Goal: Task Accomplishment & Management: Complete application form

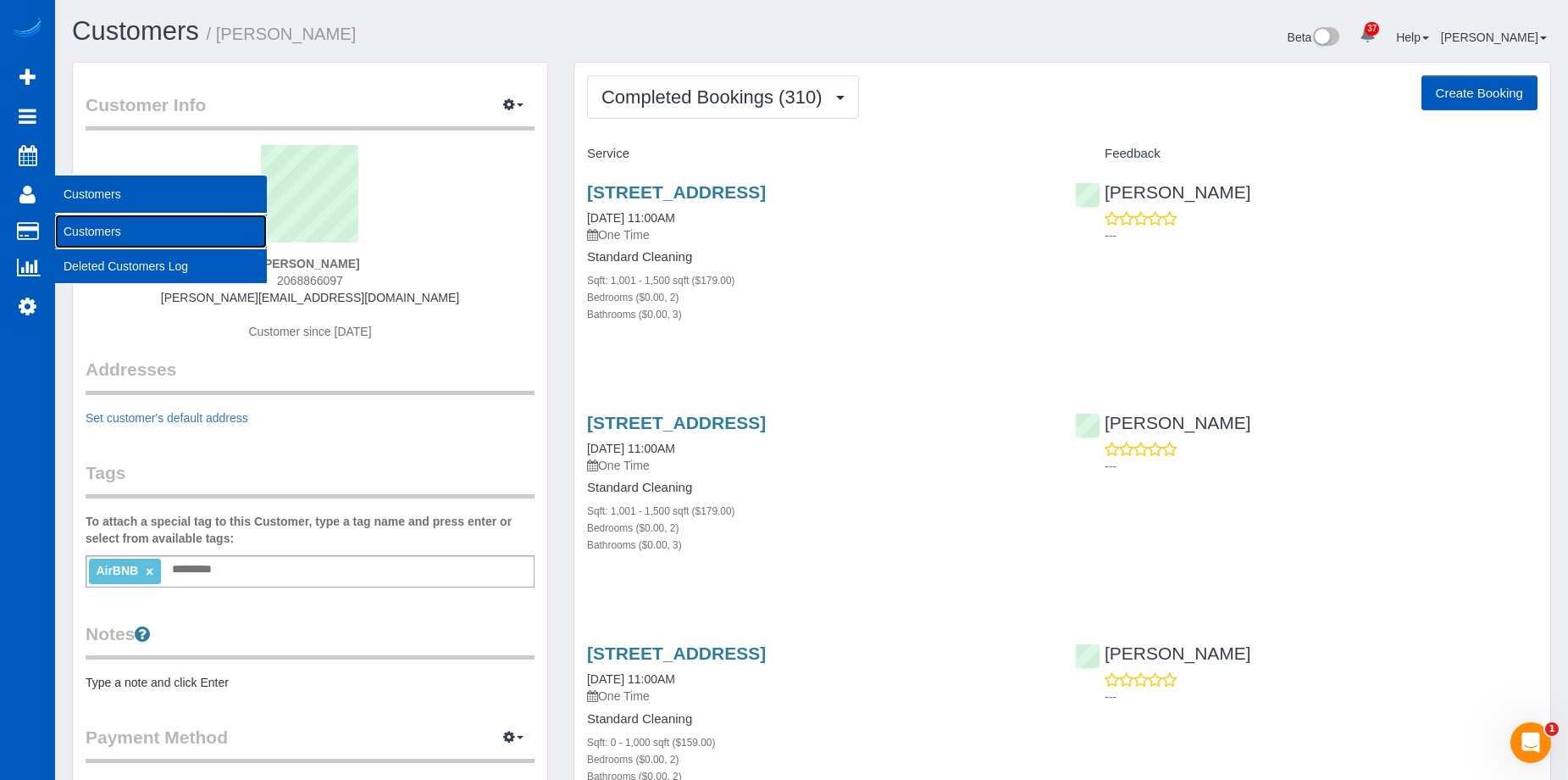
click at [69, 227] on link "Customers" at bounding box center [160, 231] width 212 height 34
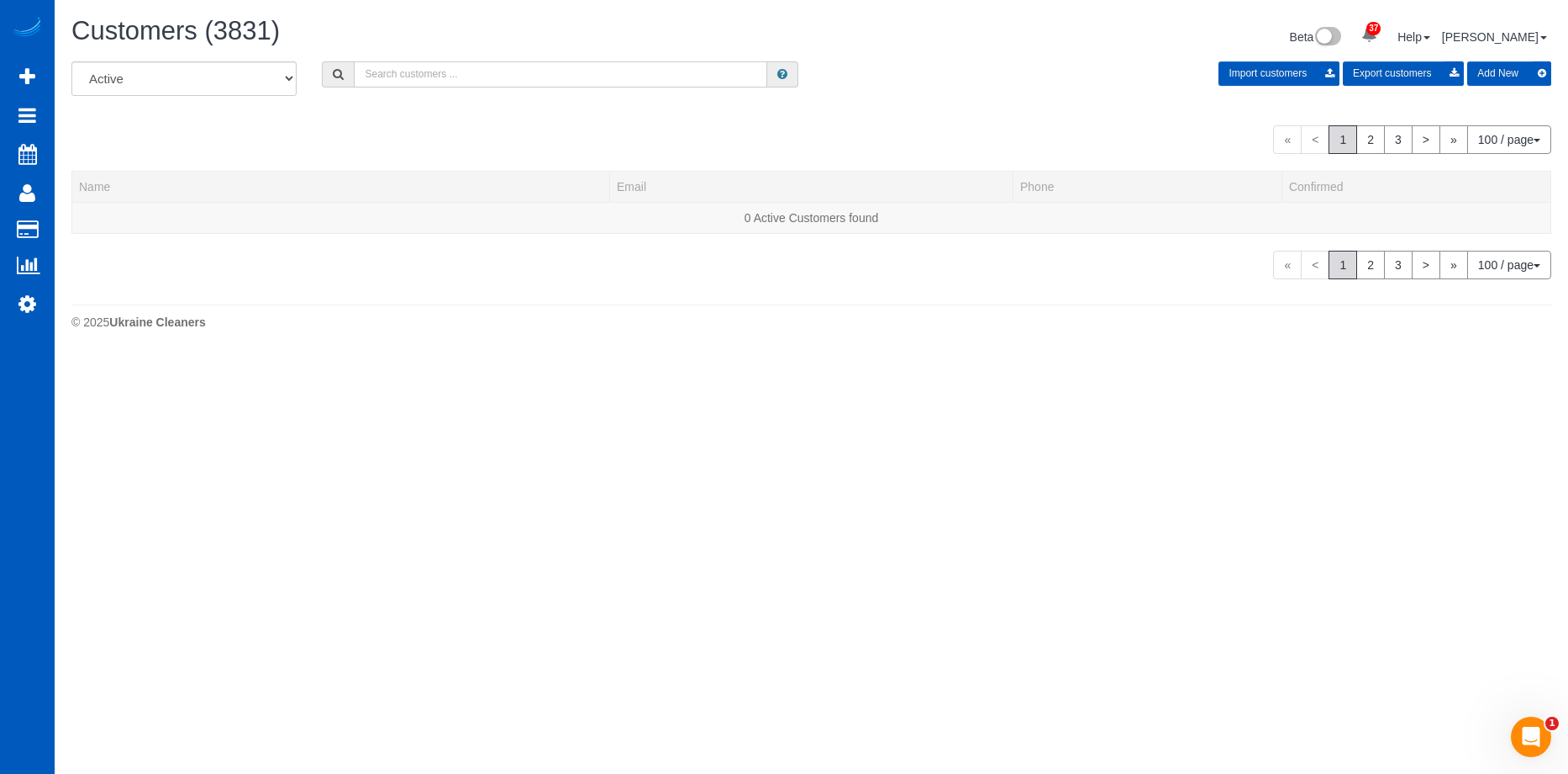
click at [385, 75] on input "text" at bounding box center [560, 74] width 414 height 26
paste input "lauriepia@gmail.com"
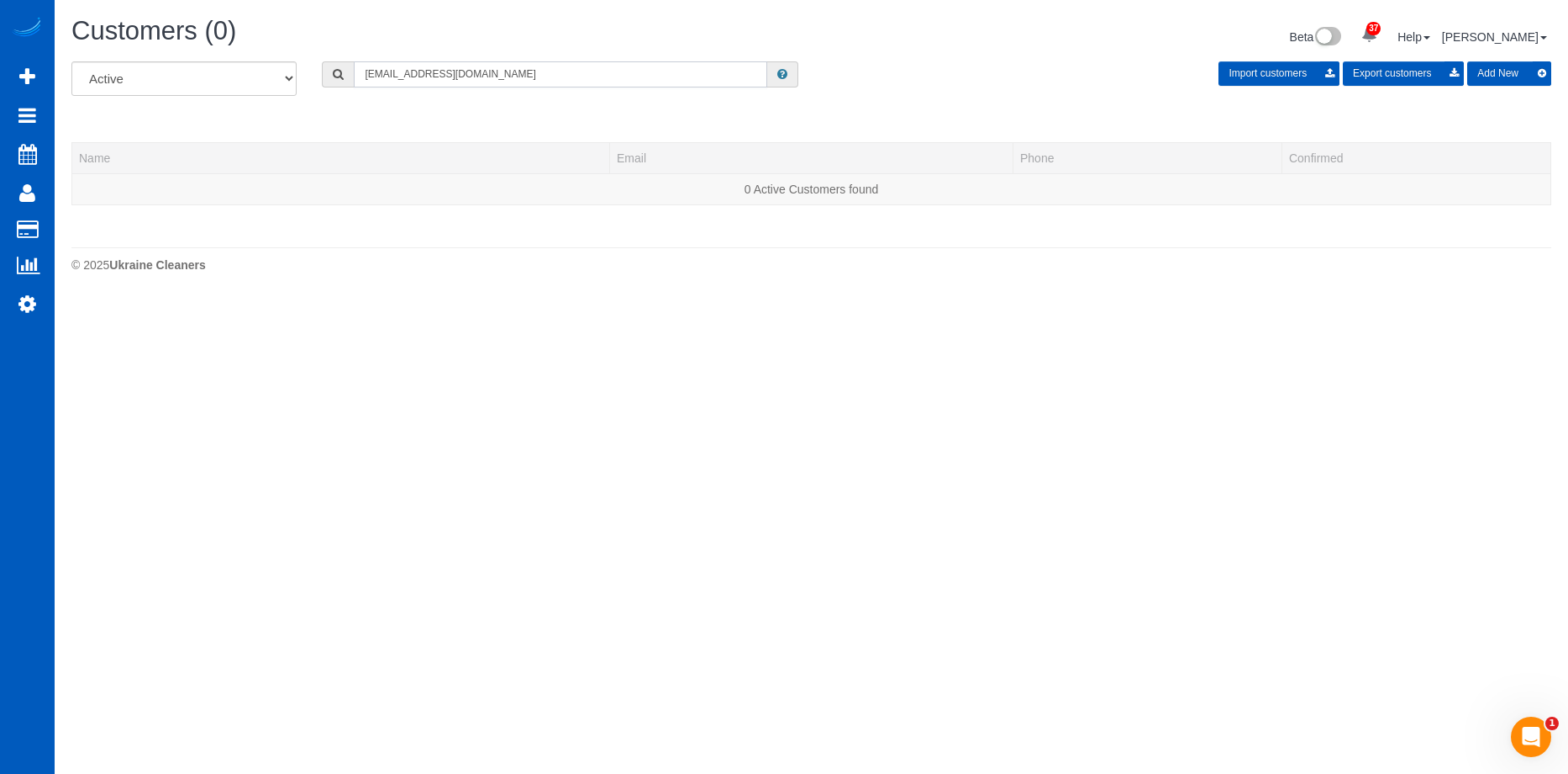
type input "lauriepia@gmail.com"
click at [1489, 66] on button "Add New" at bounding box center [1510, 73] width 84 height 24
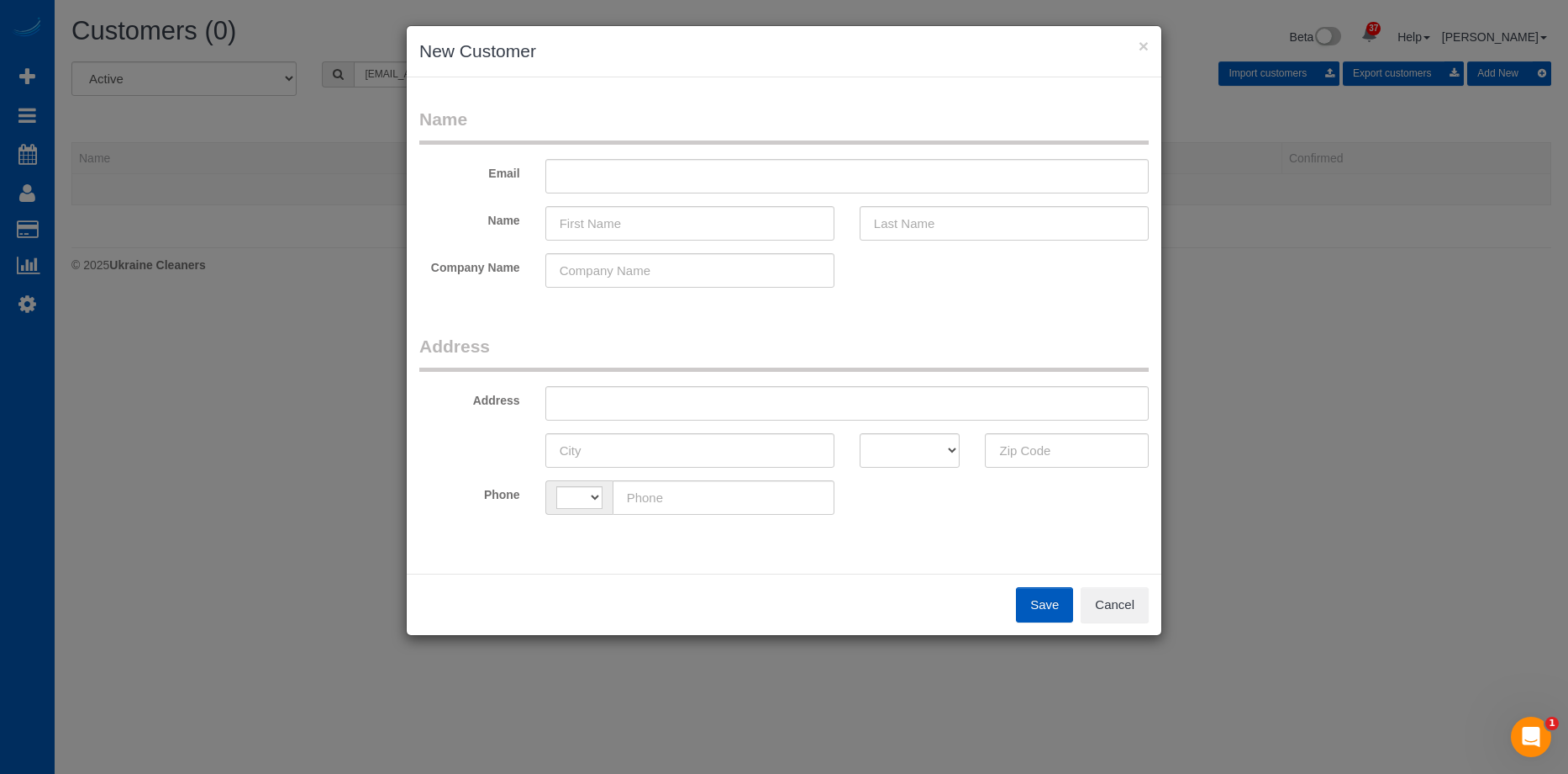
select select "string:[GEOGRAPHIC_DATA]"
drag, startPoint x: 811, startPoint y: 177, endPoint x: 731, endPoint y: 193, distance: 81.6
click at [811, 177] on input "text" at bounding box center [847, 176] width 603 height 35
paste input "lauriepia@gmail.com"
type input "lauriepia@gmail.com"
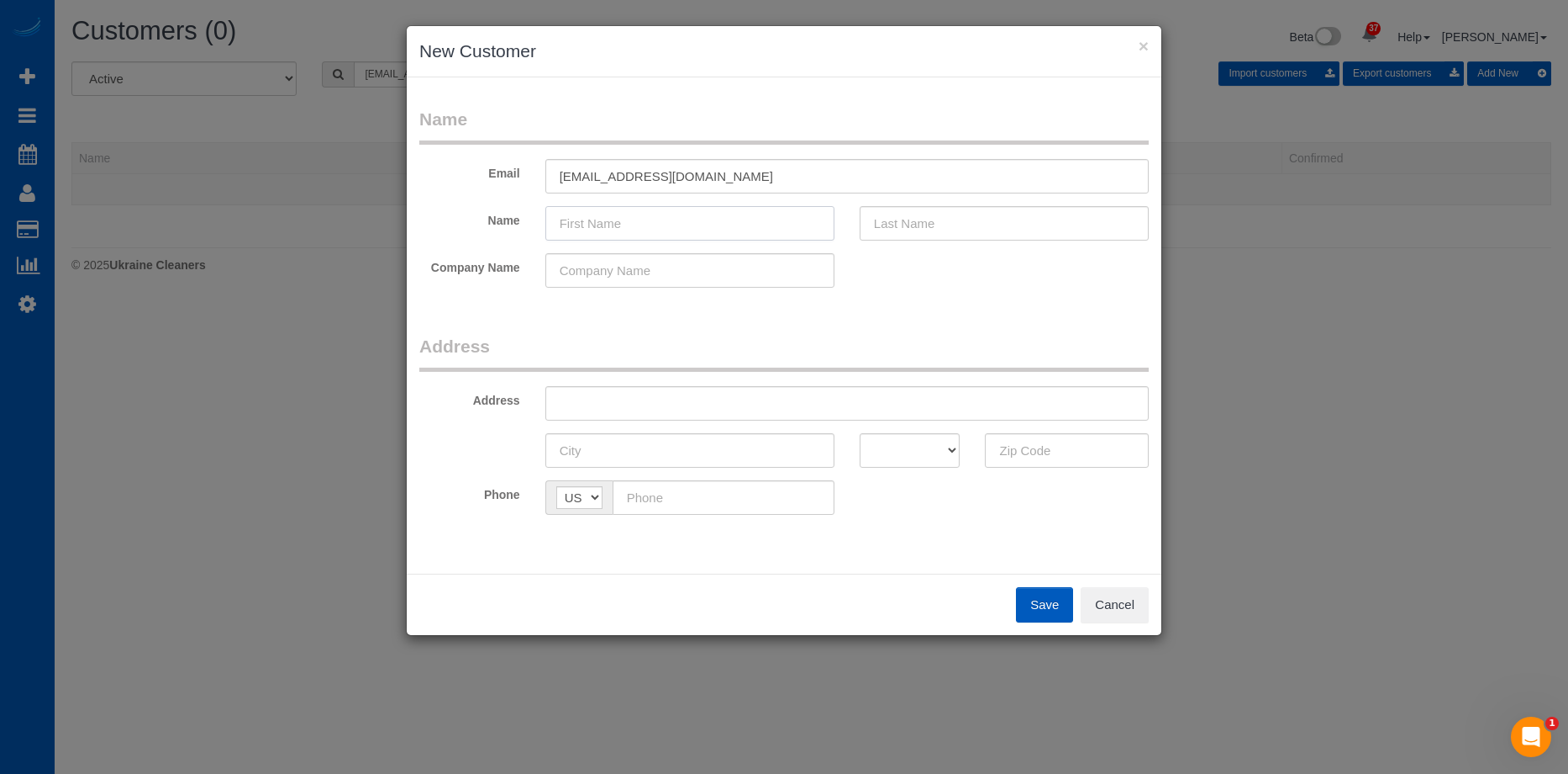
click at [609, 219] on input "text" at bounding box center [691, 223] width 289 height 35
paste input "lauriepia@gmail.com"
drag, startPoint x: 672, startPoint y: 210, endPoint x: 688, endPoint y: 215, distance: 16.8
click at [672, 210] on input "lauriepia@gmail.com" at bounding box center [691, 223] width 289 height 35
drag, startPoint x: 705, startPoint y: 217, endPoint x: 633, endPoint y: 206, distance: 72.8
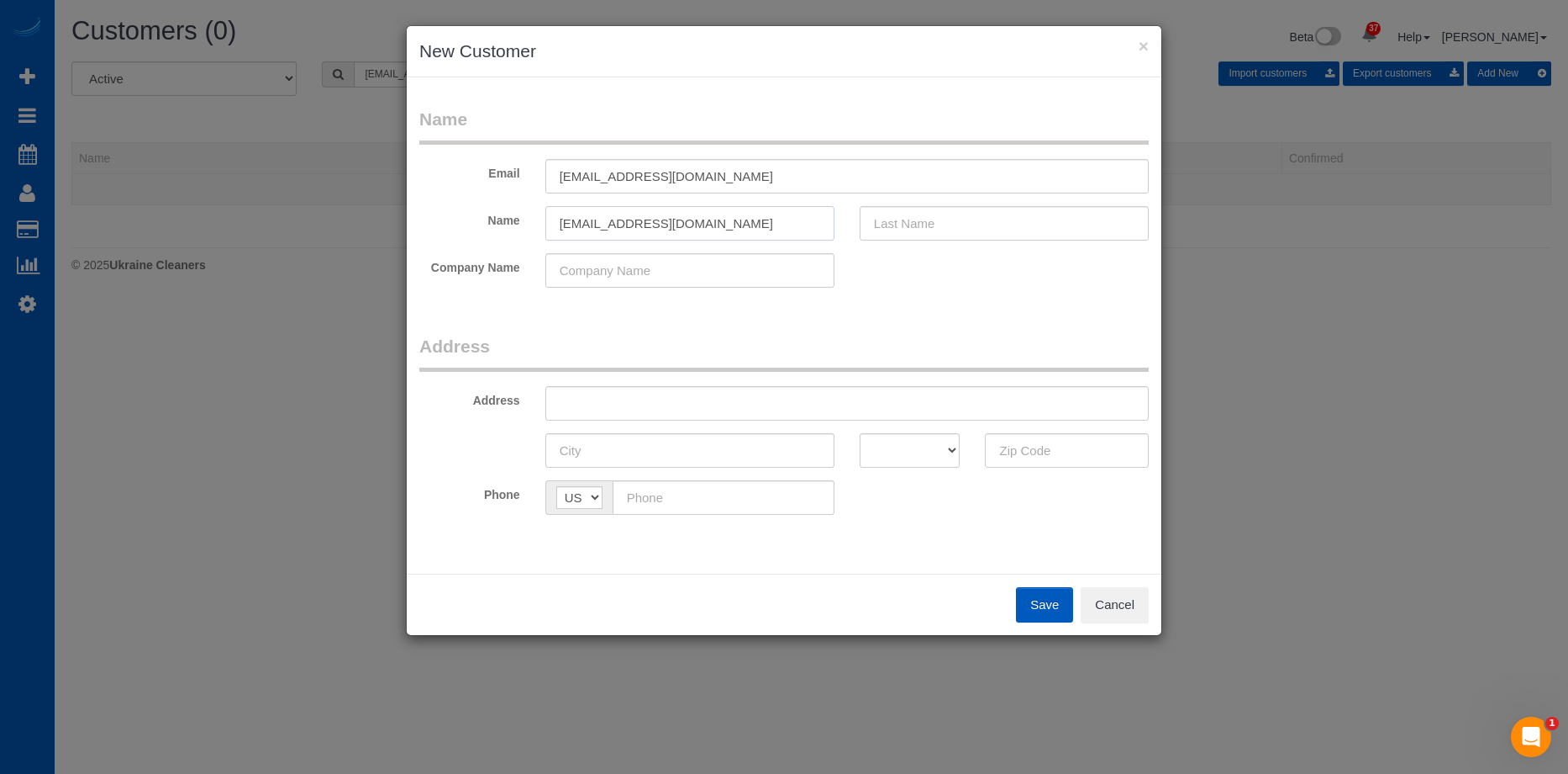
click at [461, 218] on div "Name lauriepia@gmail.com" at bounding box center [784, 223] width 755 height 35
paste input "Pia Rostholder"
drag, startPoint x: 580, startPoint y: 221, endPoint x: 907, endPoint y: 227, distance: 327.1
click at [787, 232] on input "Pia Rostholder" at bounding box center [691, 223] width 289 height 35
type input "Pia"
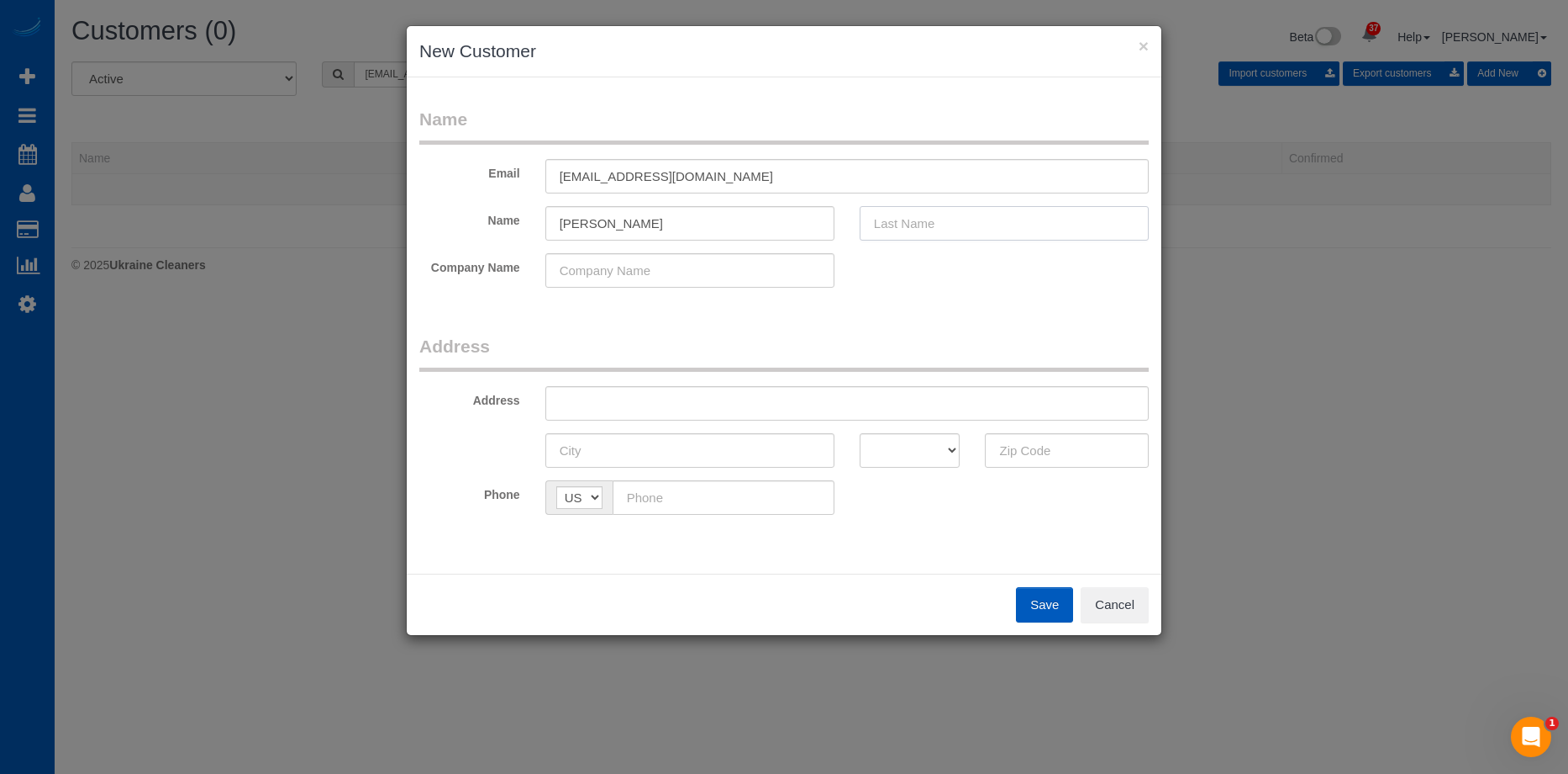
click at [968, 229] on input "text" at bounding box center [1004, 223] width 289 height 35
paste input "Rostholder"
type input "Rostholder"
click at [731, 224] on input "Pia" at bounding box center [691, 223] width 289 height 35
type input "Pia"
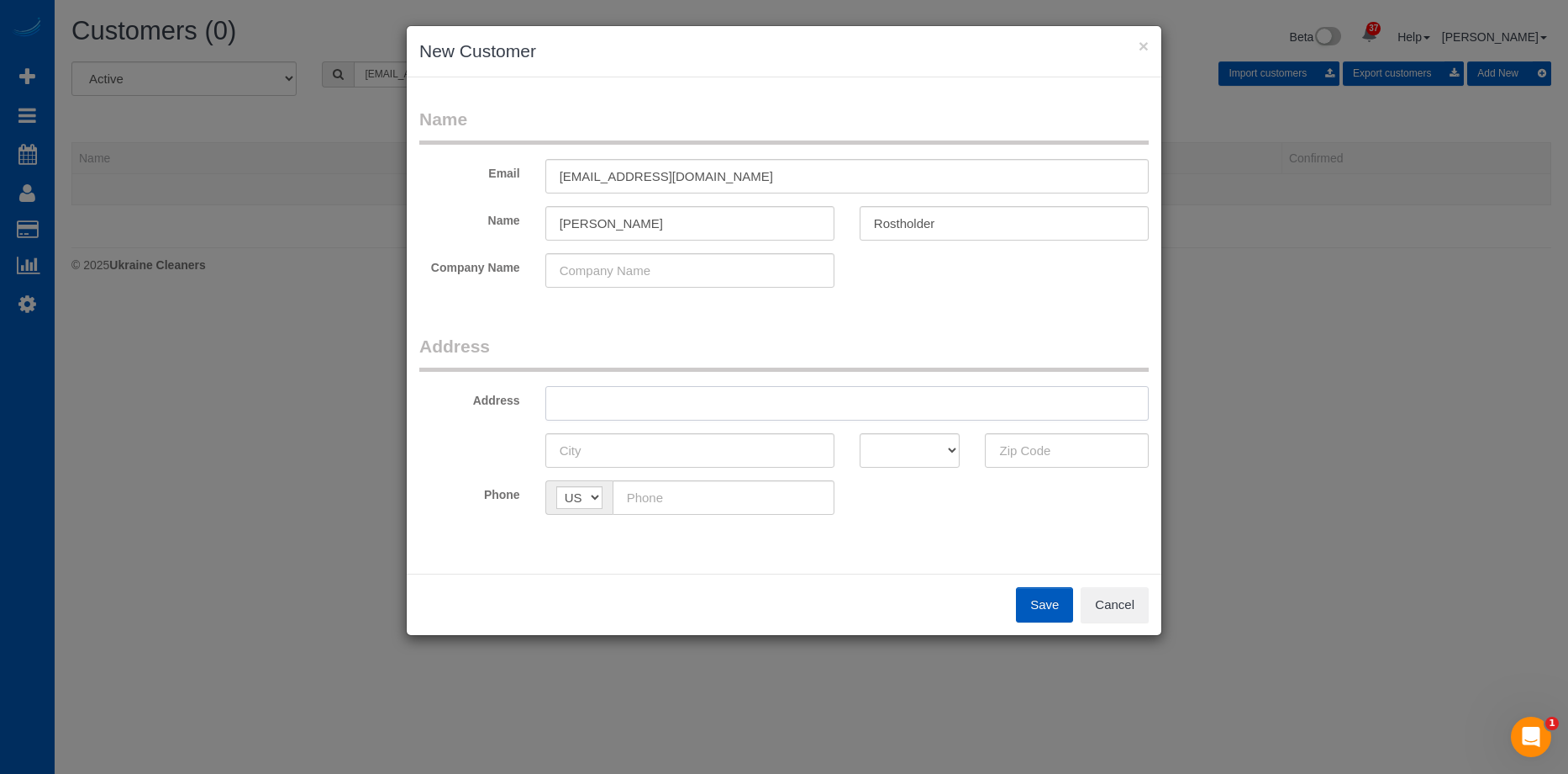
click at [712, 408] on input "text" at bounding box center [847, 403] width 603 height 35
paste input "6300 Sand Point Way NE Unit 111 Seattle WA 98105"
drag, startPoint x: 819, startPoint y: 404, endPoint x: 995, endPoint y: 407, distance: 176.0
click at [994, 407] on input "6300 Sand Point Way NE Unit 111 Seattle WA 98105" at bounding box center [847, 403] width 603 height 35
type input "6300 Sand Point Way NE Unit 111 Seattle WA"
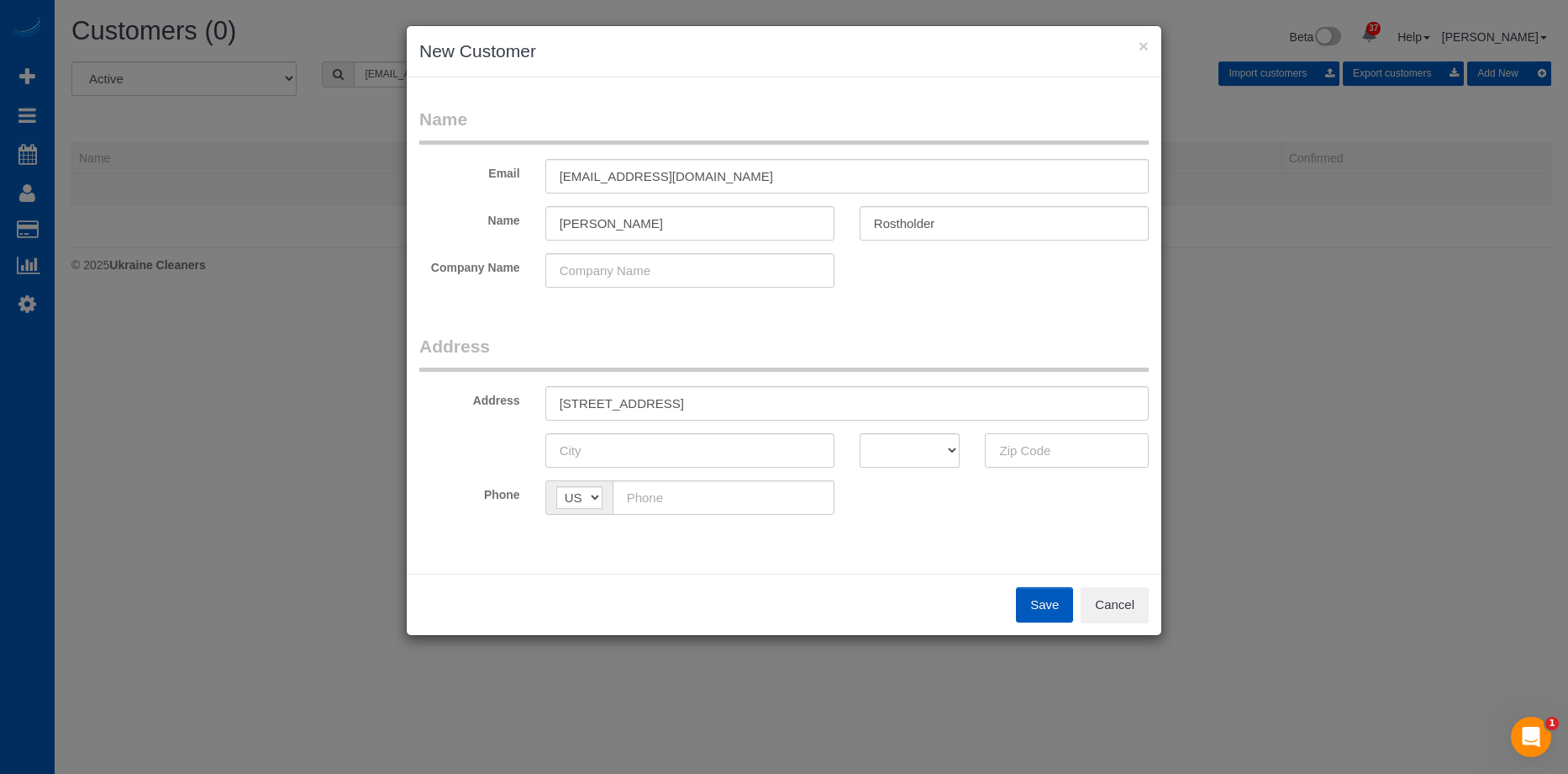
drag, startPoint x: 1061, startPoint y: 458, endPoint x: 920, endPoint y: 454, distance: 141.1
click at [1060, 458] on input "text" at bounding box center [1067, 450] width 164 height 35
paste input "98105"
type input "98105"
click at [901, 450] on select "AK AL AR AZ CA CO CT DC DE FL GA HI IA ID IL IN KS KY LA MA MD ME MI MN MO MS M…" at bounding box center [910, 450] width 101 height 35
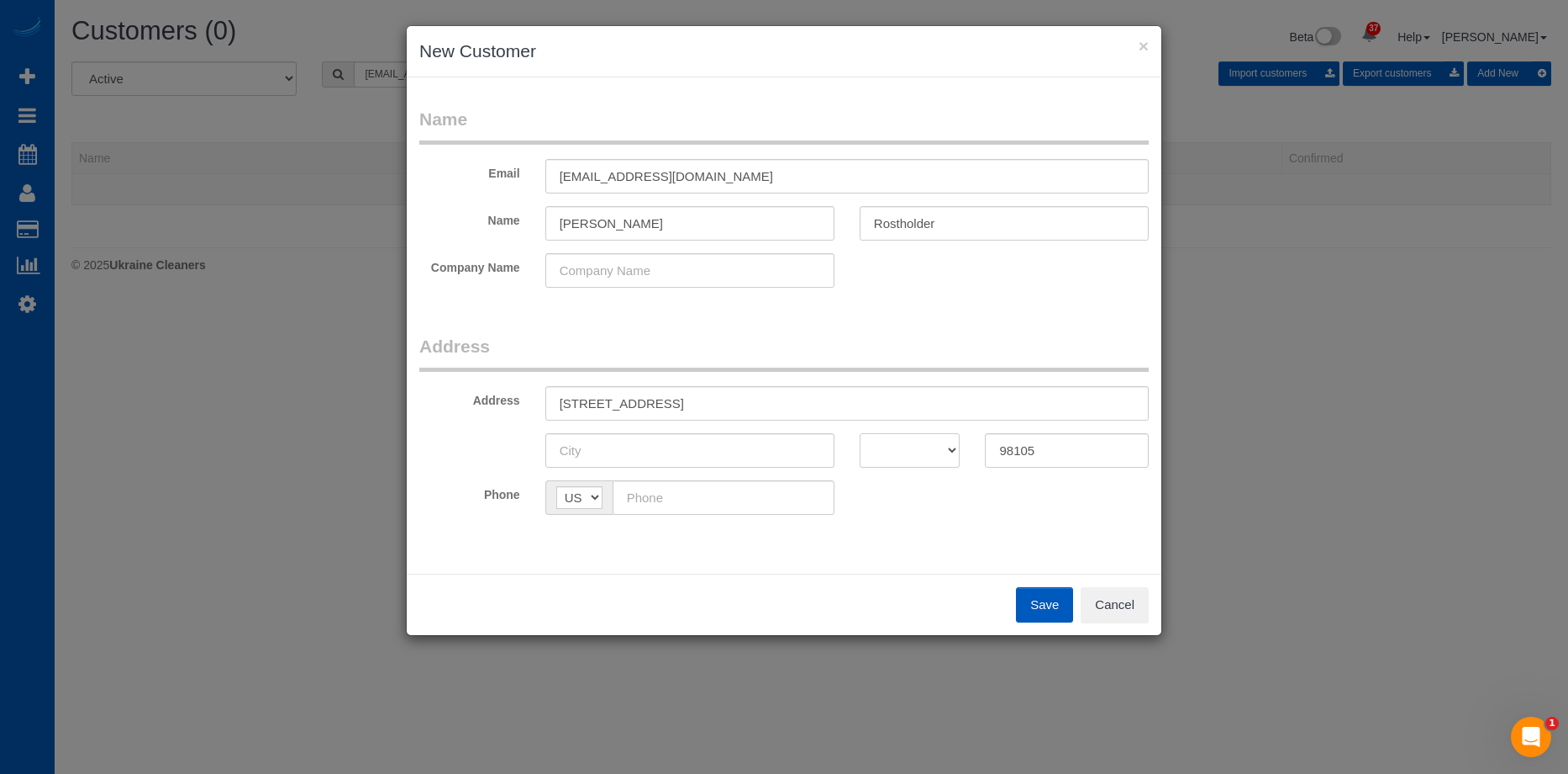
select select "WA"
click at [859, 433] on select "AK AL AR AZ CA CO CT DC DE FL GA HI IA ID IL IN KS KY LA MA MD ME MI MN MO MS M…" at bounding box center [910, 450] width 101 height 35
drag, startPoint x: 755, startPoint y: 404, endPoint x: 794, endPoint y: 406, distance: 39.1
click at [794, 406] on input "6300 Sand Point Way NE Unit 111 Seattle WA" at bounding box center [847, 403] width 603 height 35
type input "6300 Sand Point Way NE Unit 111 WA"
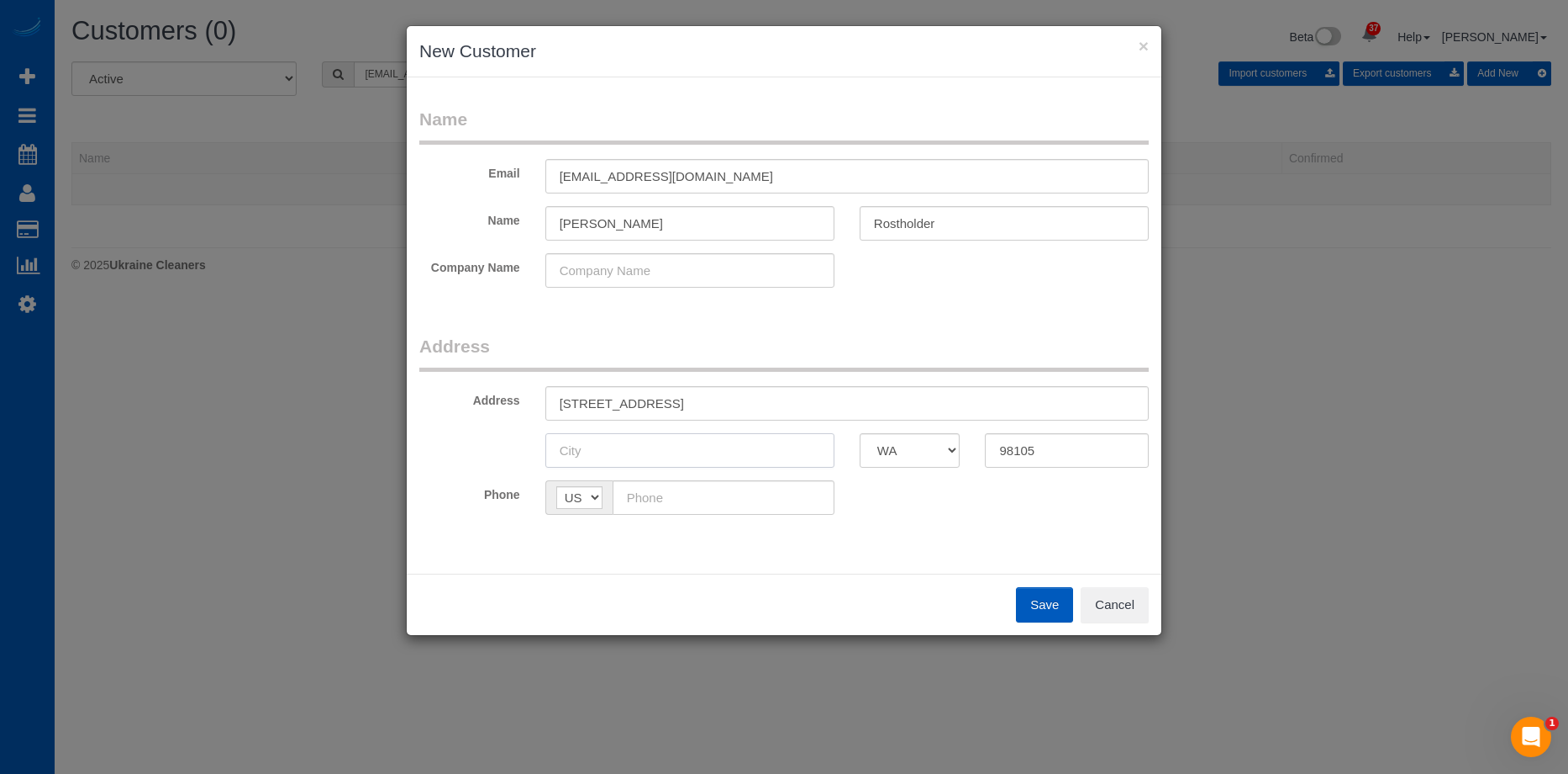
click at [714, 443] on input "text" at bounding box center [691, 450] width 289 height 35
paste input "Seattle"
type input "Seattle"
drag, startPoint x: 752, startPoint y: 405, endPoint x: 859, endPoint y: 403, distance: 107.0
click at [859, 403] on input "6300 Sand Point Way NE Unit 111 WA" at bounding box center [847, 403] width 603 height 35
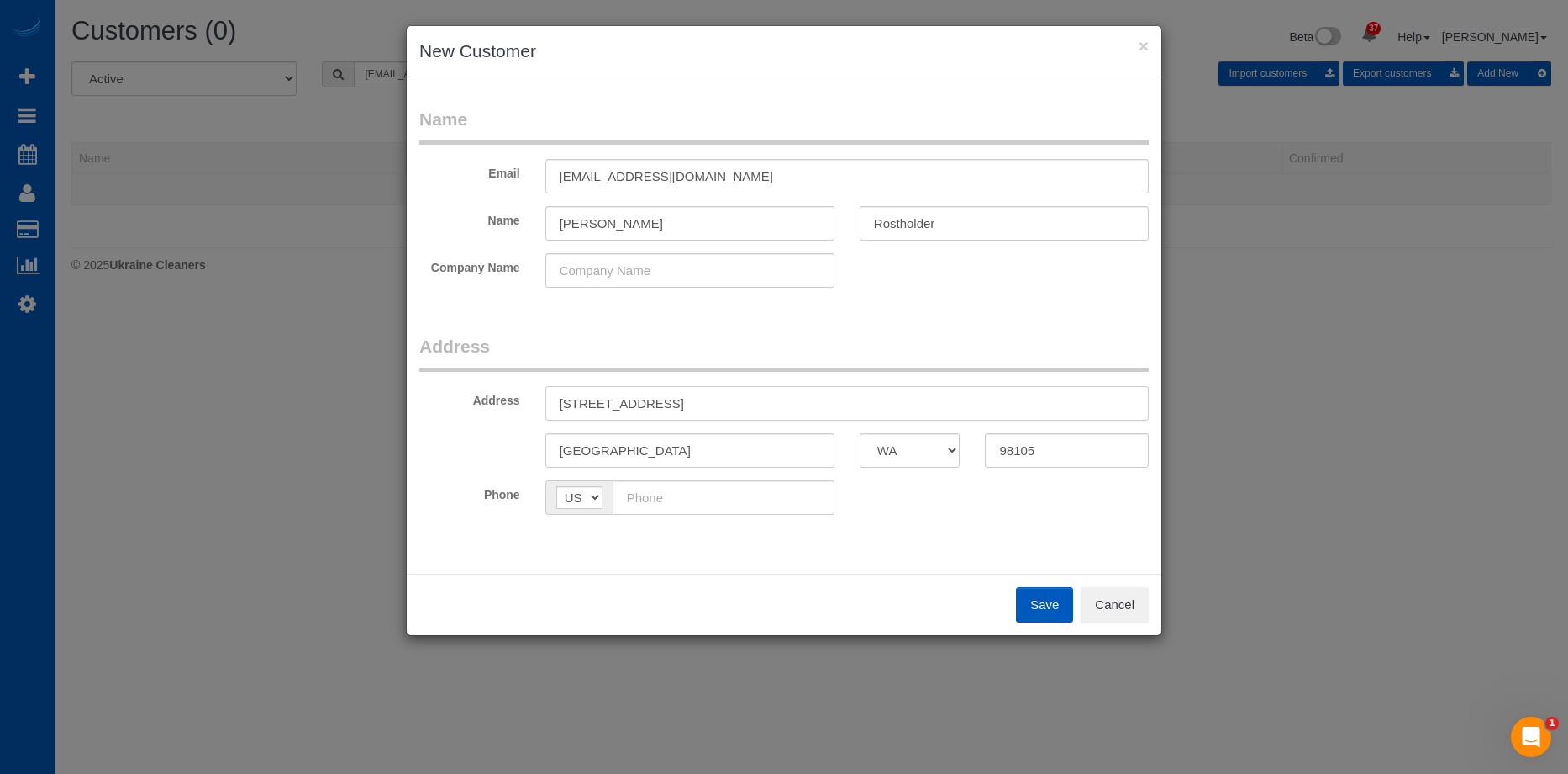
type input "6300 Sand Point Way NE Unit 111"
click at [711, 502] on input "text" at bounding box center [724, 497] width 222 height 35
paste input "(206) 523-1677"
type input "(206) 523-1677"
click at [1048, 605] on button "Save" at bounding box center [1044, 605] width 57 height 36
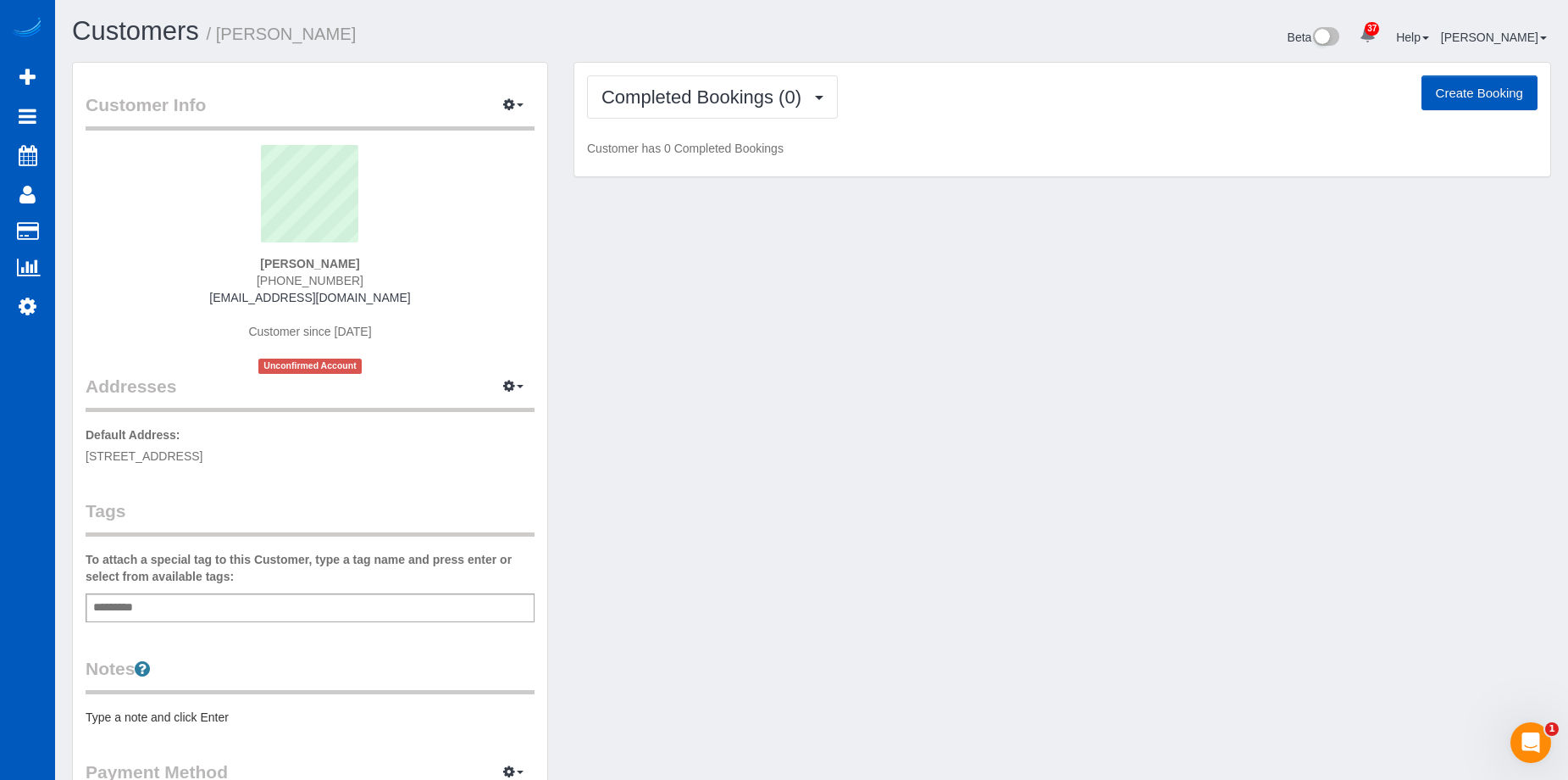
click at [1492, 87] on button "Create Booking" at bounding box center [1480, 94] width 116 height 36
select select "WA"
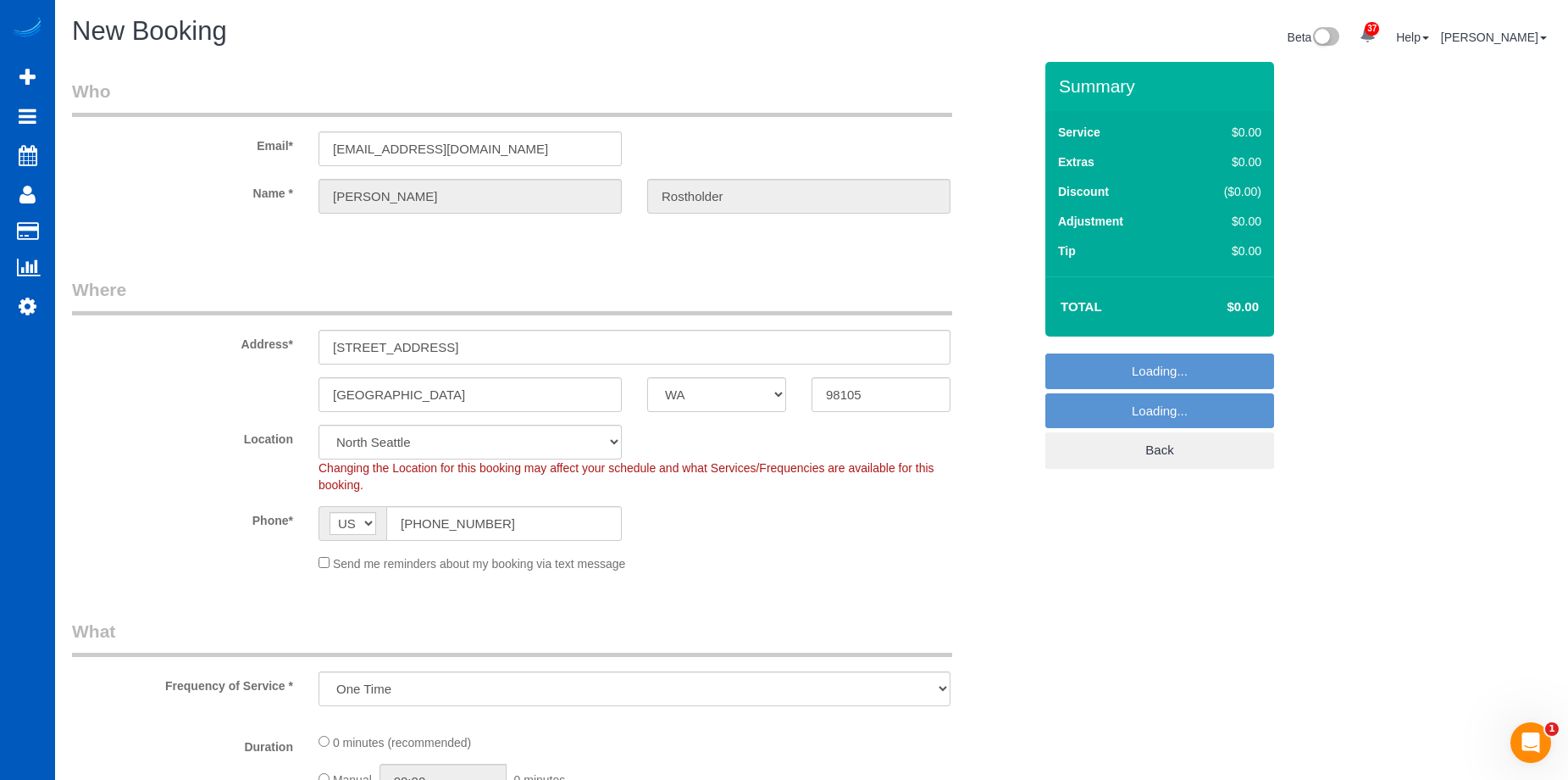
select select "object:8596"
select select "5"
select select "199"
select select "object:8857"
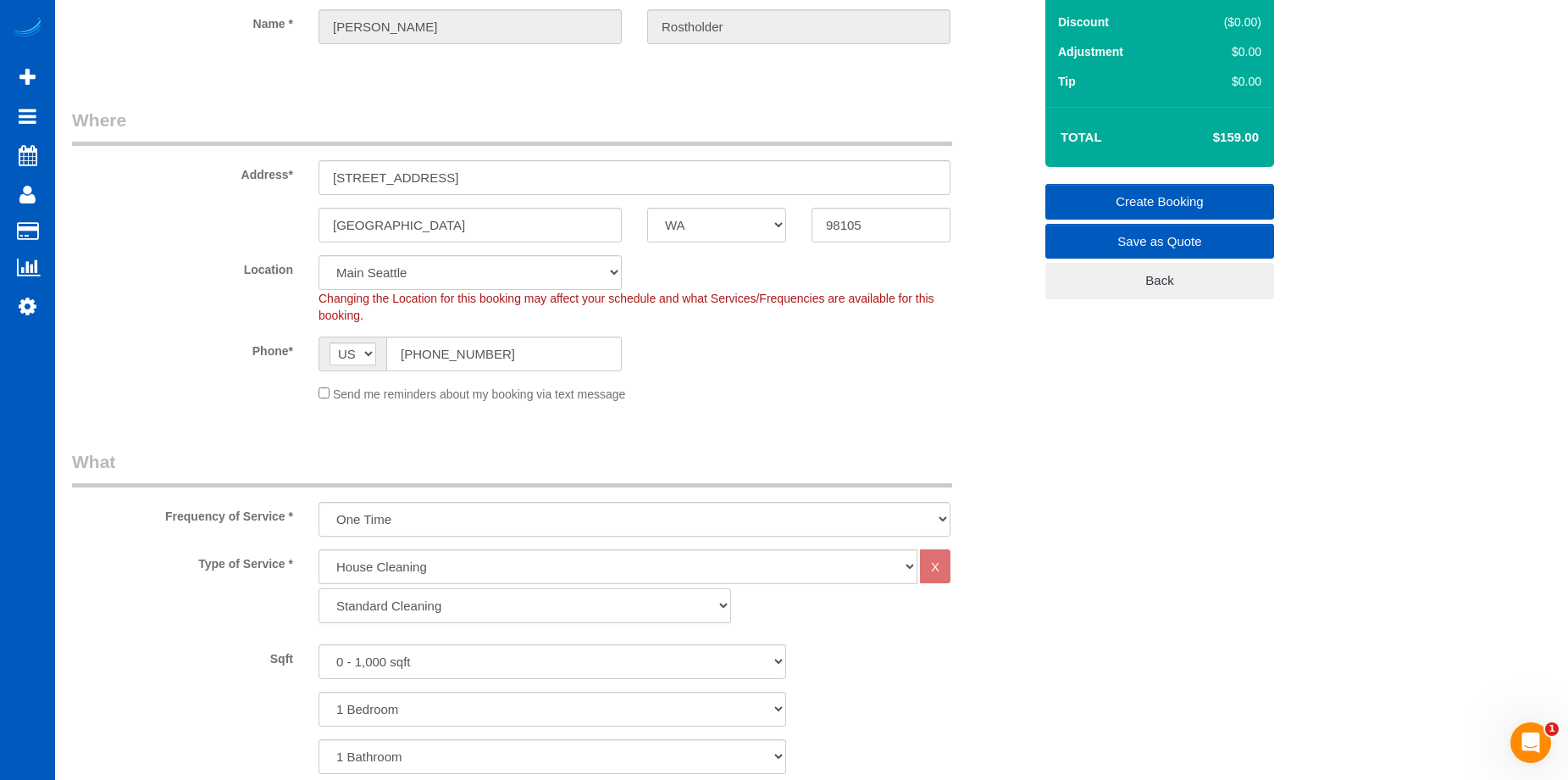
click at [464, 608] on select "Standard Cleaning Deep Cleaning Move In/ Out Cleaning" at bounding box center [525, 605] width 412 height 35
click at [319, 588] on select "Standard Cleaning Deep Cleaning Move In/ Out Cleaning" at bounding box center [525, 605] width 412 height 35
click at [482, 608] on select "Standard Cleaning Deep Cleaning Move In/ Out Cleaning" at bounding box center [525, 605] width 412 height 35
select select "368"
click at [319, 588] on select "Standard Cleaning Deep Cleaning Move In/ Out Cleaning" at bounding box center [525, 605] width 412 height 35
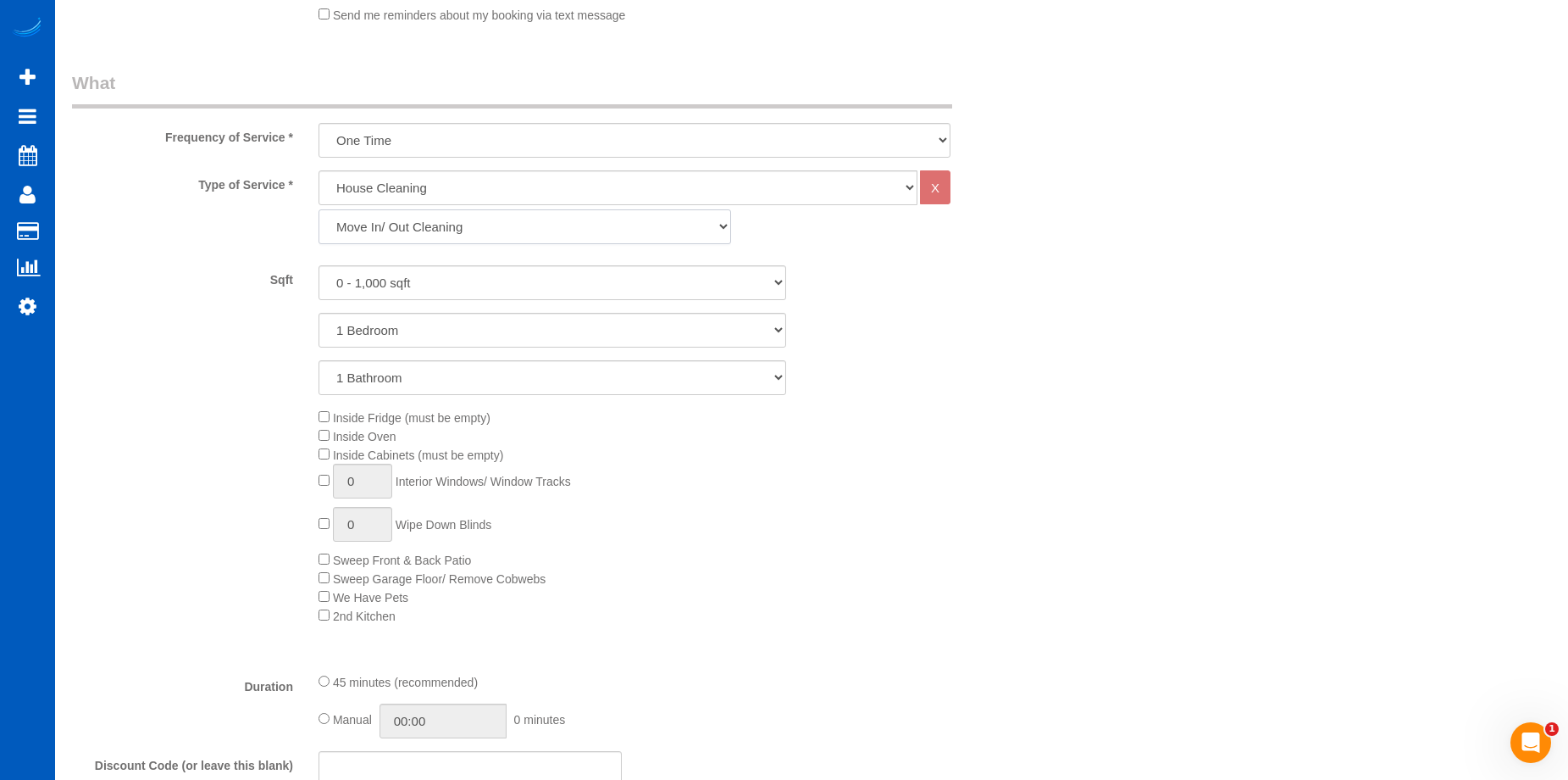
scroll to position [594, 0]
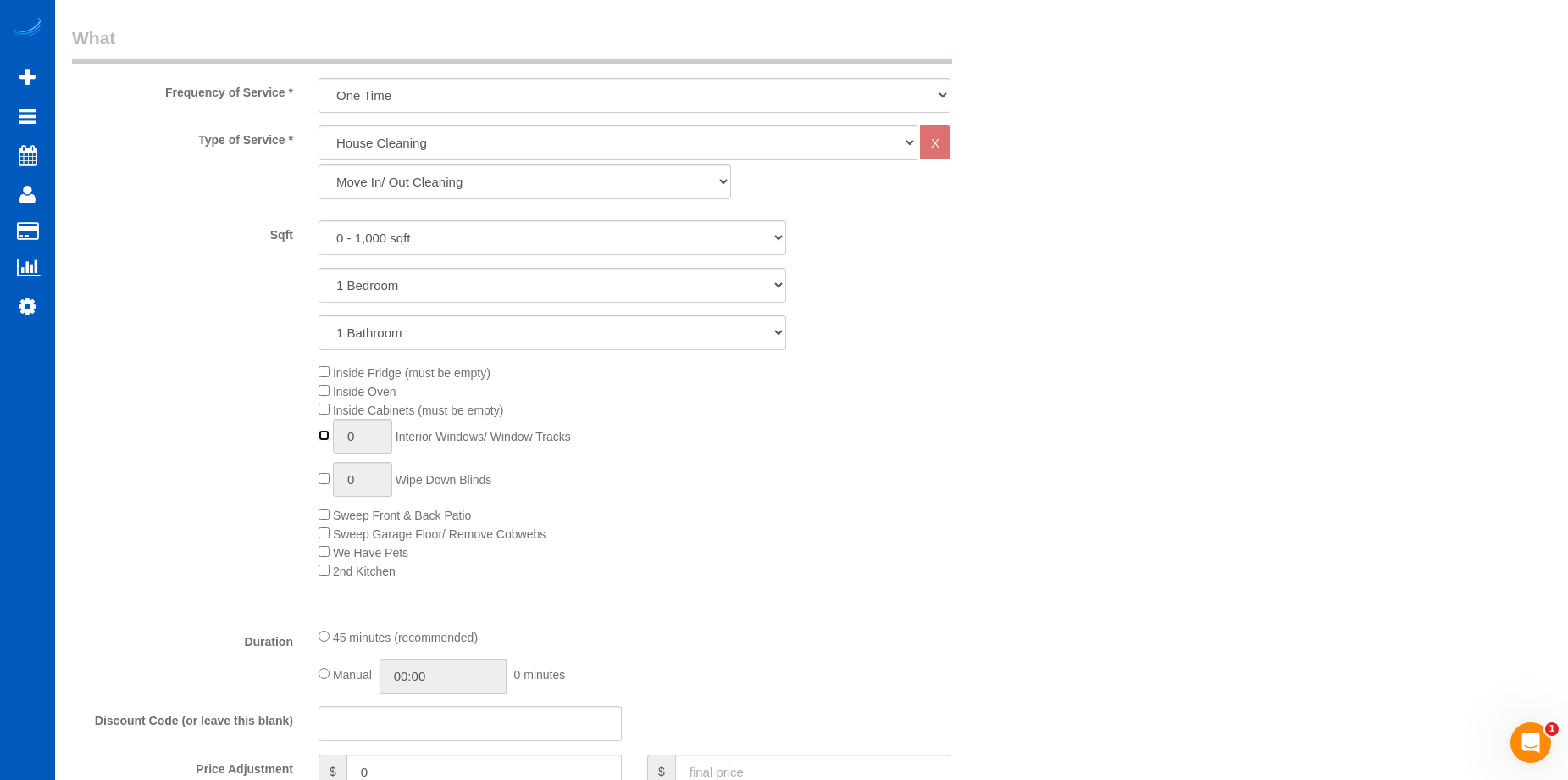
type input "1"
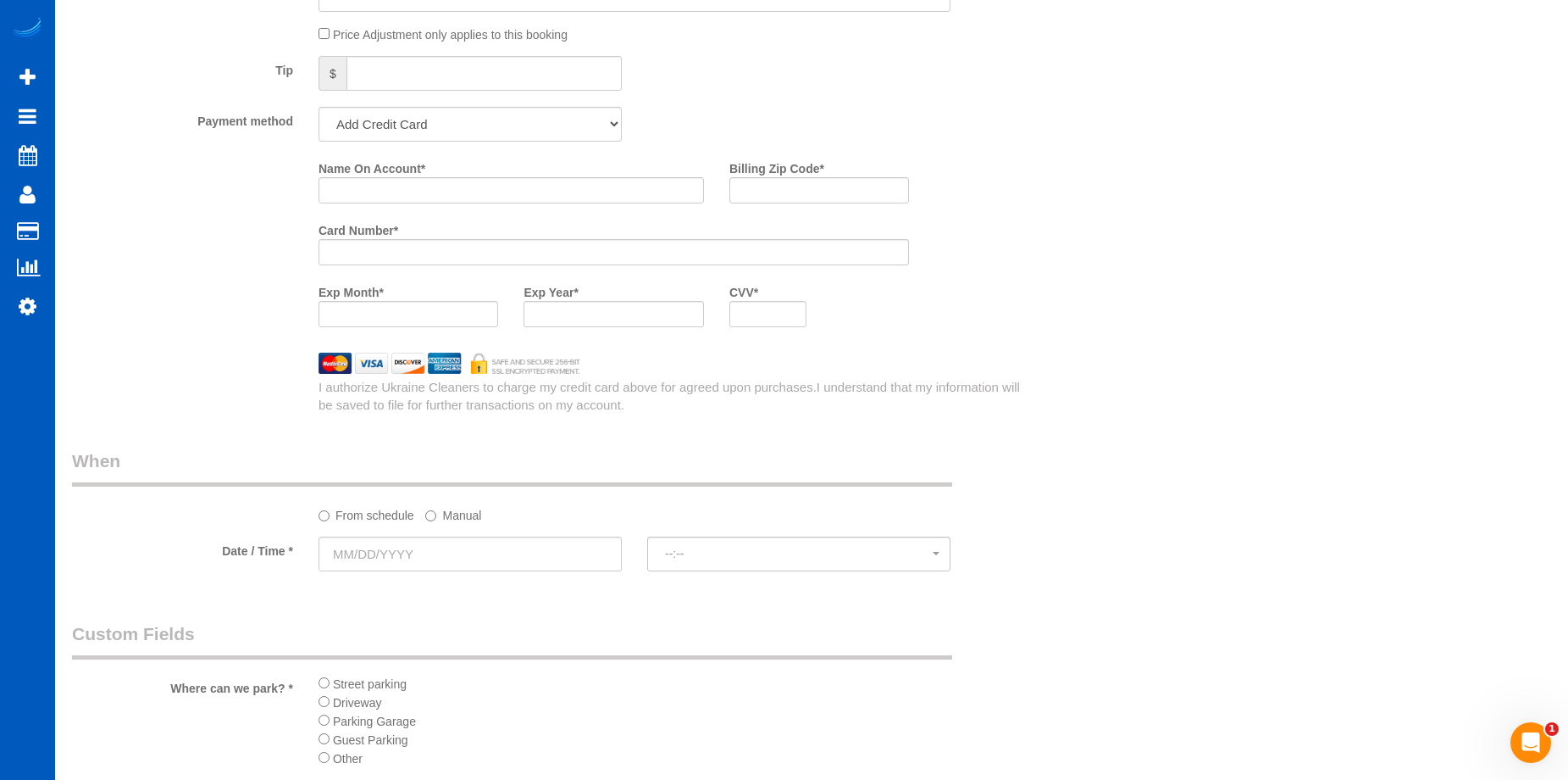
scroll to position [1525, 0]
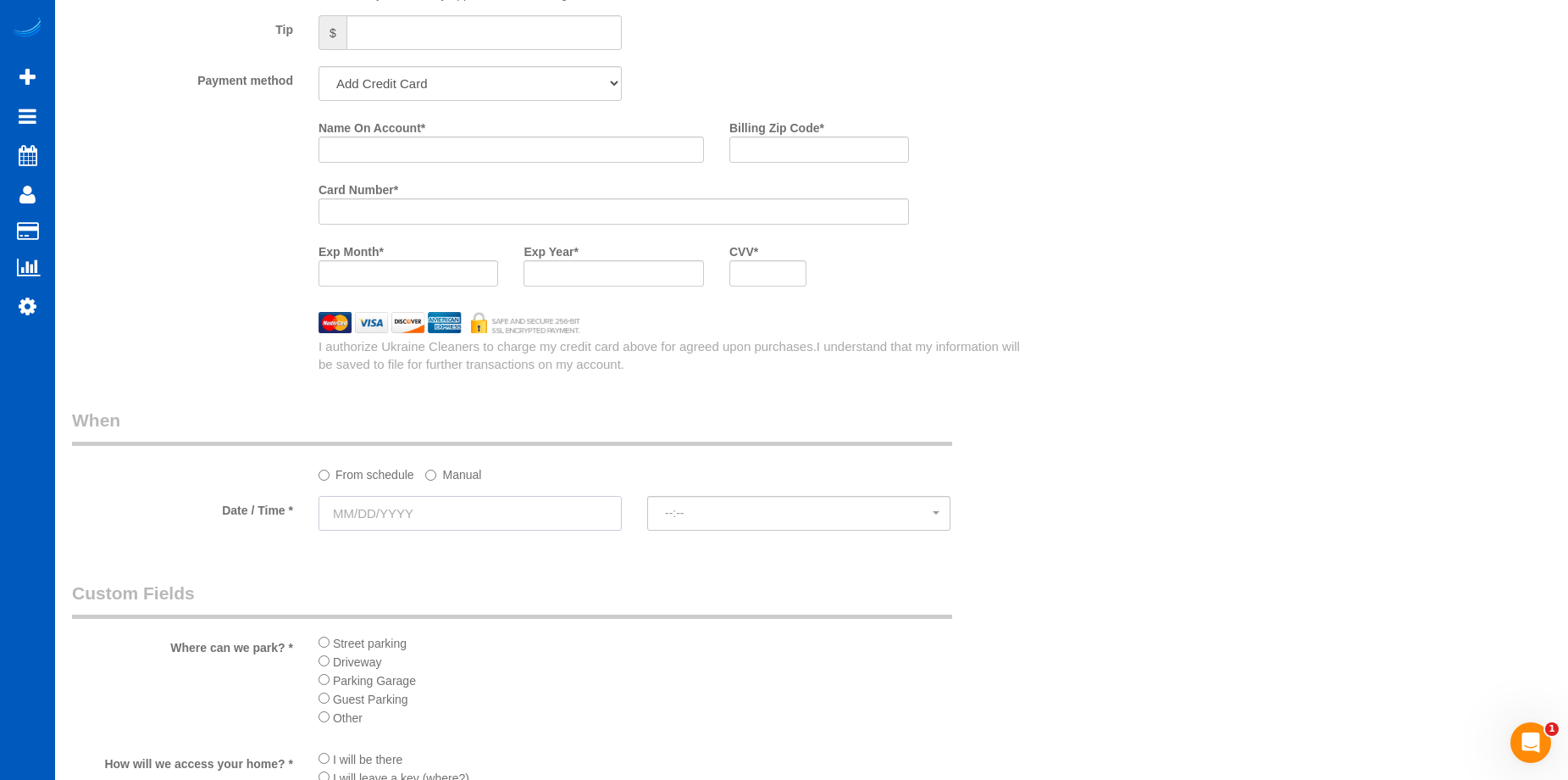
click at [486, 516] on input "text" at bounding box center [470, 512] width 304 height 35
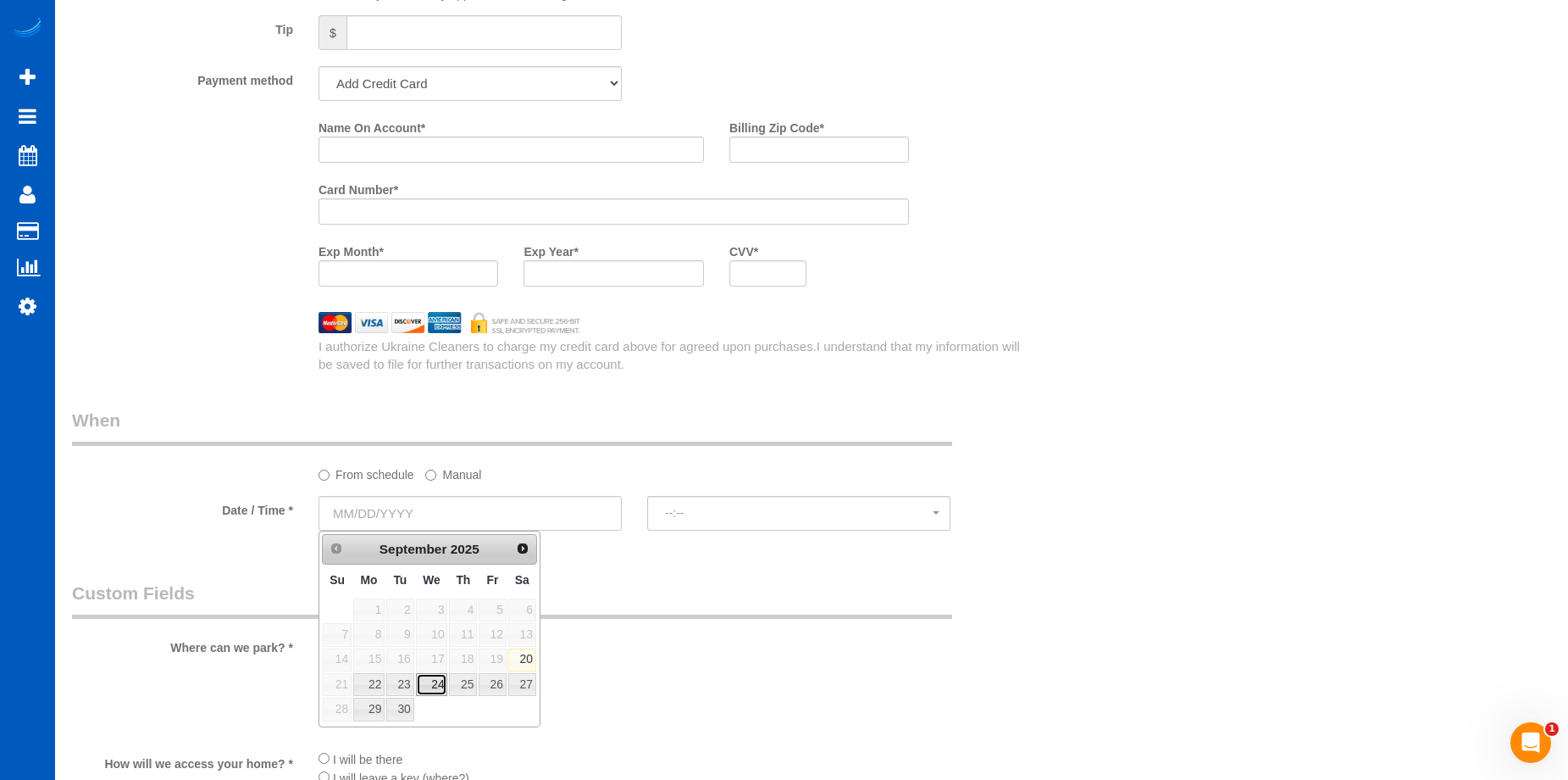
click at [441, 687] on link "24" at bounding box center [432, 684] width 32 height 23
type input "[DATE]"
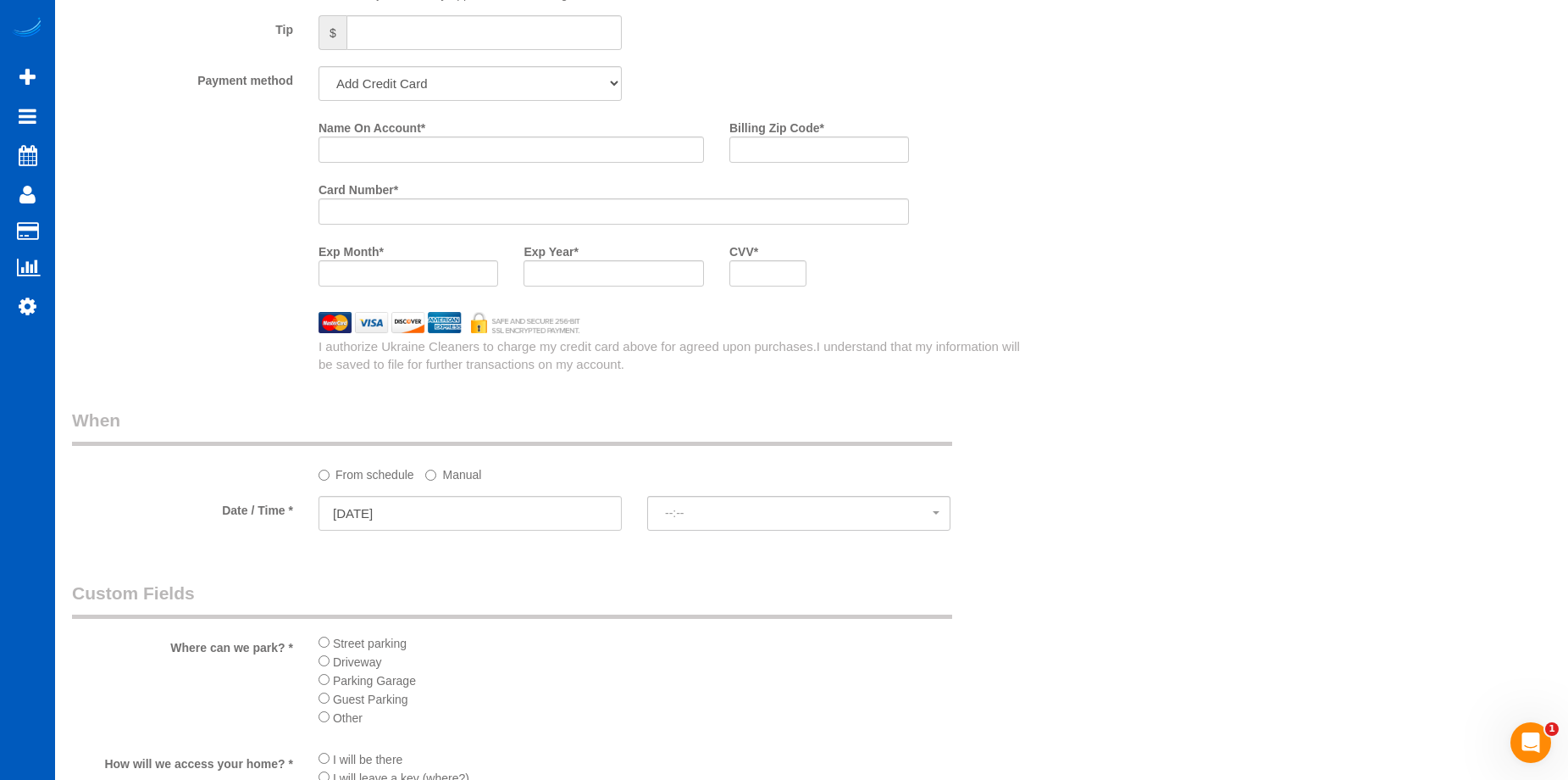
select select "spot1"
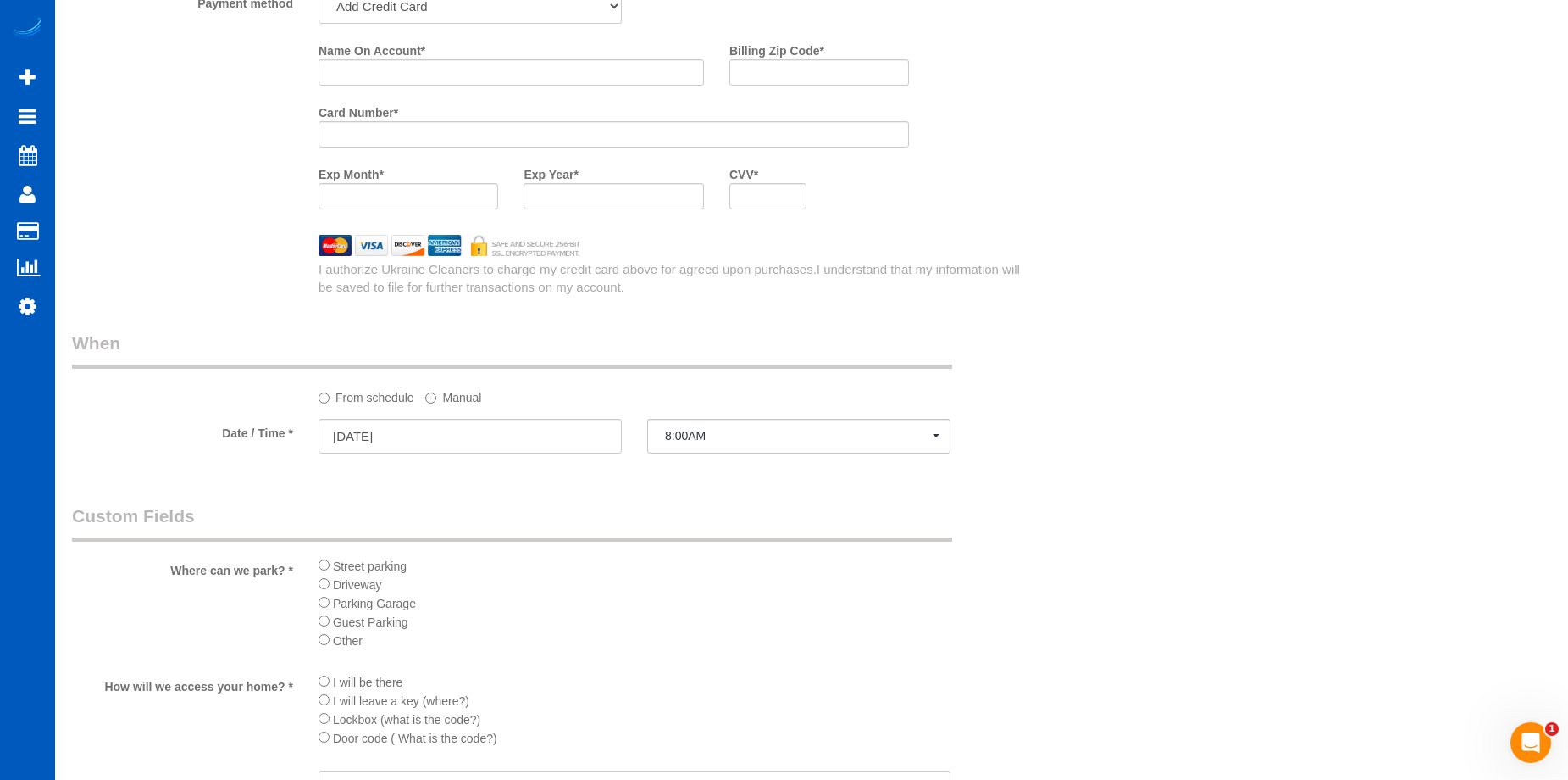
scroll to position [1695, 0]
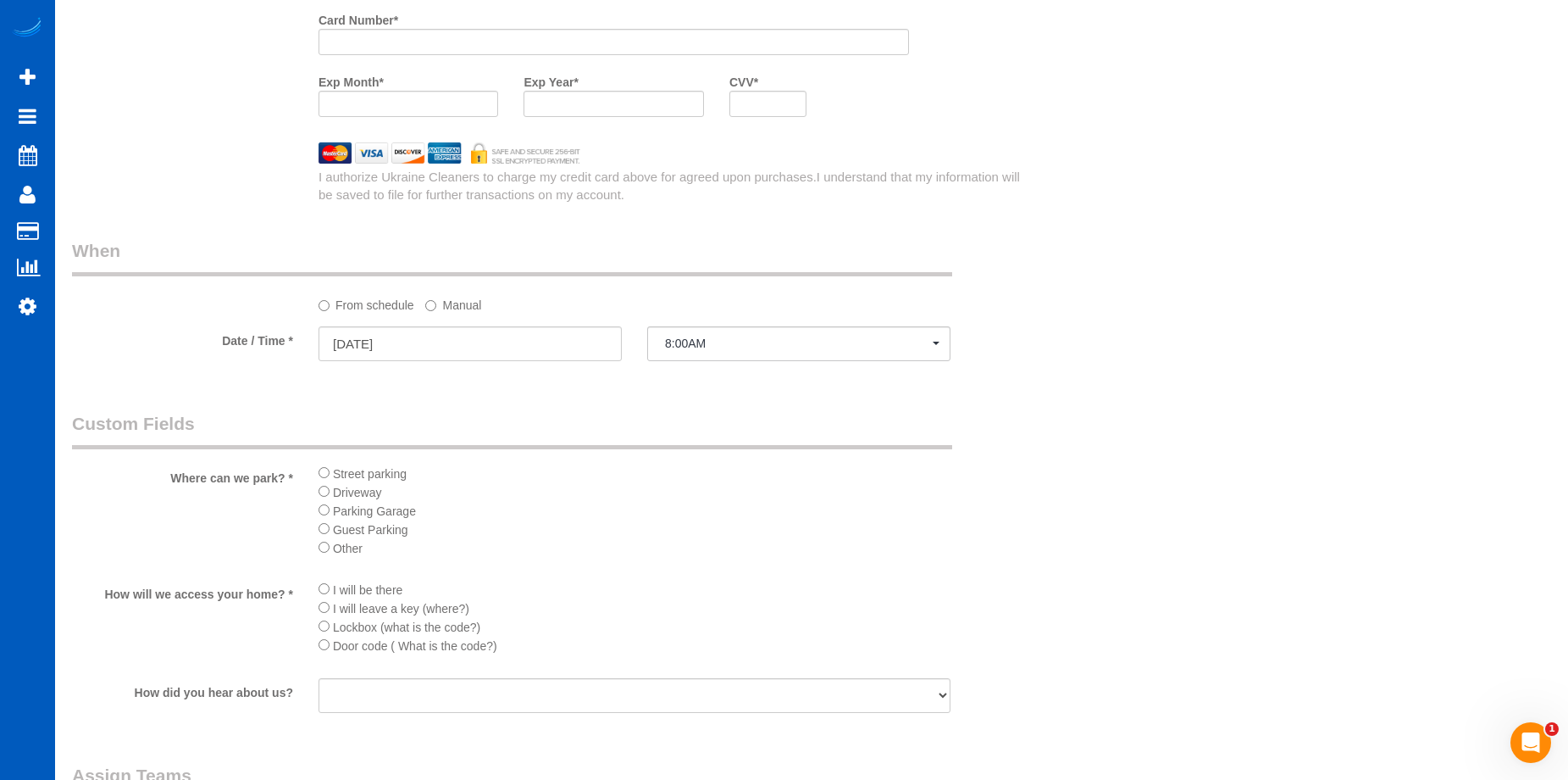
click at [322, 478] on li "Street parking" at bounding box center [635, 473] width 632 height 19
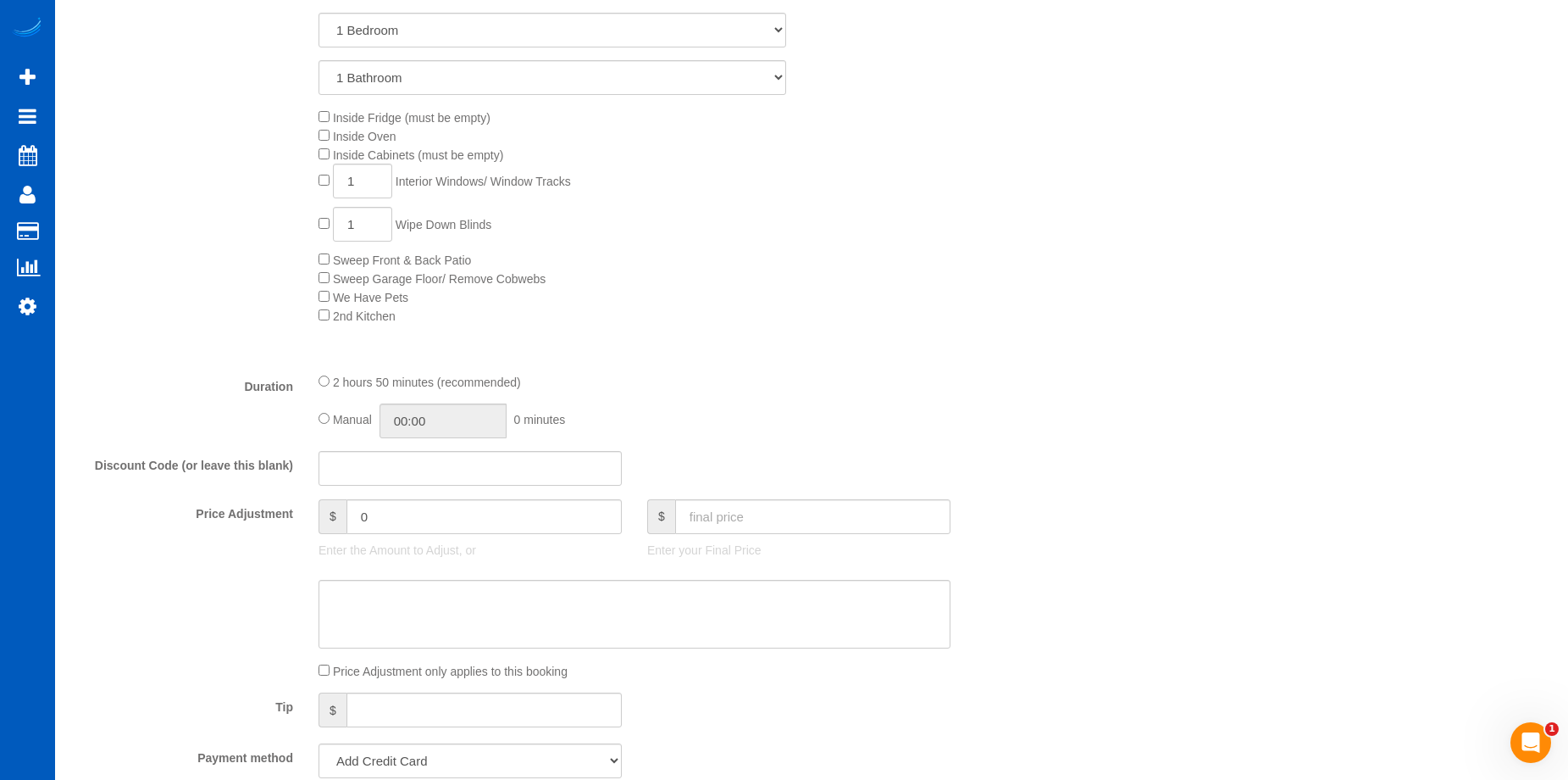
scroll to position [848, 0]
drag, startPoint x: 369, startPoint y: 174, endPoint x: 331, endPoint y: 184, distance: 39.3
click at [331, 184] on span "1 Interior Windows/ Window Tracks" at bounding box center [445, 182] width 252 height 14
type input "3"
drag, startPoint x: 358, startPoint y: 223, endPoint x: 346, endPoint y: 228, distance: 13.0
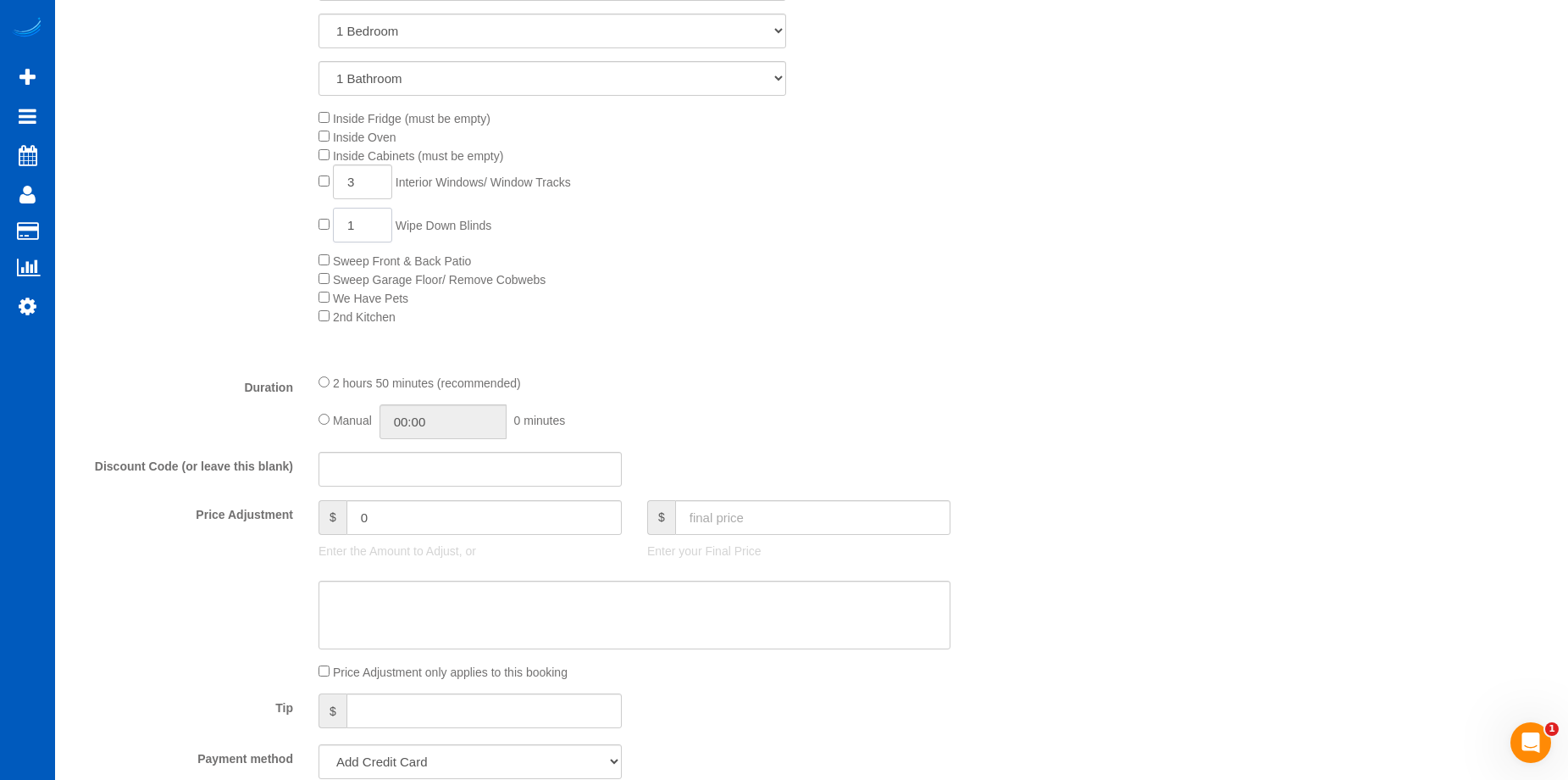
click at [346, 228] on input "1" at bounding box center [363, 224] width 59 height 35
type input "3"
select select "spot15"
select select "spot29"
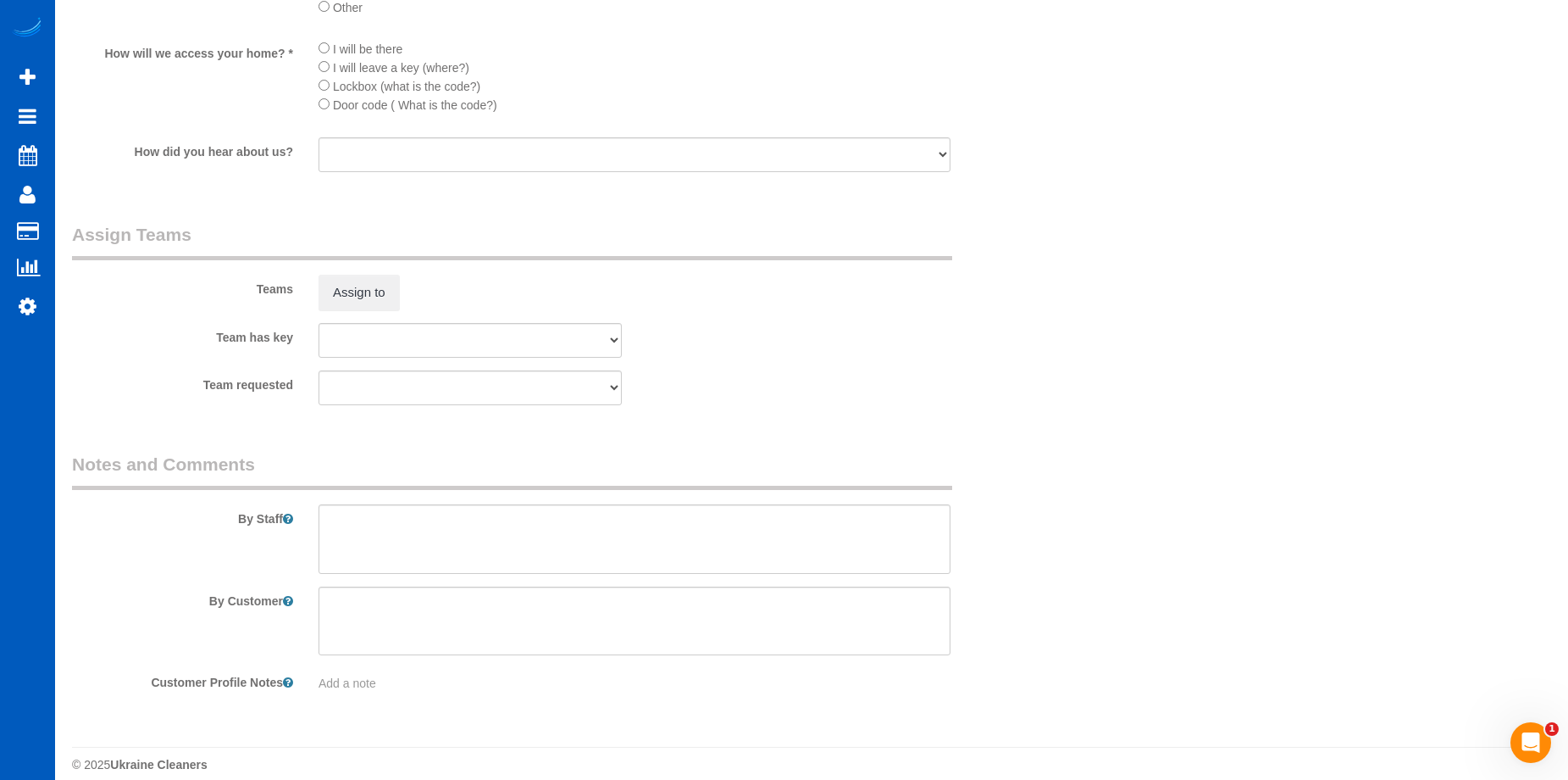
scroll to position [2253, 0]
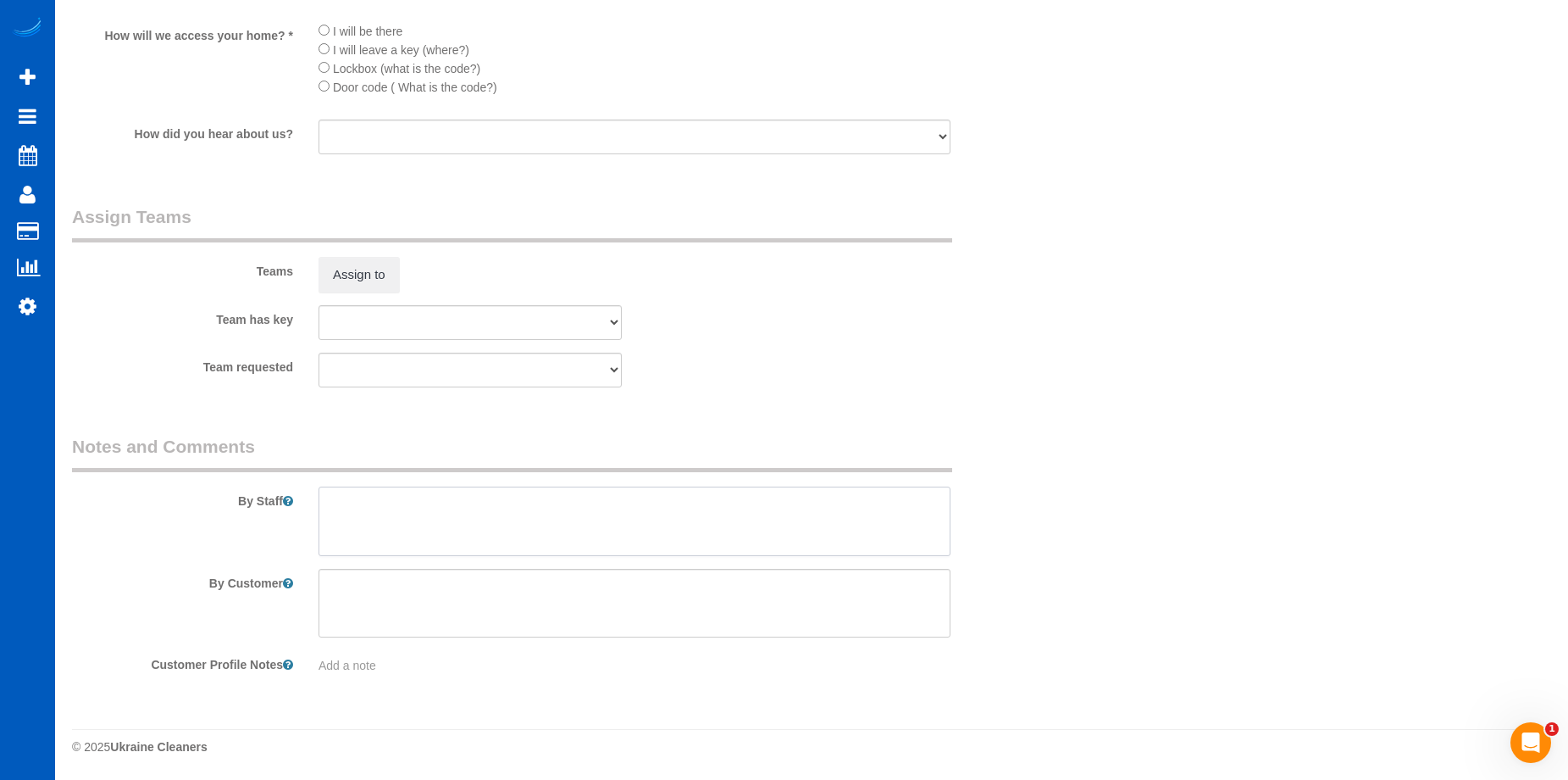
click at [593, 501] on textarea at bounding box center [635, 521] width 632 height 69
type textarea "V"
paste textarea "TO GET IN They will need to call me, Sharon. It is a gated entry. Her number is…"
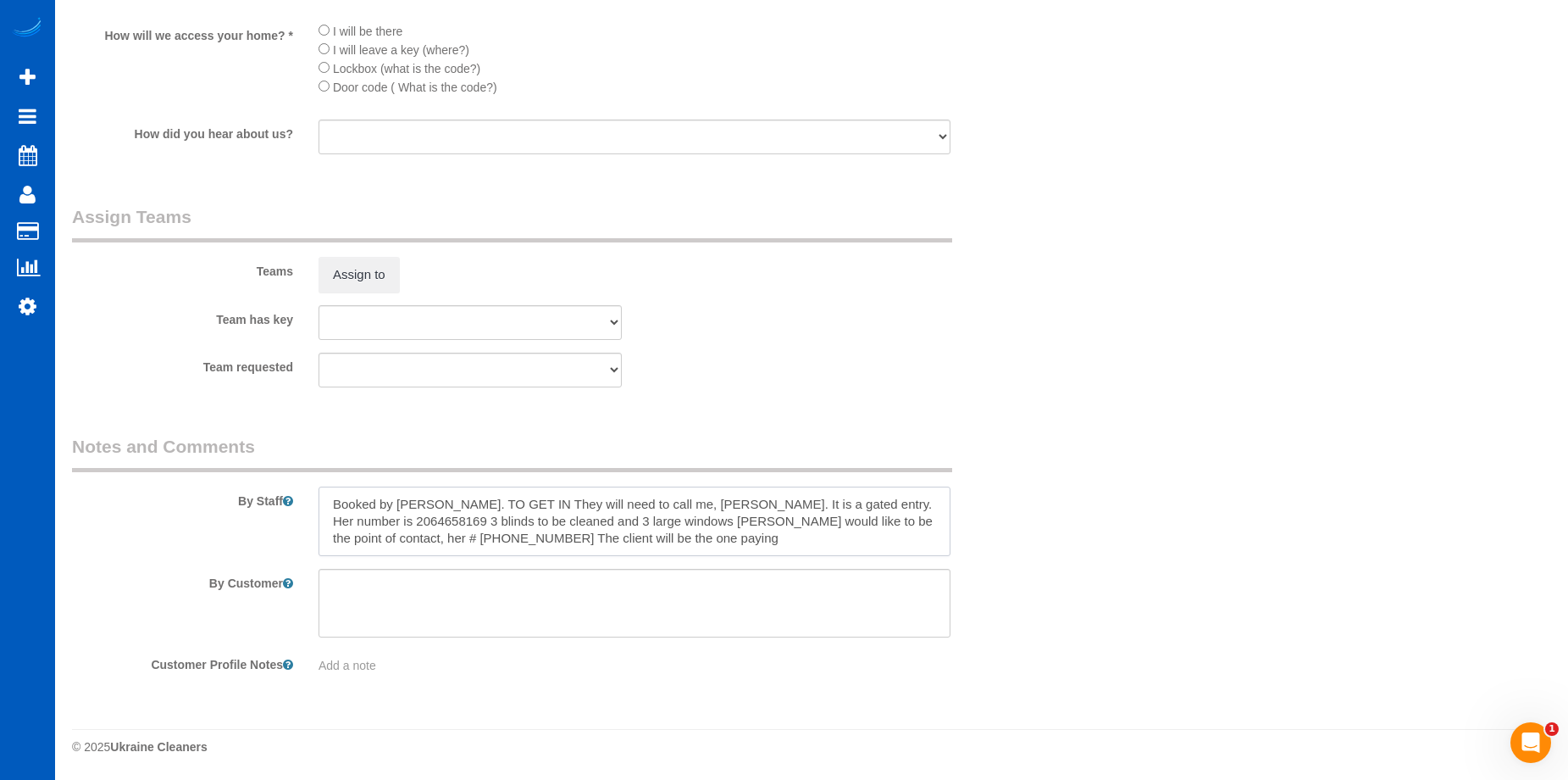
type textarea "Booked by Shanique. TO GET IN They will need to call me, Sharon. It is a gated …"
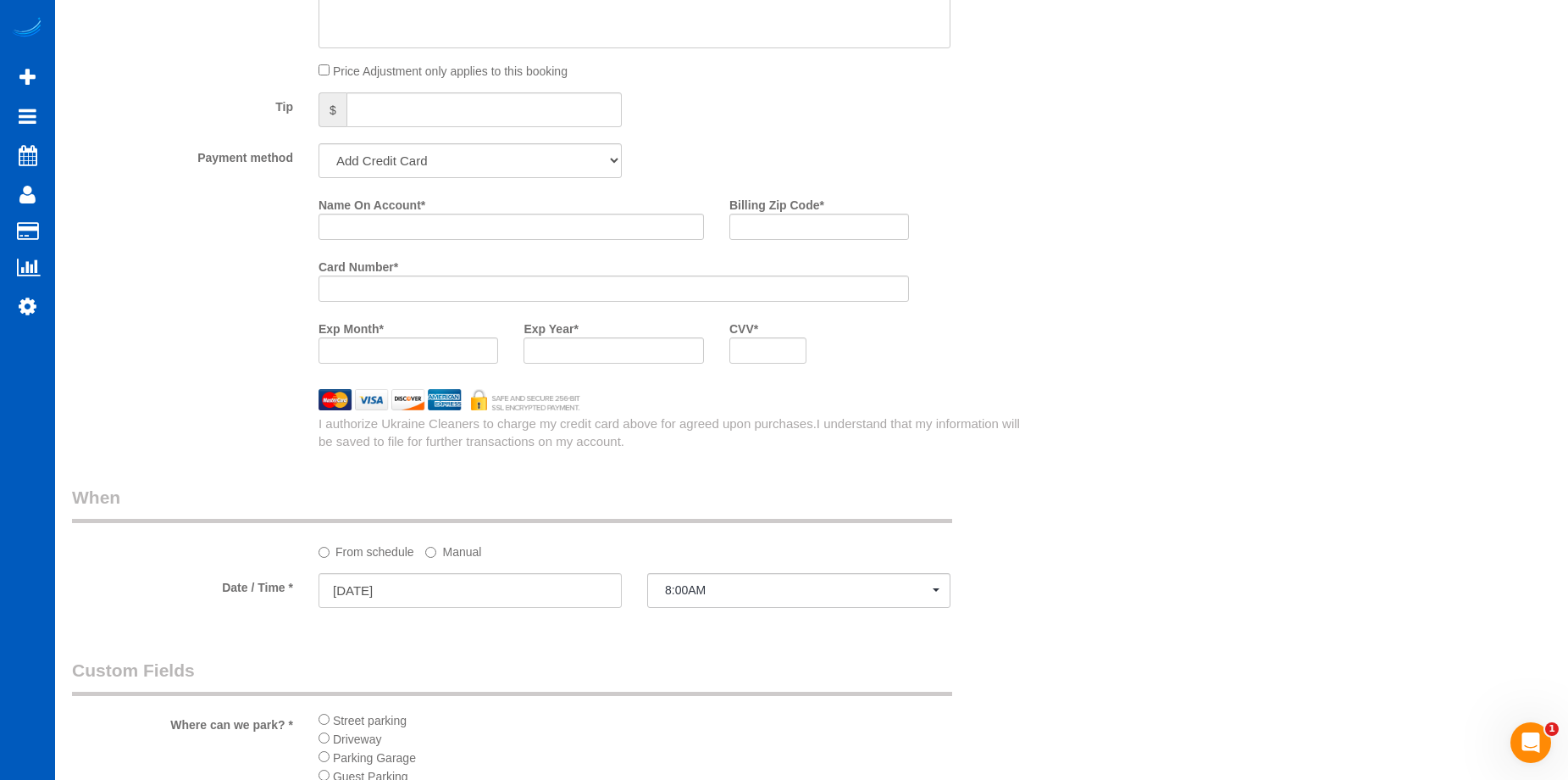
scroll to position [1321, 0]
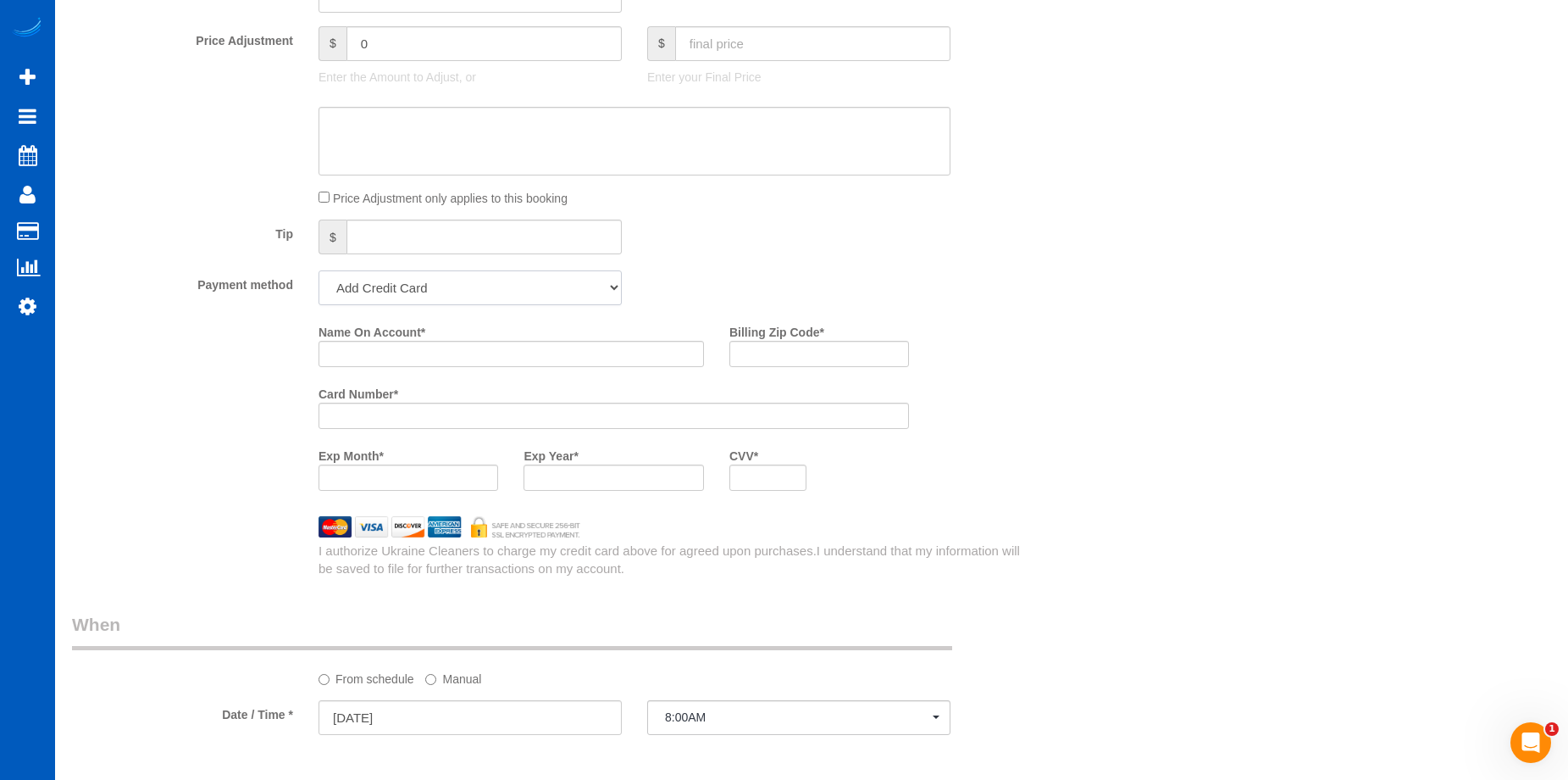
click at [566, 291] on select "Add Credit Card Cash Check Paypal" at bounding box center [470, 287] width 304 height 35
select select "string:cash"
click at [319, 270] on select "Add Credit Card Cash Check Paypal" at bounding box center [470, 287] width 304 height 35
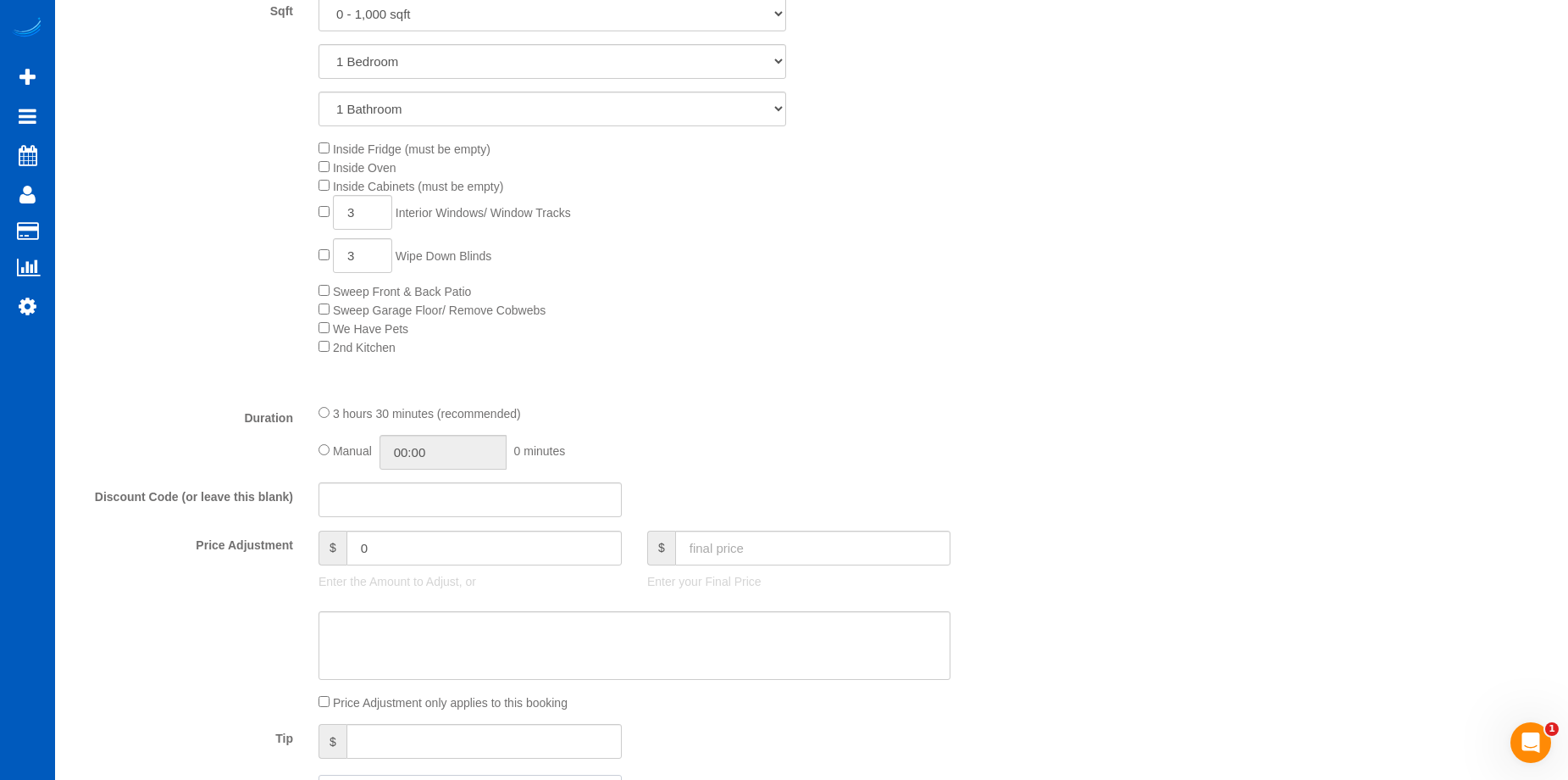
scroll to position [848, 0]
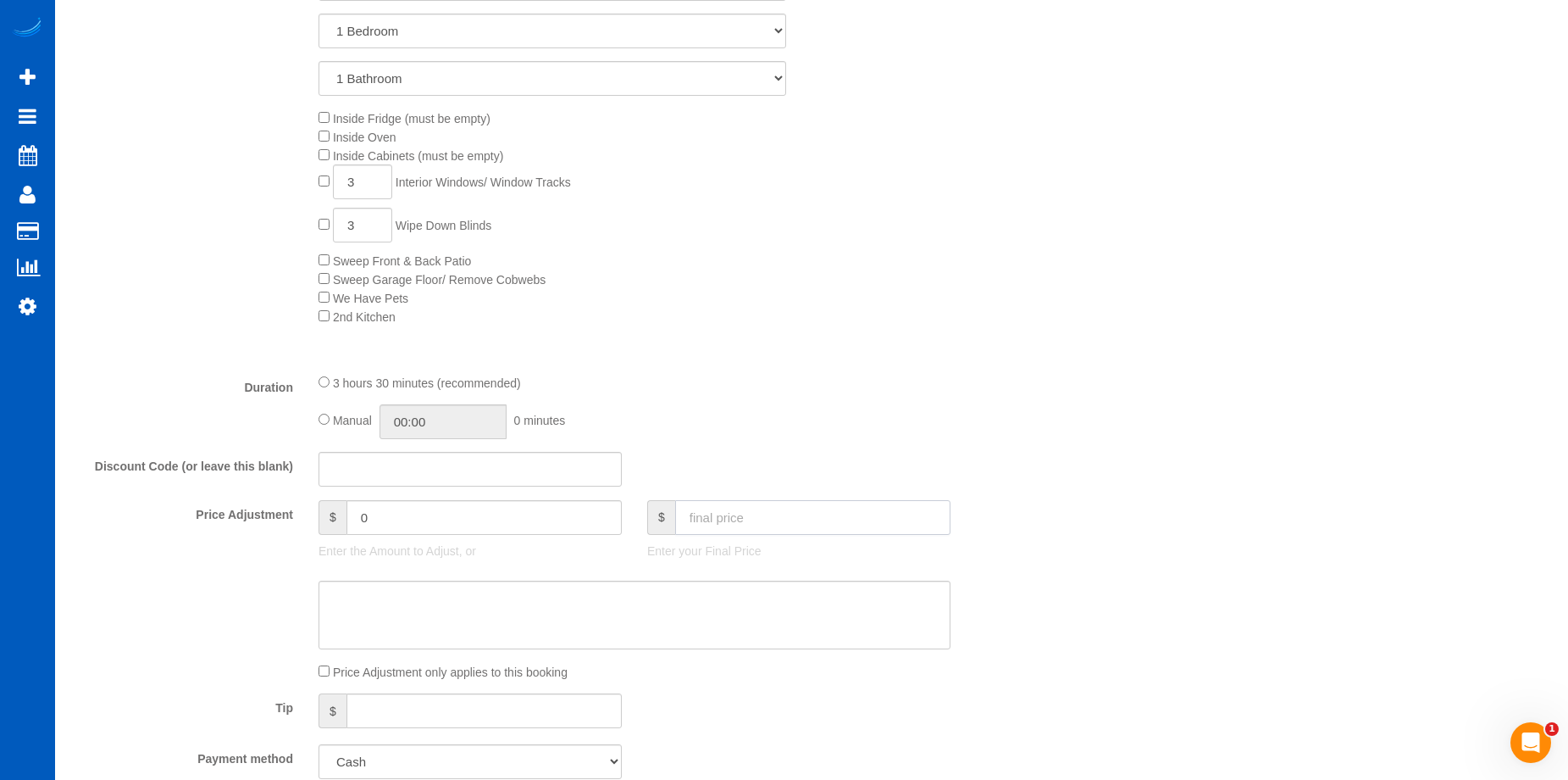
click at [737, 524] on input "text" at bounding box center [813, 517] width 276 height 35
type input "409"
click at [723, 603] on textarea at bounding box center [635, 614] width 632 height 69
type input "15"
drag, startPoint x: 374, startPoint y: 182, endPoint x: 331, endPoint y: 177, distance: 43.3
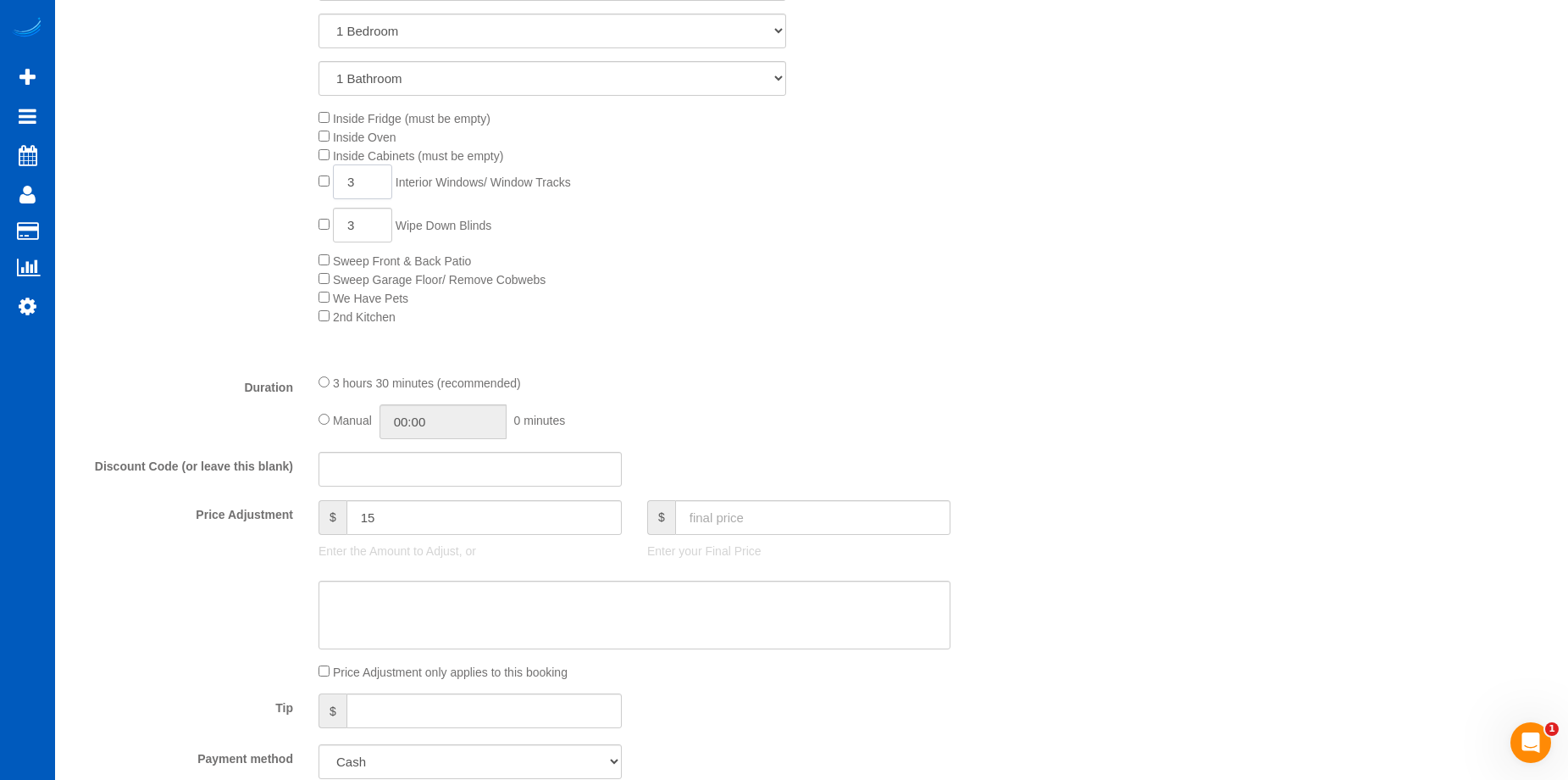
click at [331, 177] on span "3 Interior Windows/ Window Tracks" at bounding box center [445, 182] width 252 height 14
type input "6"
drag, startPoint x: 523, startPoint y: 510, endPoint x: 320, endPoint y: 503, distance: 203.1
click at [320, 503] on div "$ 15" at bounding box center [470, 517] width 304 height 35
click at [645, 606] on textarea at bounding box center [635, 614] width 632 height 69
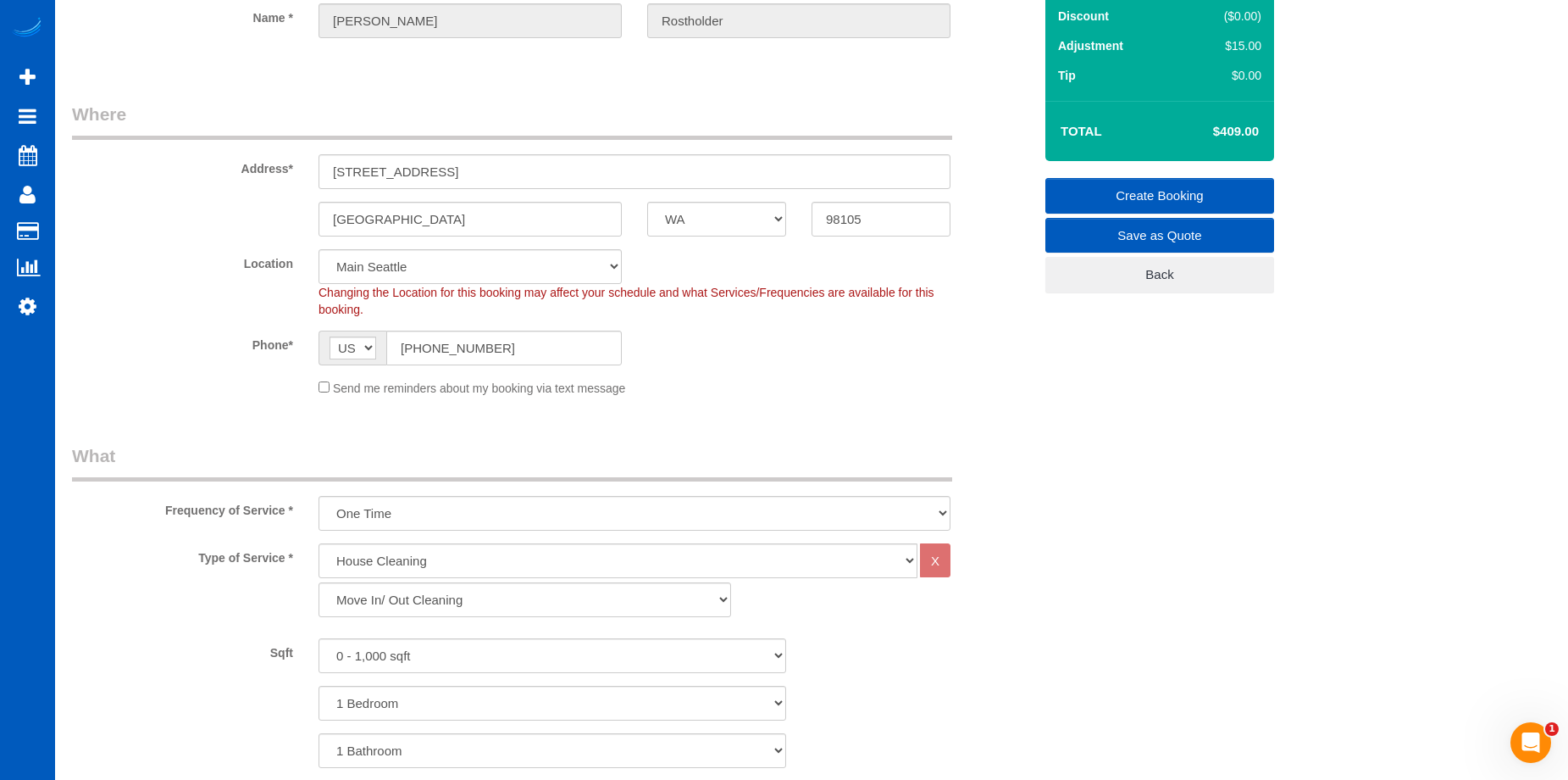
scroll to position [169, 0]
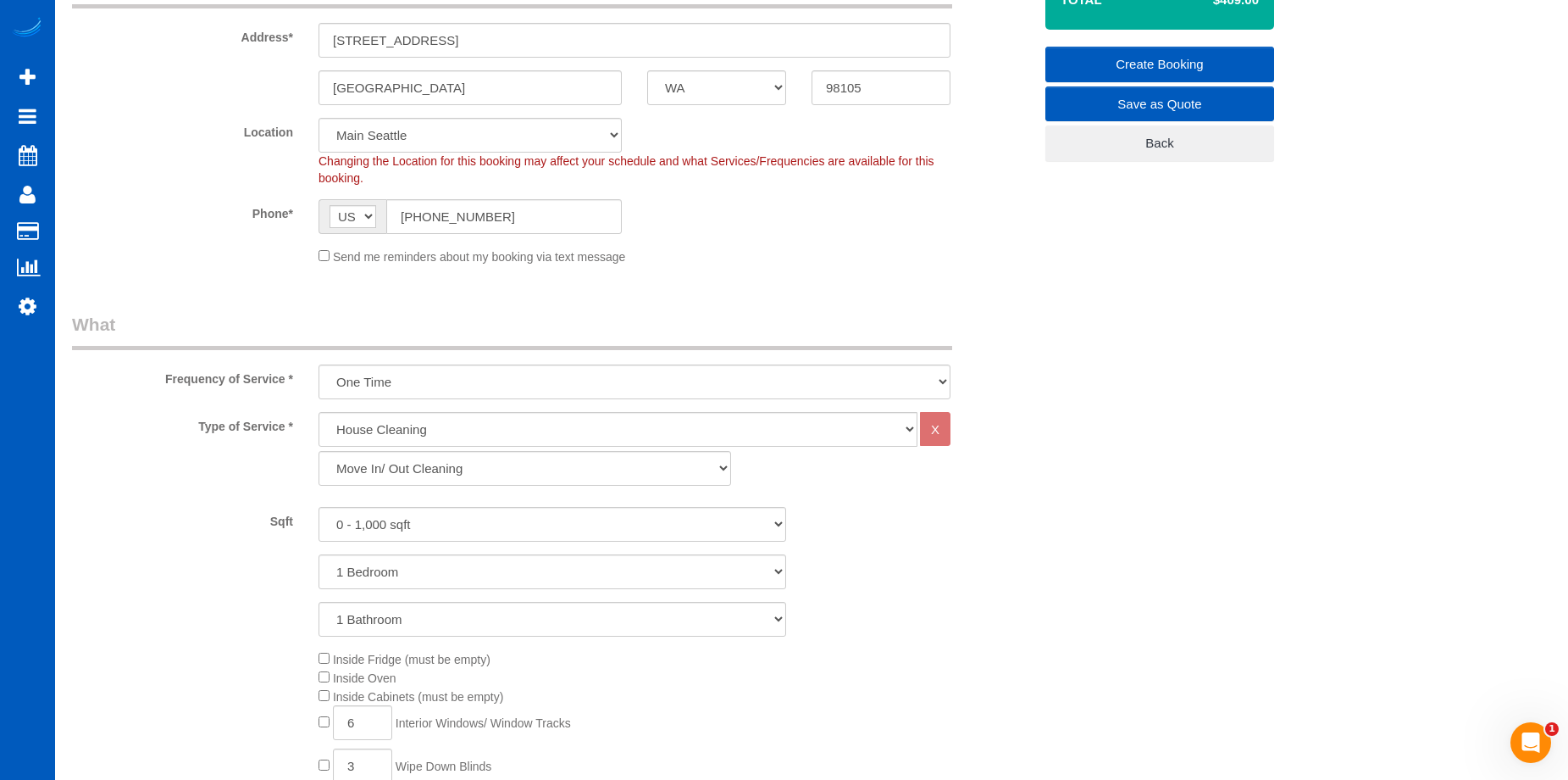
type input "0"
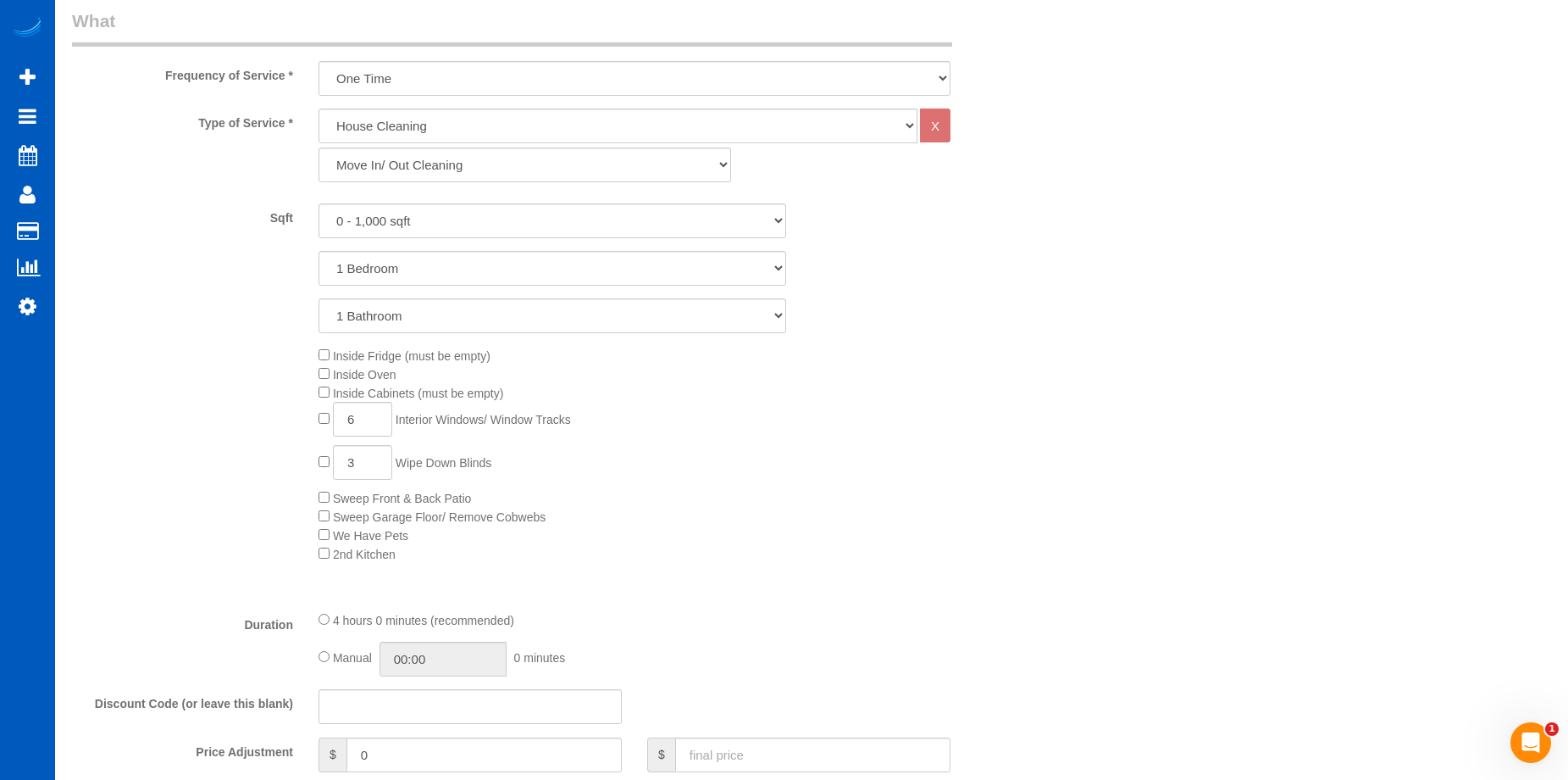
scroll to position [848, 0]
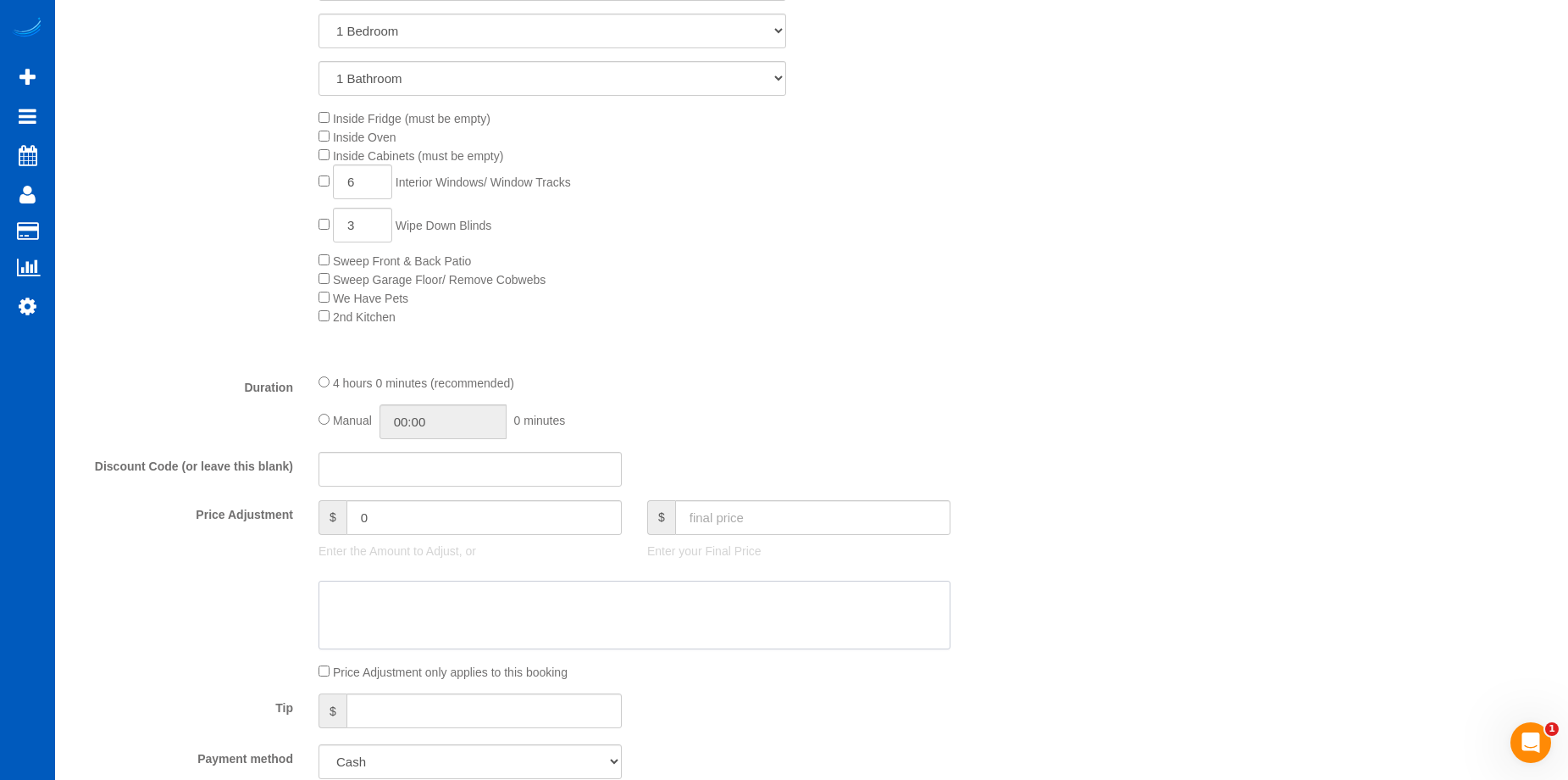
select select "spot43"
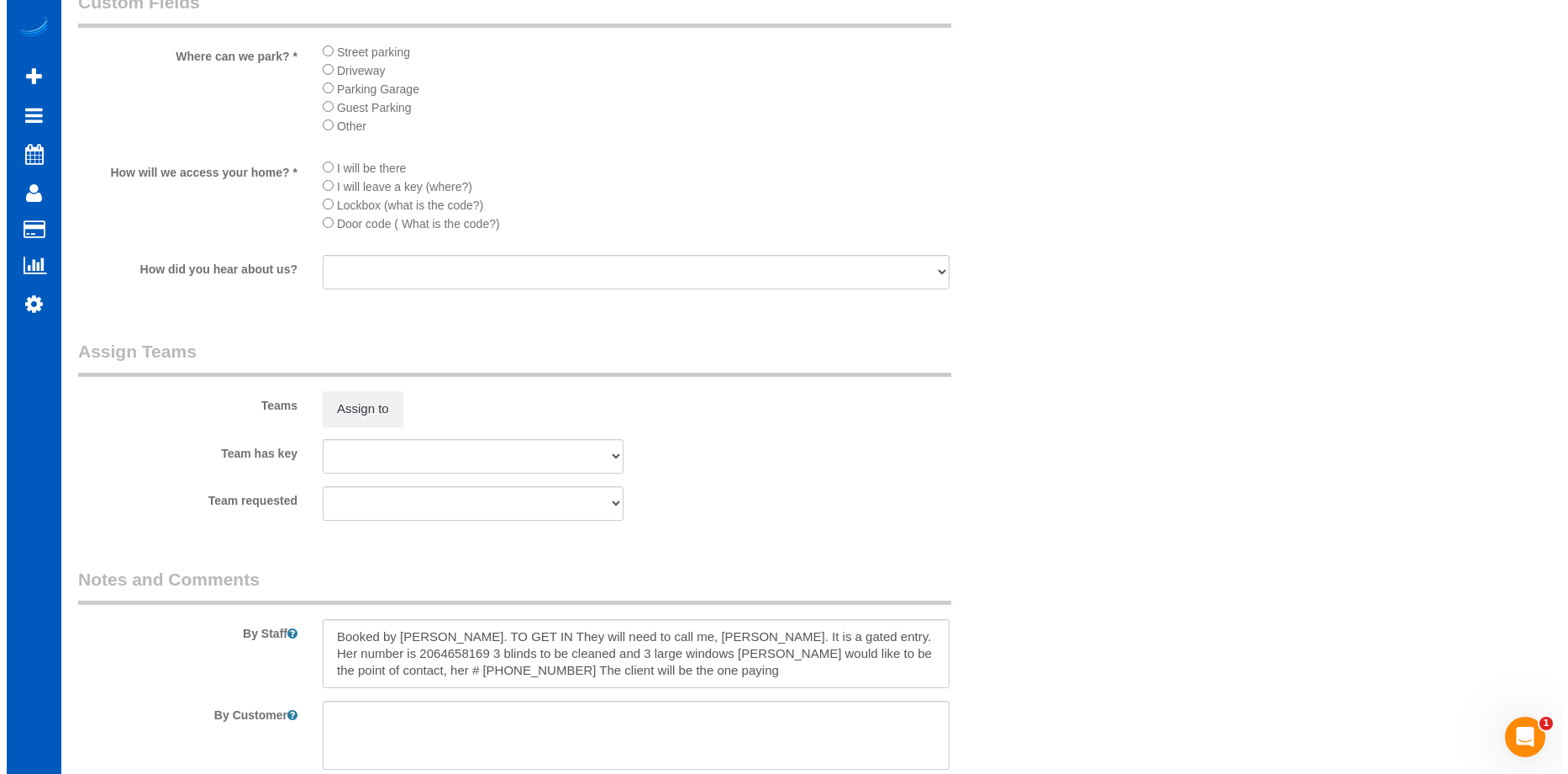
scroll to position [1850, 0]
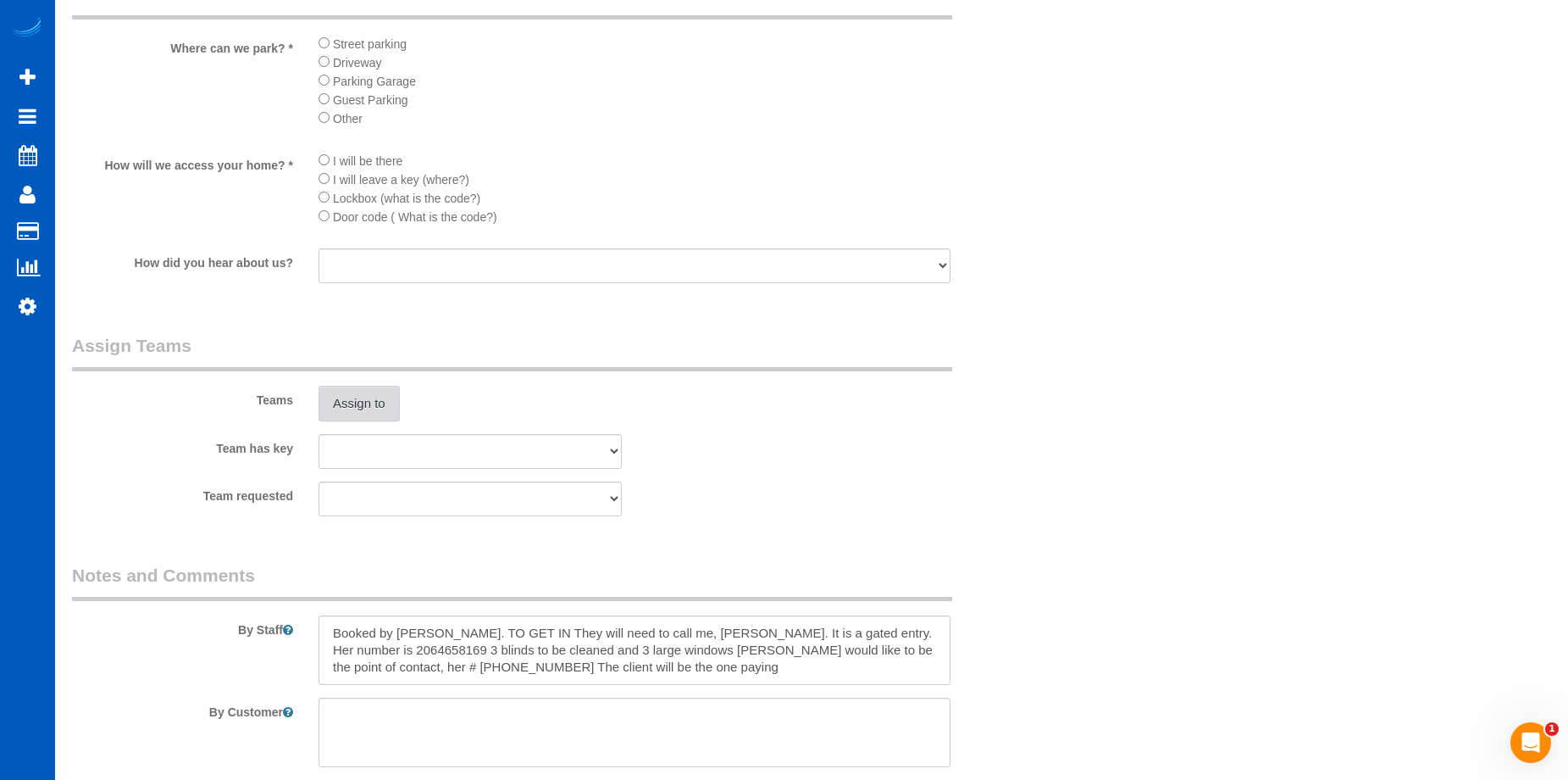
click at [374, 404] on button "Assign to" at bounding box center [359, 404] width 81 height 36
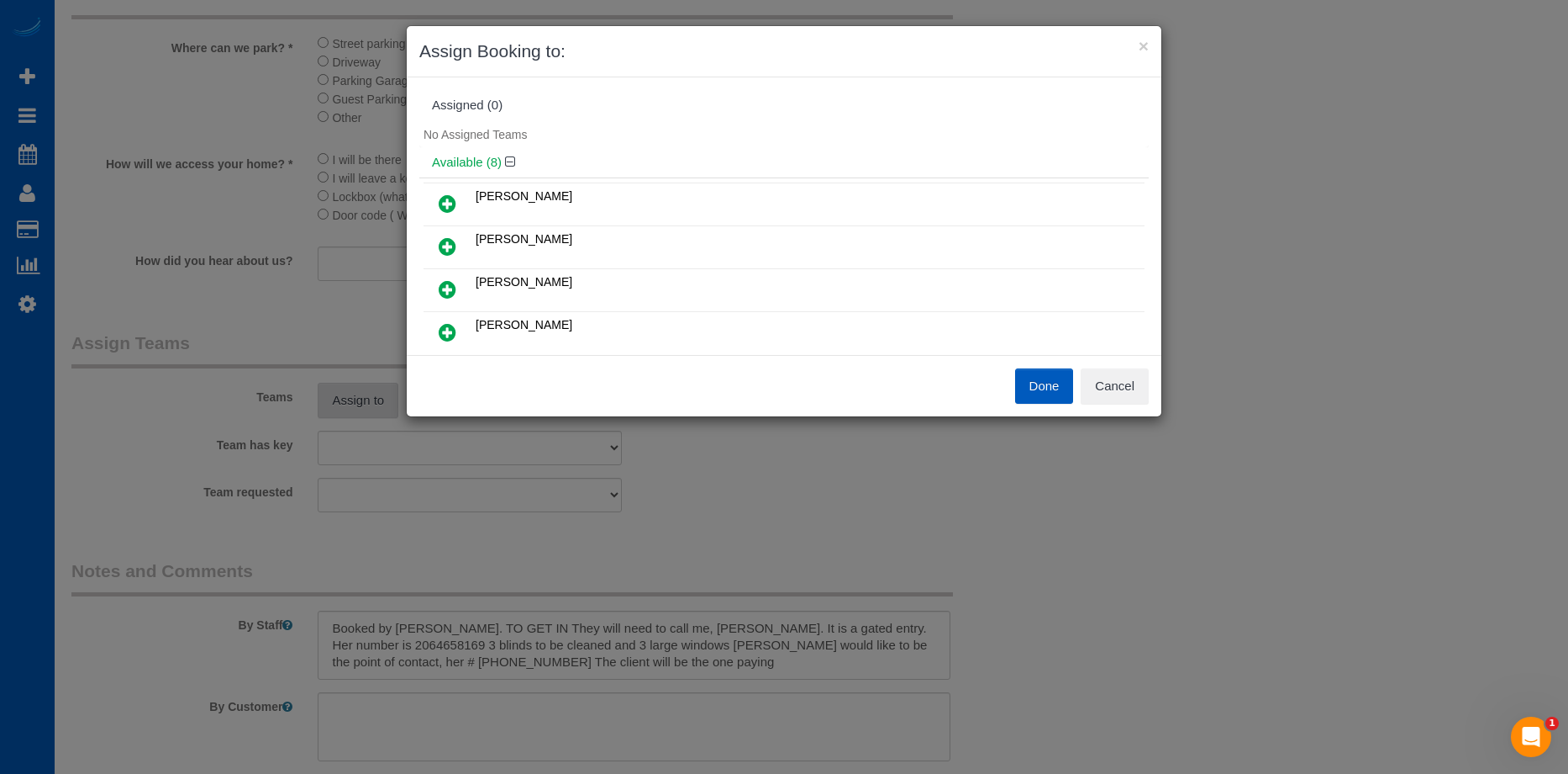
scroll to position [84, 0]
click at [1114, 383] on button "Cancel" at bounding box center [1115, 386] width 68 height 36
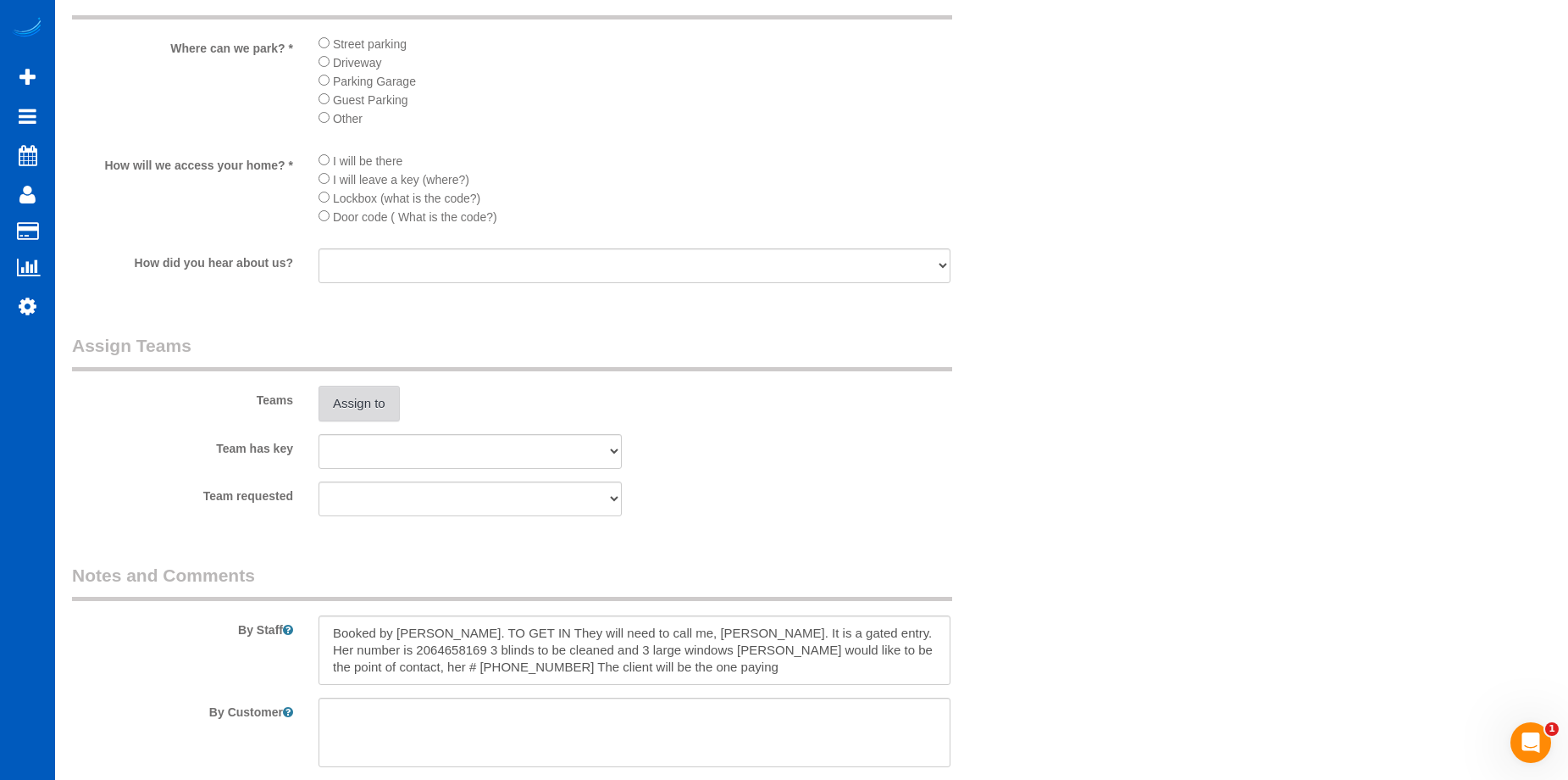
click at [359, 389] on button "Assign to" at bounding box center [359, 404] width 81 height 36
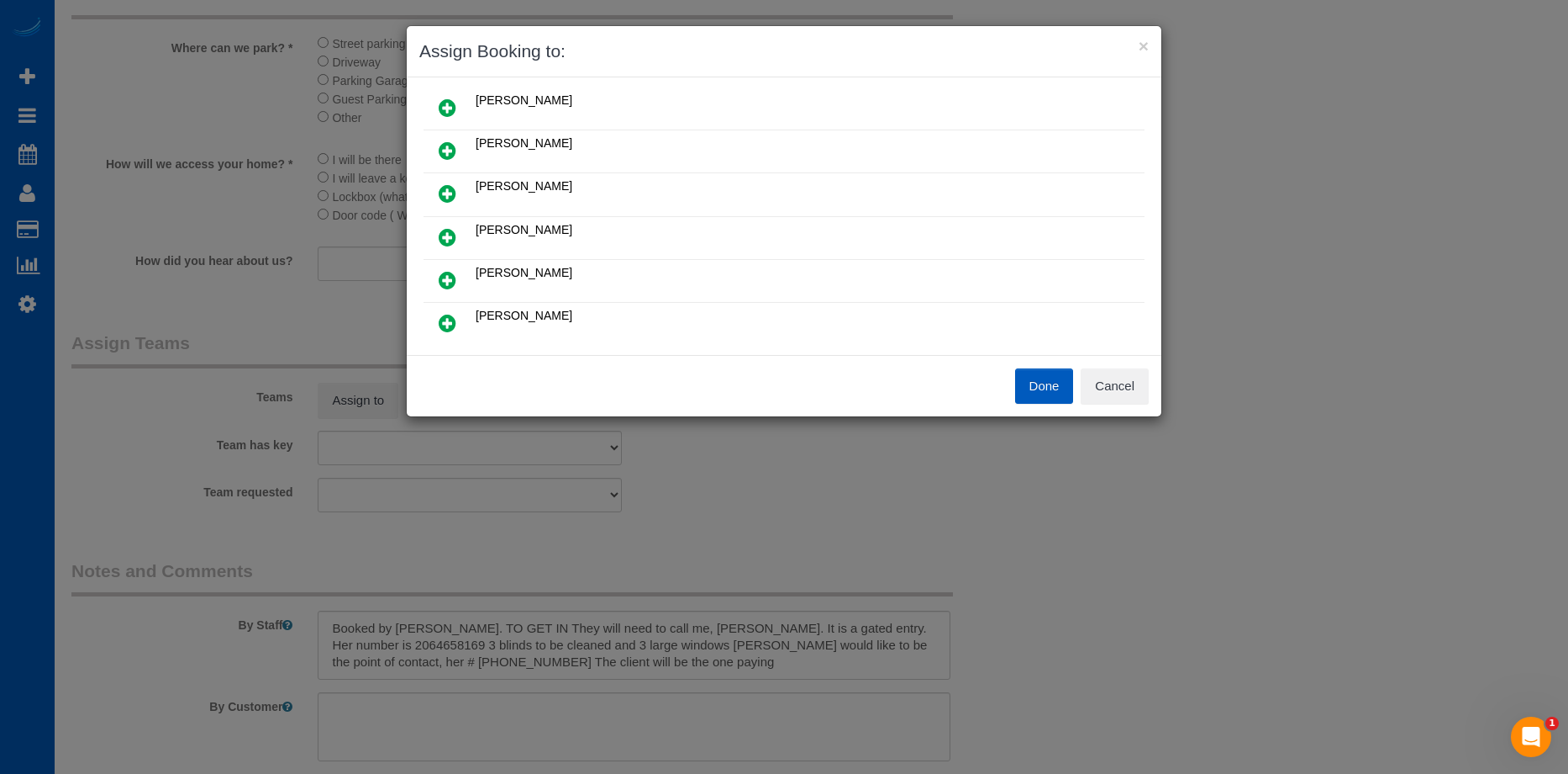
scroll to position [168, 0]
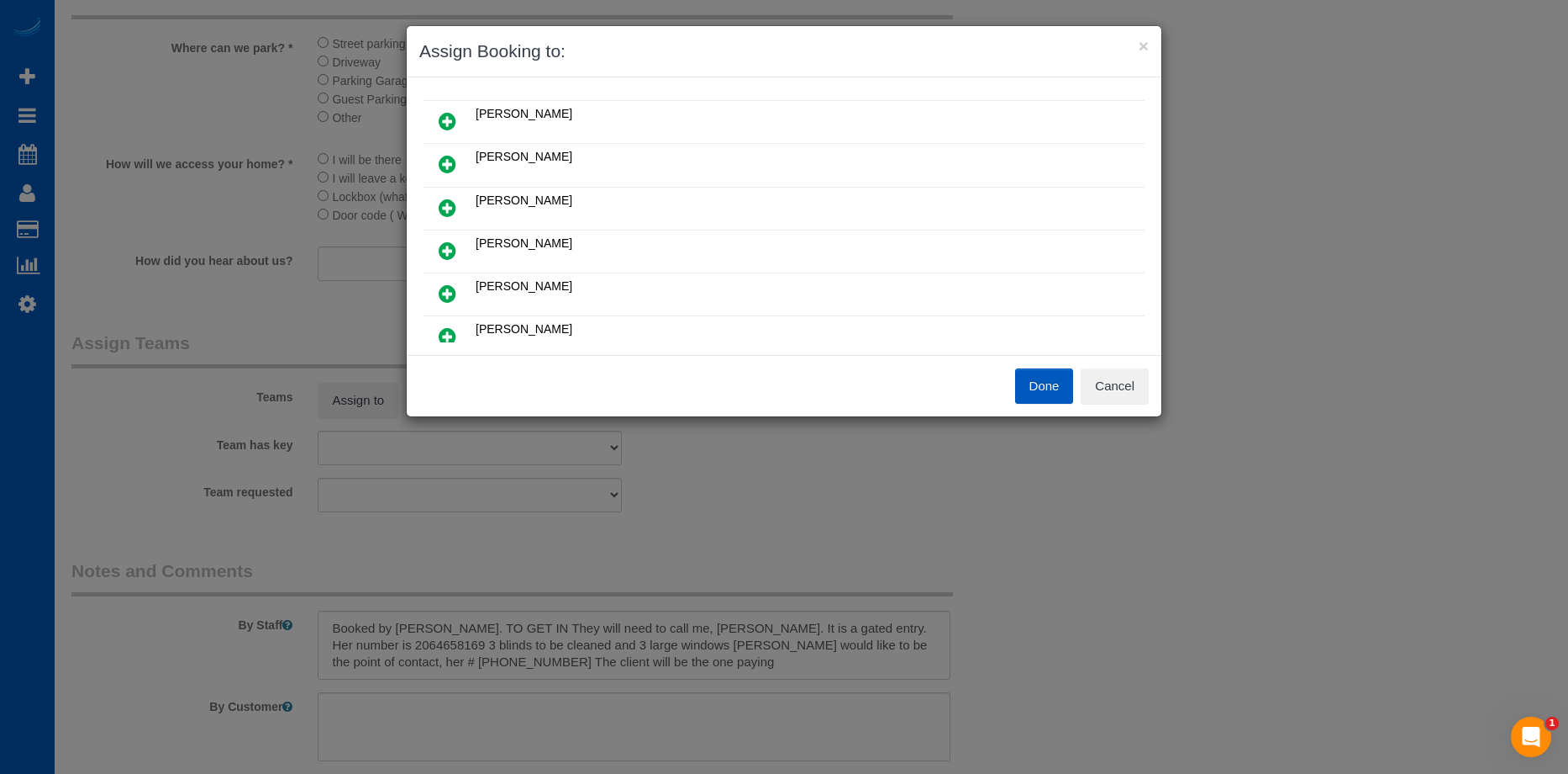
click at [445, 290] on icon at bounding box center [448, 293] width 18 height 21
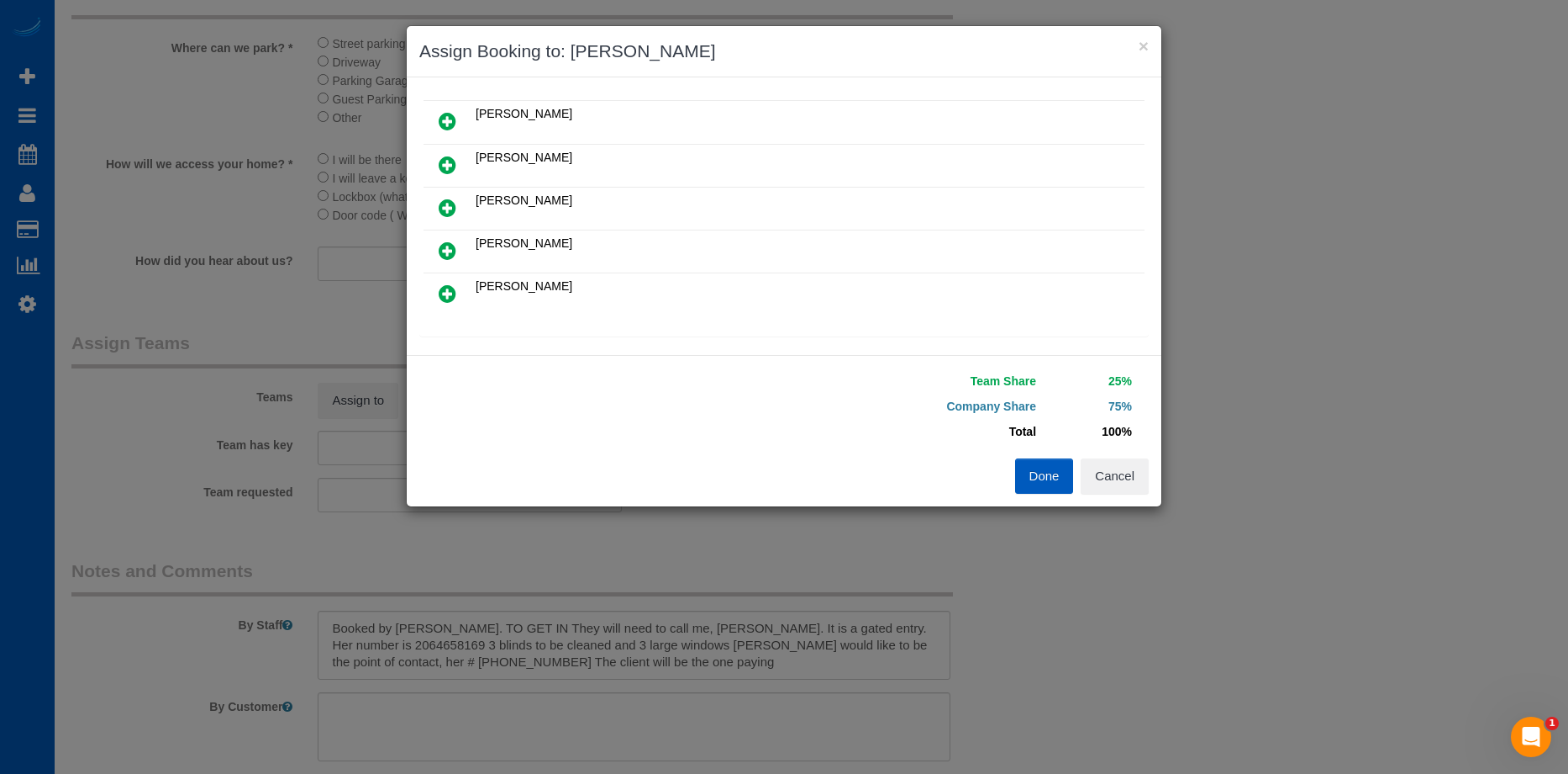
click at [458, 295] on link at bounding box center [448, 294] width 39 height 34
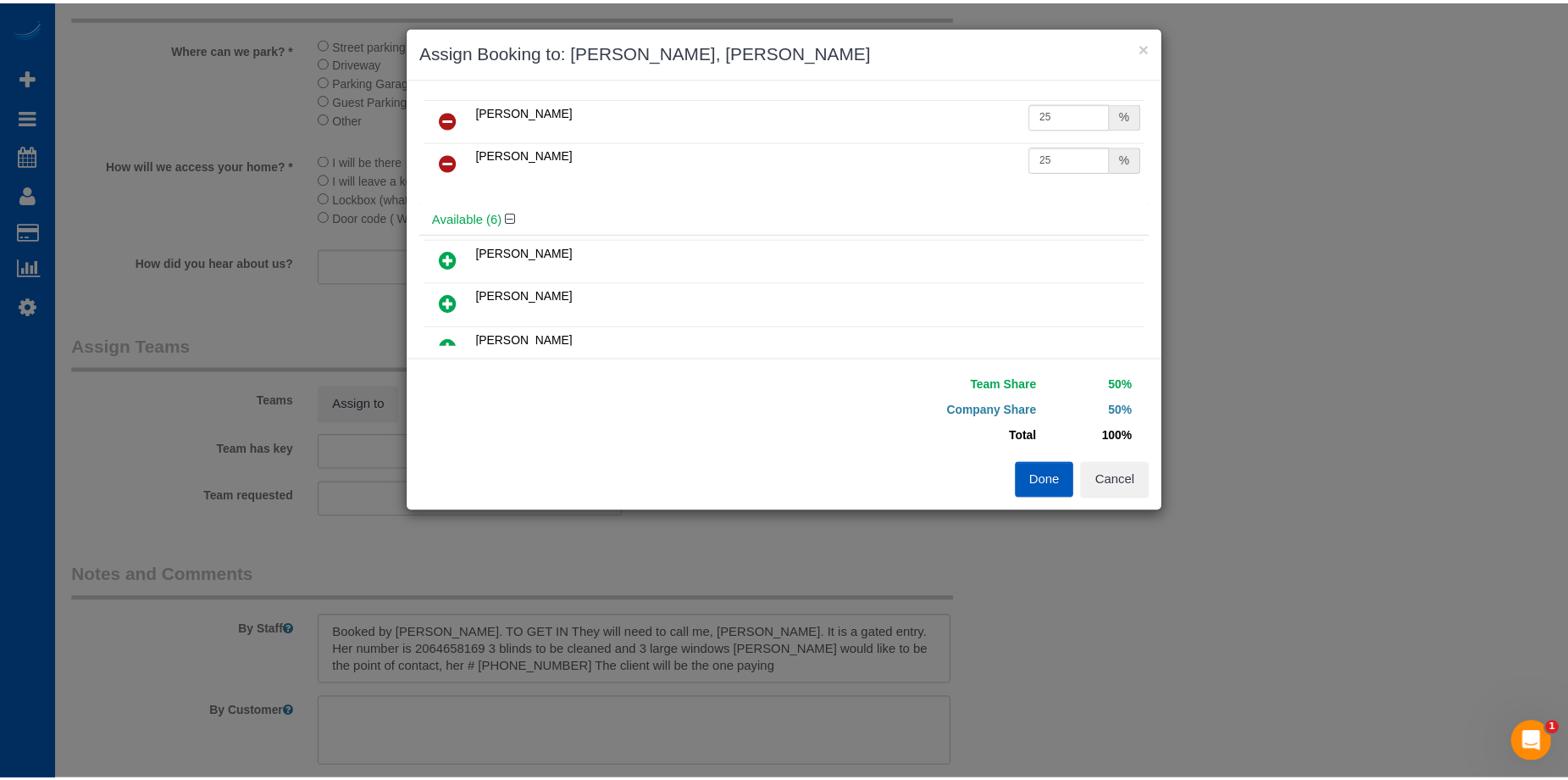
scroll to position [0, 0]
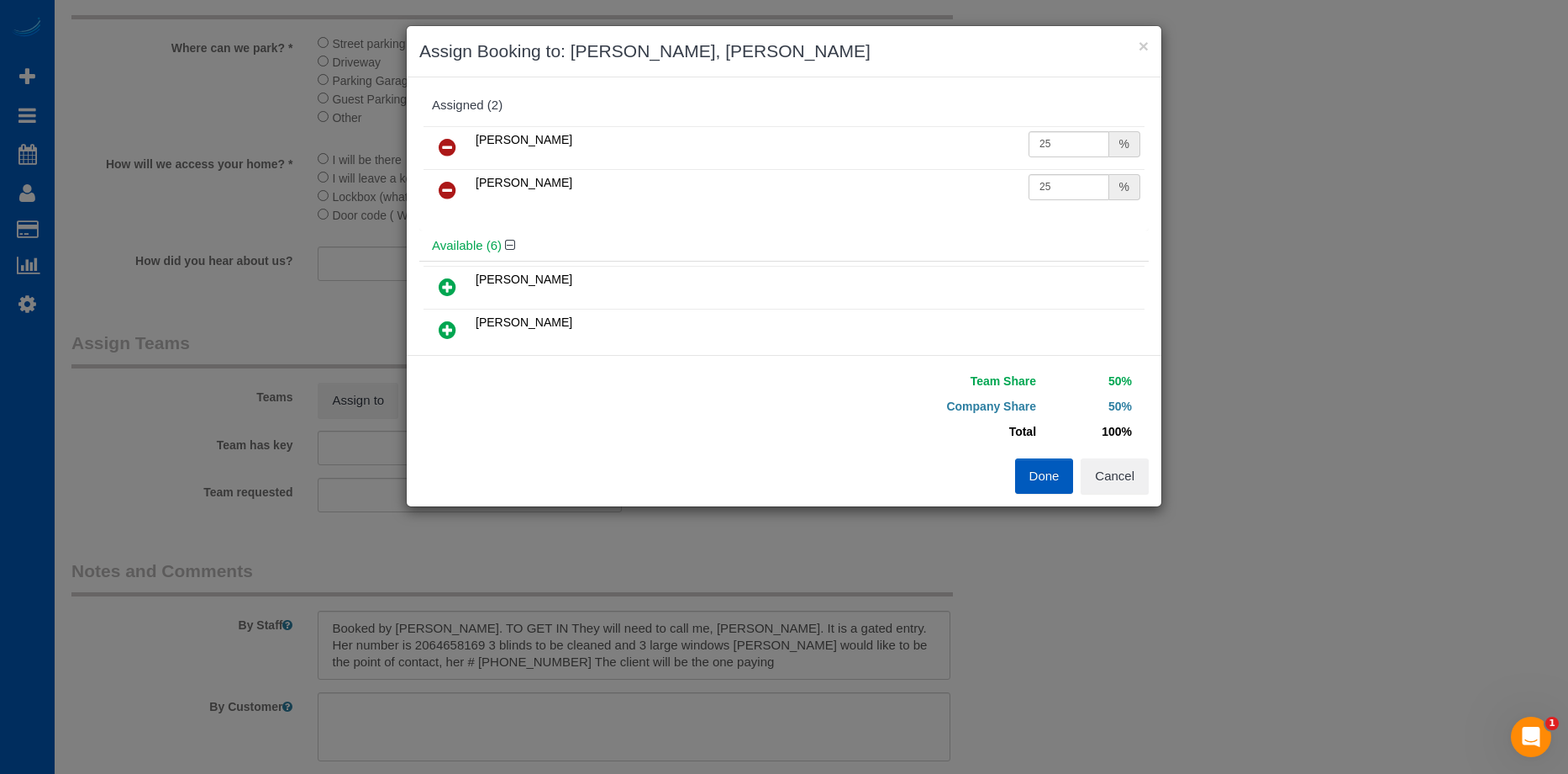
click at [1030, 475] on button "Done" at bounding box center [1044, 476] width 59 height 36
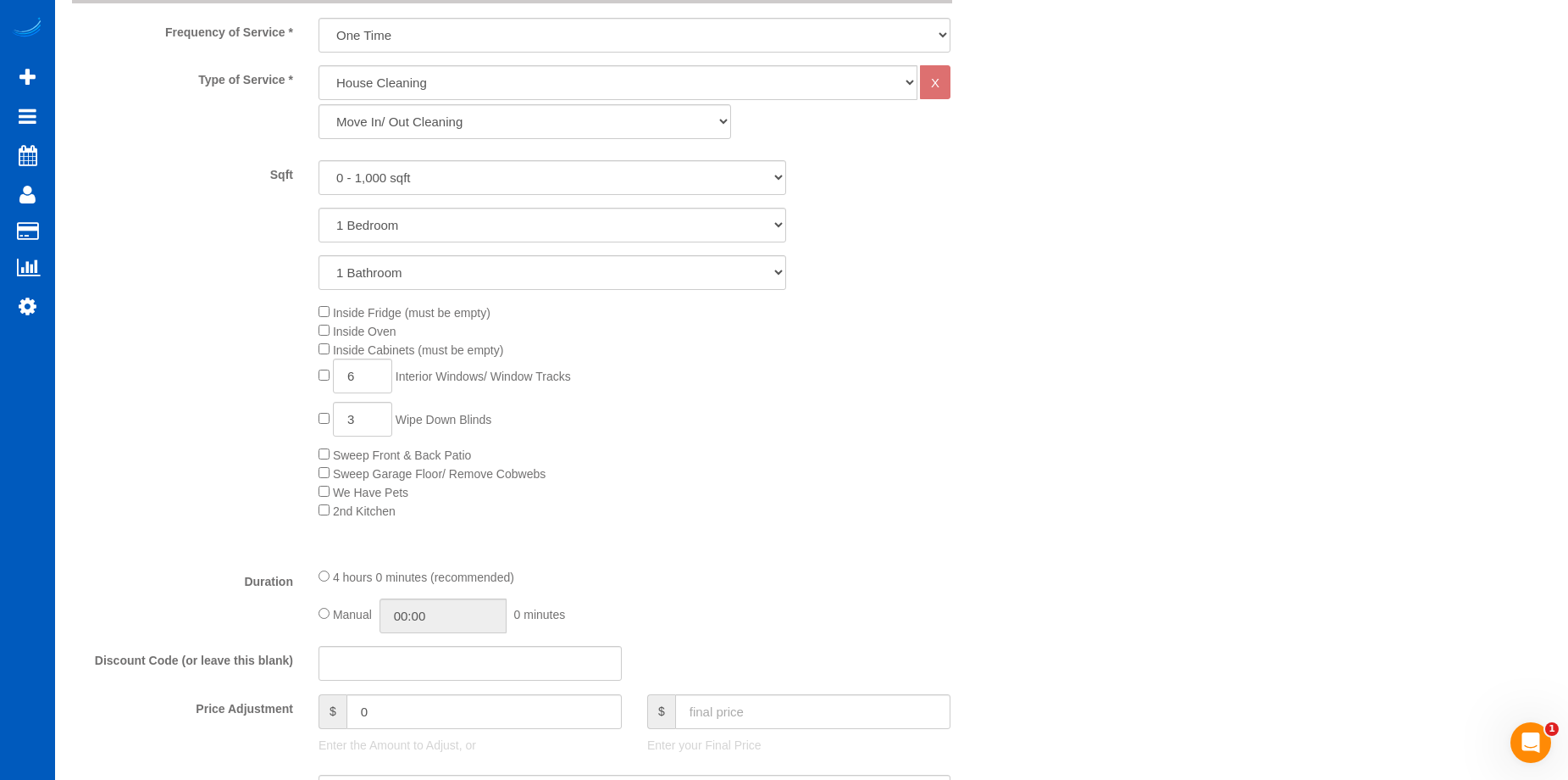
scroll to position [848, 0]
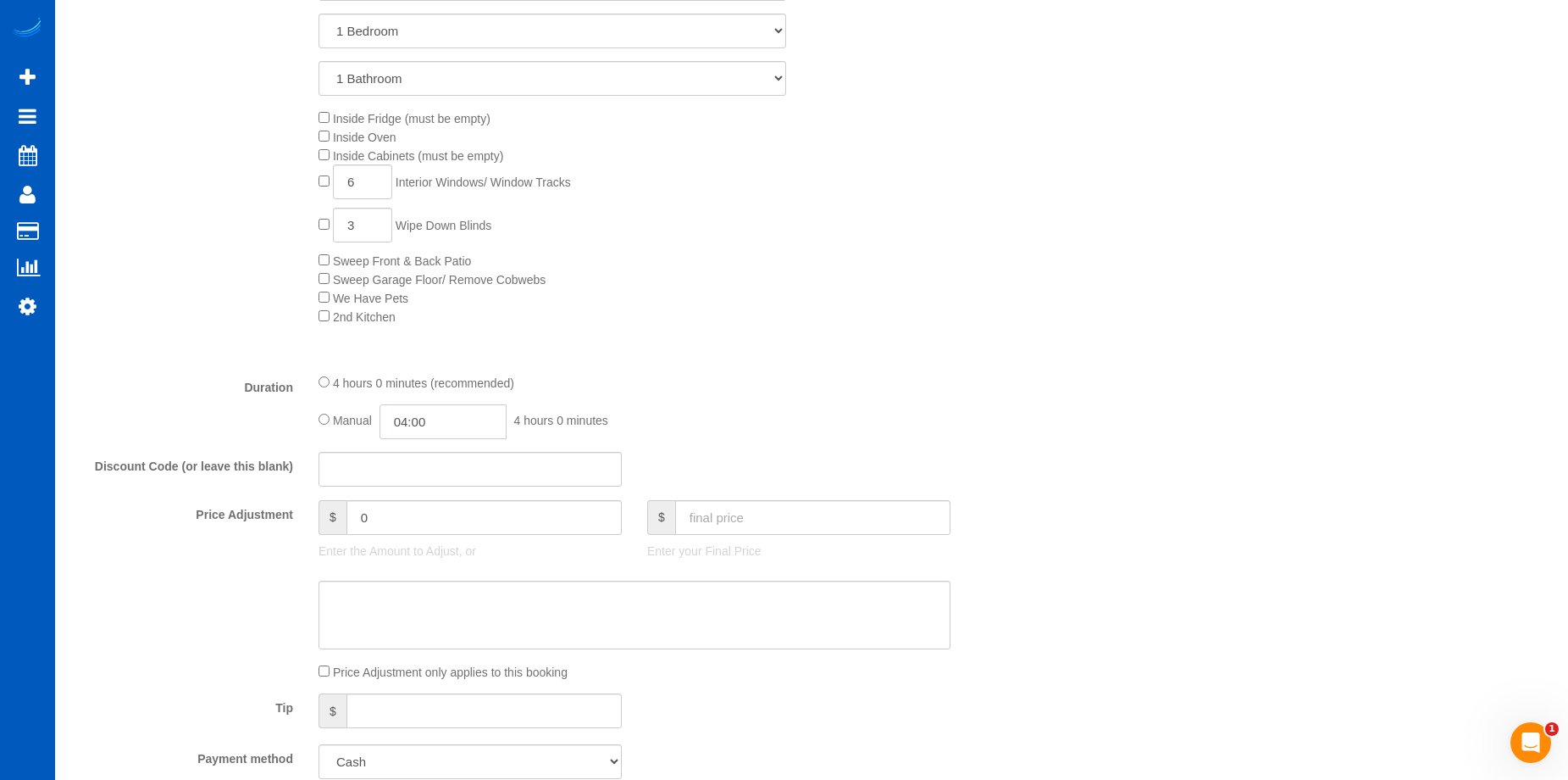
click at [418, 418] on input "04:00" at bounding box center [442, 422] width 127 height 35
type input "04:30"
click at [424, 488] on li "04:30" at bounding box center [424, 494] width 76 height 22
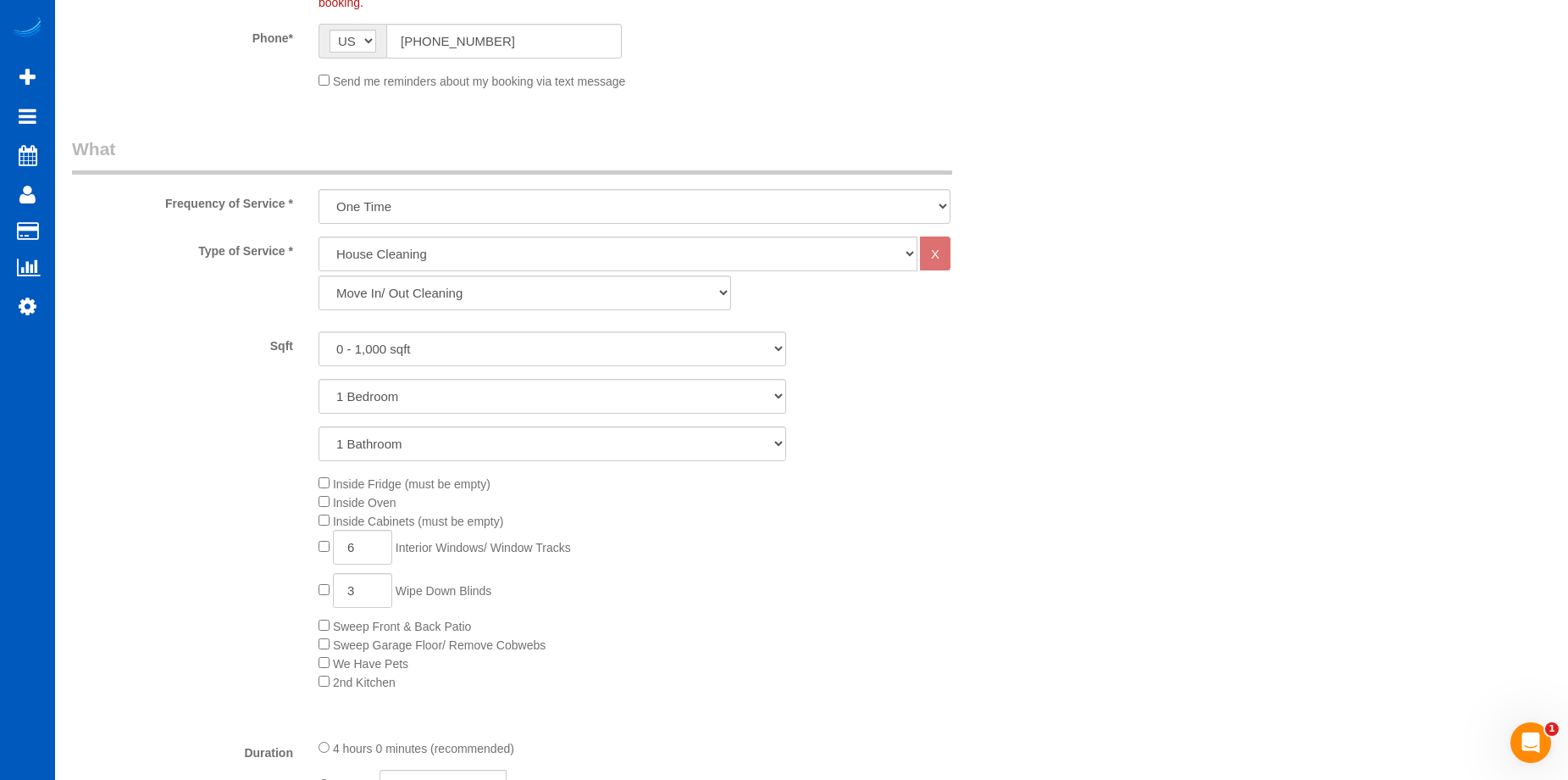
select select "spot57"
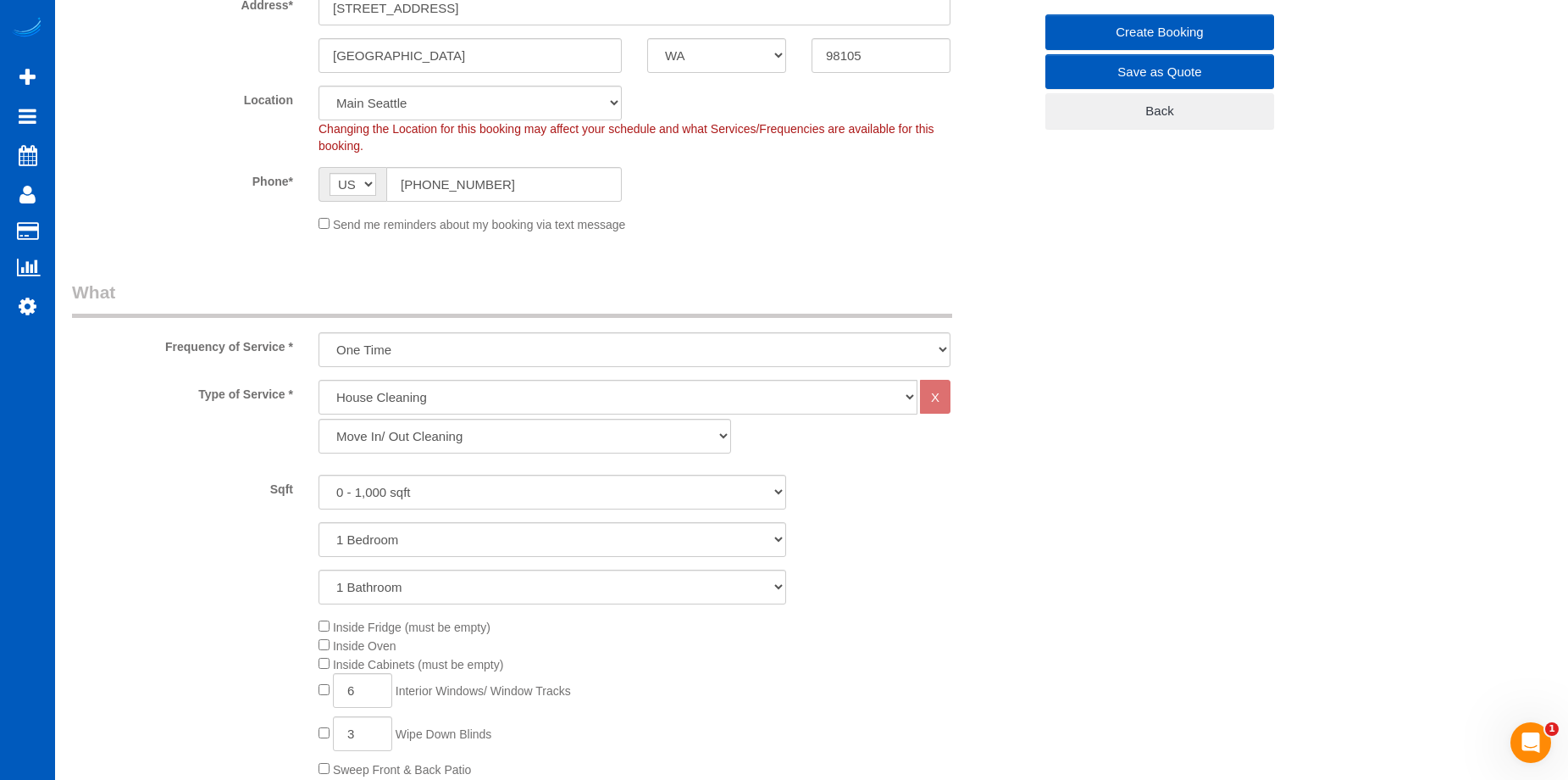
scroll to position [169, 0]
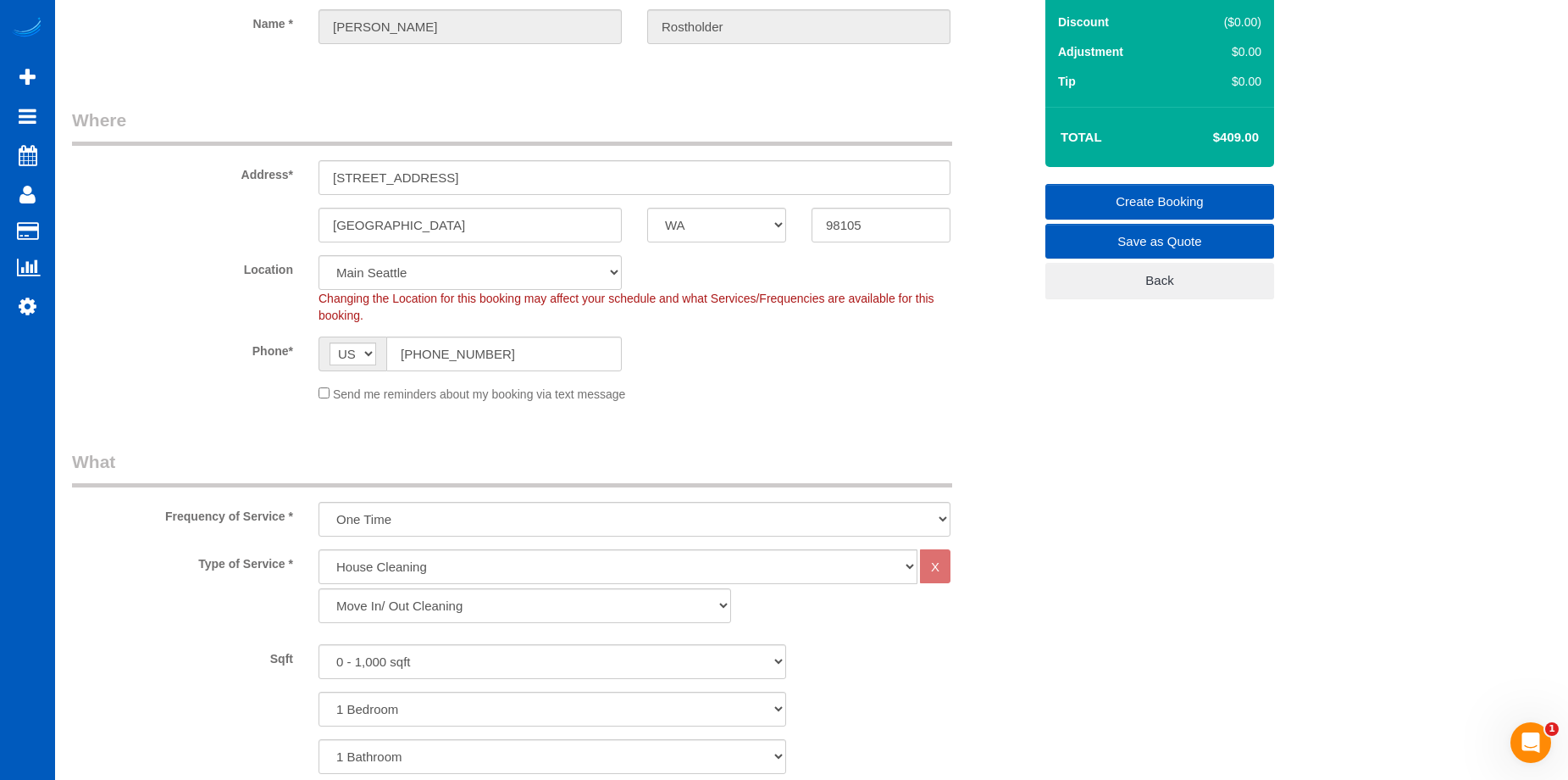
click at [1109, 198] on link "Create Booking" at bounding box center [1160, 202] width 229 height 36
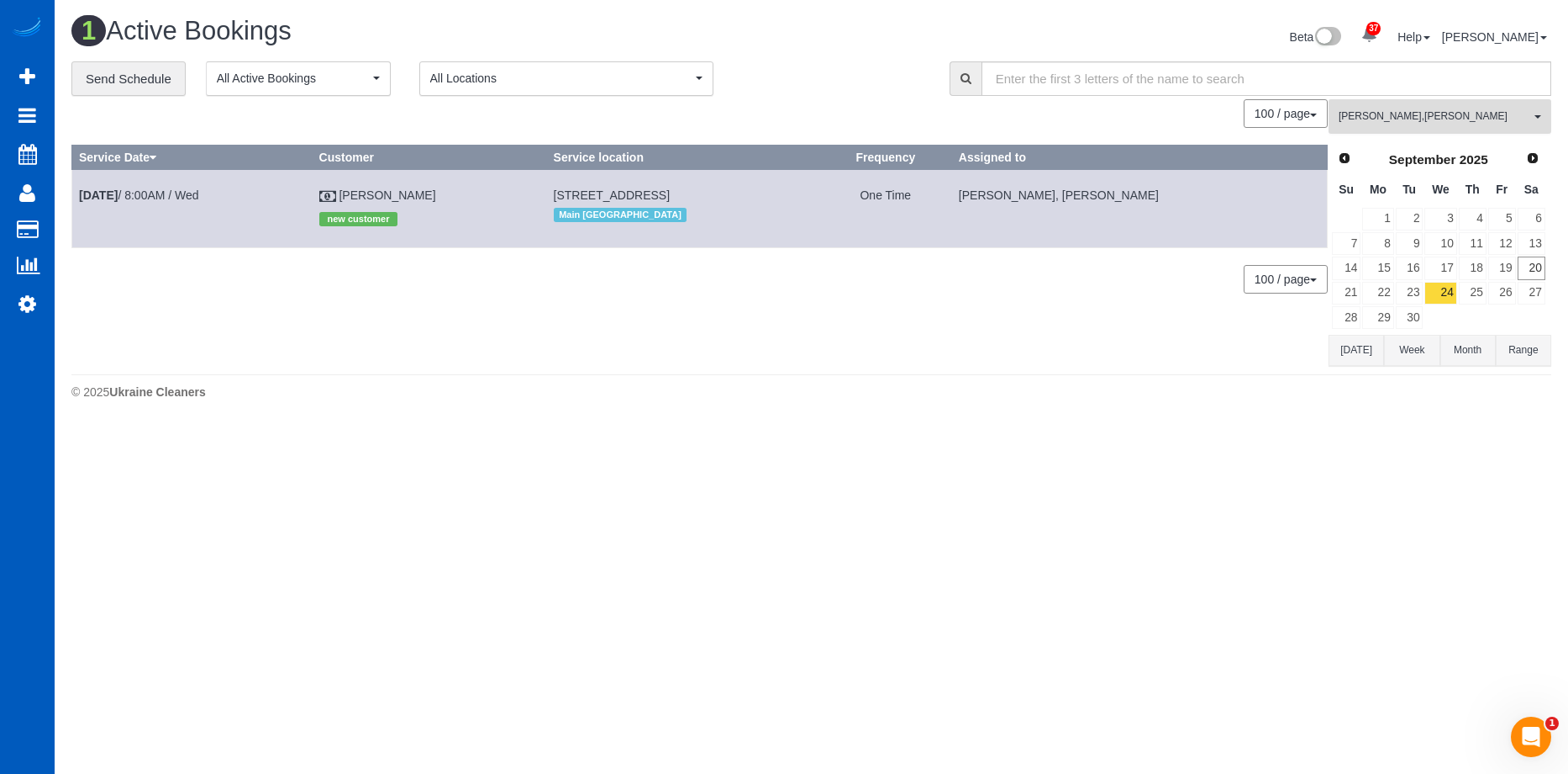
click at [1458, 121] on span "Viktoriia Zhukovska , Vira Zhukovska" at bounding box center [1435, 116] width 191 height 14
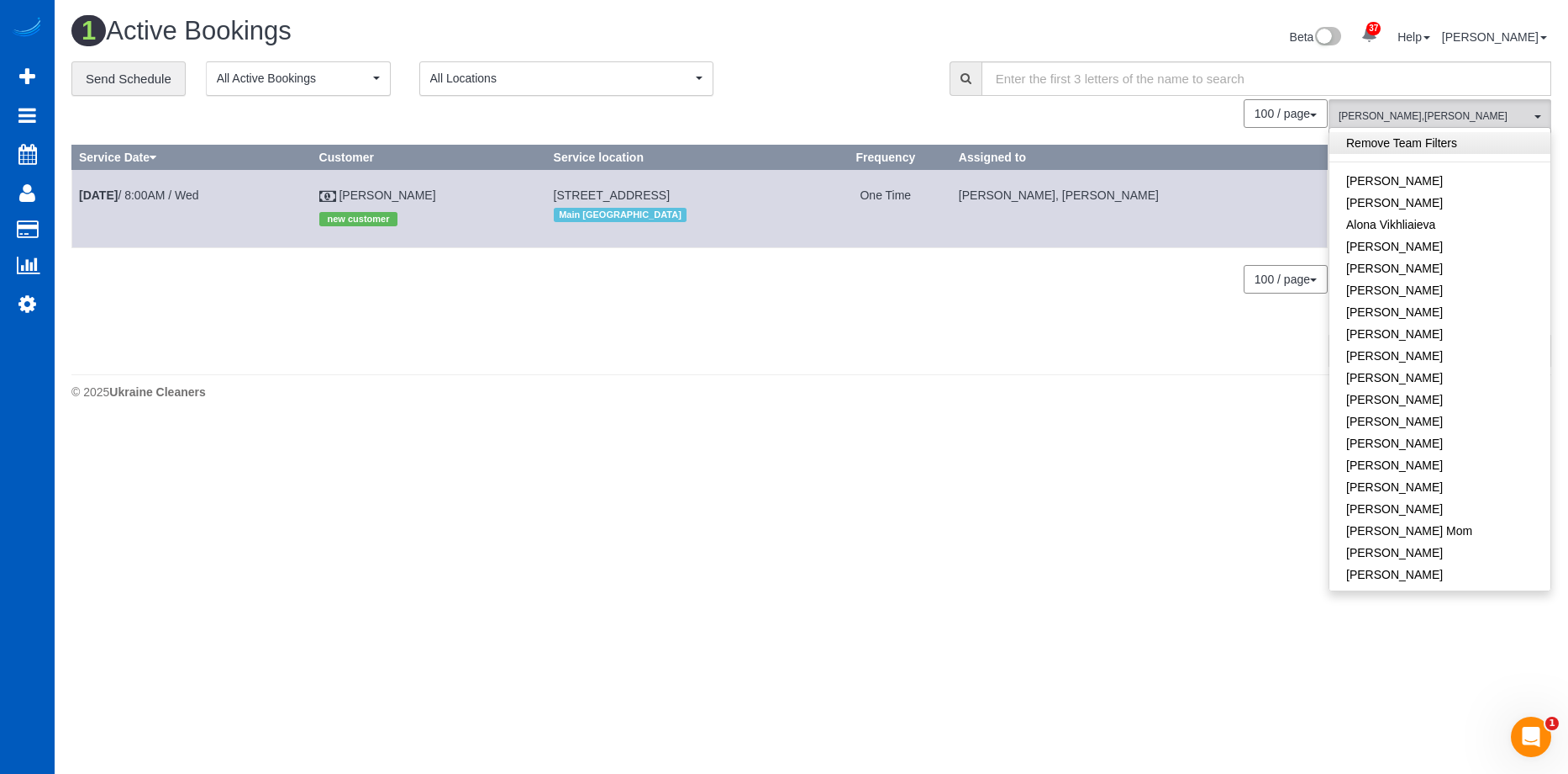
click at [1467, 138] on link "Remove Team Filters" at bounding box center [1439, 143] width 221 height 21
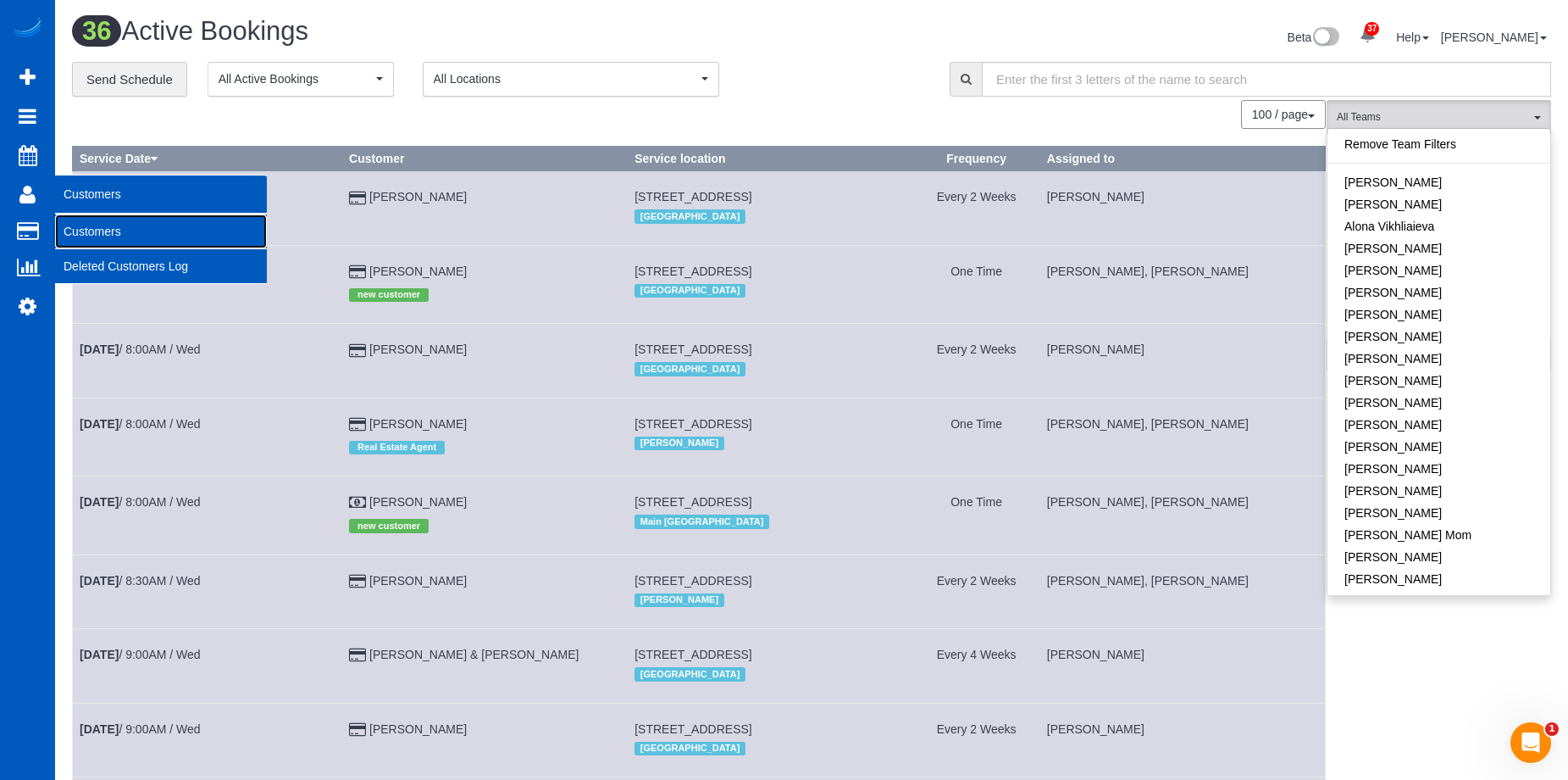
click at [85, 231] on link "Customers" at bounding box center [160, 231] width 212 height 34
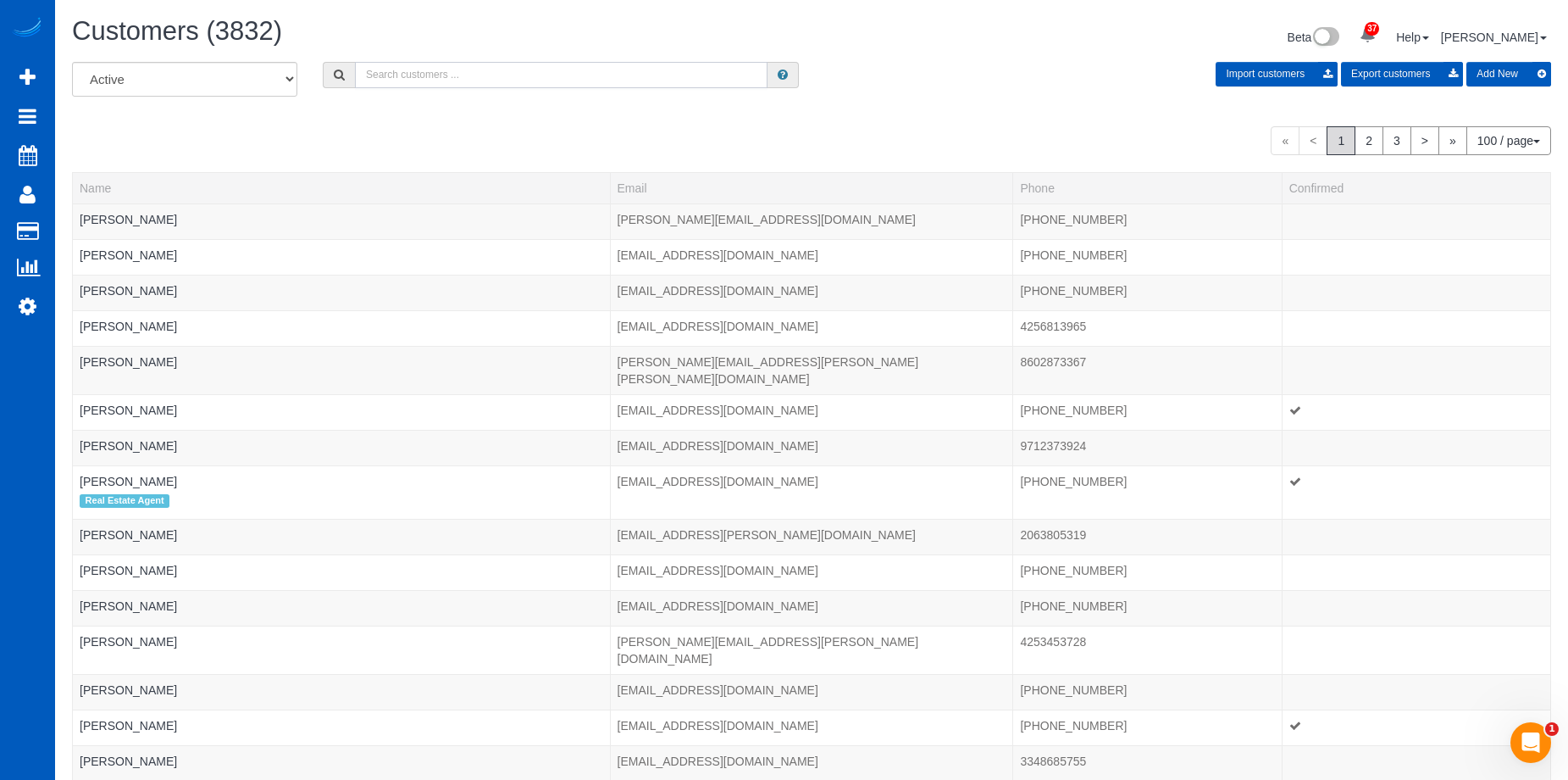
click at [431, 76] on input "text" at bounding box center [561, 75] width 412 height 26
paste input "vickil0124@gmail.com"
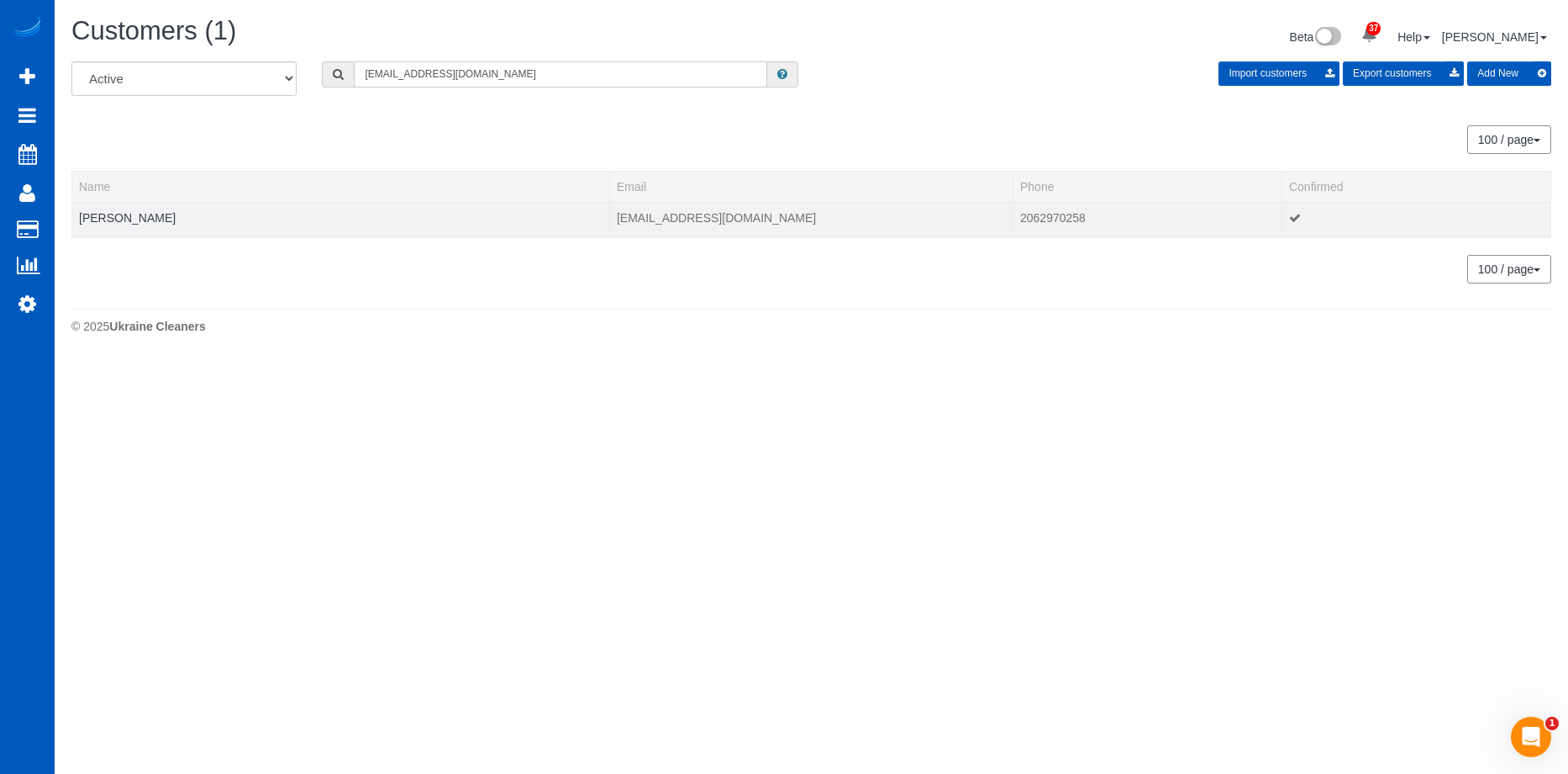
type input "vickil0124@gmail.com"
click at [110, 224] on td "Vicki Long" at bounding box center [341, 220] width 538 height 36
click at [116, 215] on link "Vicki Long" at bounding box center [127, 217] width 96 height 13
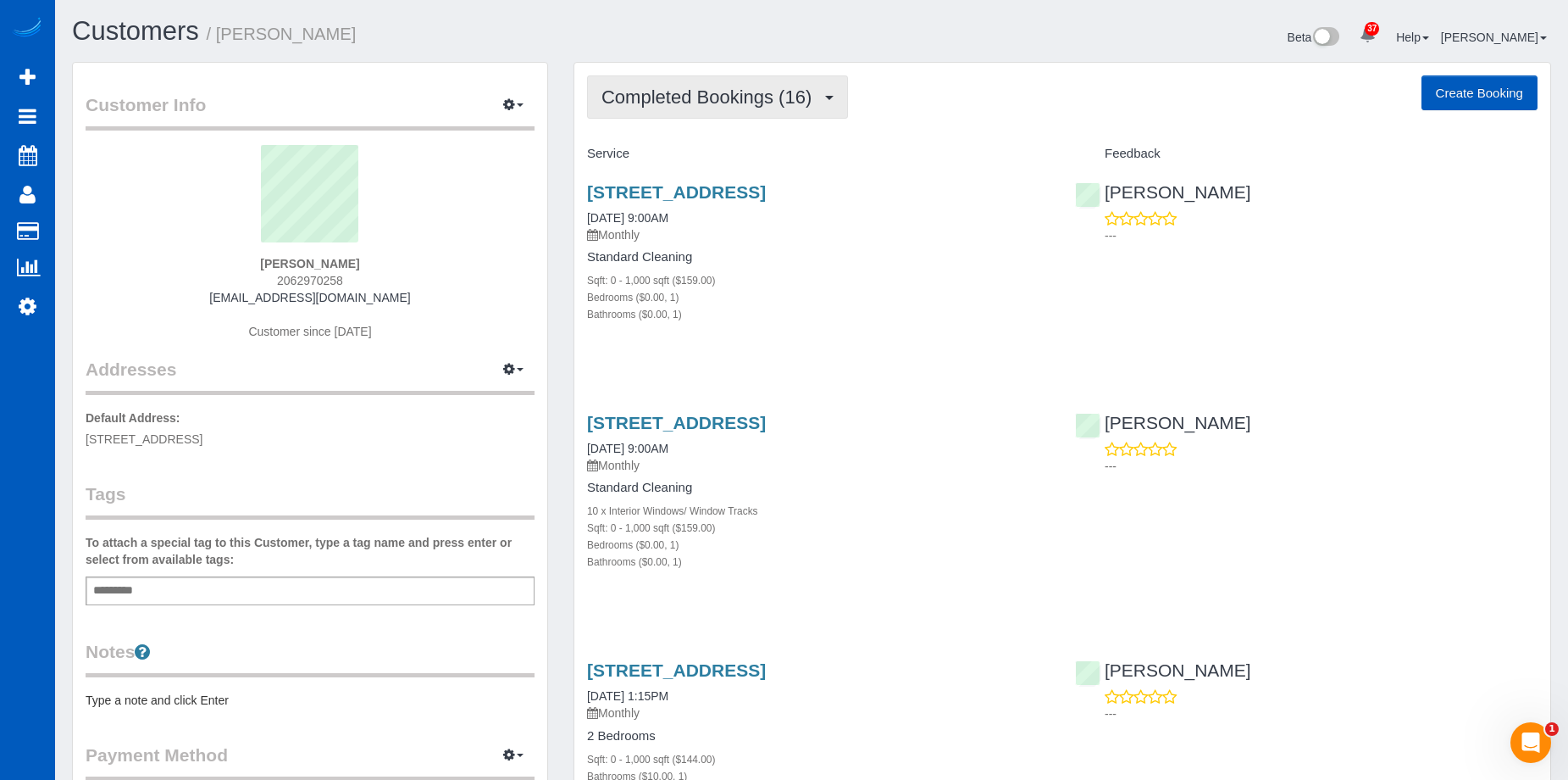
click at [682, 101] on span "Completed Bookings (16)" at bounding box center [711, 97] width 219 height 22
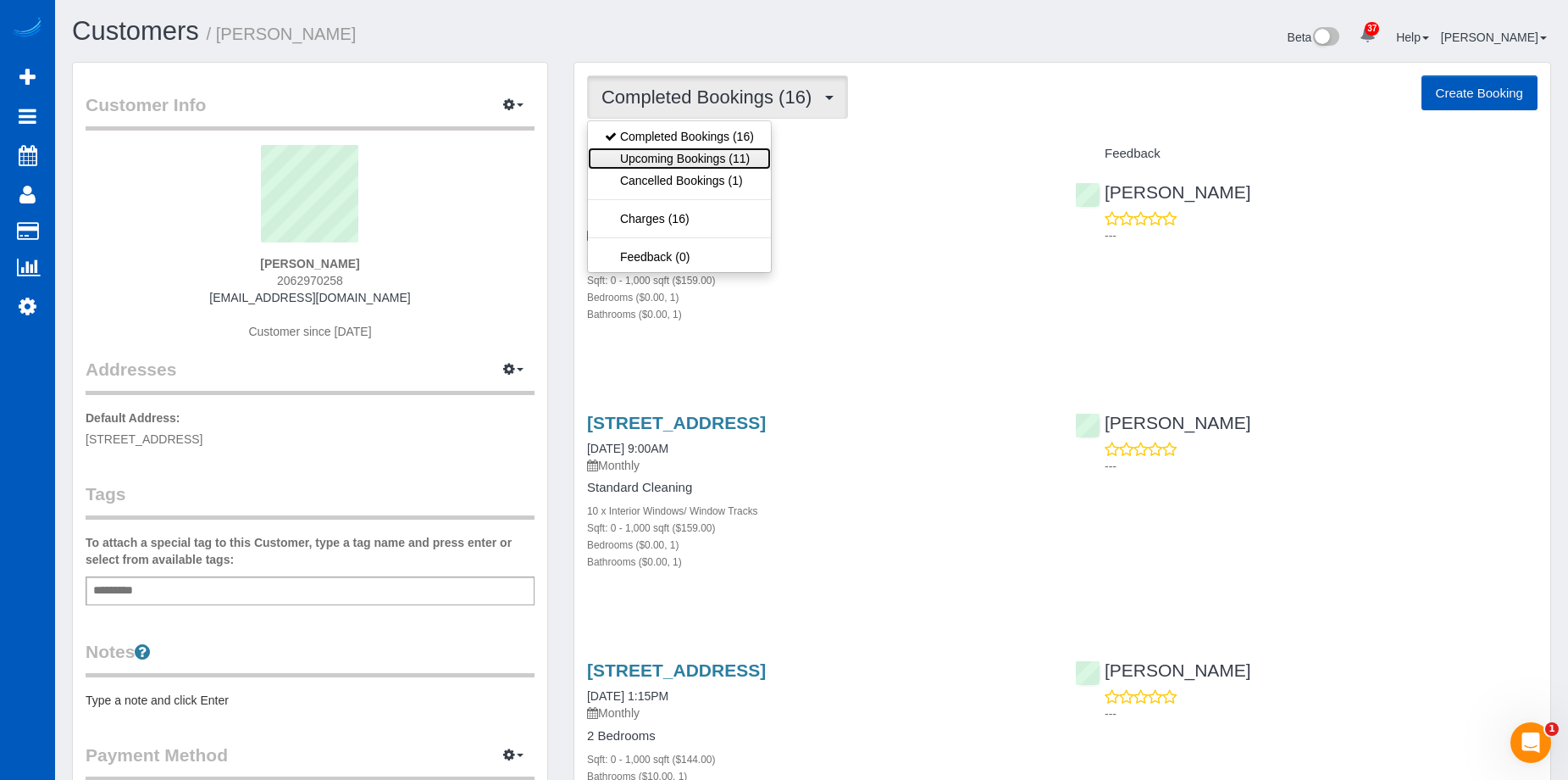
click at [711, 160] on link "Upcoming Bookings (11)" at bounding box center [679, 159] width 183 height 22
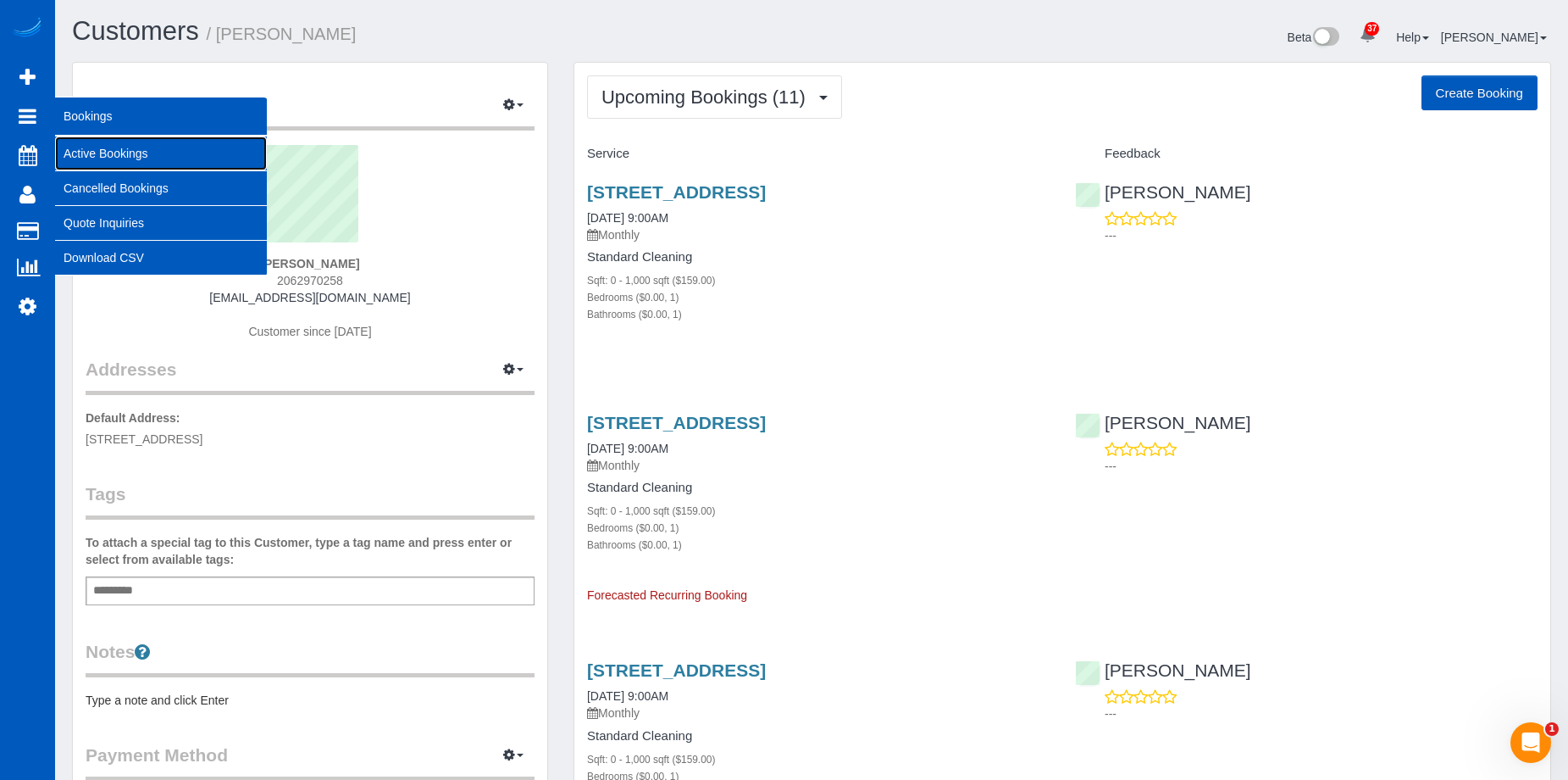
click at [85, 147] on link "Active Bookings" at bounding box center [160, 153] width 212 height 34
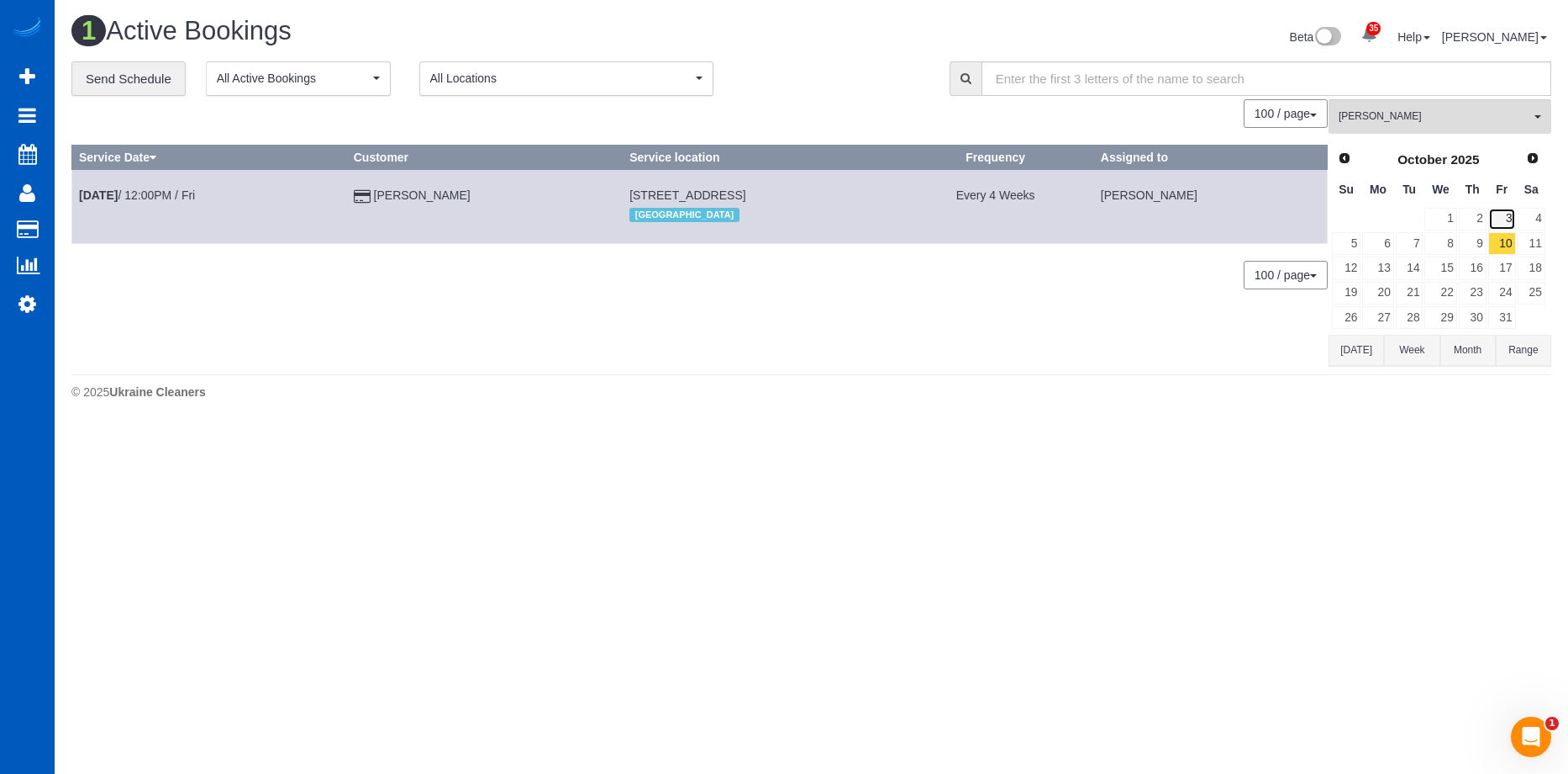
click at [1503, 211] on link "3" at bounding box center [1502, 218] width 28 height 22
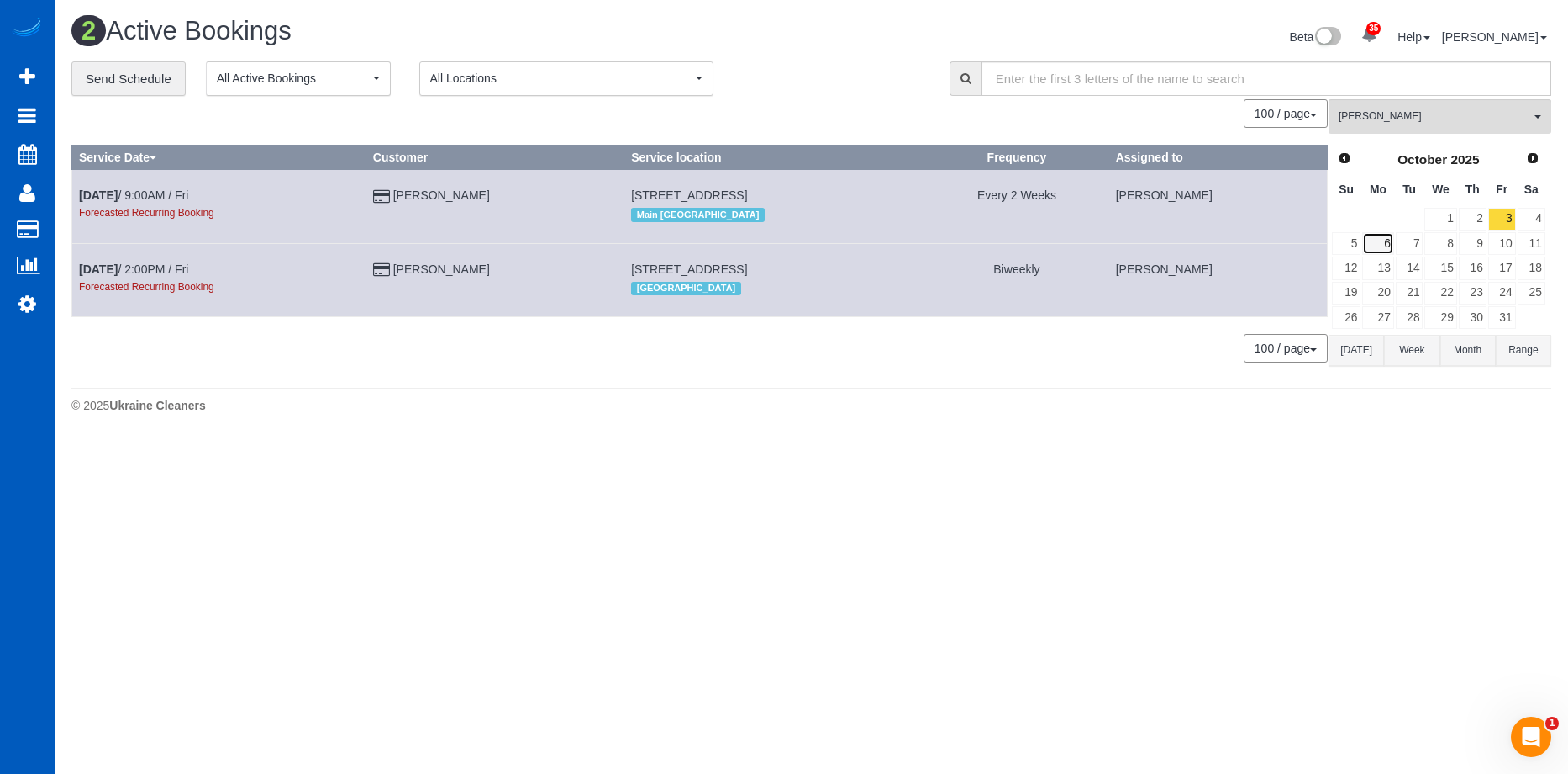
click at [1387, 253] on link "6" at bounding box center [1378, 243] width 31 height 22
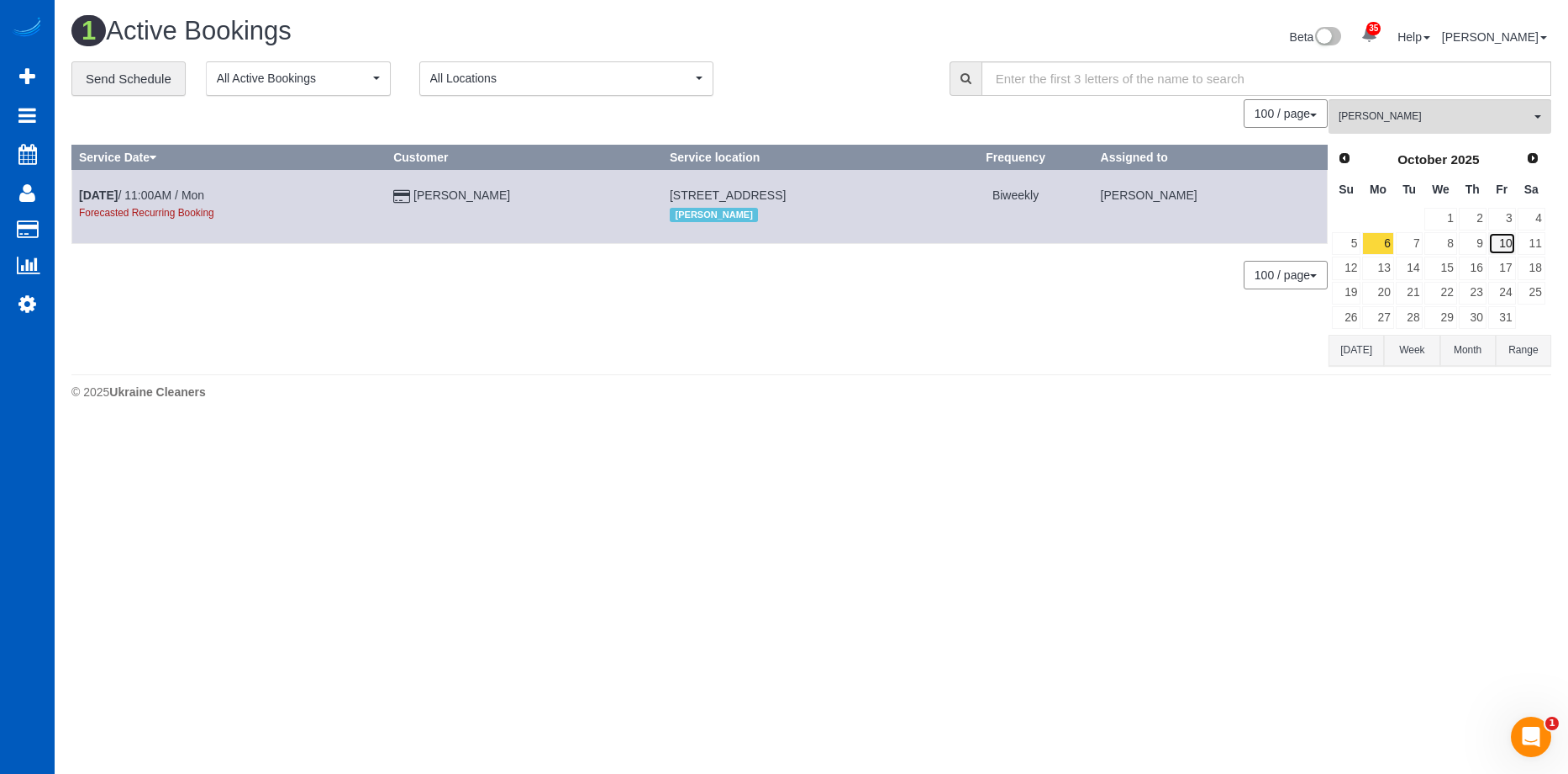
click at [1500, 243] on link "10" at bounding box center [1502, 243] width 28 height 22
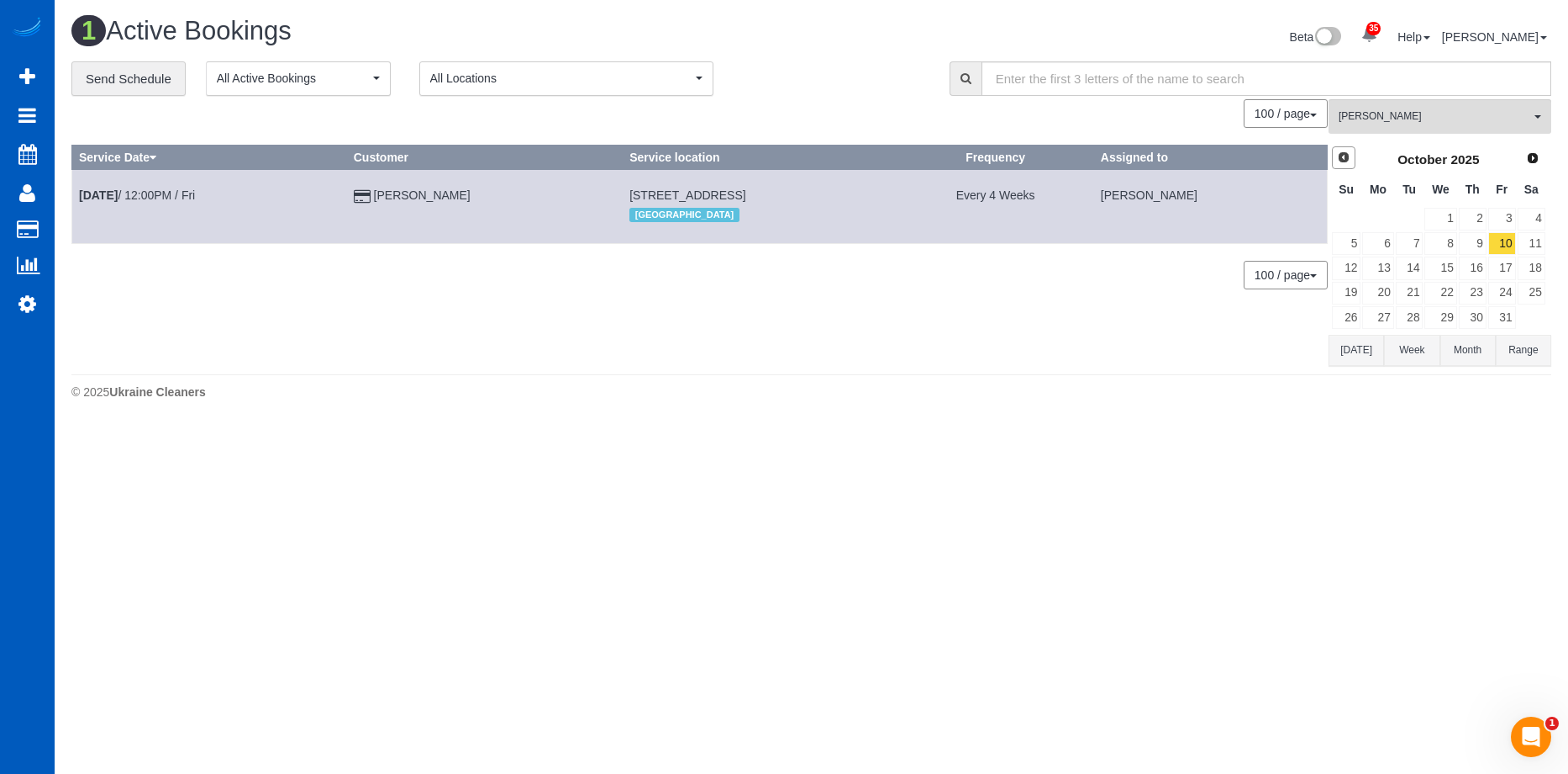
click at [1338, 149] on link "Prev" at bounding box center [1344, 158] width 23 height 23
click at [1421, 313] on link "30" at bounding box center [1410, 316] width 28 height 22
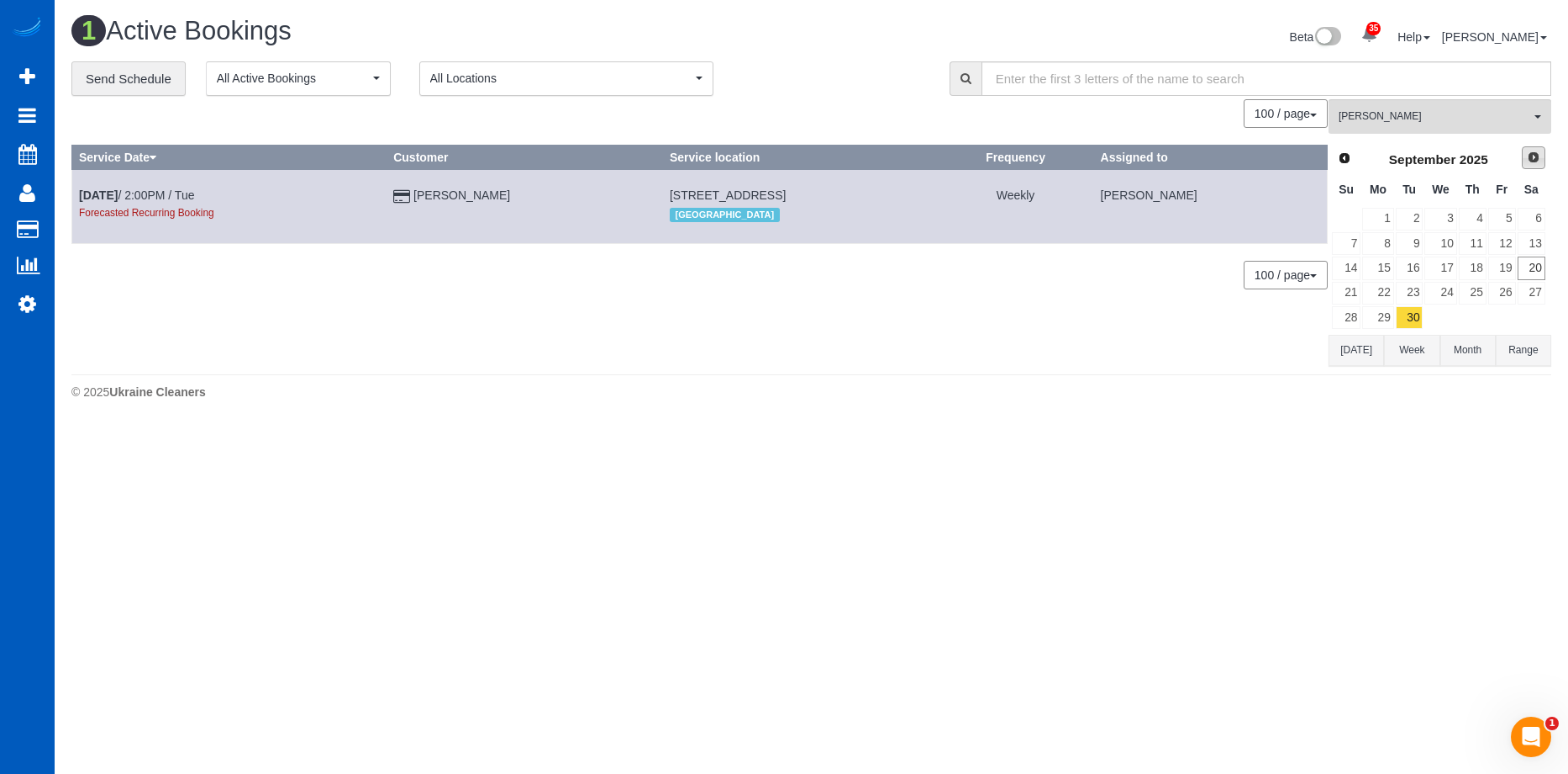
click at [1527, 157] on span "Next" at bounding box center [1533, 156] width 13 height 13
click at [1438, 215] on link "1" at bounding box center [1441, 218] width 32 height 22
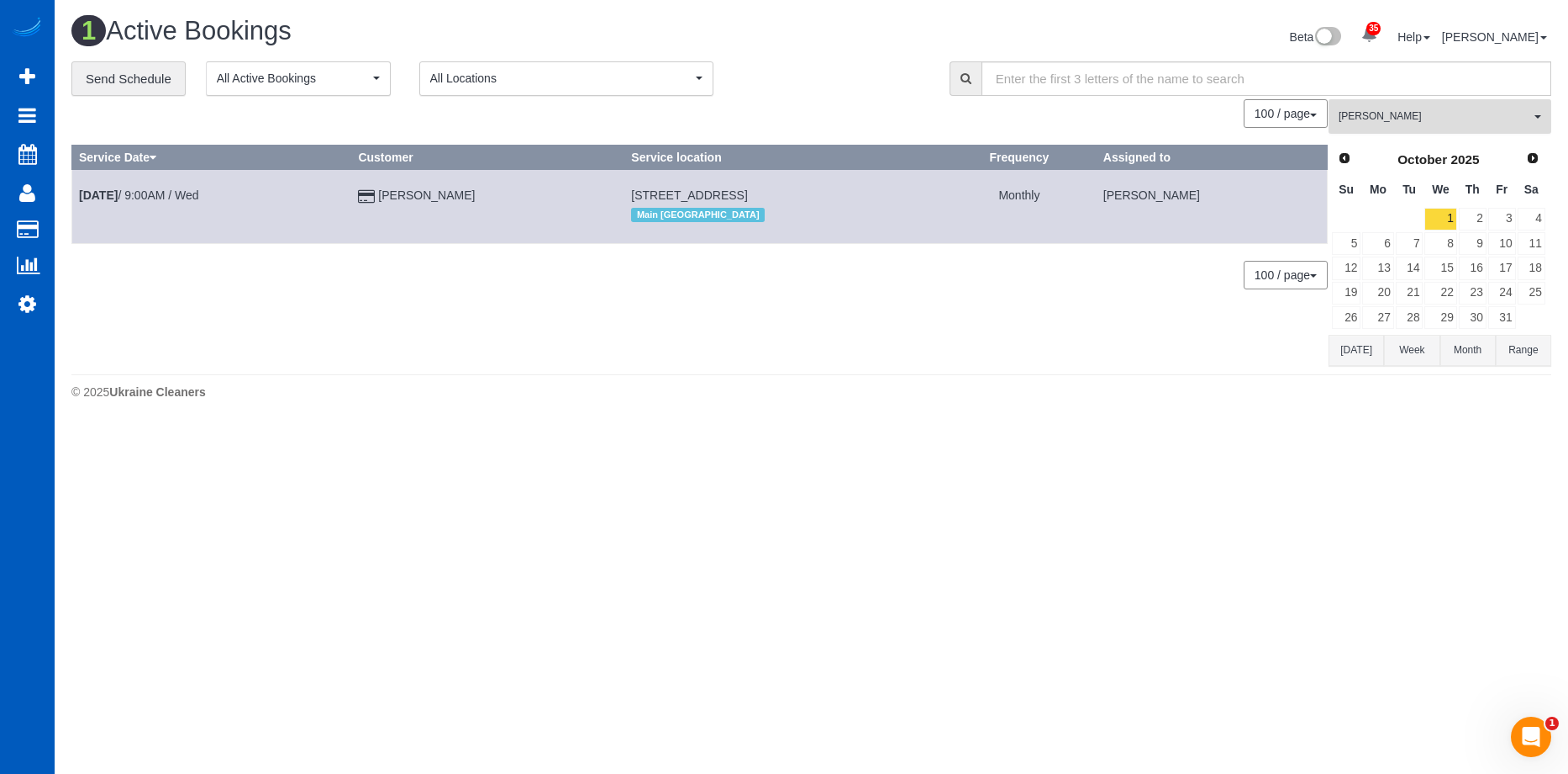
click at [1487, 115] on span "[PERSON_NAME]" at bounding box center [1435, 116] width 191 height 14
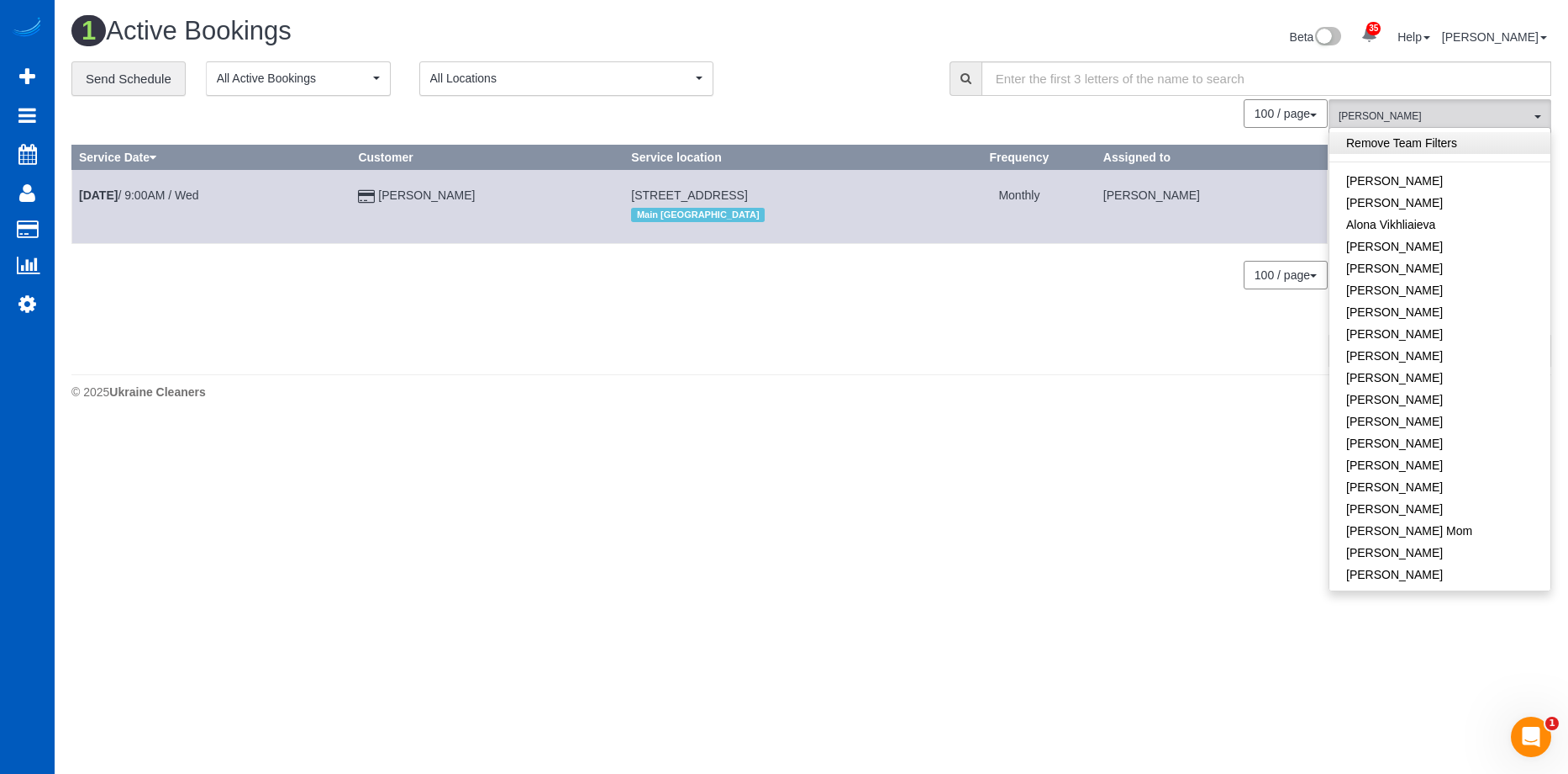
click at [1452, 152] on link "Remove Team Filters" at bounding box center [1439, 143] width 221 height 21
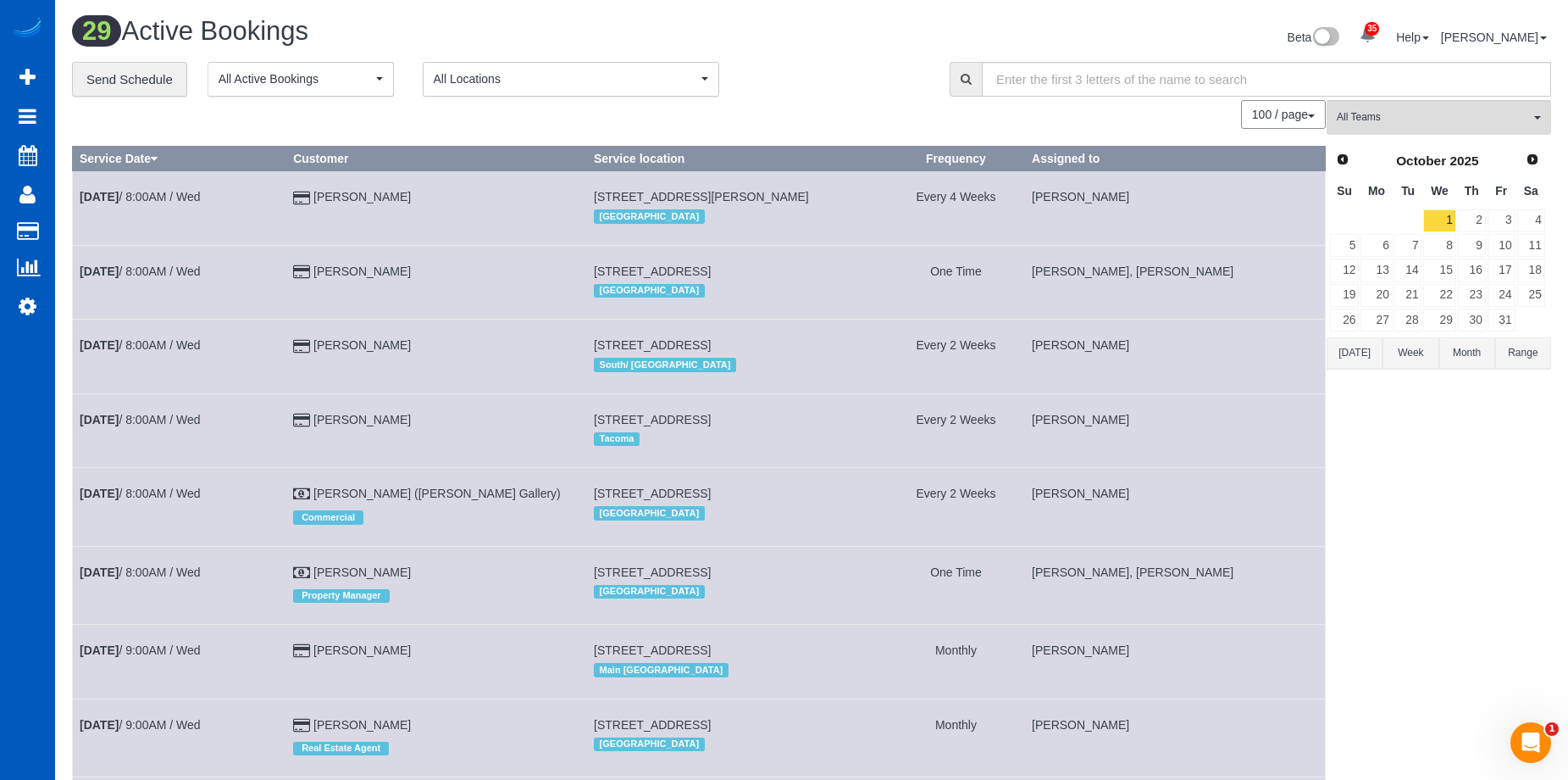
click at [1361, 349] on button "Today" at bounding box center [1355, 352] width 56 height 32
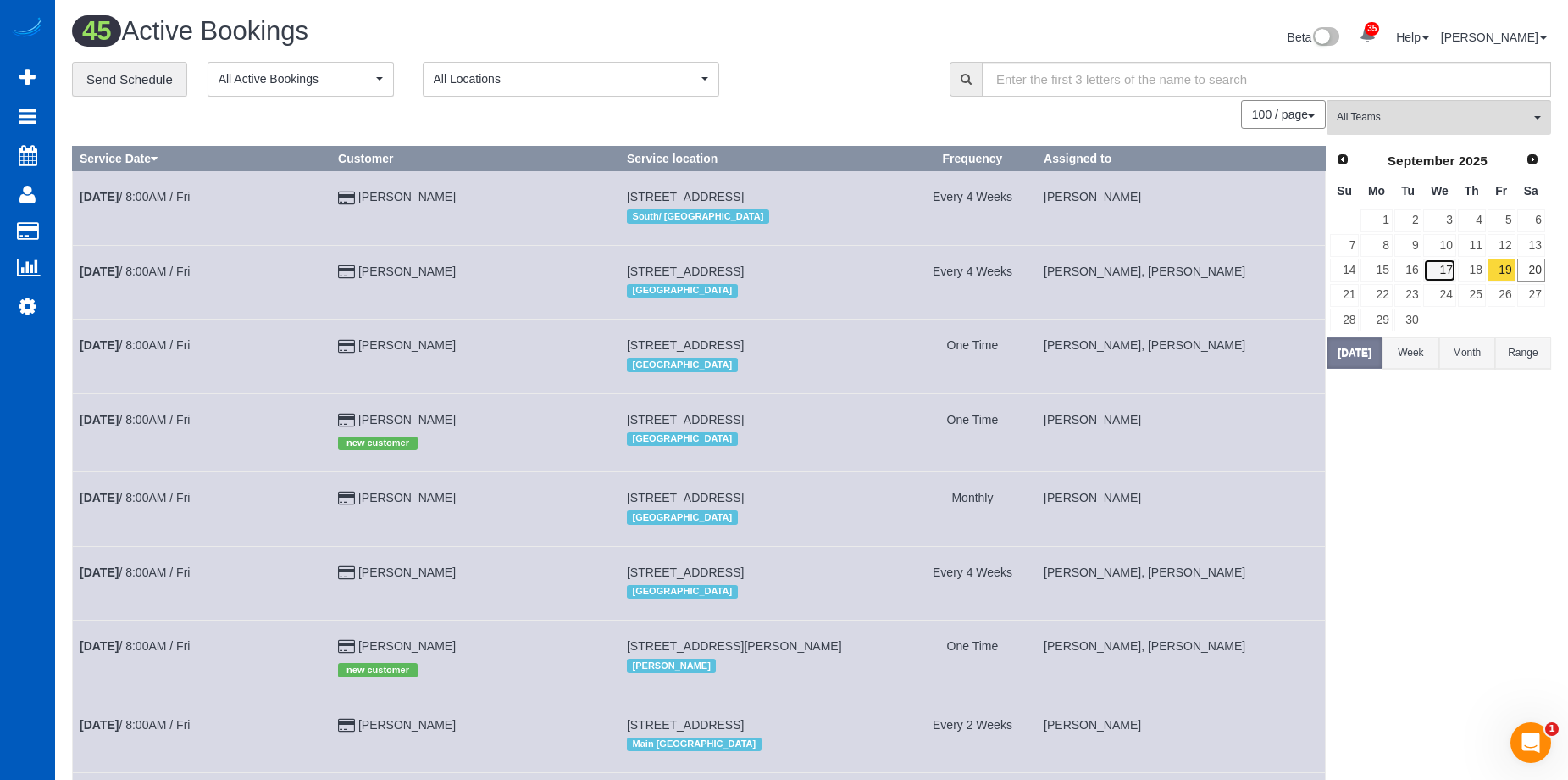
click at [1453, 264] on link "17" at bounding box center [1439, 269] width 32 height 23
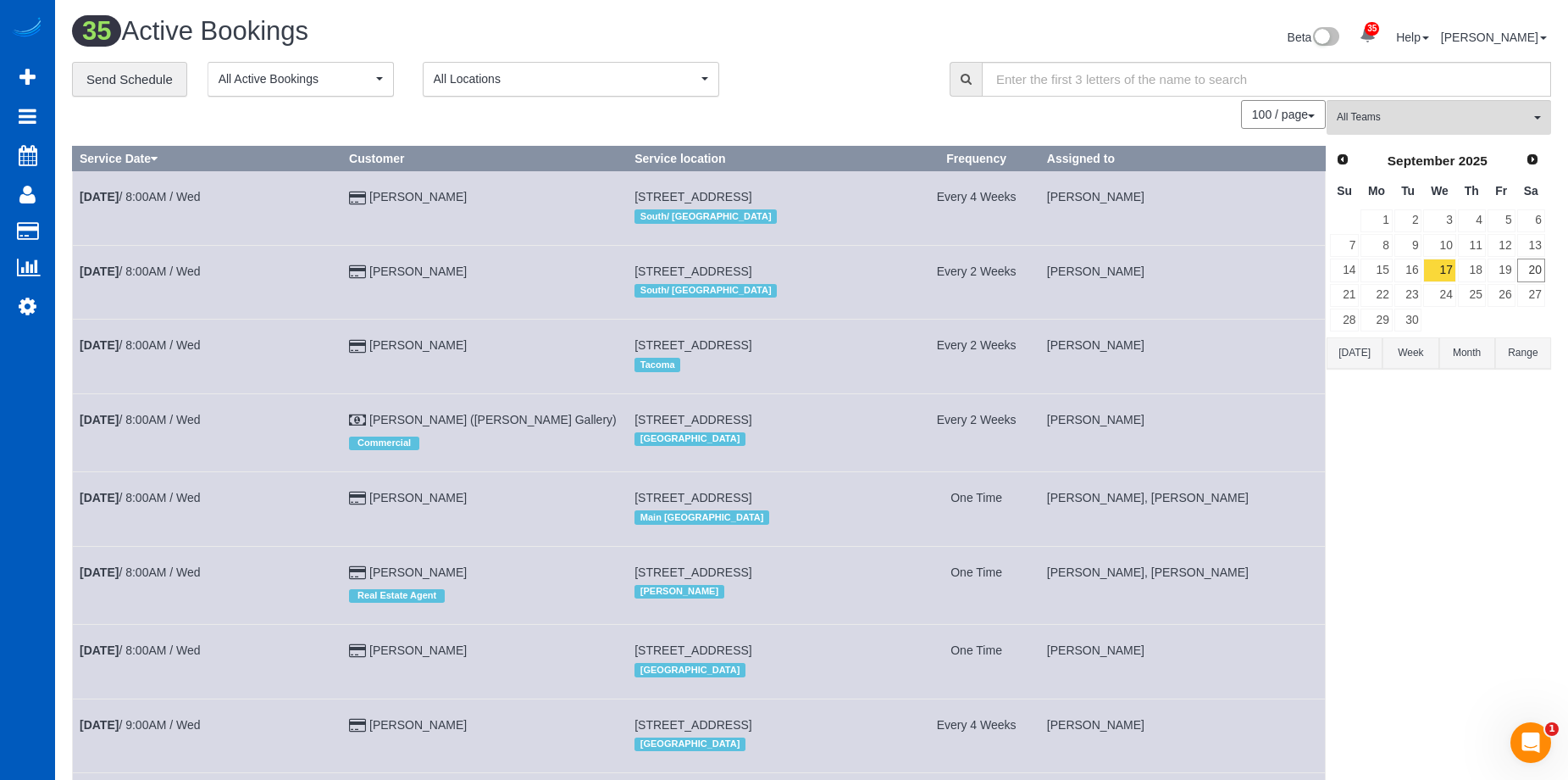
click at [797, 95] on div "**********" at bounding box center [498, 80] width 852 height 36
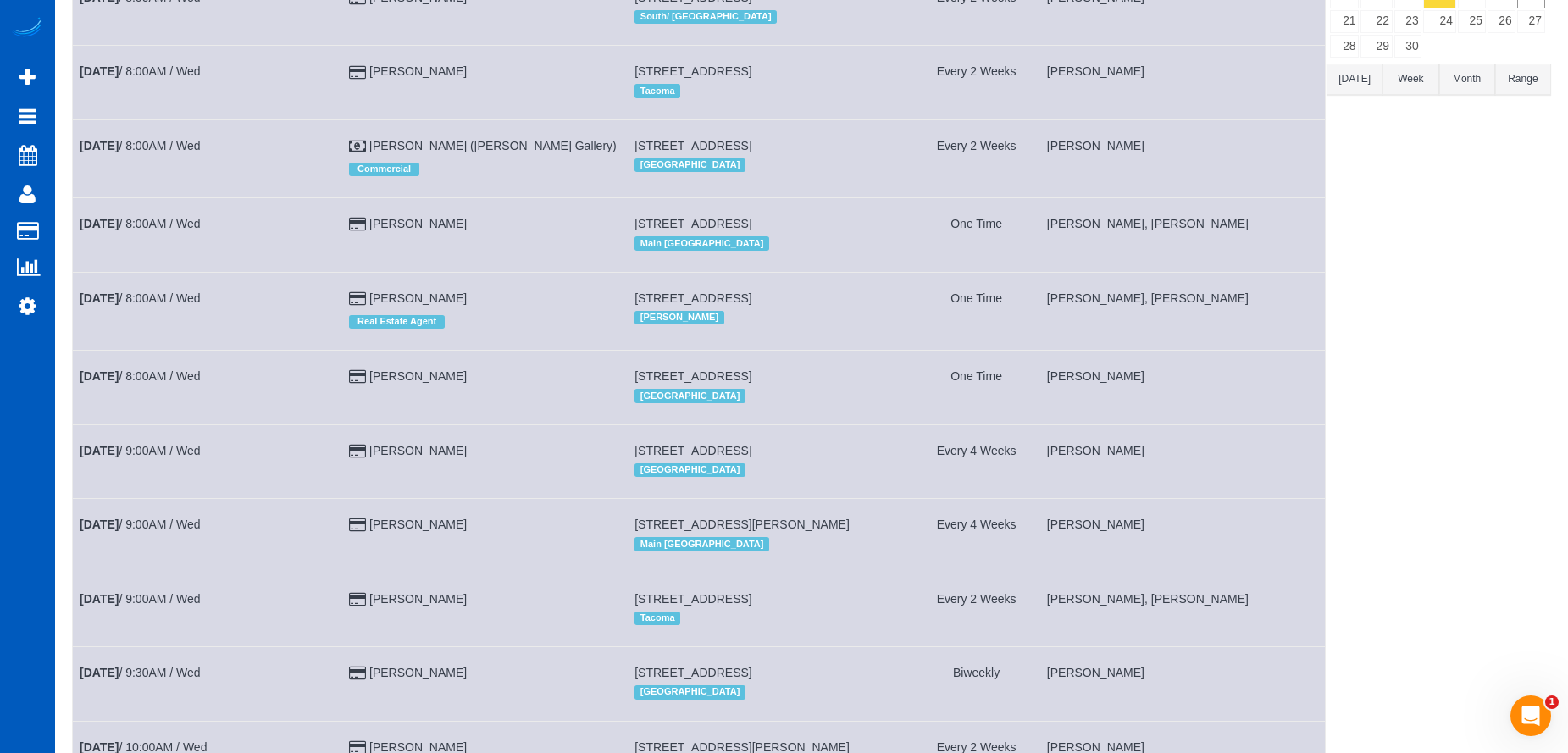
scroll to position [1786, 0]
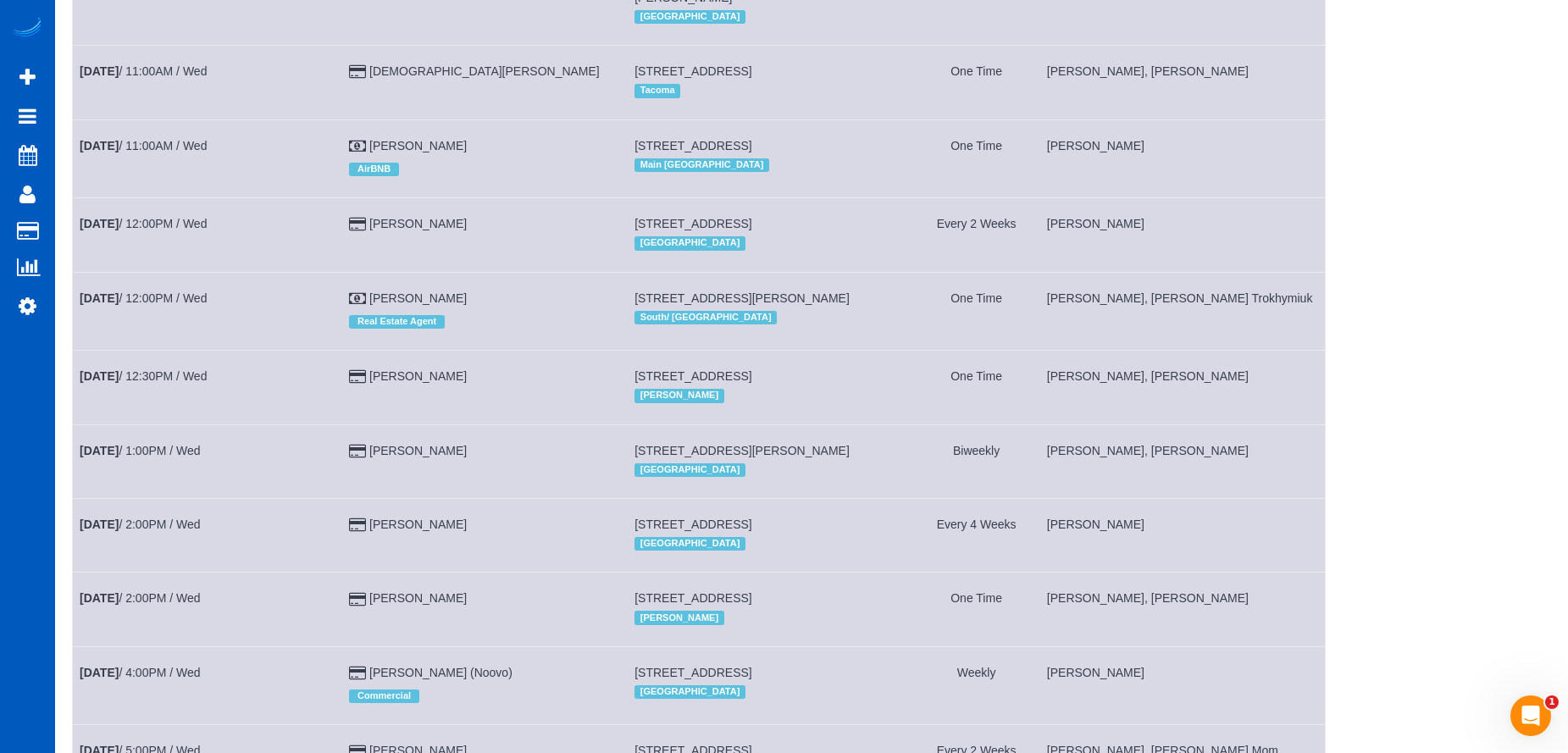
click at [466, 367] on td "Vicki Dwight" at bounding box center [485, 387] width 286 height 74
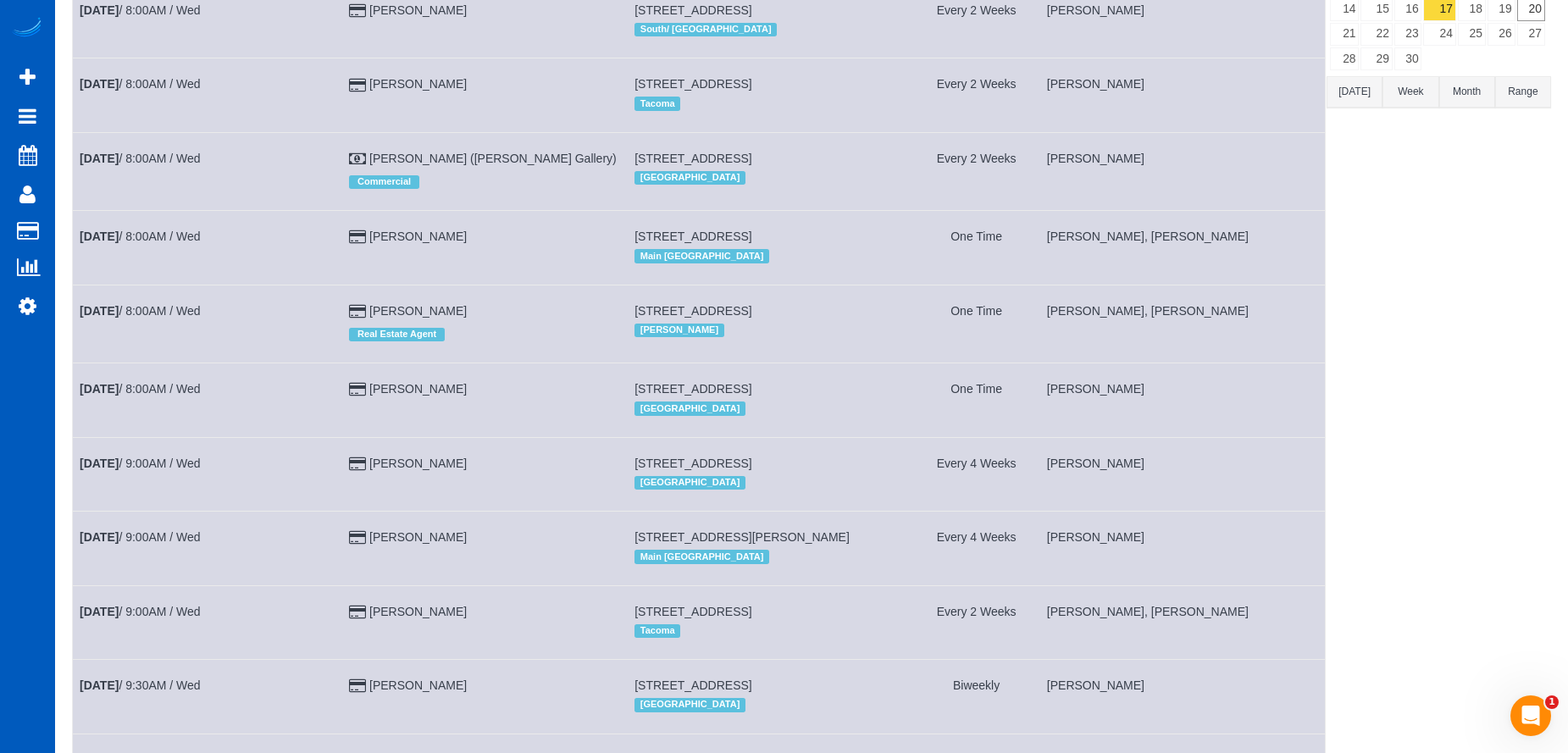
scroll to position [0, 0]
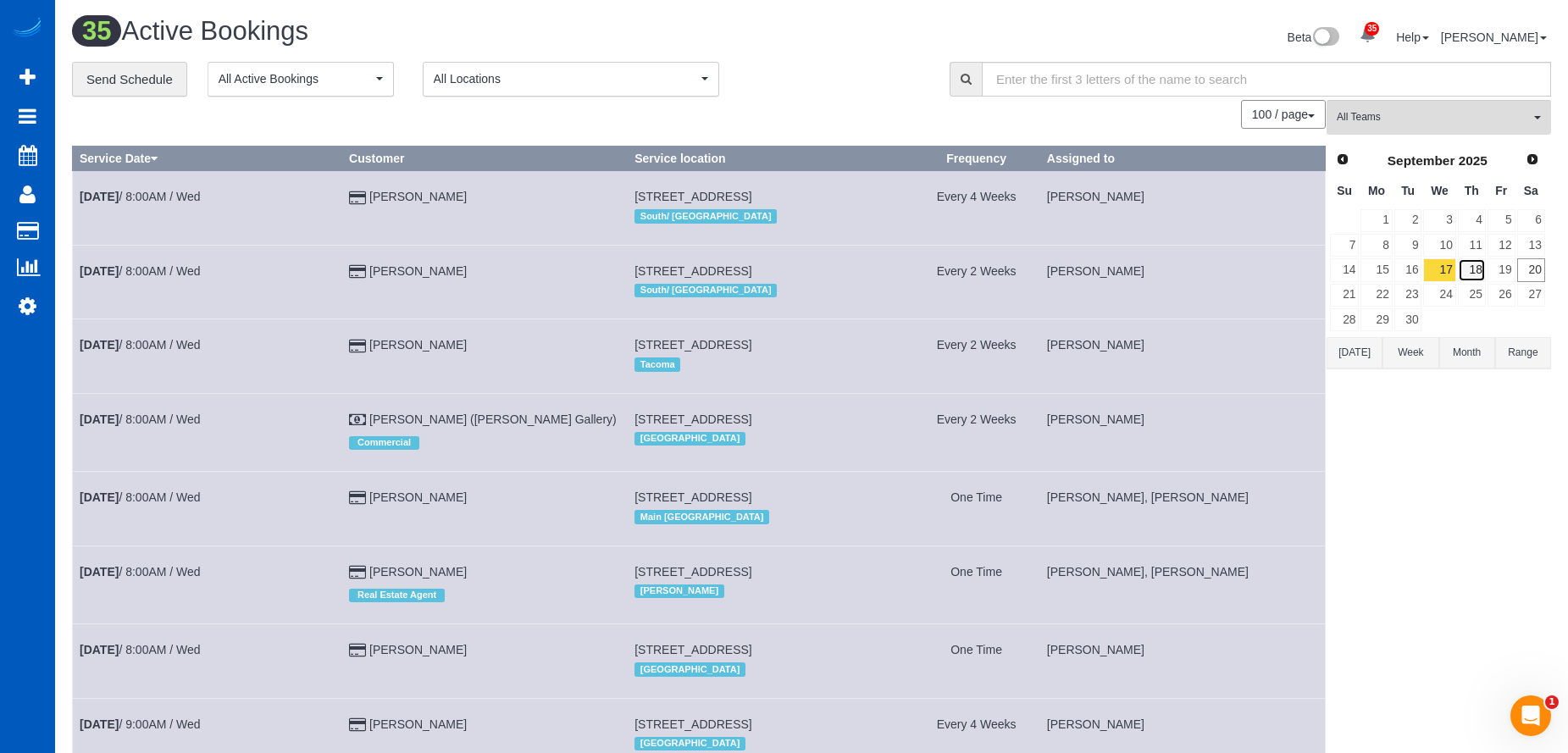
click at [1463, 265] on link "18" at bounding box center [1472, 269] width 28 height 23
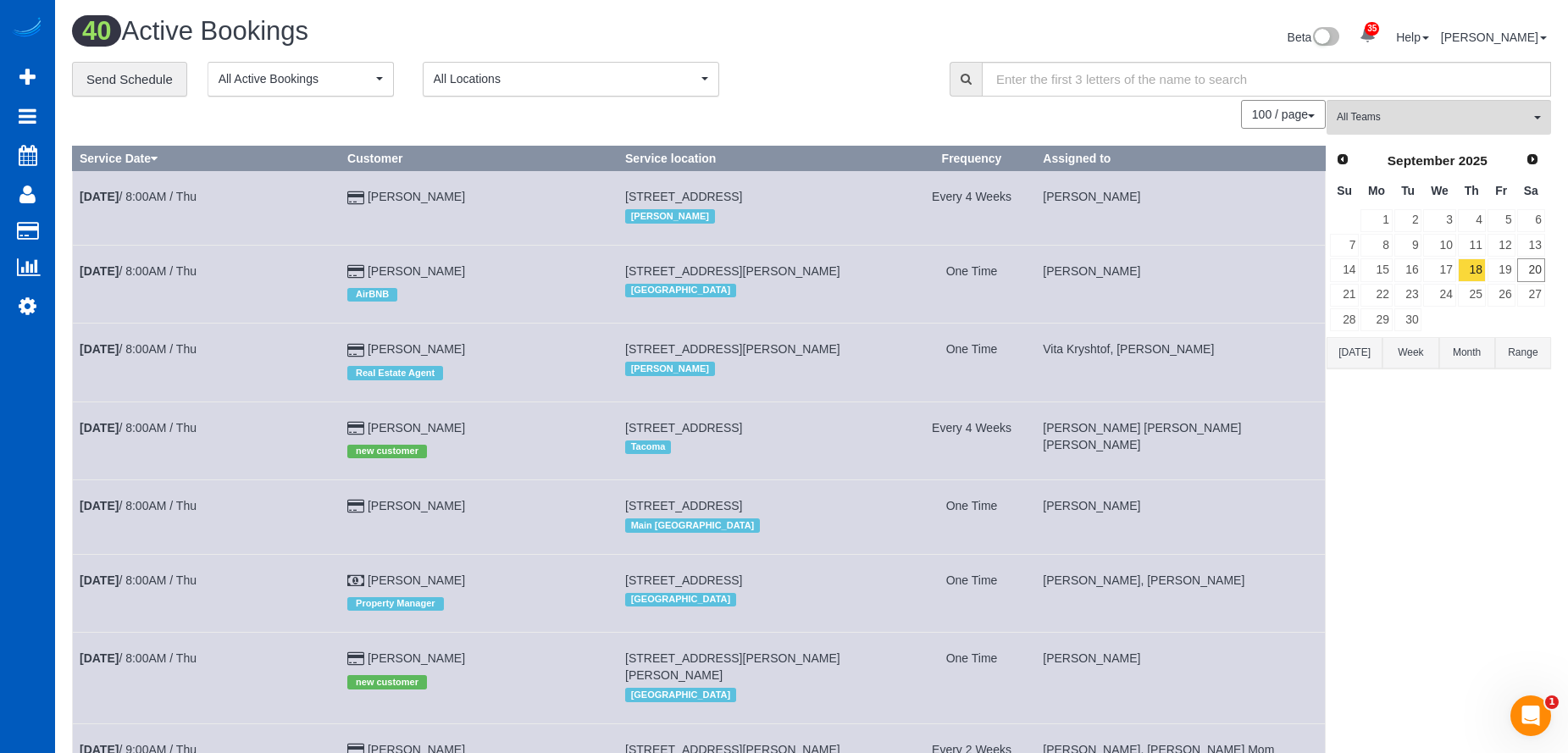
click at [784, 95] on div "**********" at bounding box center [498, 80] width 852 height 36
click at [1502, 270] on link "19" at bounding box center [1501, 269] width 28 height 23
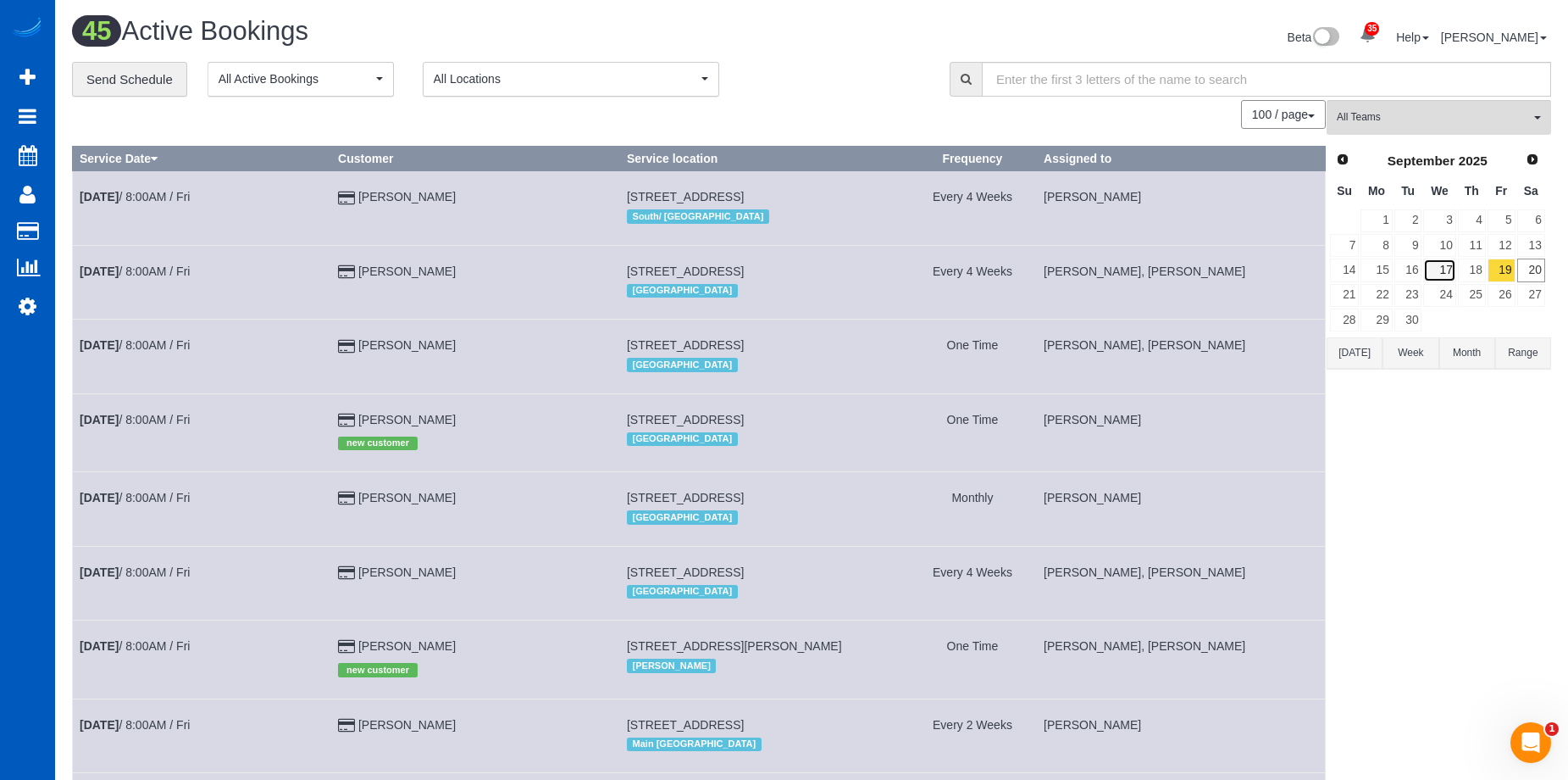
click at [1446, 274] on link "17" at bounding box center [1439, 269] width 32 height 23
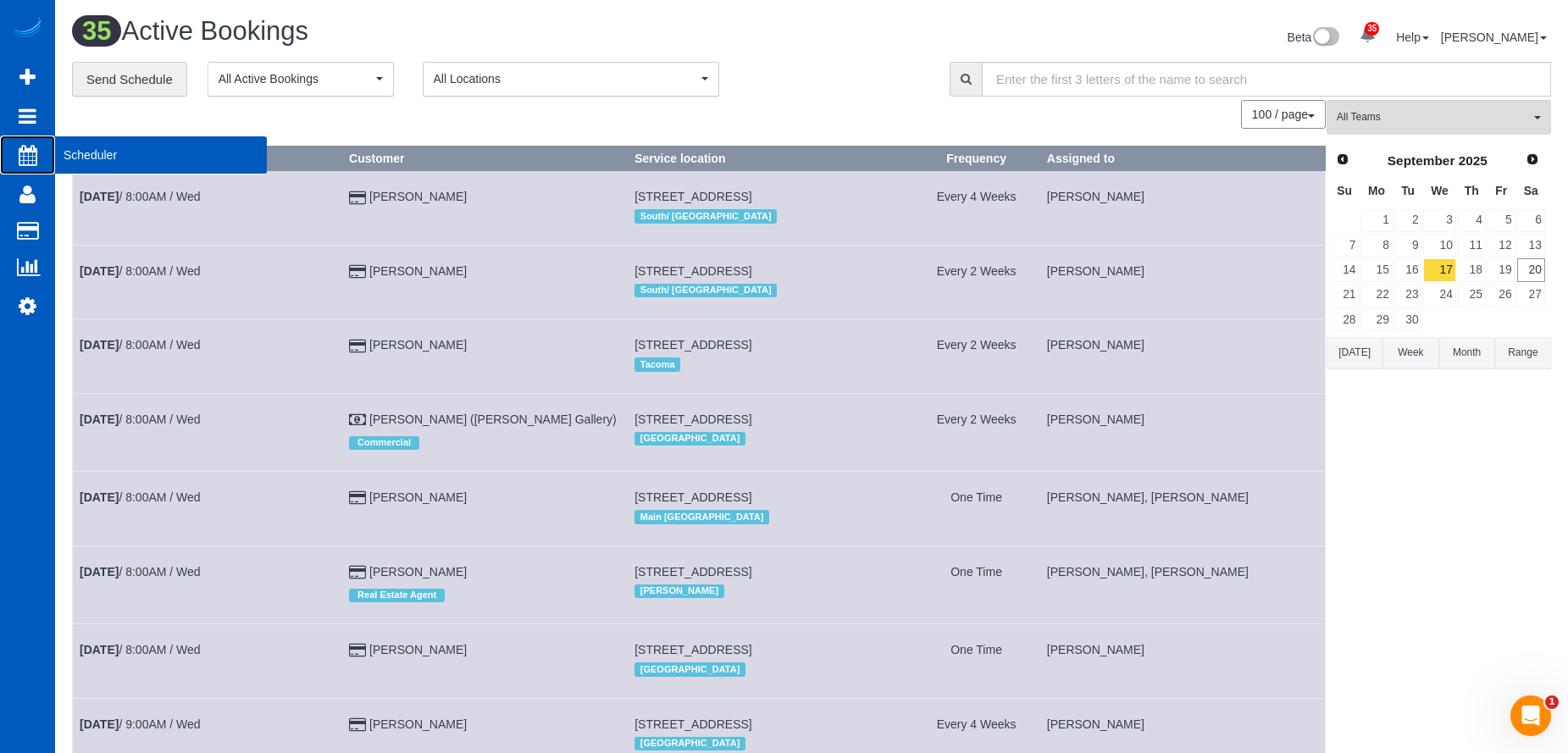
click at [62, 150] on span "Scheduler" at bounding box center [160, 155] width 212 height 39
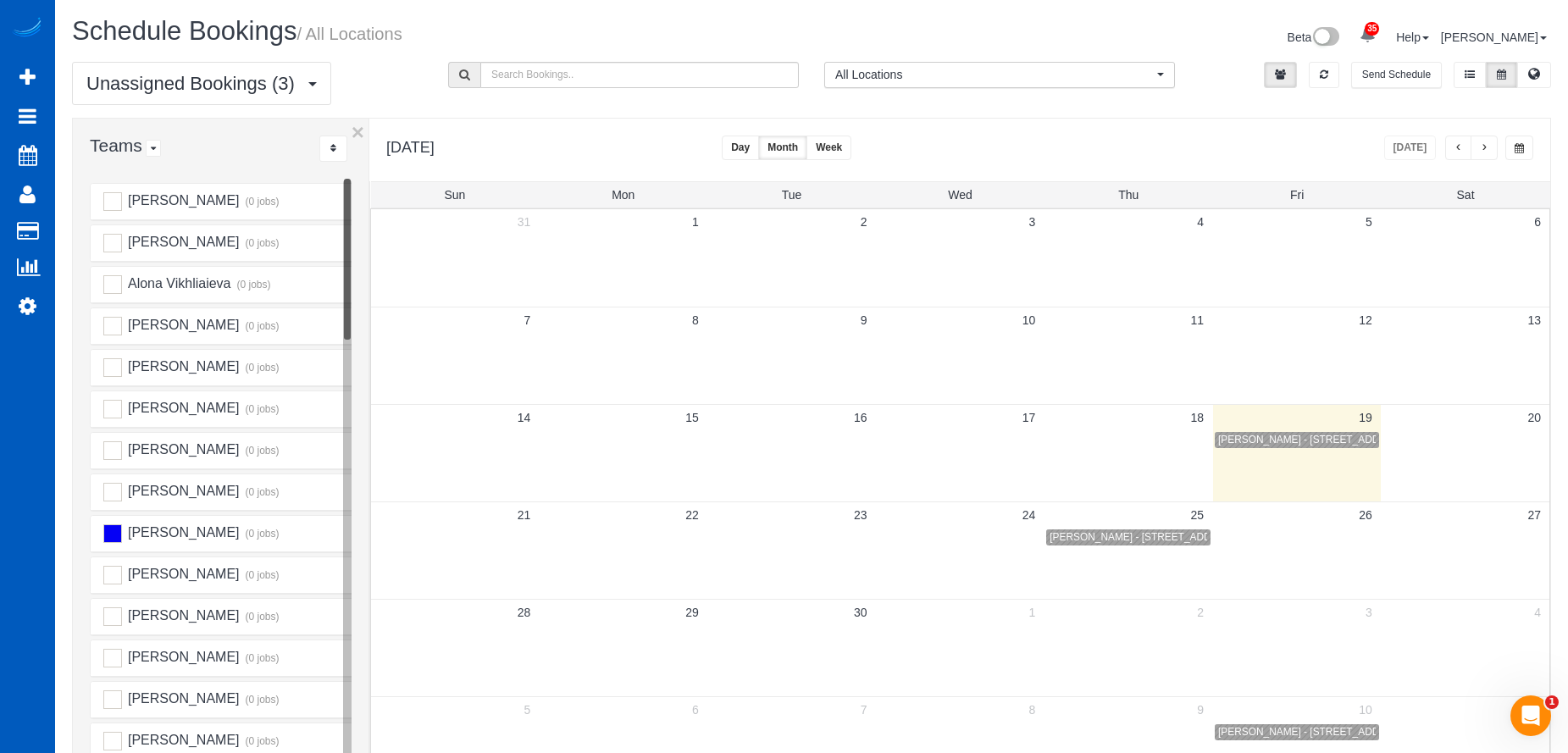
click at [1482, 158] on button "button" at bounding box center [1484, 148] width 27 height 24
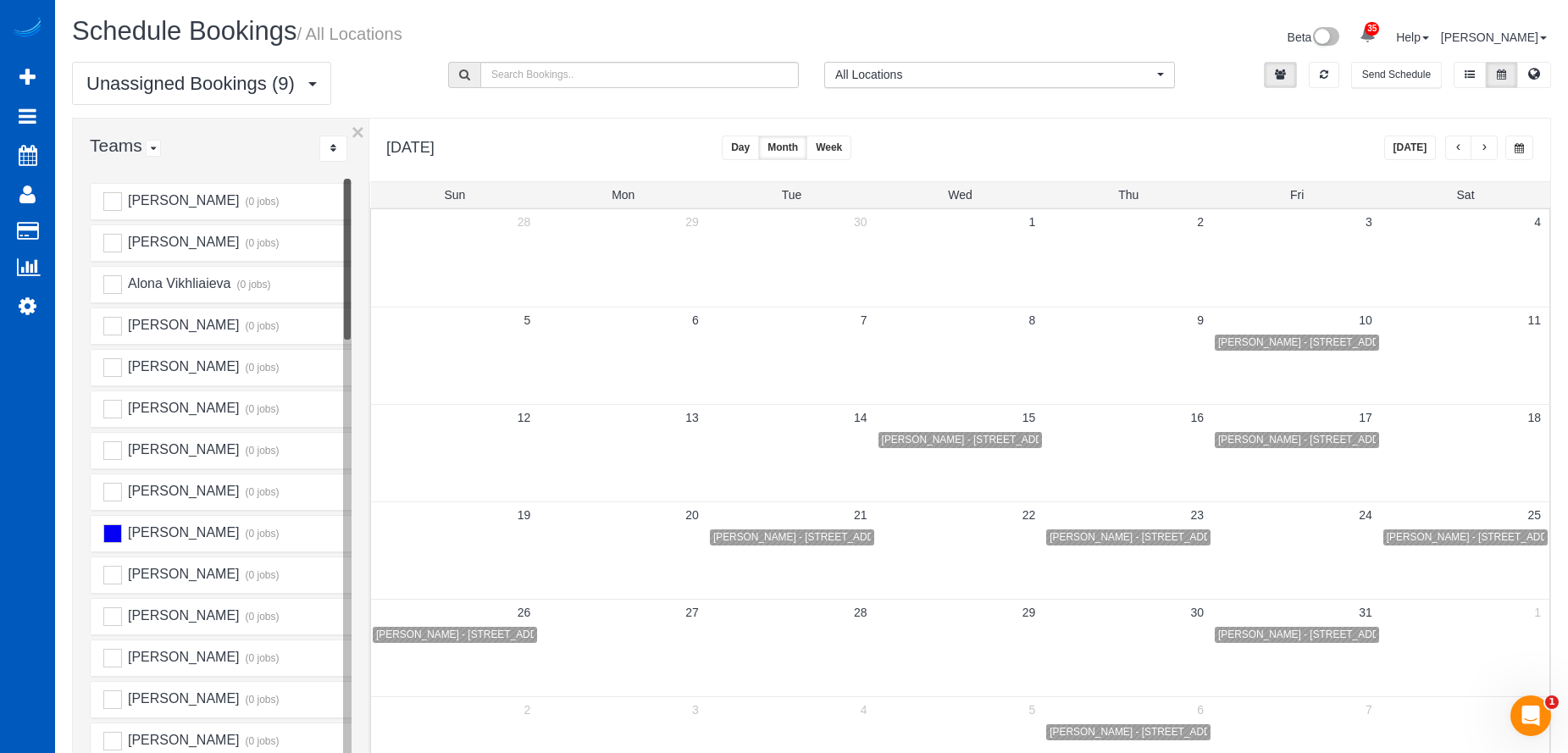
click at [1452, 148] on button "button" at bounding box center [1459, 148] width 27 height 24
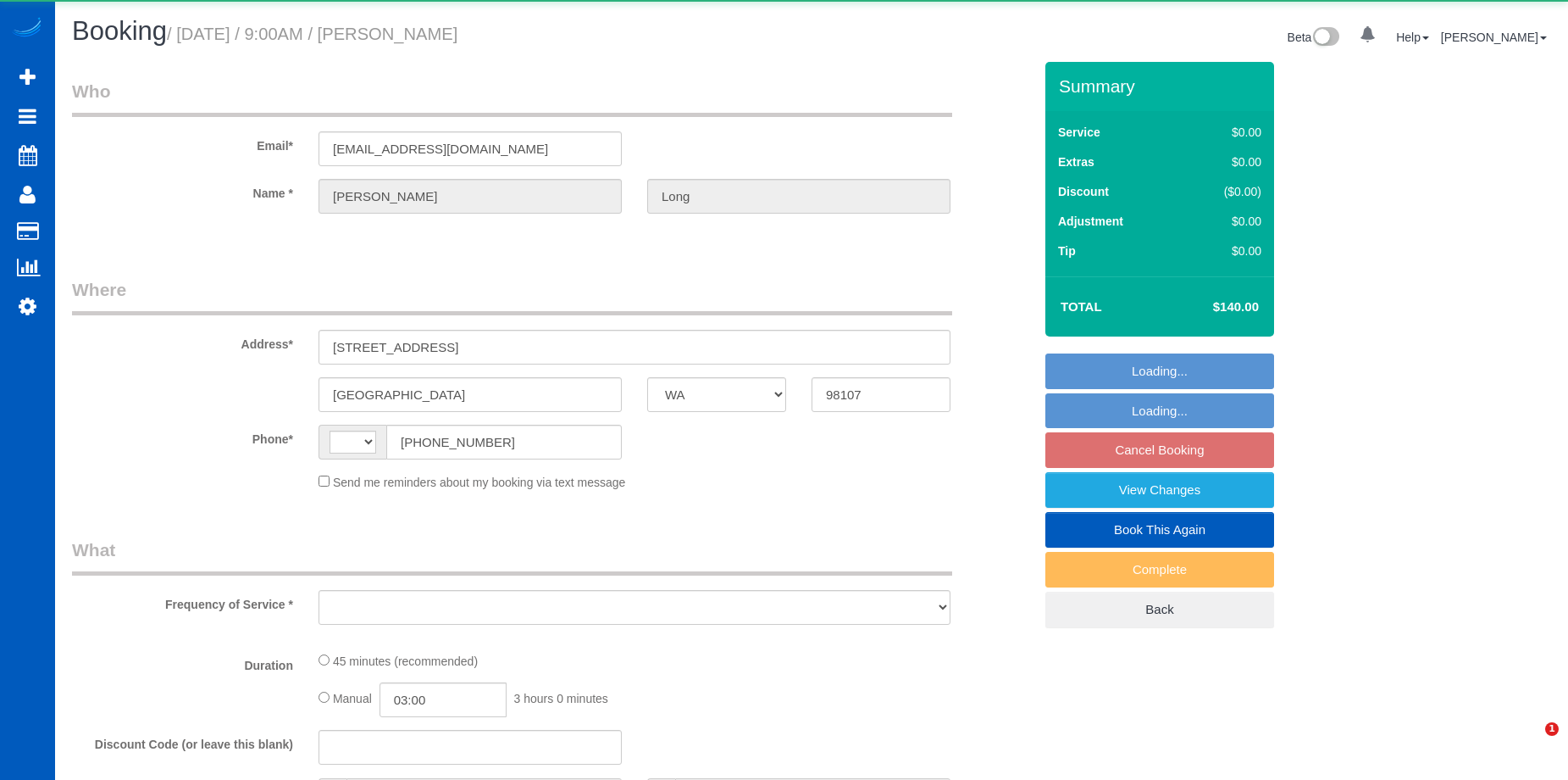
select select "WA"
select select "string:[GEOGRAPHIC_DATA]"
select select "string:fspay-31a21e35-38e5-47b5-a40d-273bb3993171"
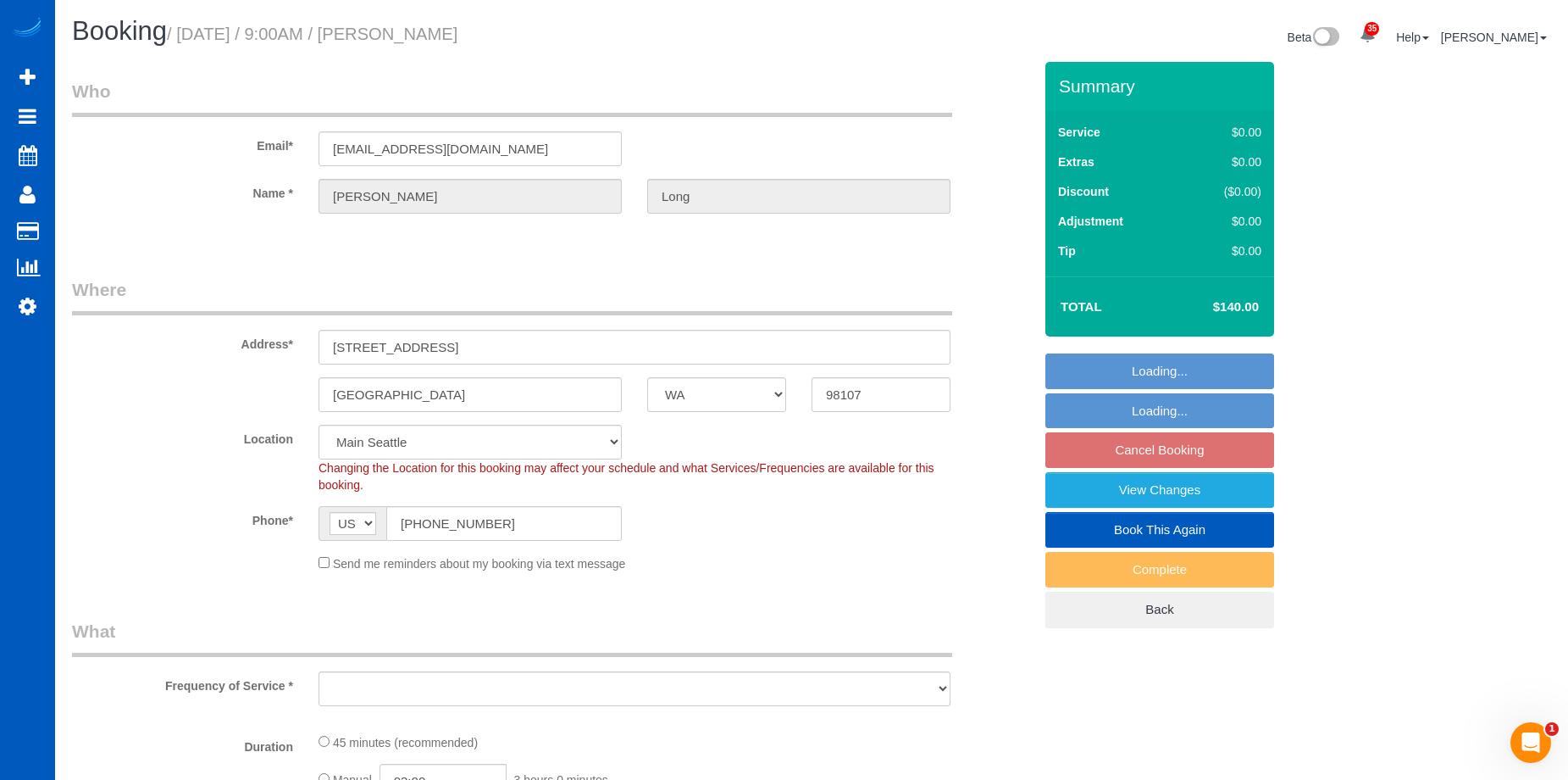
select select "object:909"
select select "199"
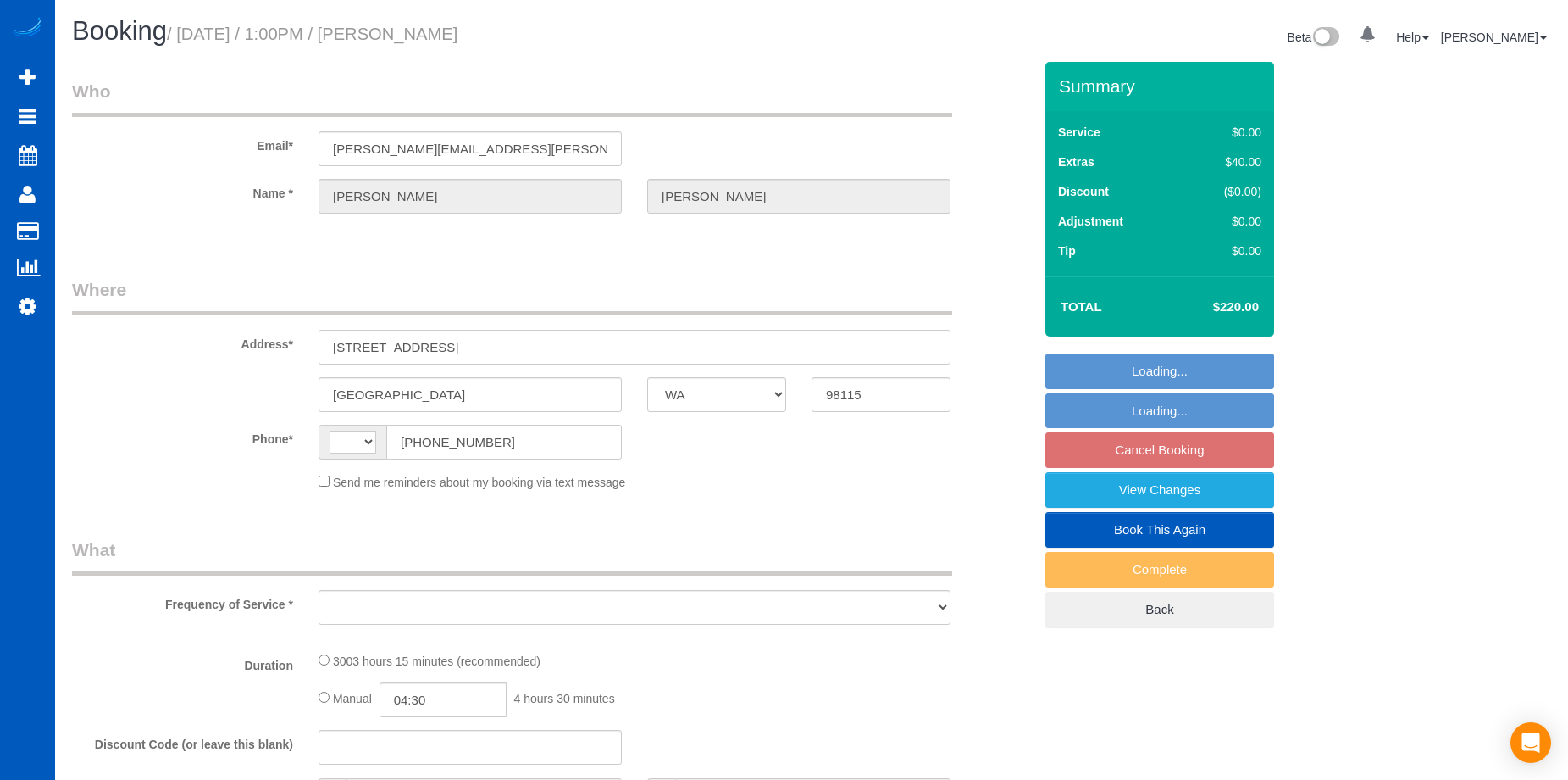
select select "WA"
select select "string:[GEOGRAPHIC_DATA]"
select select "string:fspay-1344b3bb-f376-4f69-ae98-511b8ee23d56"
select select "1501"
select select "2"
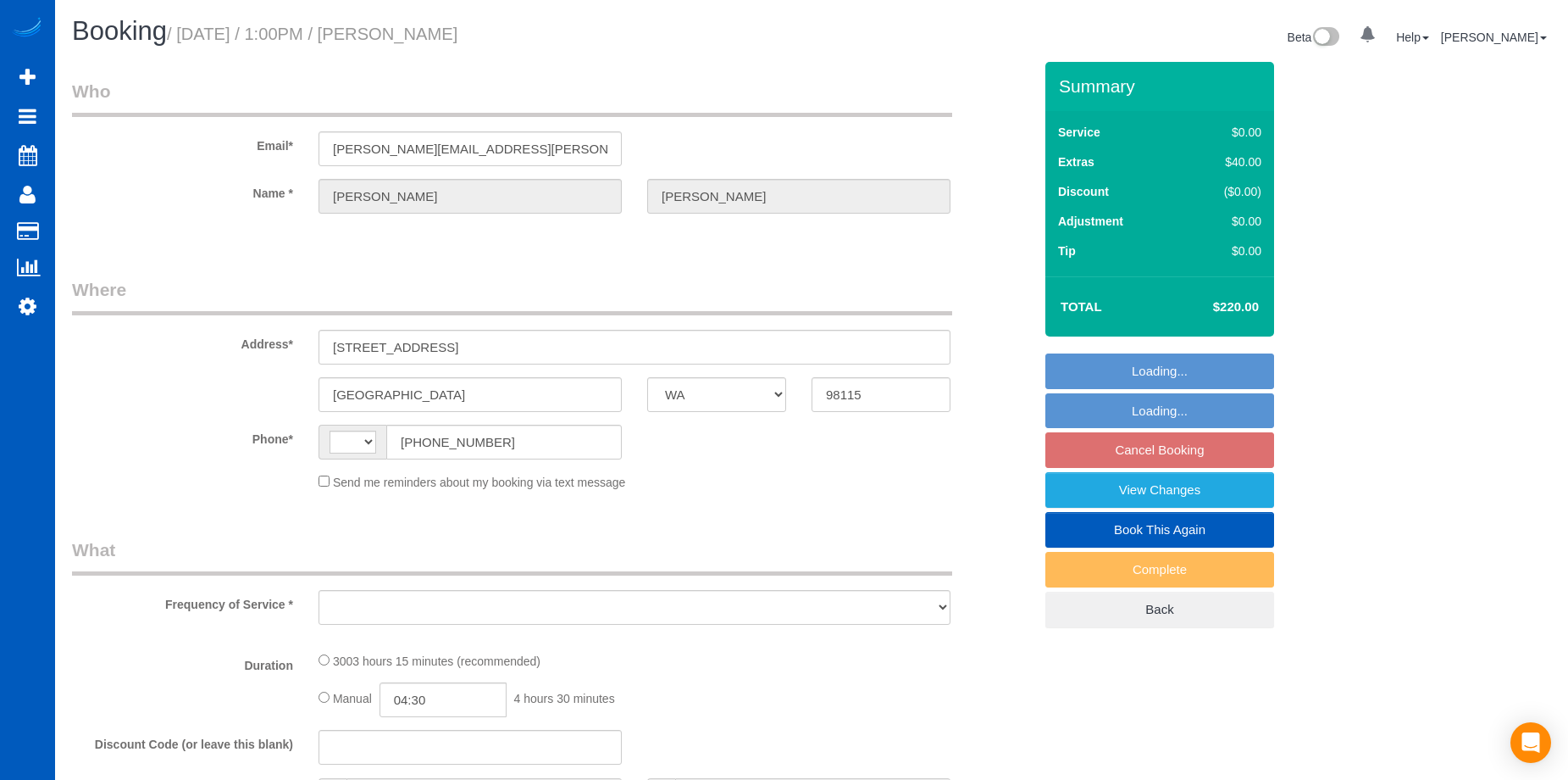
select select "number:8"
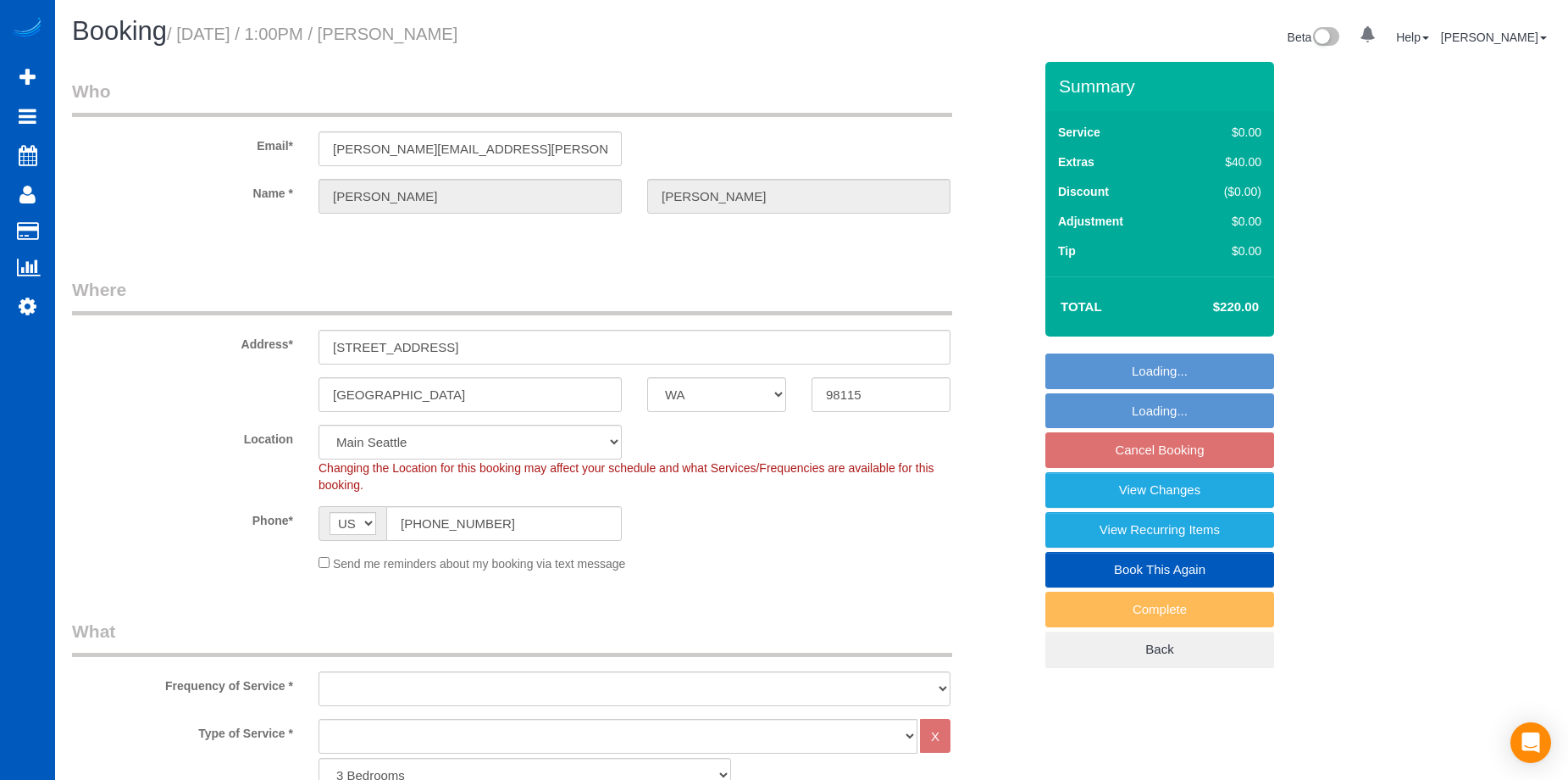
select select "object:1010"
select select "1501"
select select "2"
select select "object:1165"
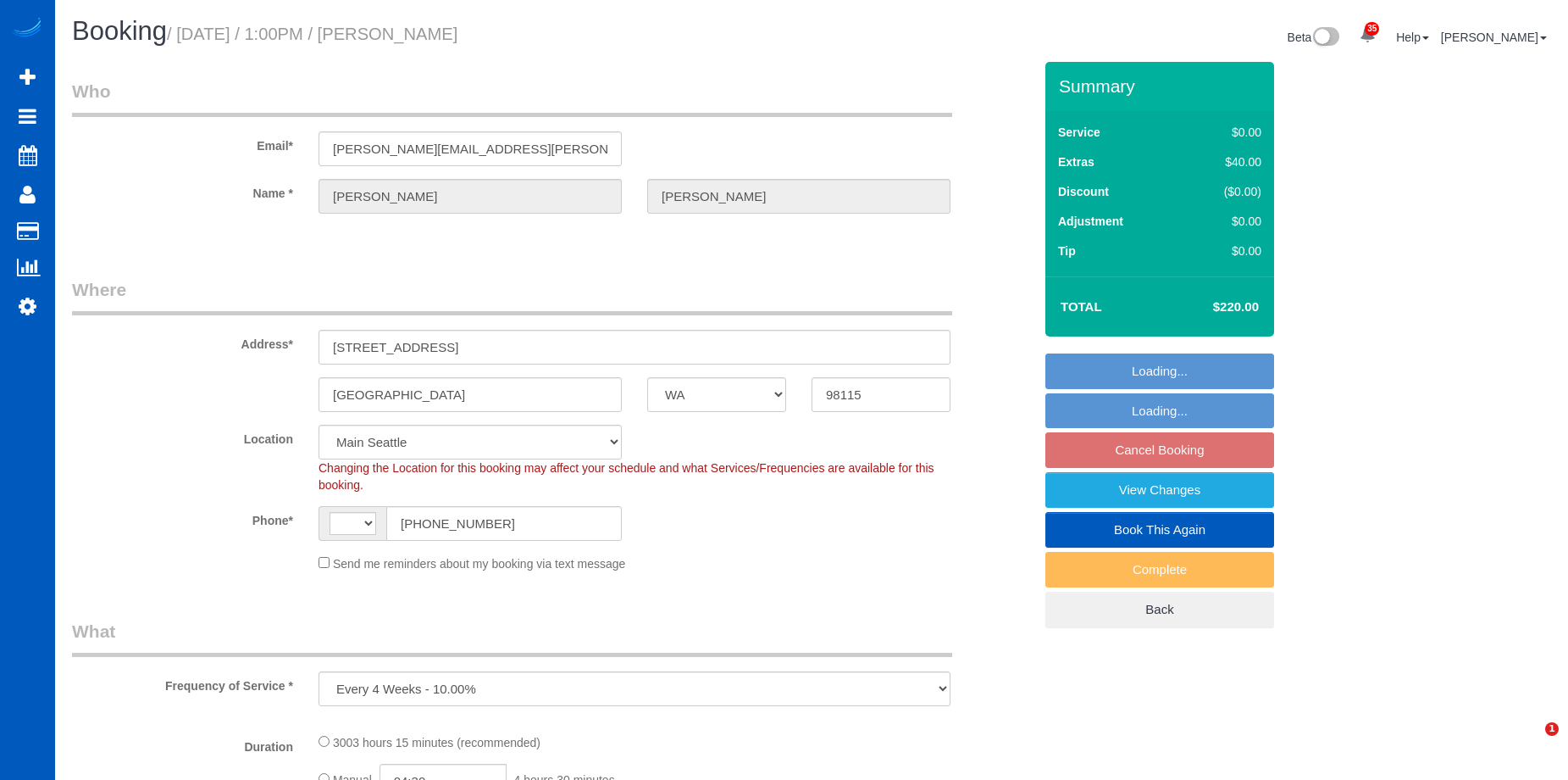
select select "WA"
select select "number:8"
select select "object:915"
select select "string:[GEOGRAPHIC_DATA]"
select select "1501"
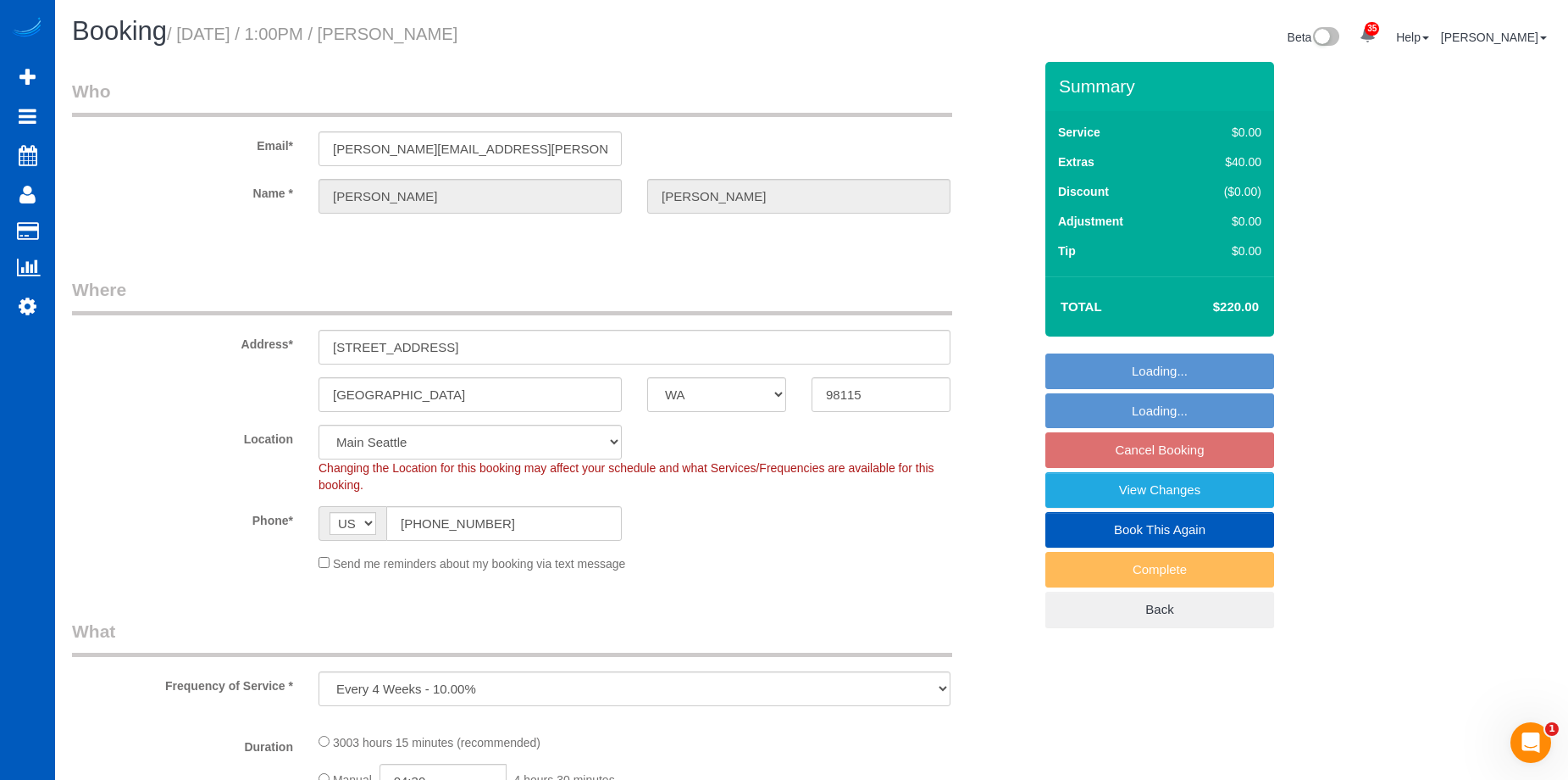
select select "2"
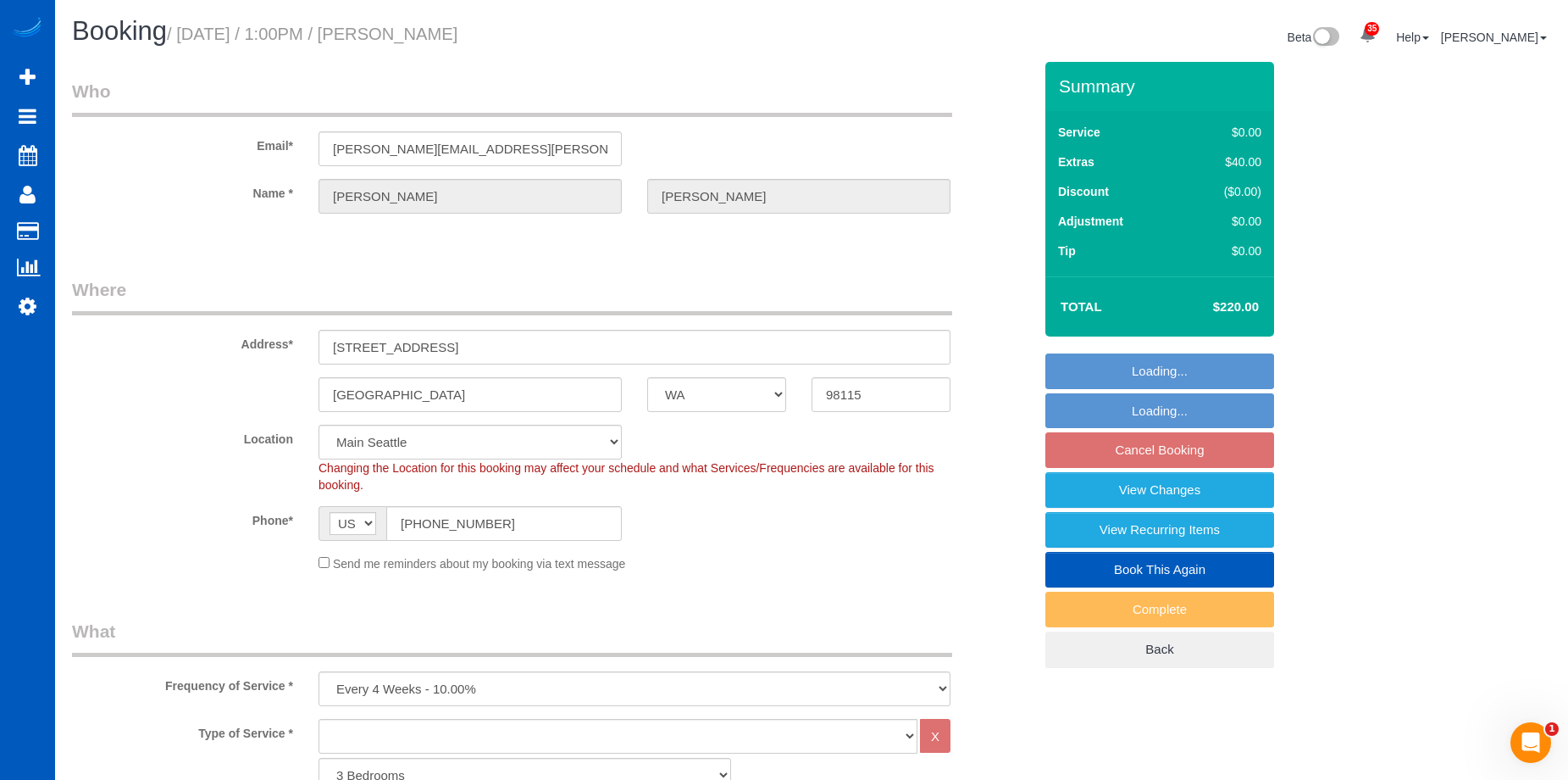
select select "1501"
select select "2"
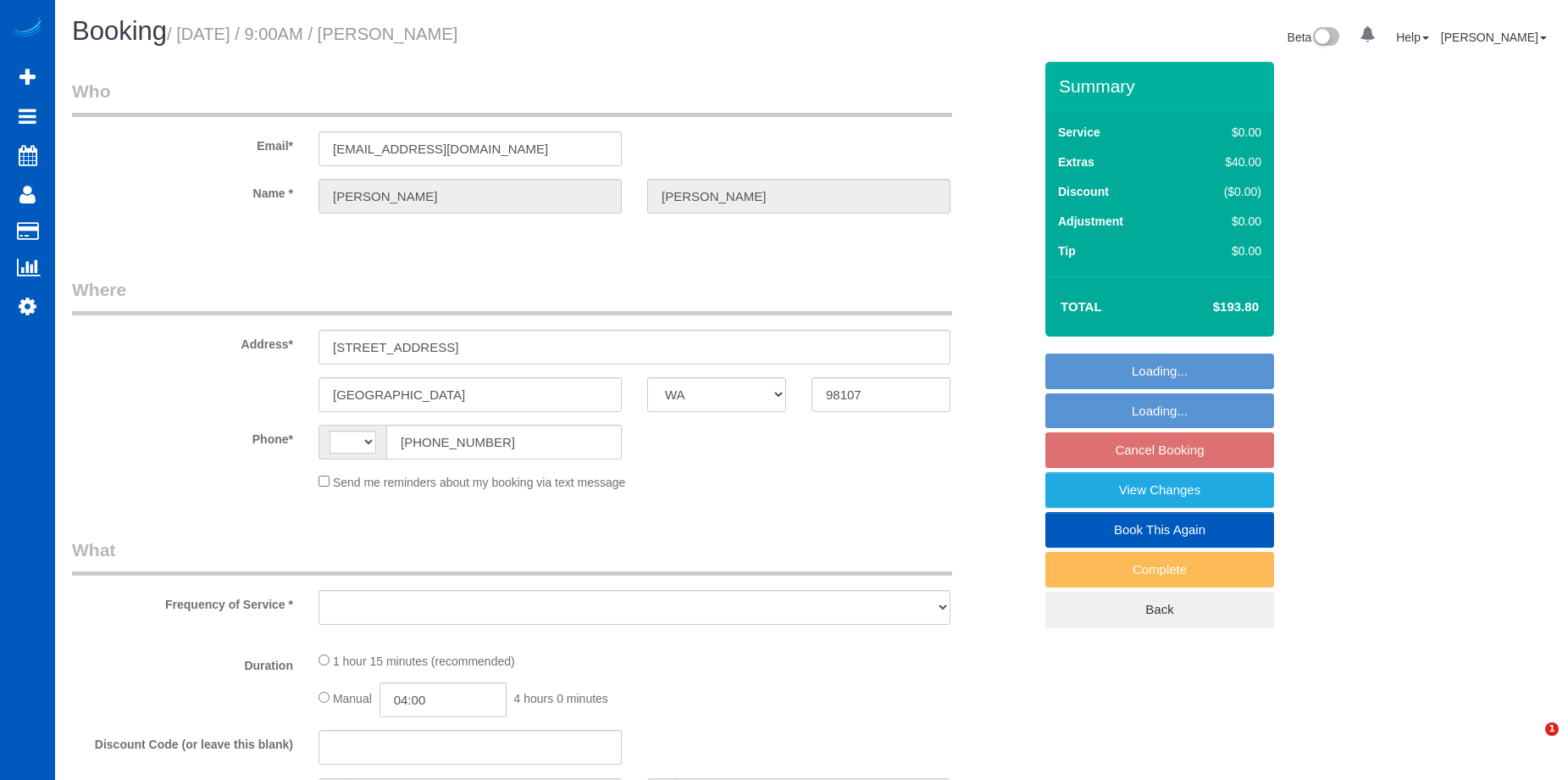
select select "WA"
select select "string:[GEOGRAPHIC_DATA]"
select select "string:fspay-c82b0622-169f-4cb0-98ce-2d9d510f3ba8"
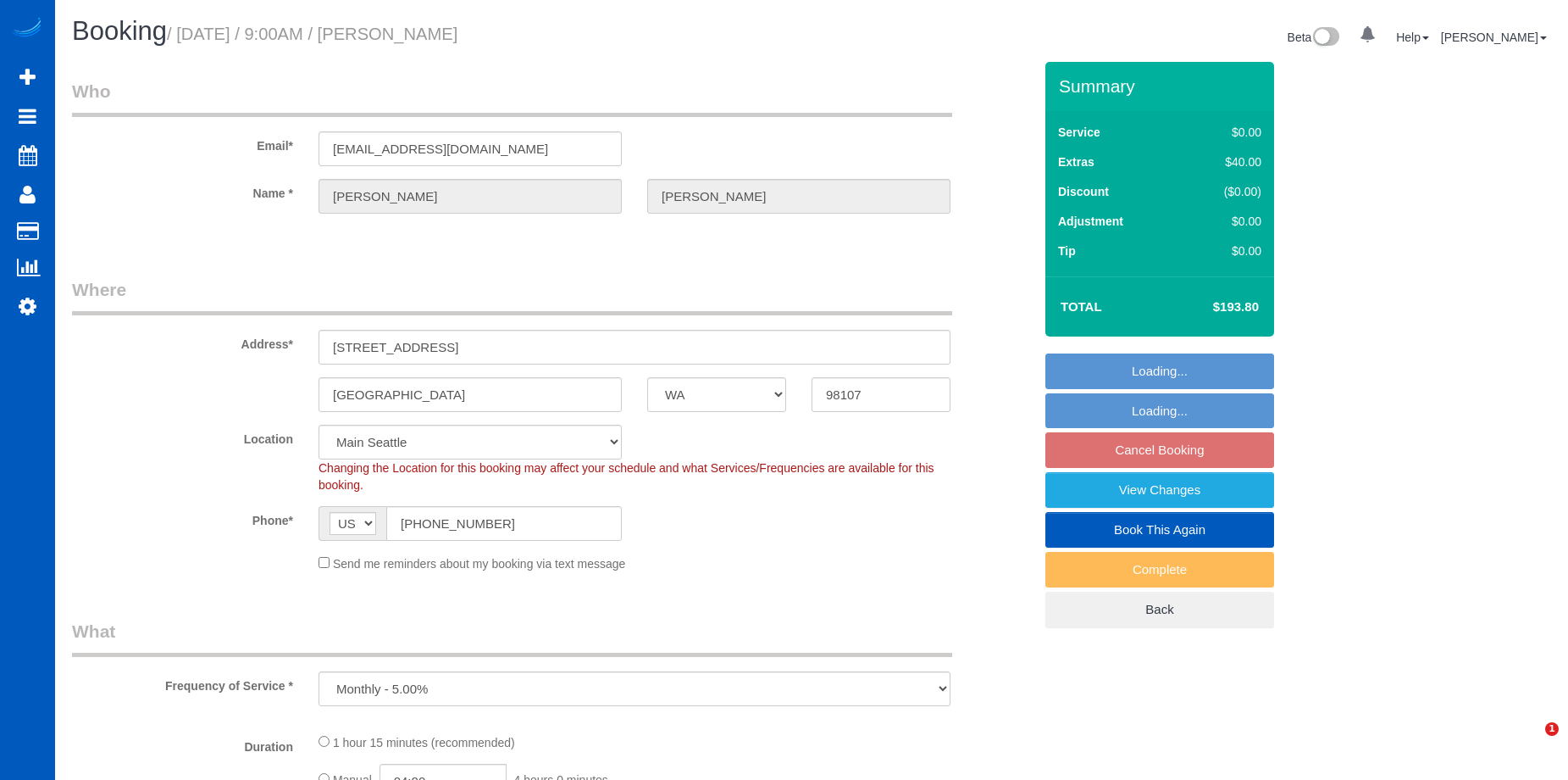
select select "object:923"
select select "2"
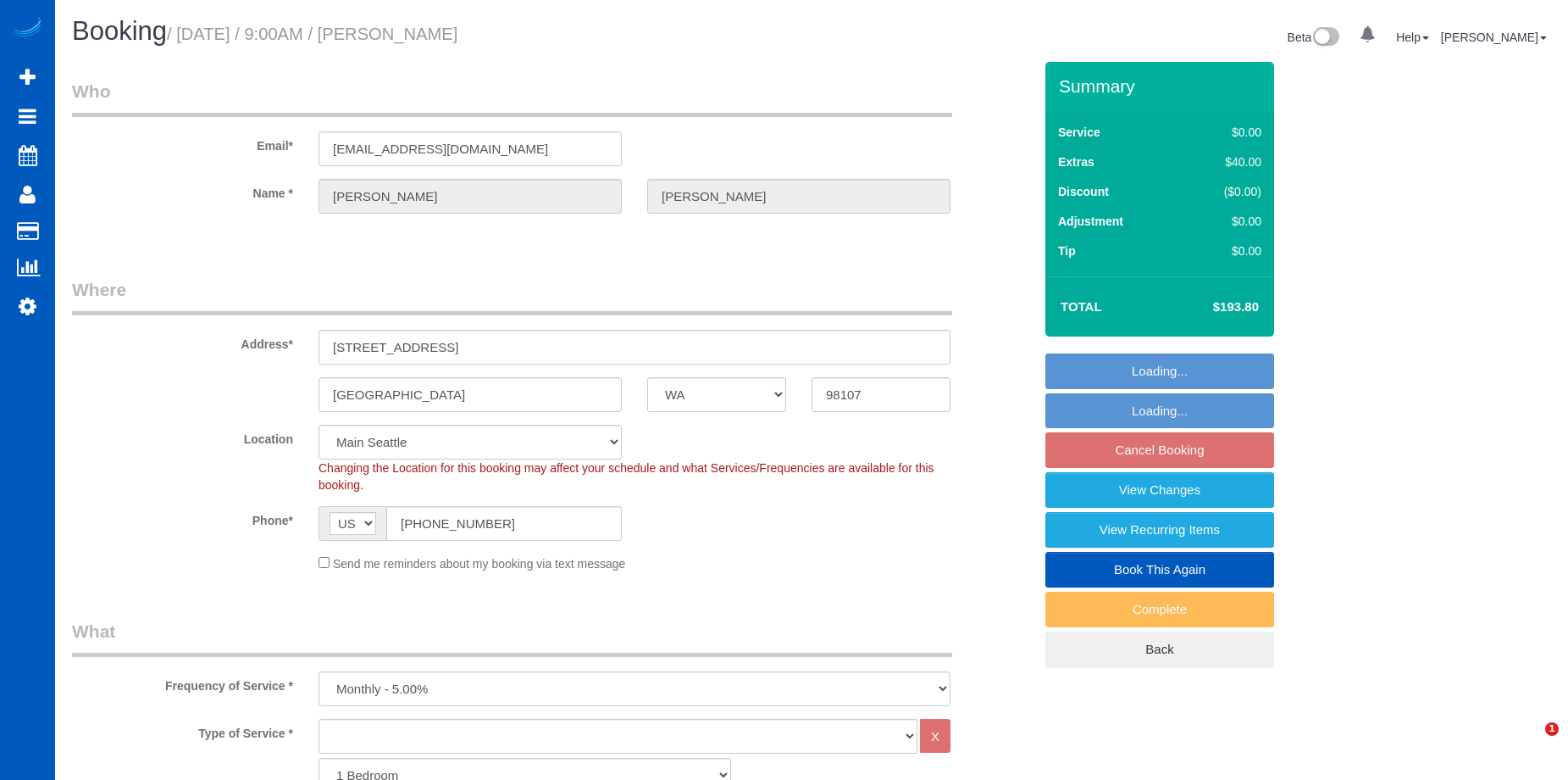
select select "object:1107"
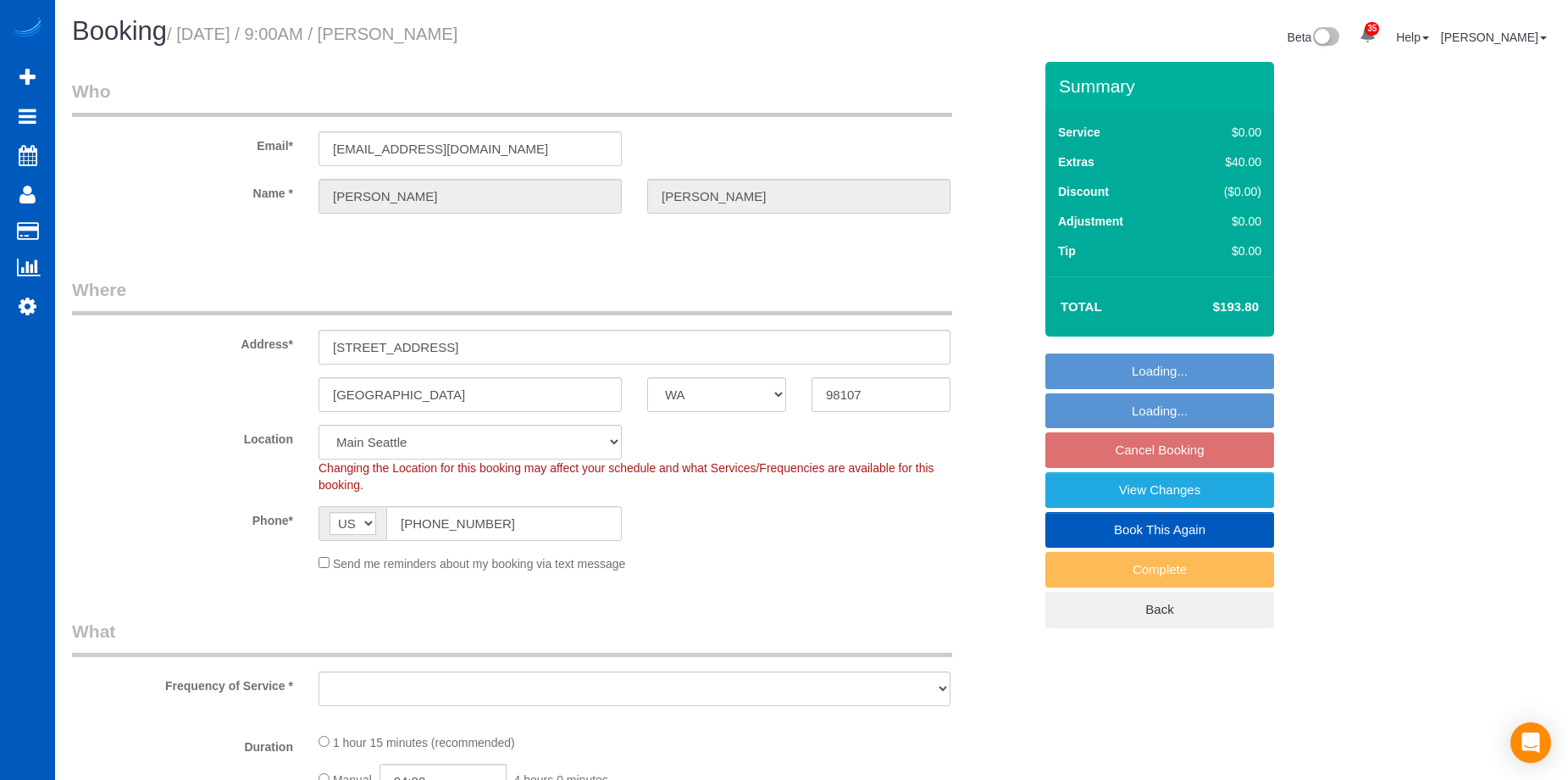
select select "WA"
select select "object:1165"
select select "2"
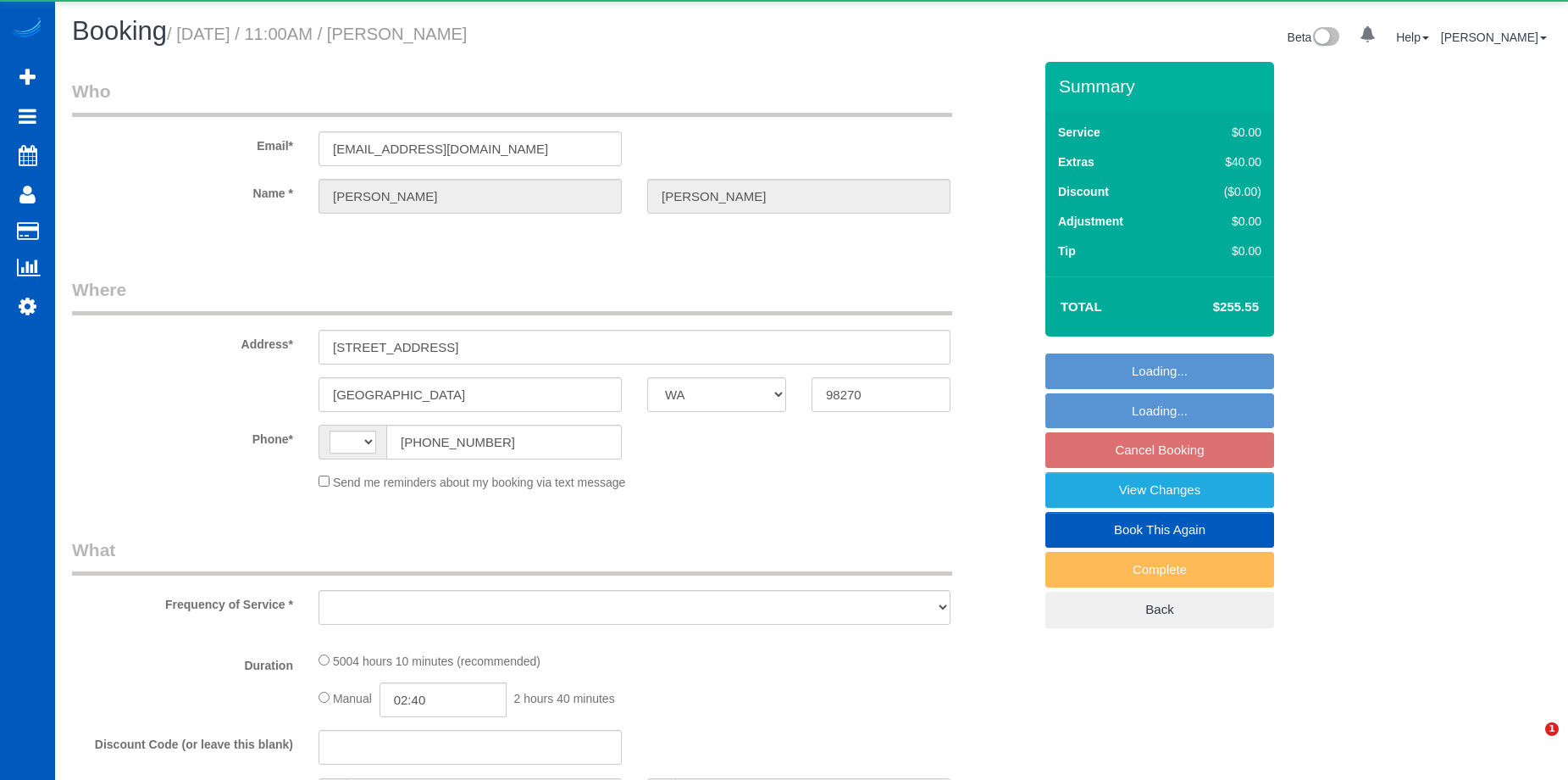
select select "WA"
select select "string:US"
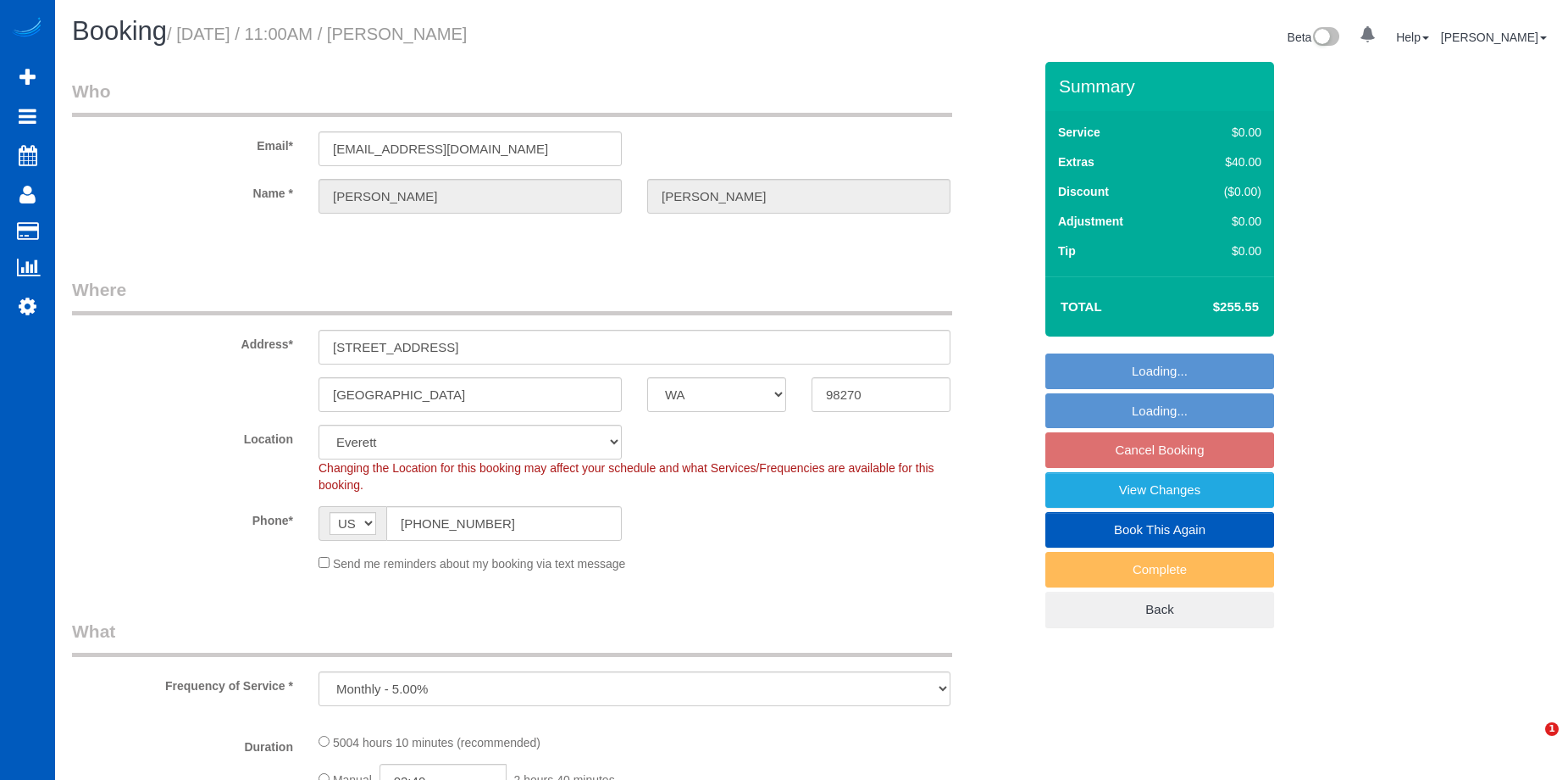
select select "object:1021"
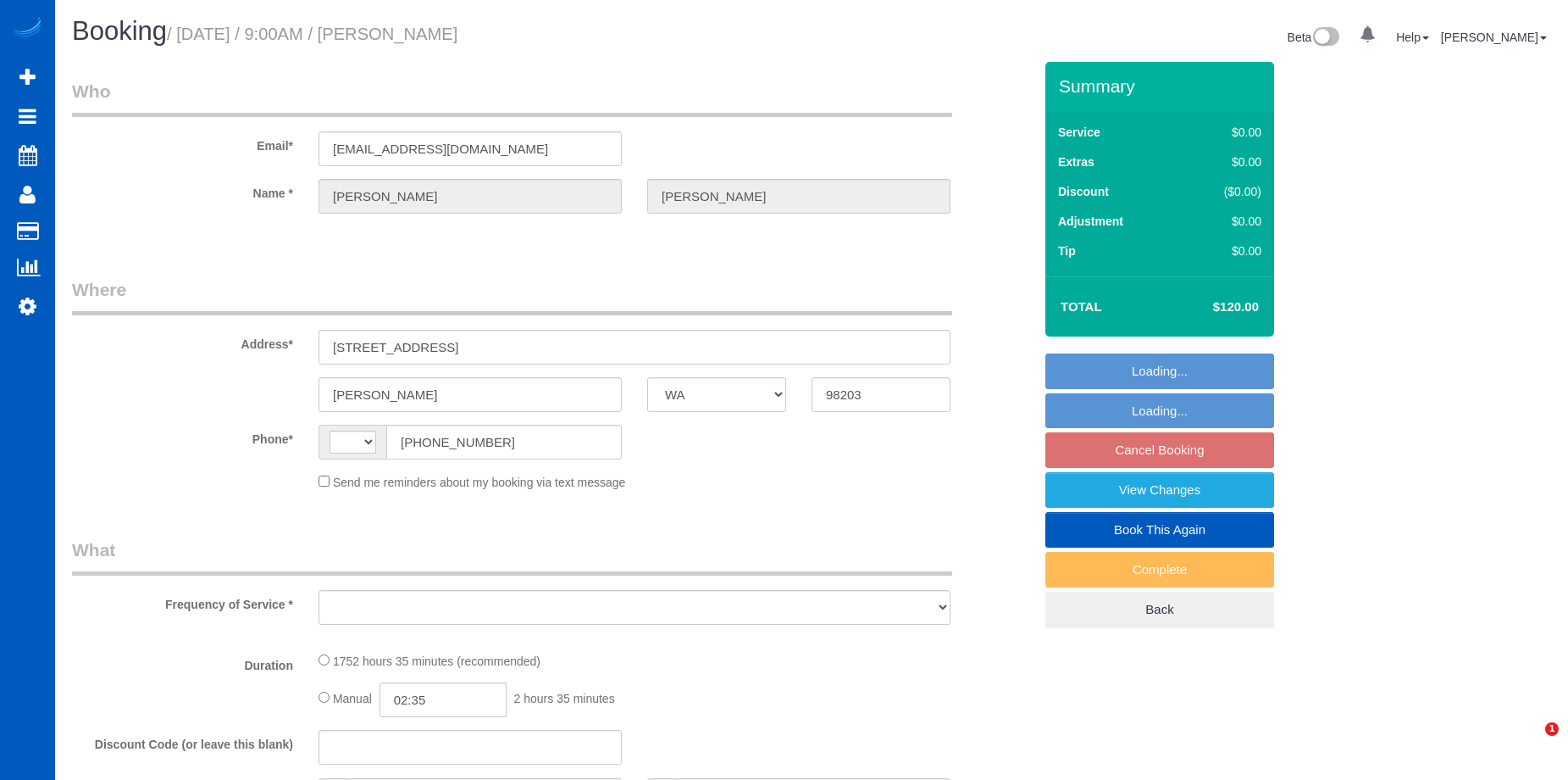
select select "WA"
select select "string:[GEOGRAPHIC_DATA]"
select select "string:fspay-96b10224-c641-4475-b196-05408e127168"
select select "1001"
select select "2"
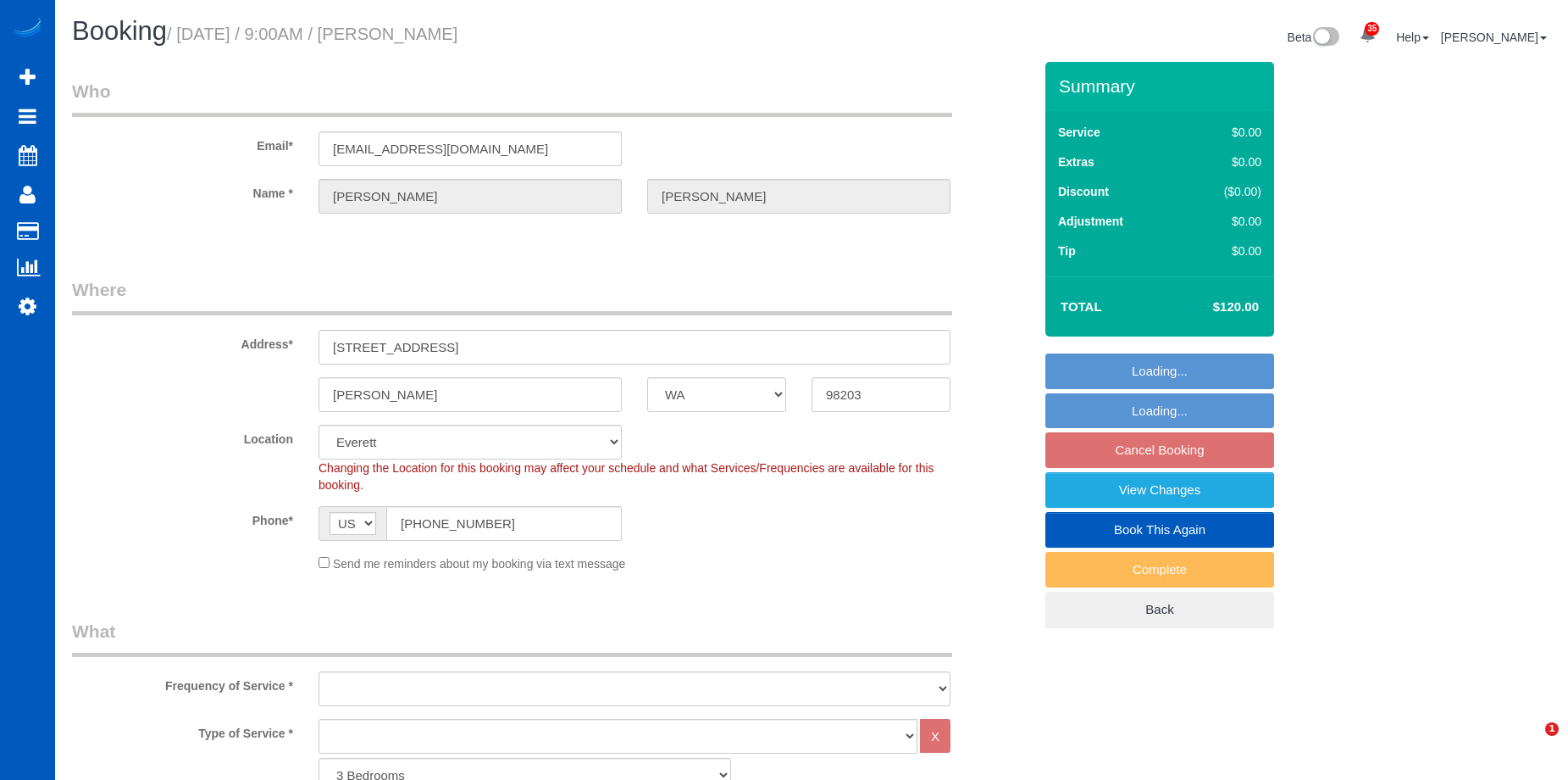
select select "object:995"
select select "1001"
select select "2"
select select "object:1179"
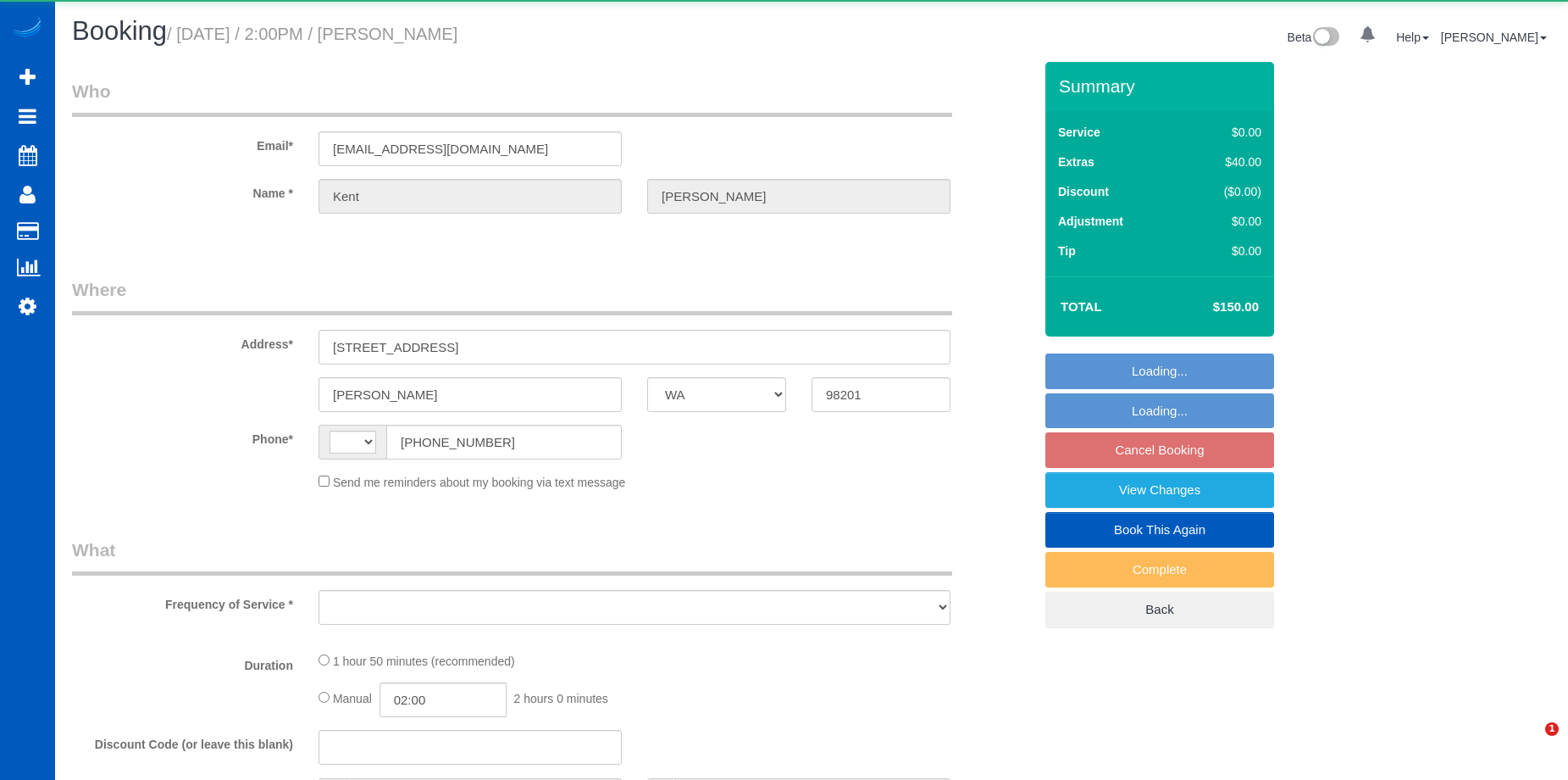
select select "WA"
select select "string:[GEOGRAPHIC_DATA]"
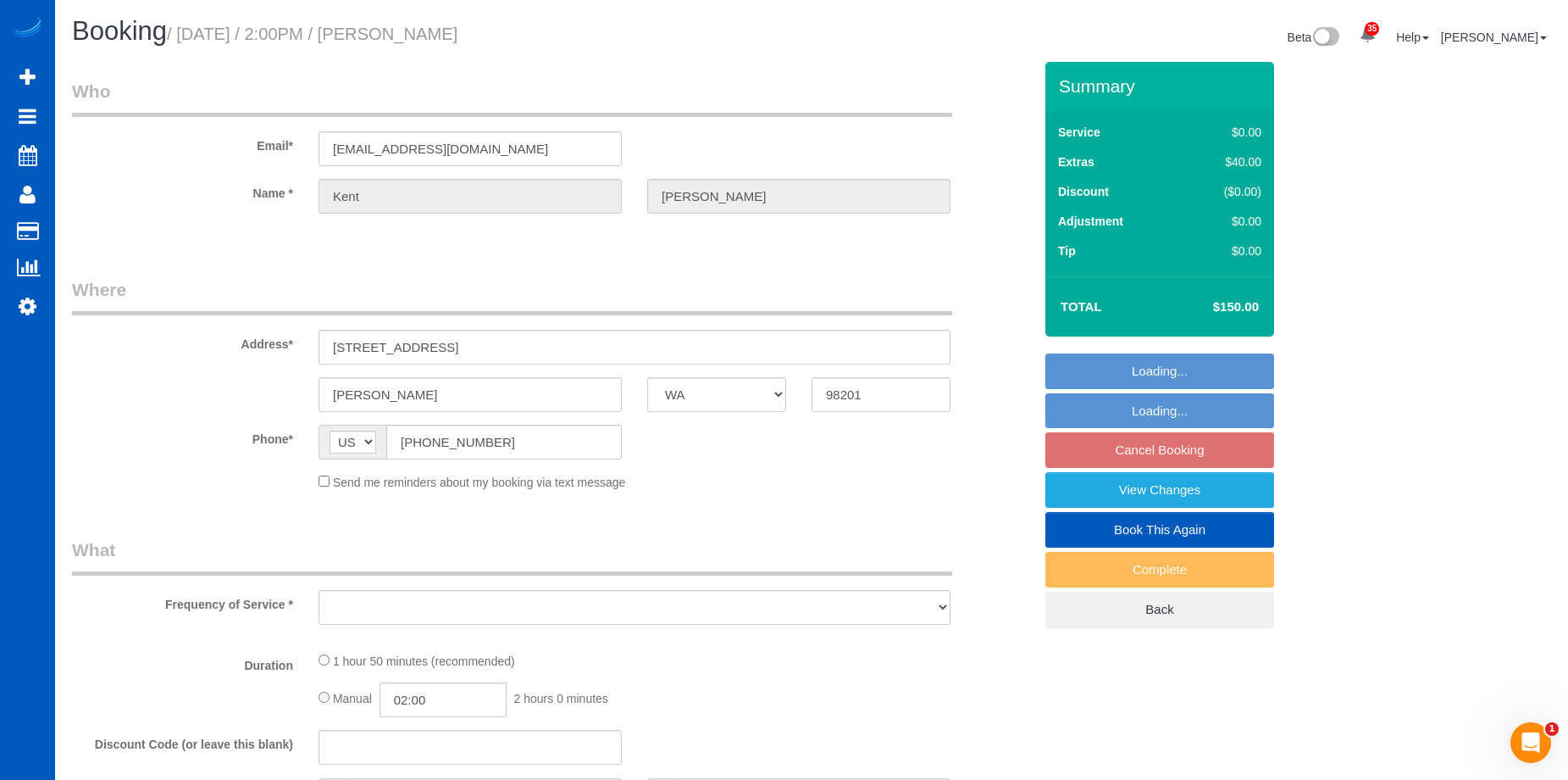
select select "string:fspay-adbccc52-809e-48fb-b93c-3c2c57234cb7"
select select "object:805"
select select "199"
select select "1001"
select select "3"
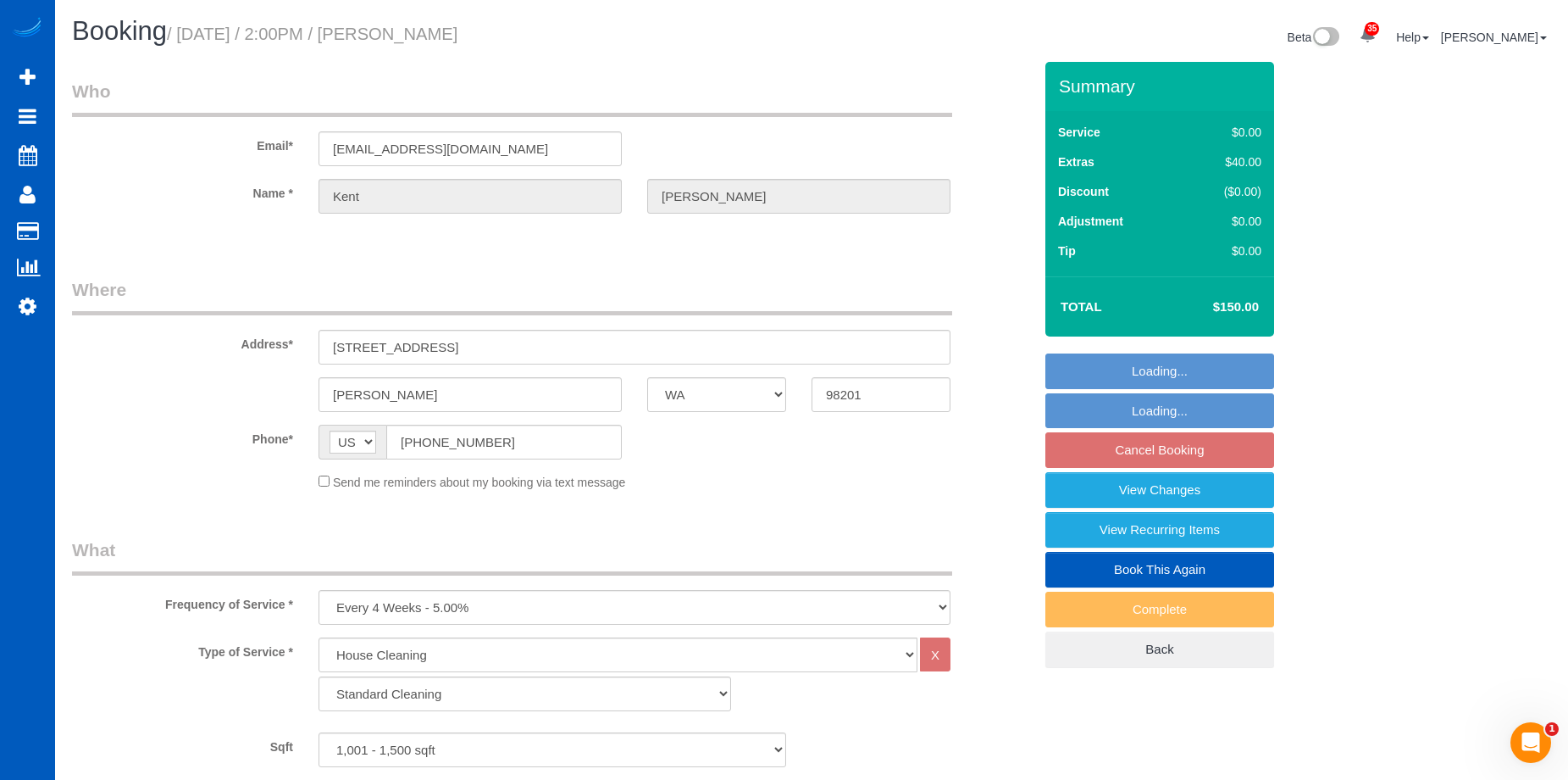
select select "spot3"
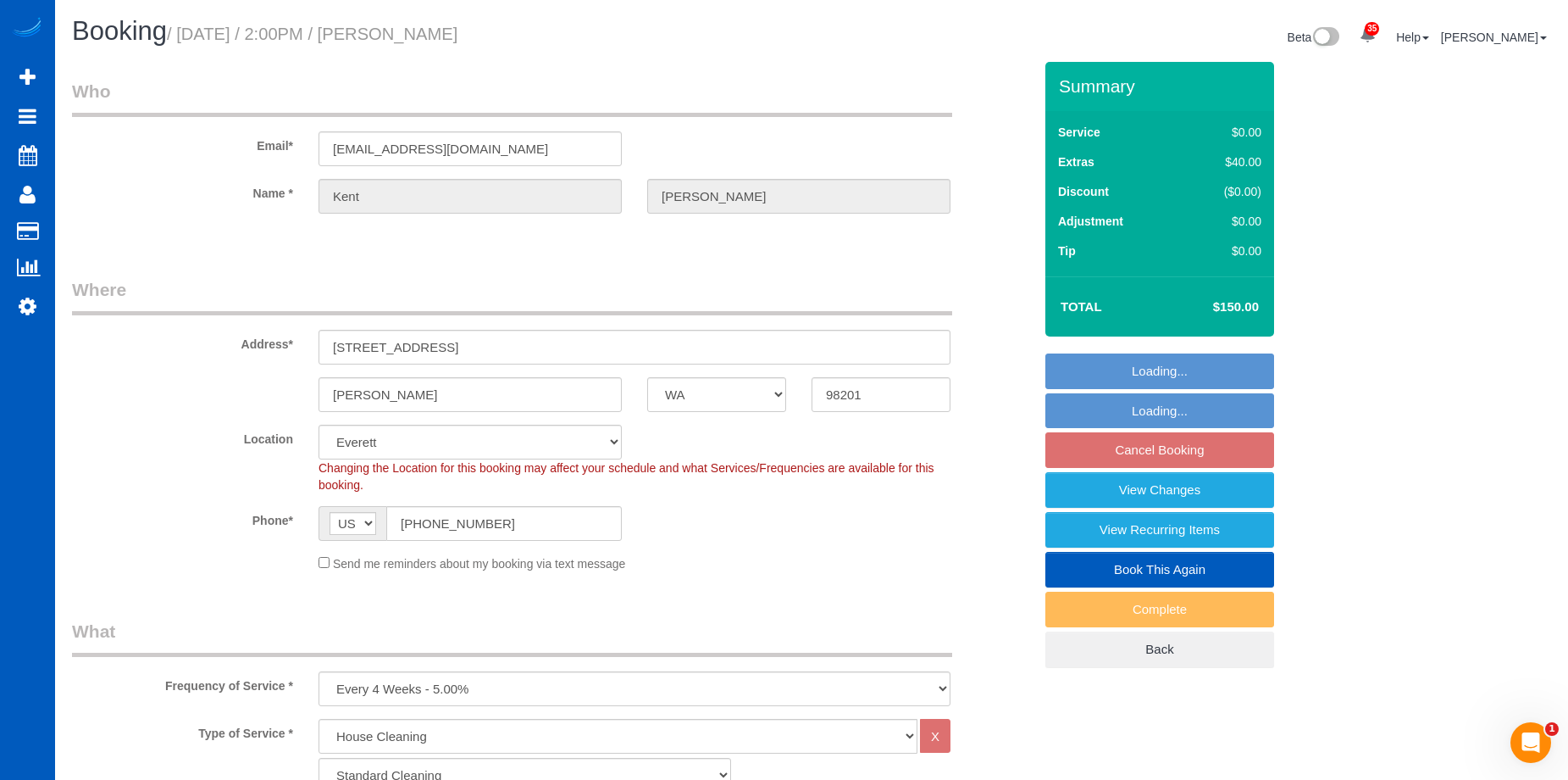
select select
select select "object:1166"
select select "spot20"
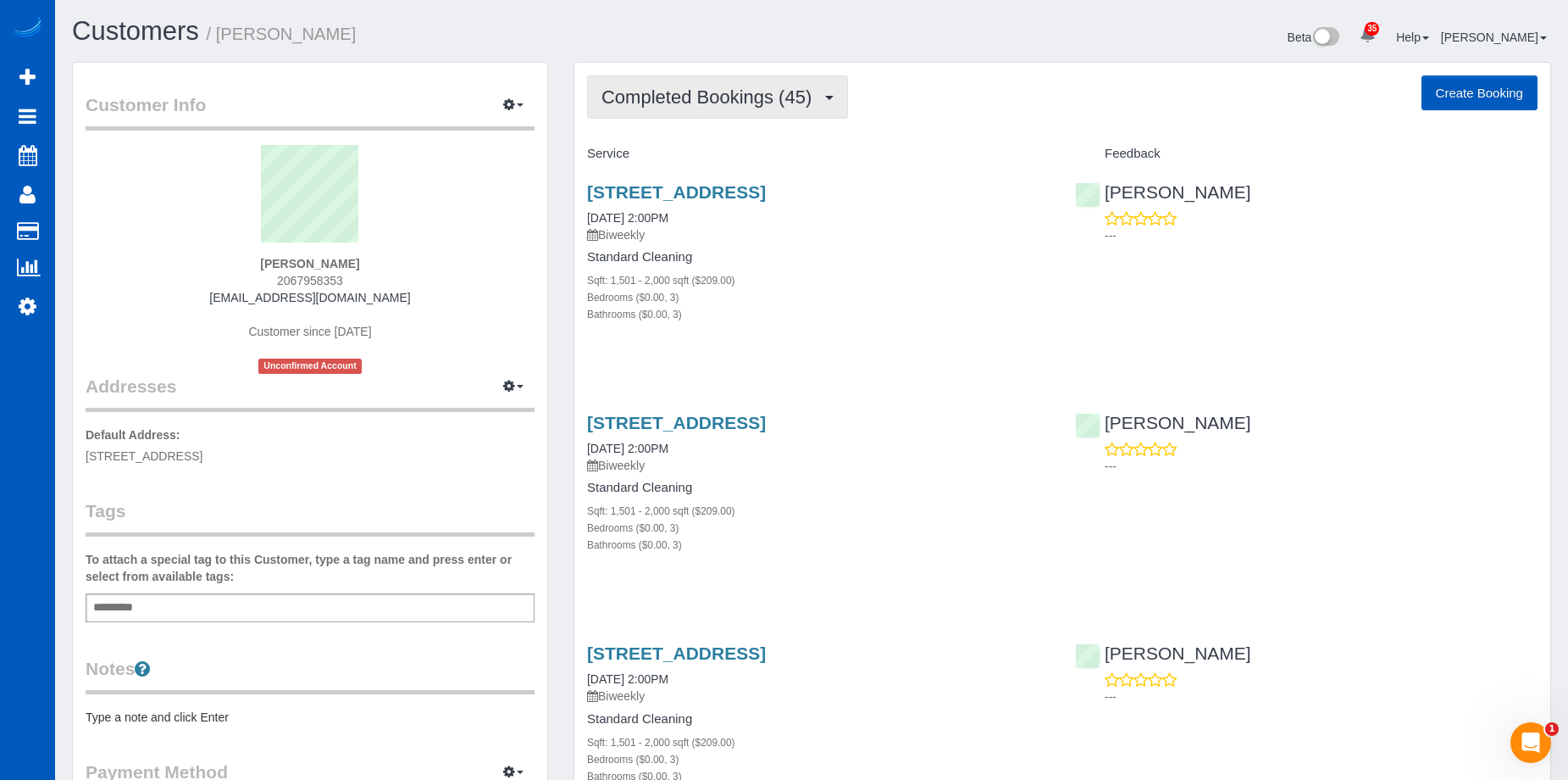
click at [742, 113] on button "Completed Bookings (45)" at bounding box center [718, 97] width 261 height 43
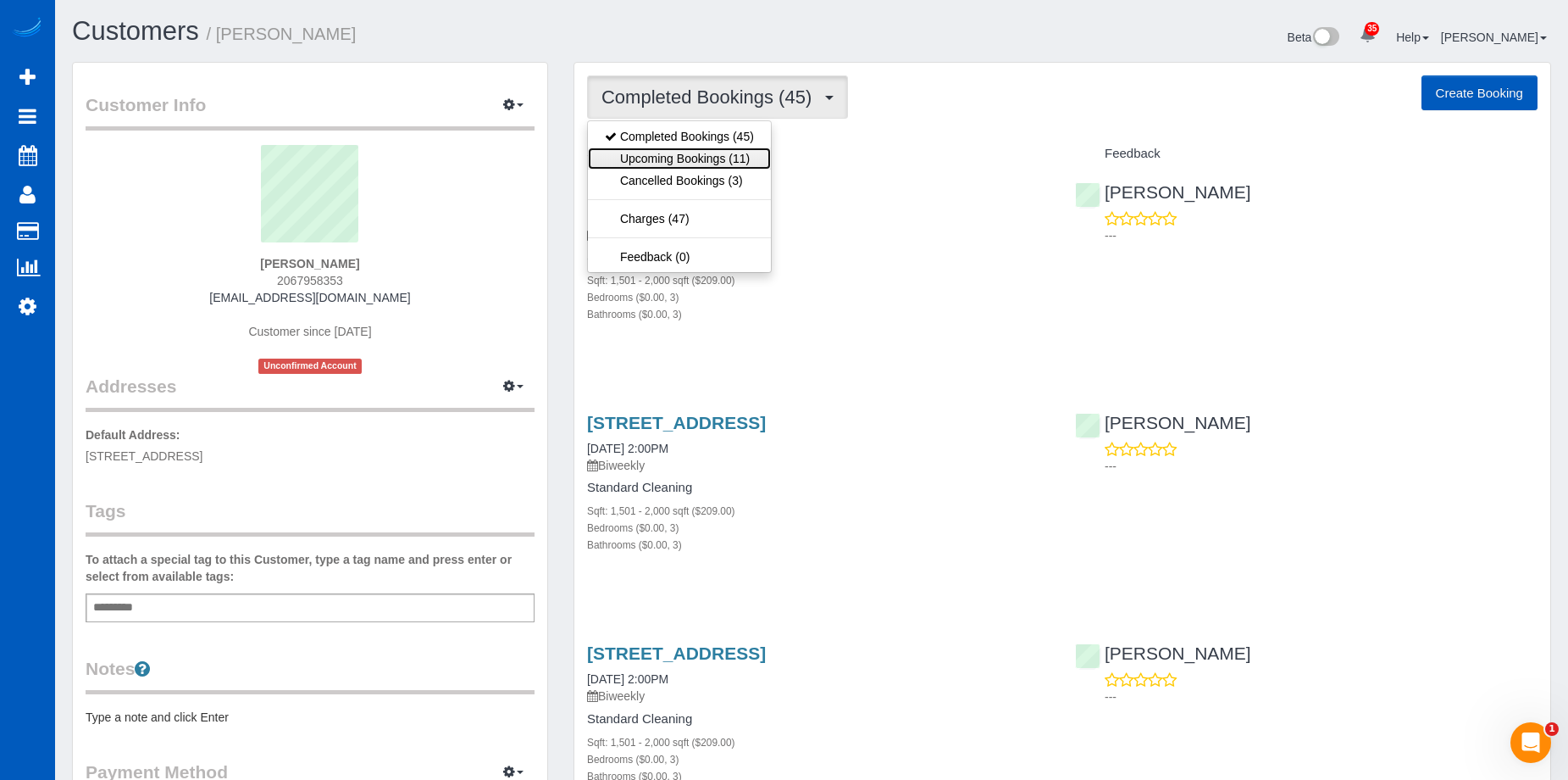
click at [701, 159] on link "Upcoming Bookings (11)" at bounding box center [679, 159] width 183 height 22
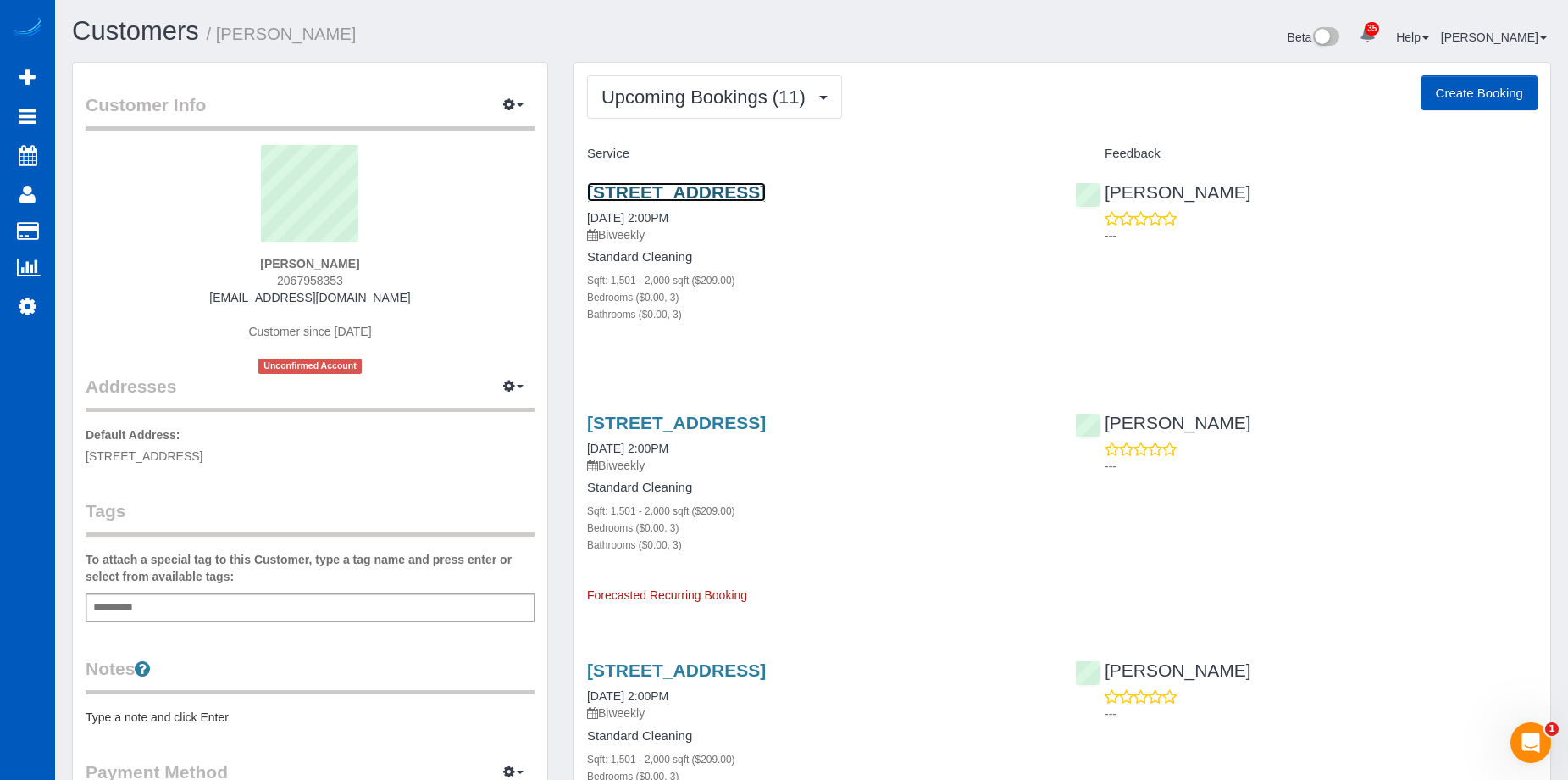
click at [693, 192] on link "18410 16th Ave Nw, Shoreline, WA 98177" at bounding box center [676, 192] width 179 height 20
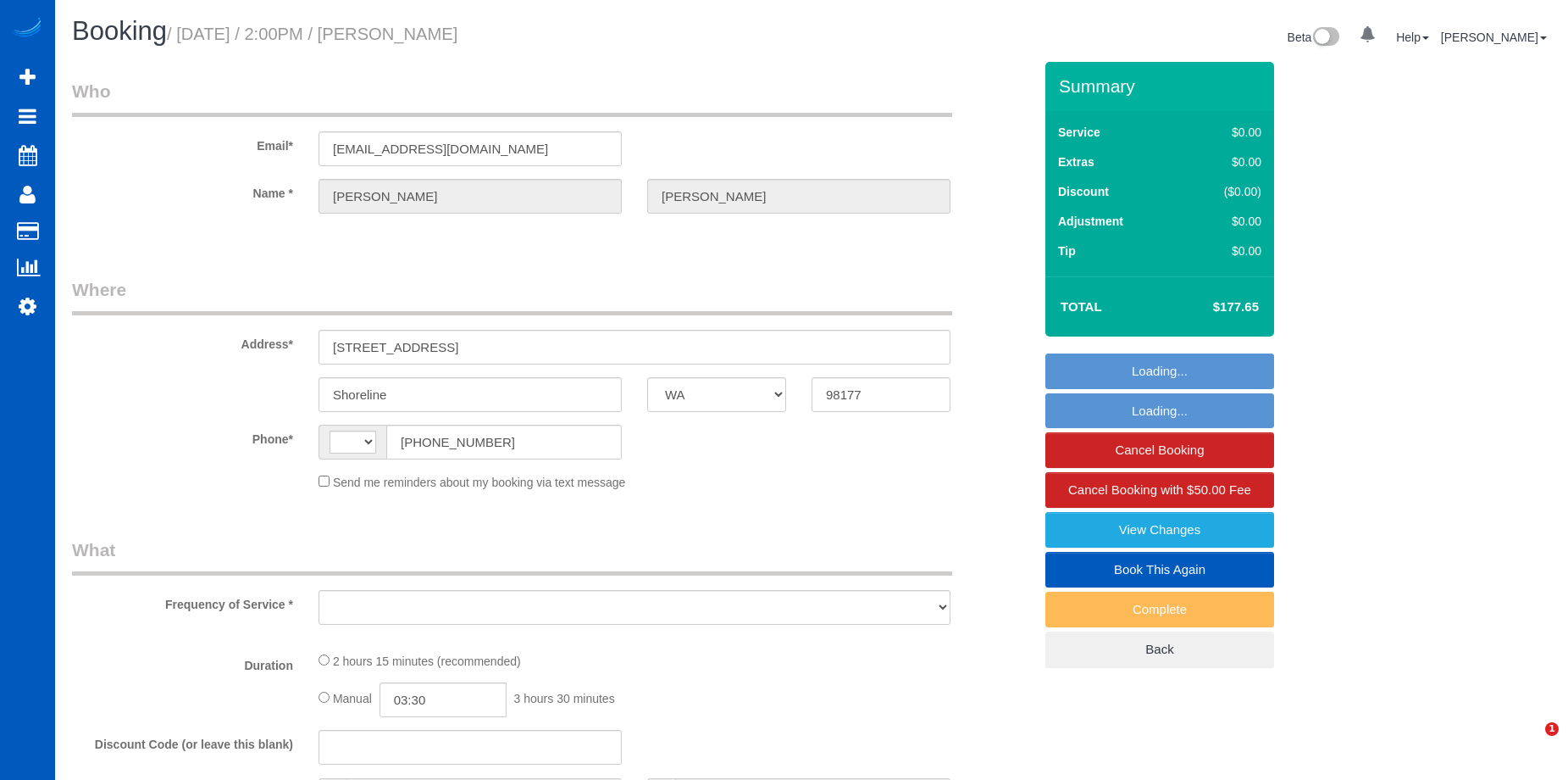
select select "WA"
select select "string:[GEOGRAPHIC_DATA]"
select select "object:913"
select select "spot1"
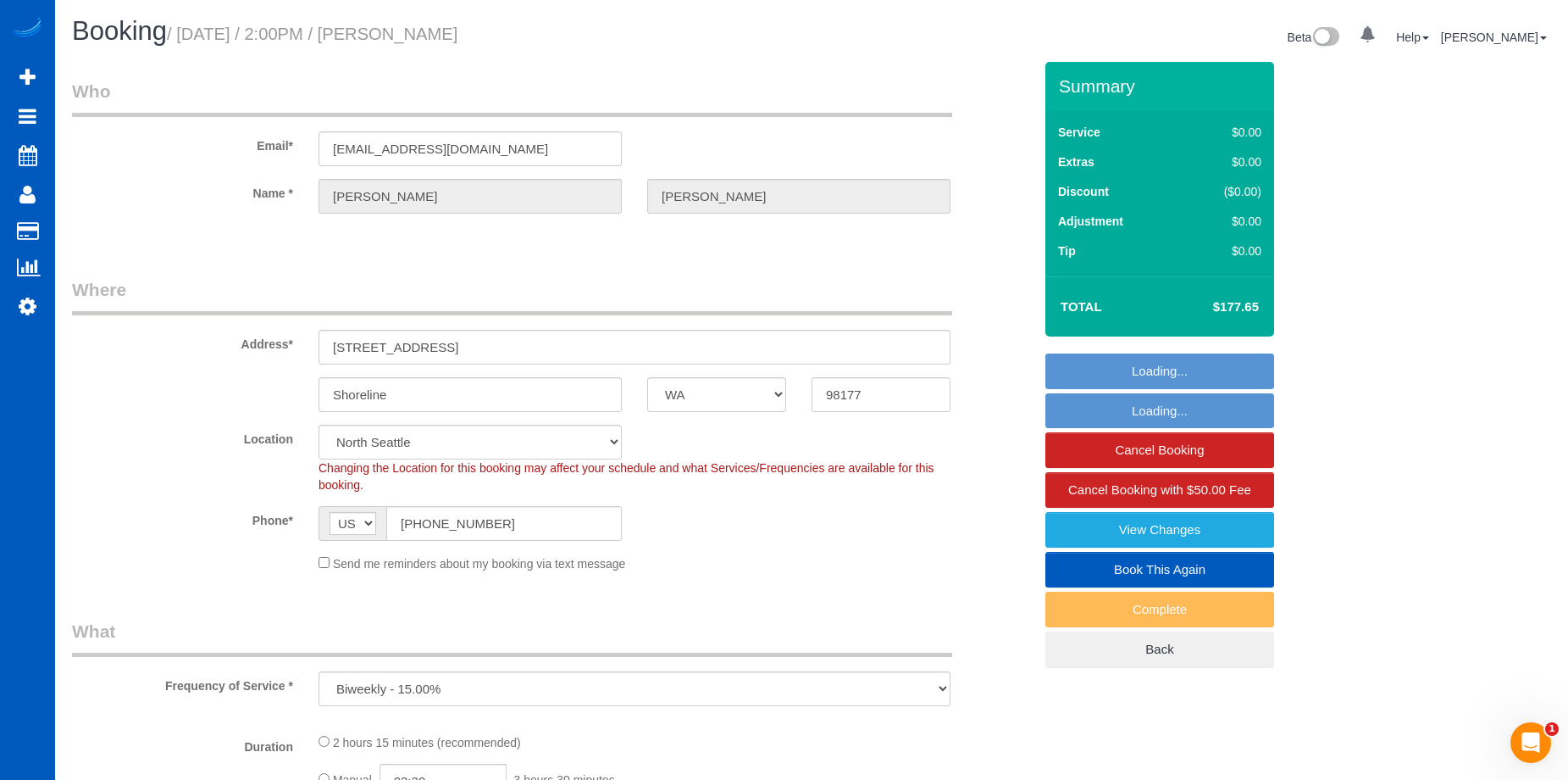
select select "string:fspay-fe0fdf58-904c-49cd-88e5-d58cd04732e3"
select select "object:924"
select select "199"
select select "1501"
select select "3"
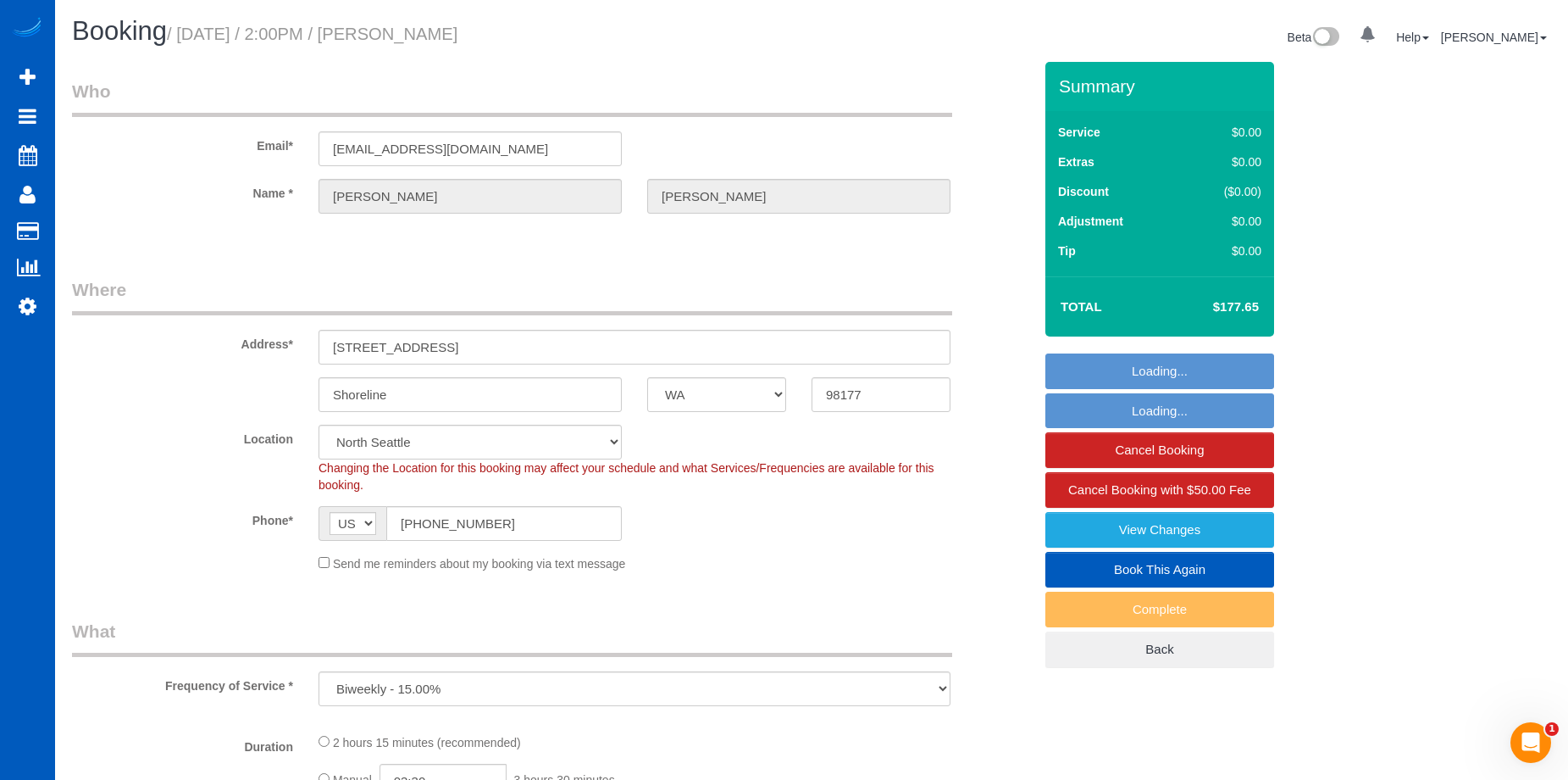
select select "3"
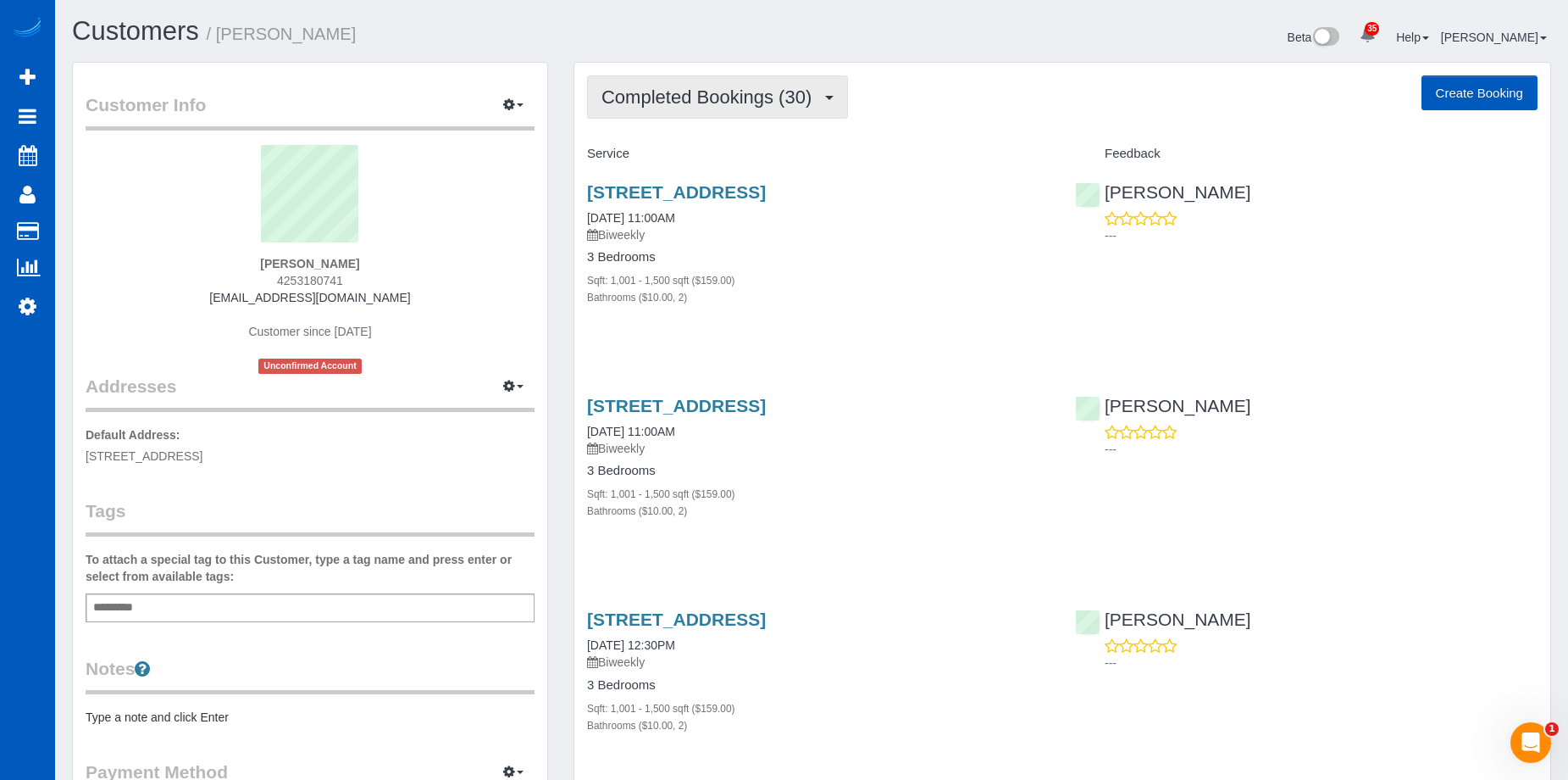
click at [757, 104] on span "Completed Bookings (30)" at bounding box center [711, 97] width 219 height 22
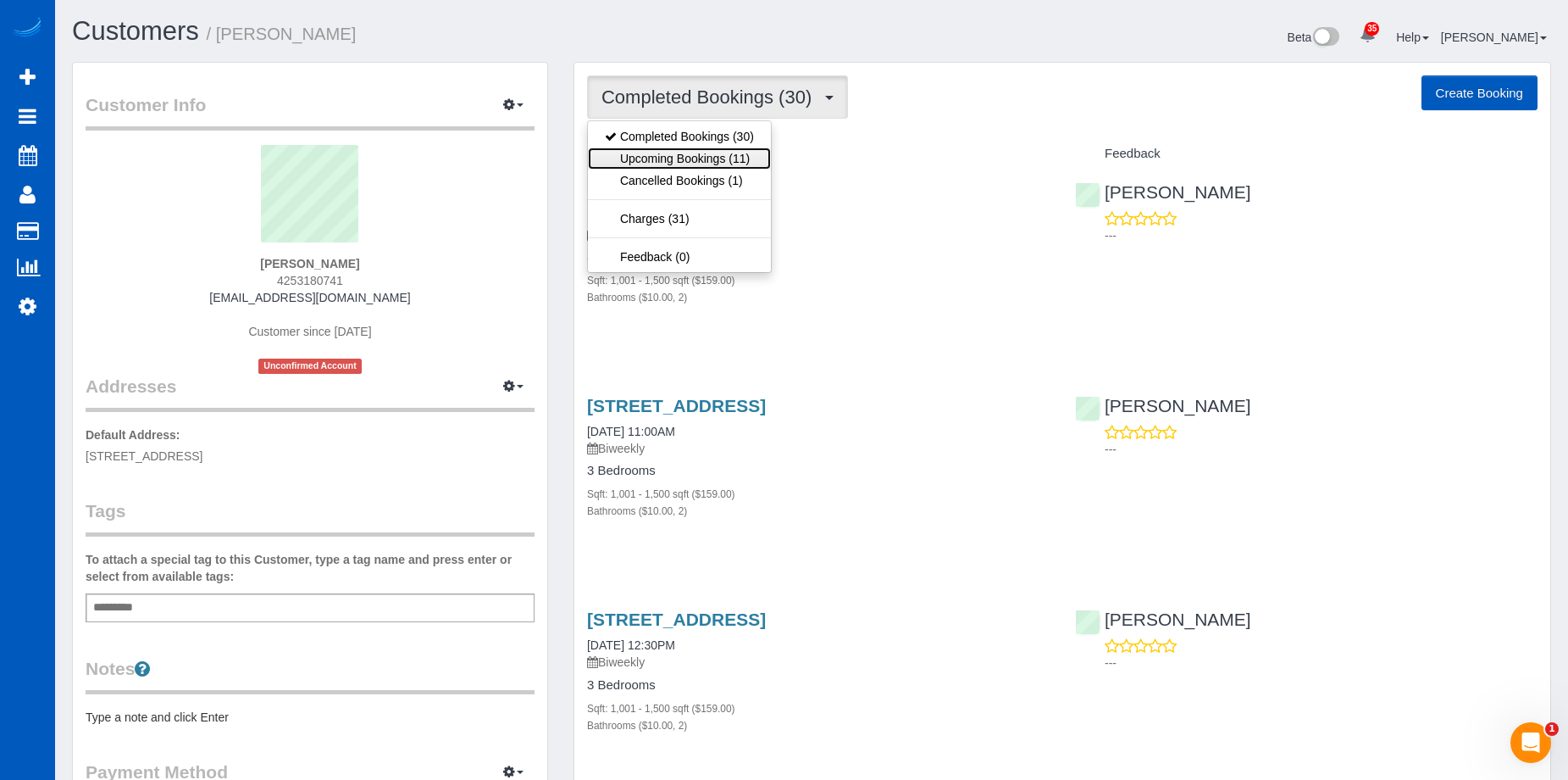
click at [730, 154] on link "Upcoming Bookings (11)" at bounding box center [679, 159] width 183 height 22
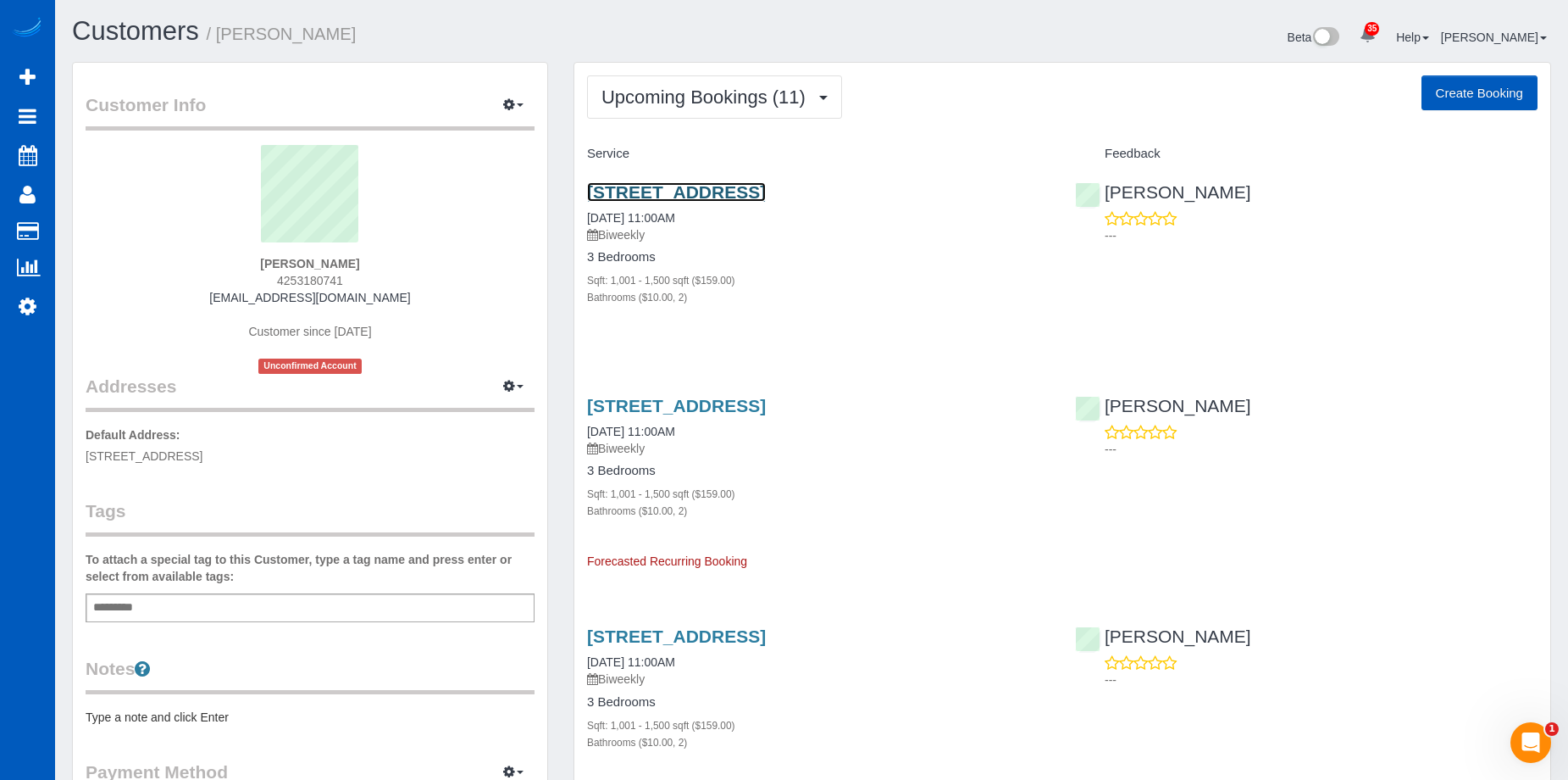
click at [733, 190] on link "2322 Pine St, Everett, WA 98201" at bounding box center [676, 192] width 179 height 20
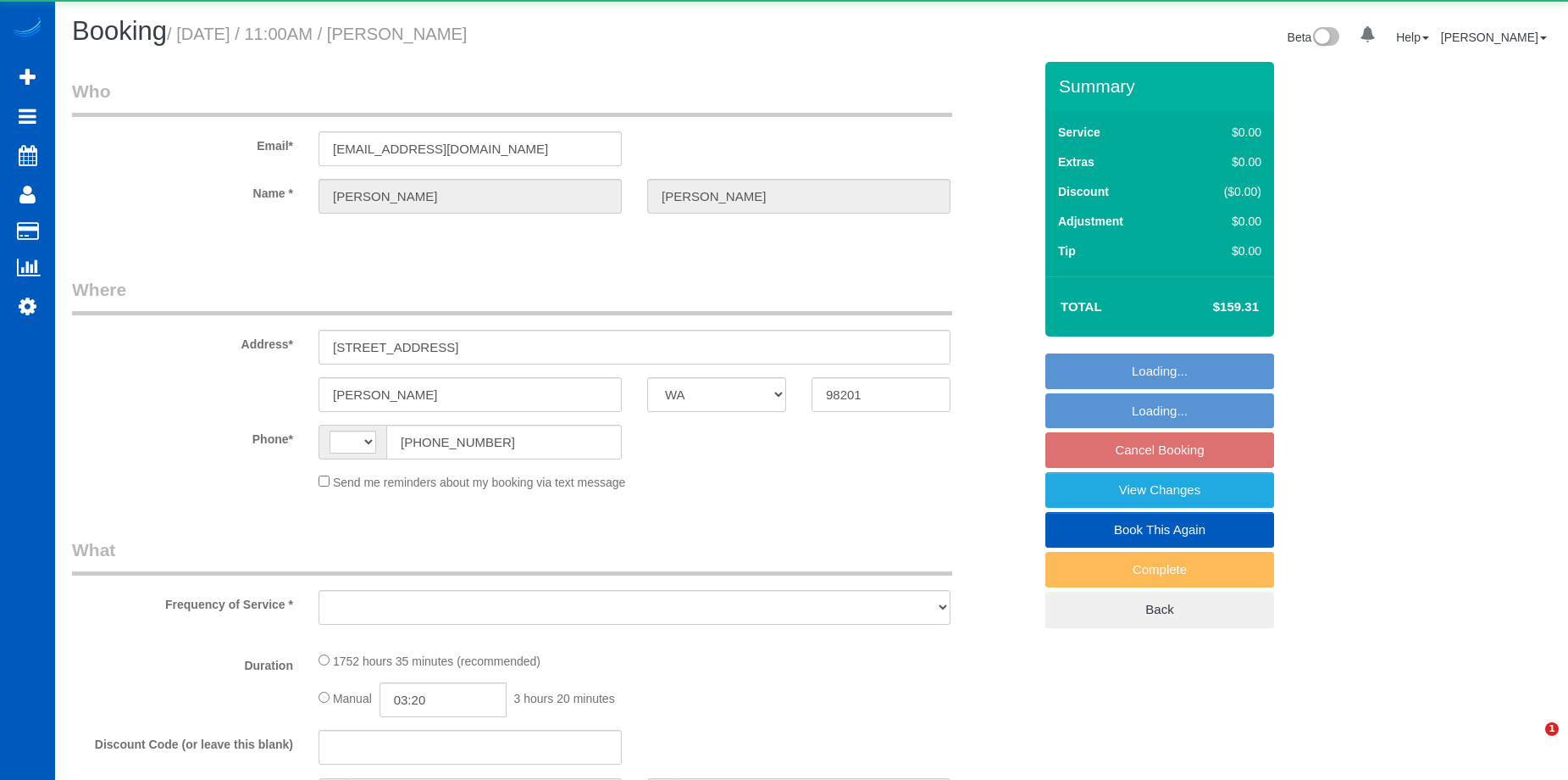
select select "WA"
select select "string:[GEOGRAPHIC_DATA]"
select select "object:907"
select select "string:fspay-e1a04ed8-38d0-473a-96fb-0227c9a671cb"
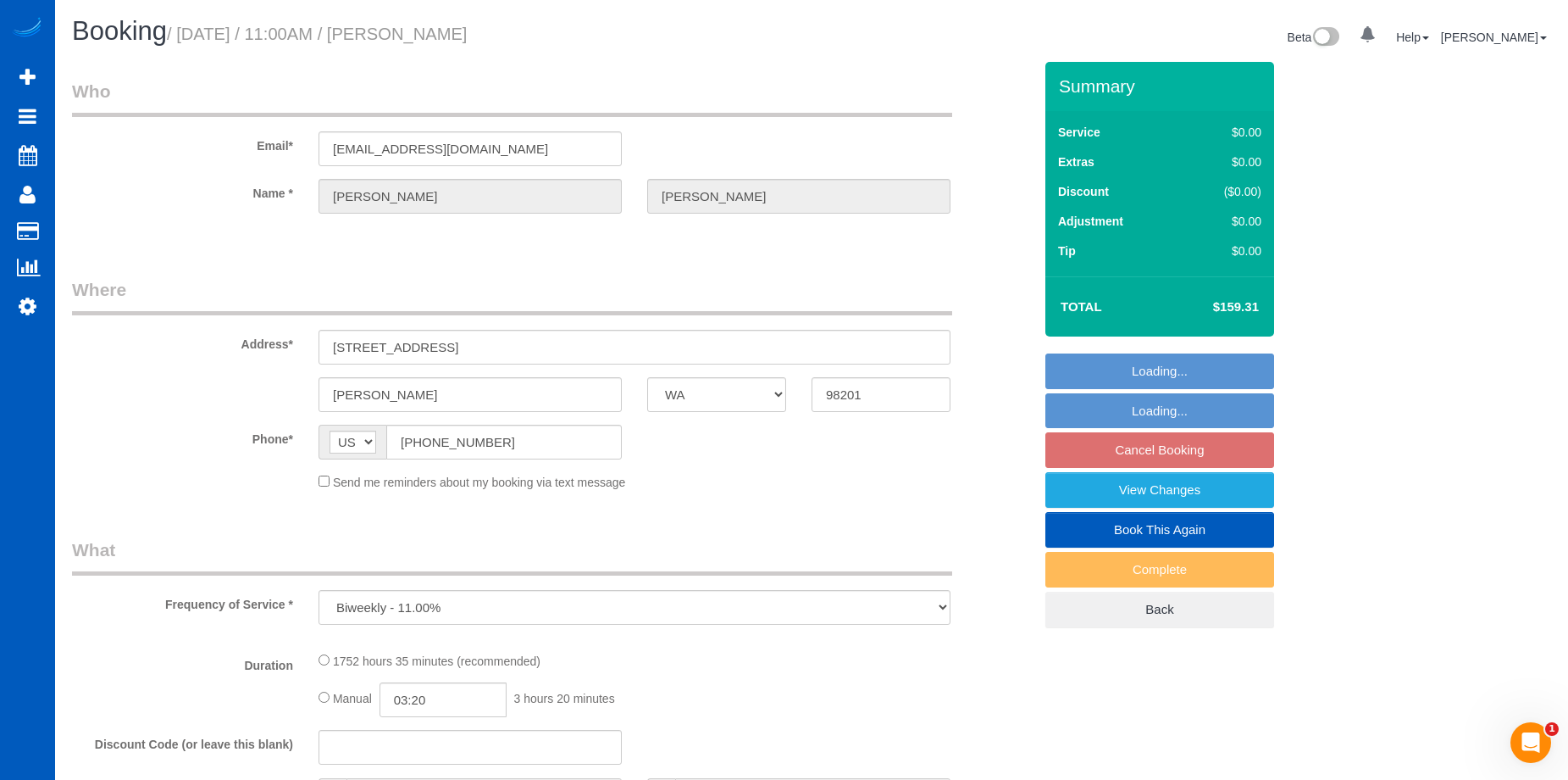
select select "1001"
select select "2"
select select "spot2"
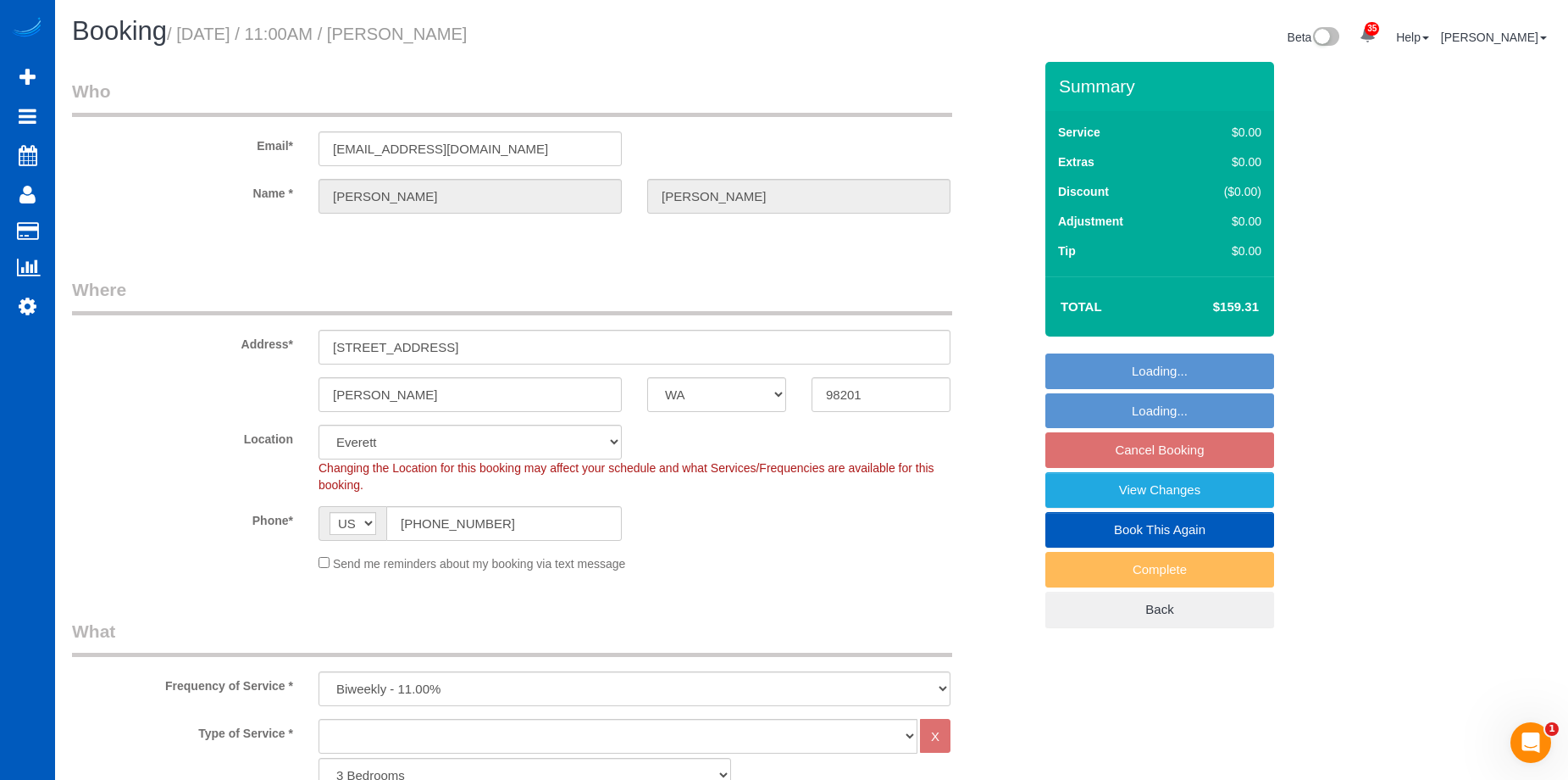
select select "1001"
select select "2"
select select "object:1164"
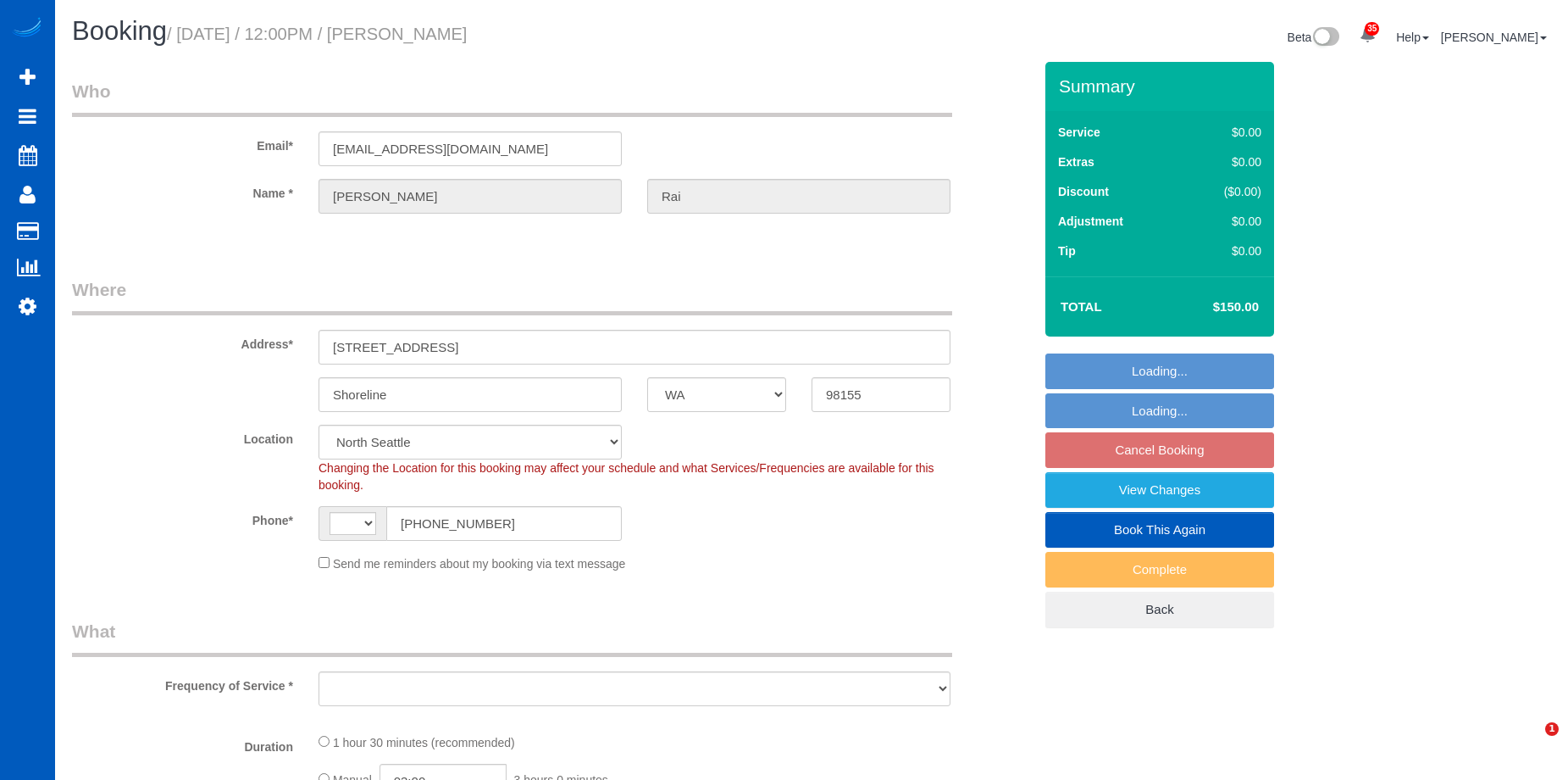
select select "WA"
select select "string:fspay-676c654e-58b7-4bde-a867-fd38f6ae18ad"
select select "string:US"
select select "object:914"
select select "199"
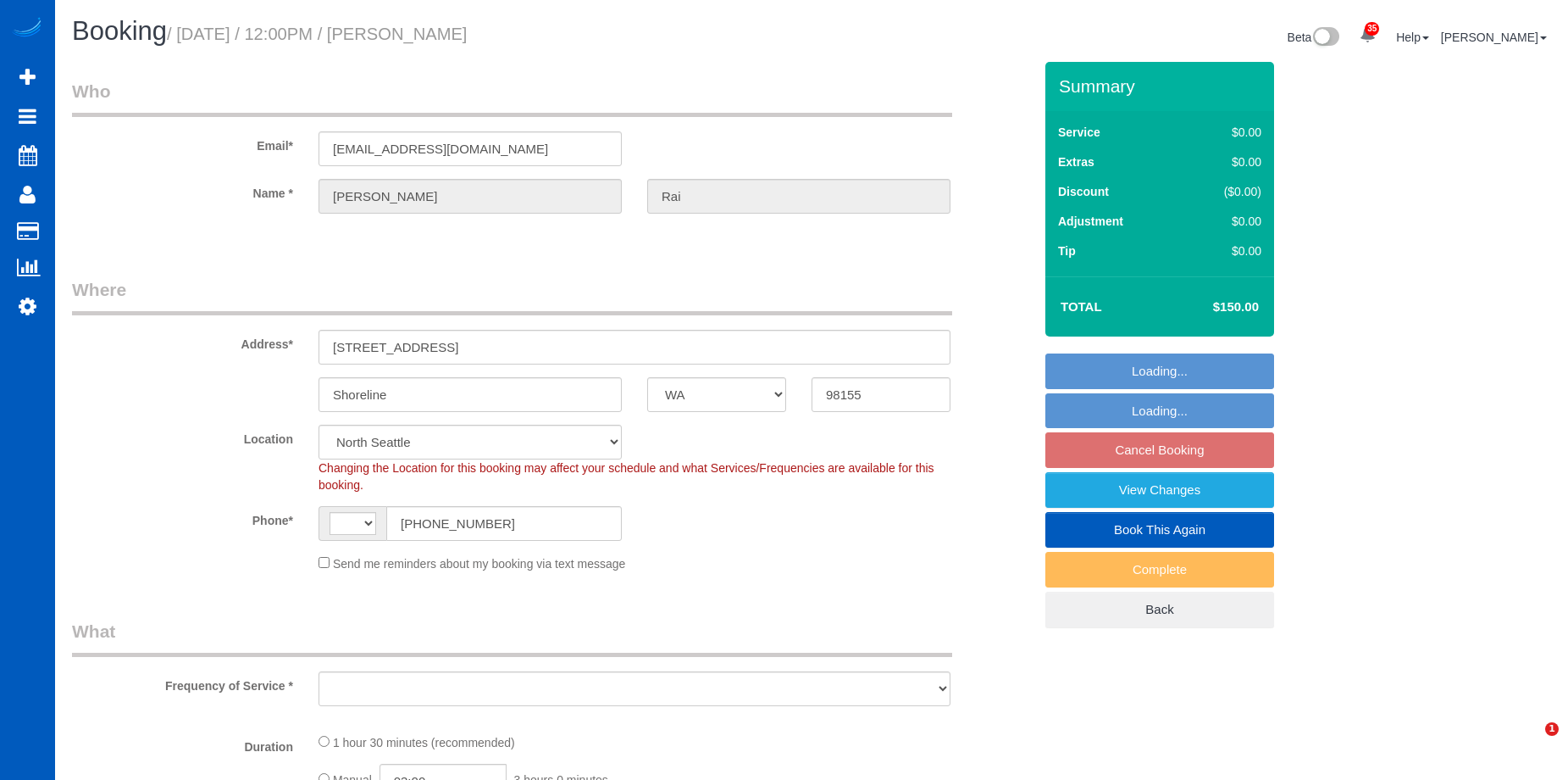
select select "1001"
select select "2"
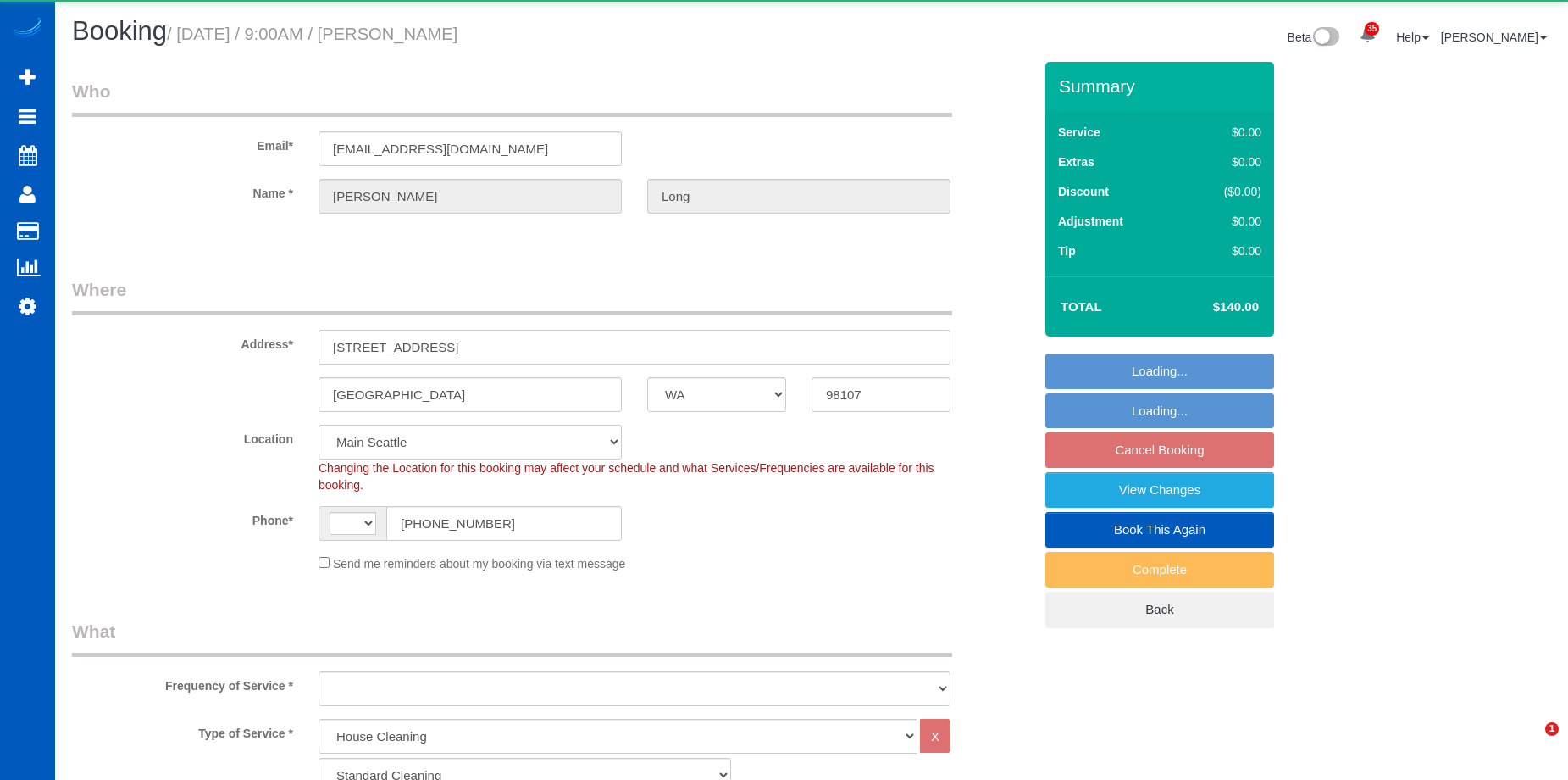
select select "WA"
select select "199"
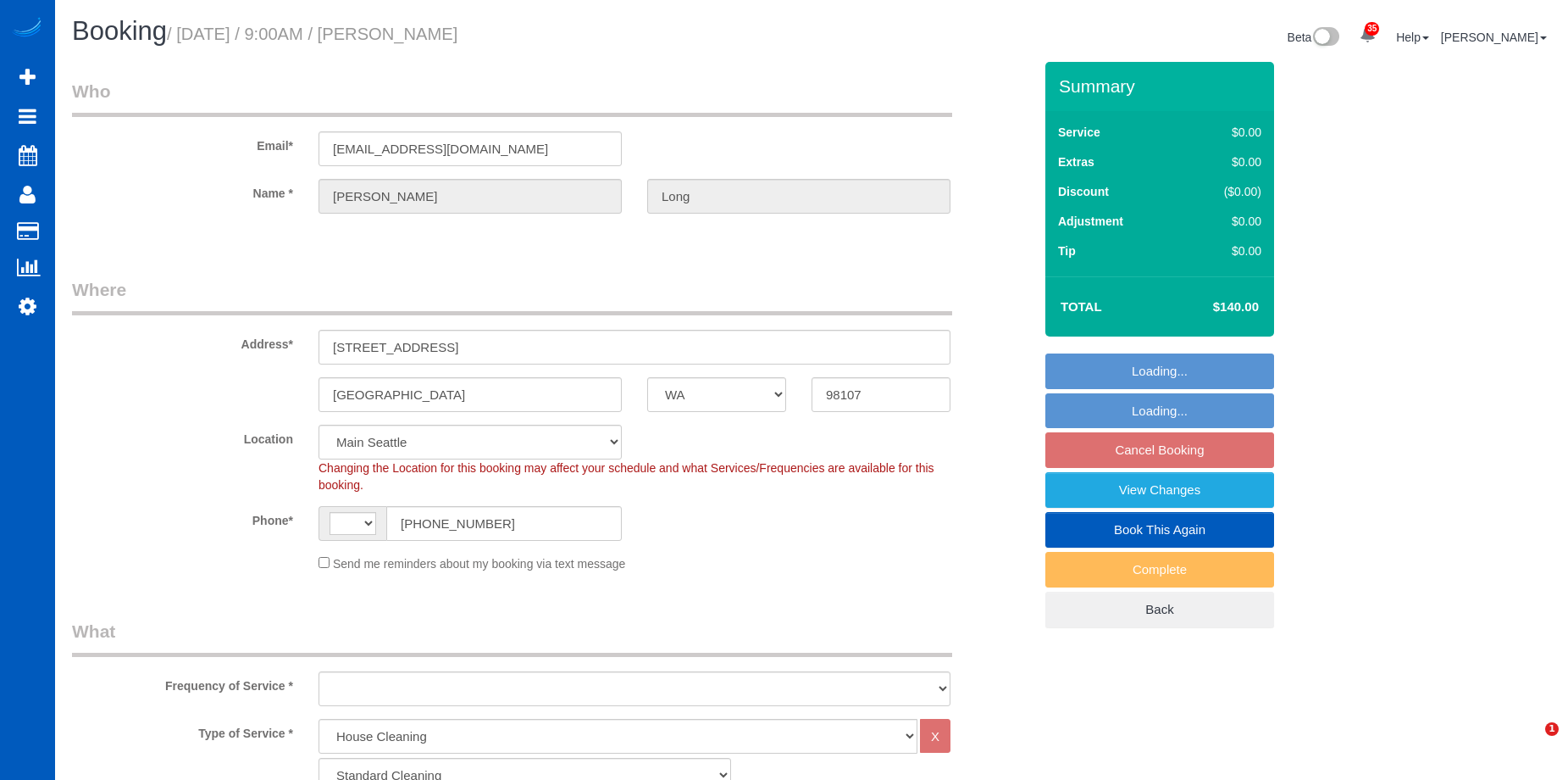
select select "string:[GEOGRAPHIC_DATA]"
select select "object:1051"
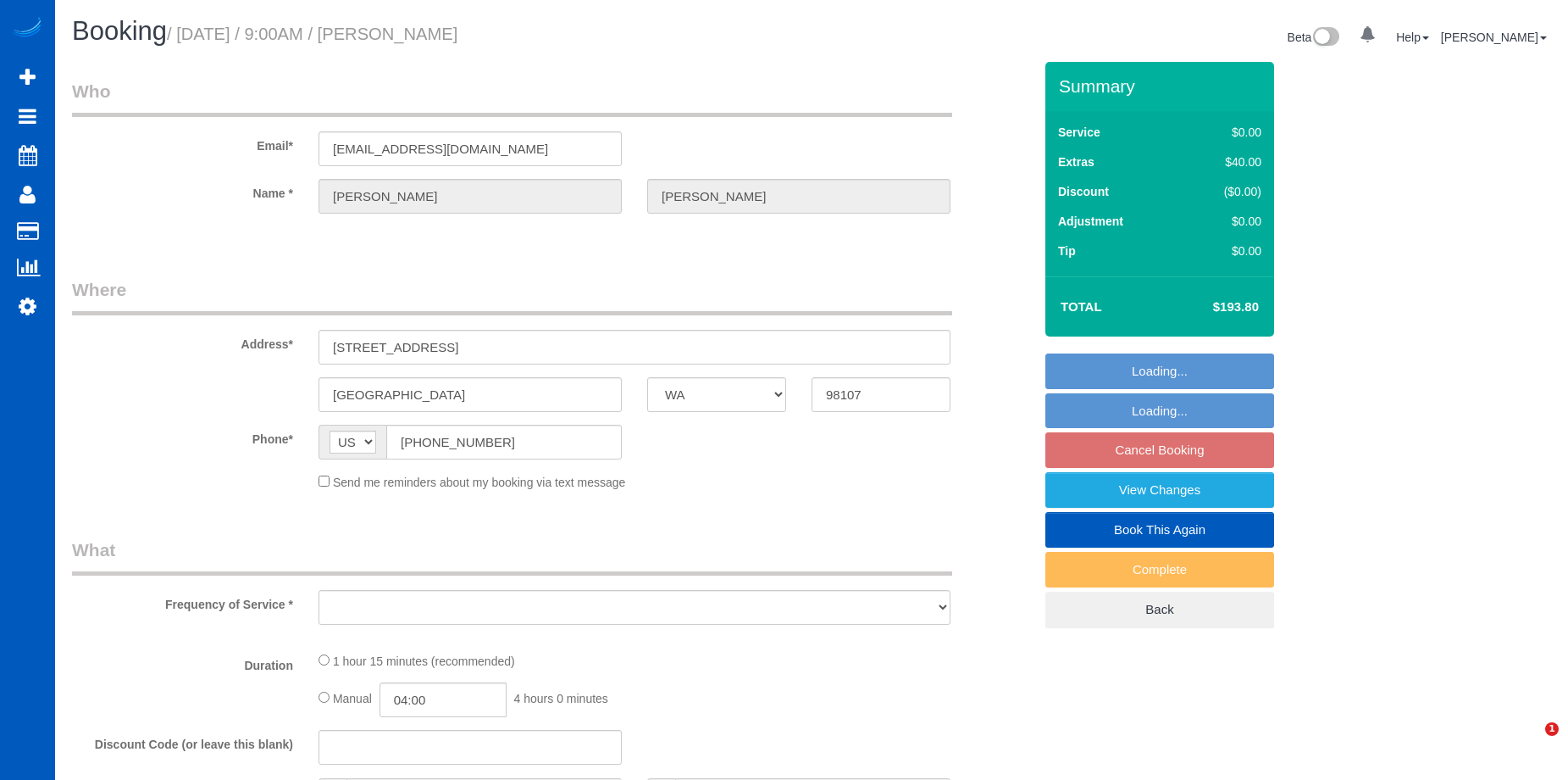
select select "WA"
select select "object:923"
select select "string:fspay-c82b0622-169f-4cb0-98ce-2d9d510f3ba8"
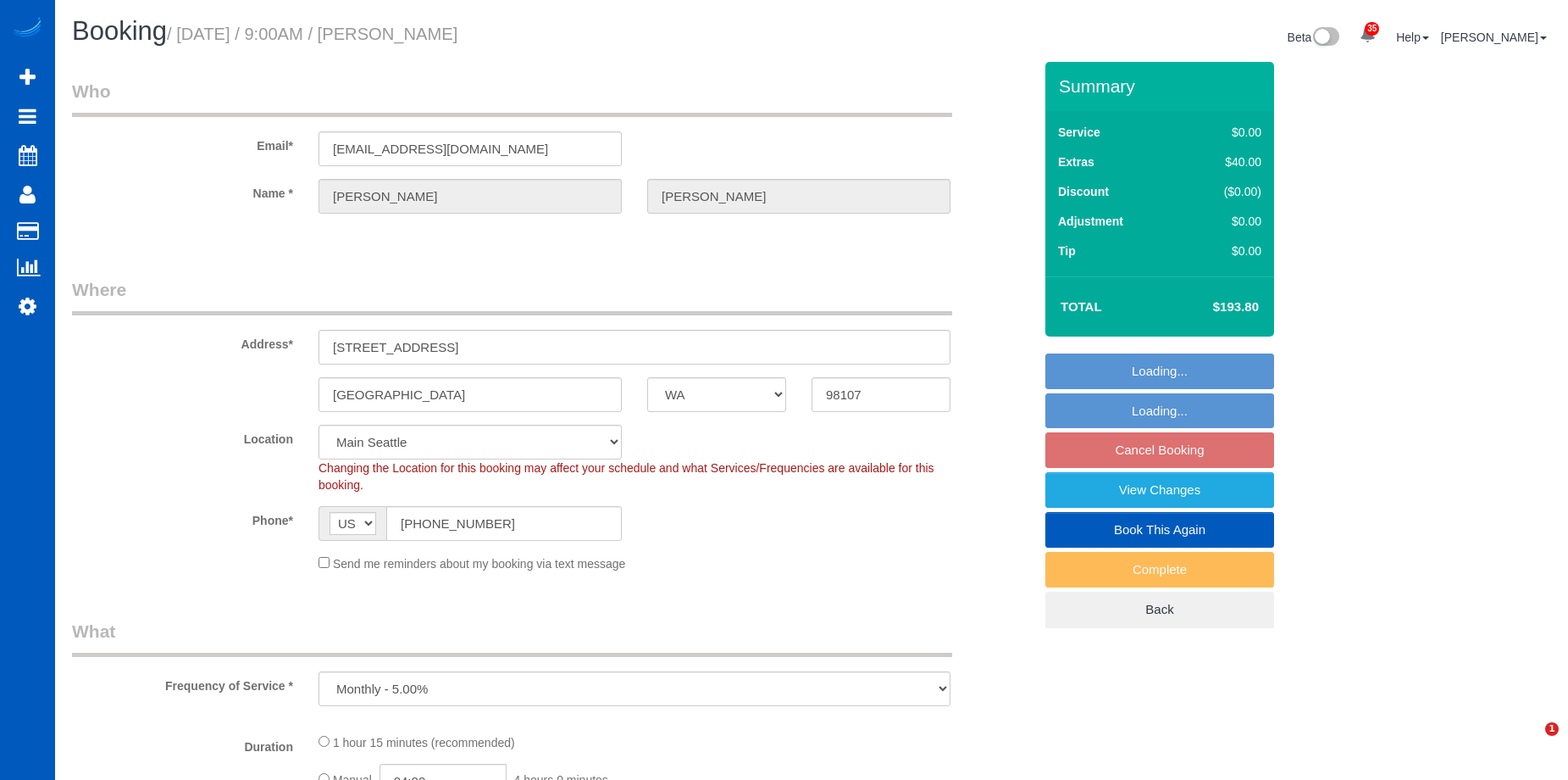
select select "2"
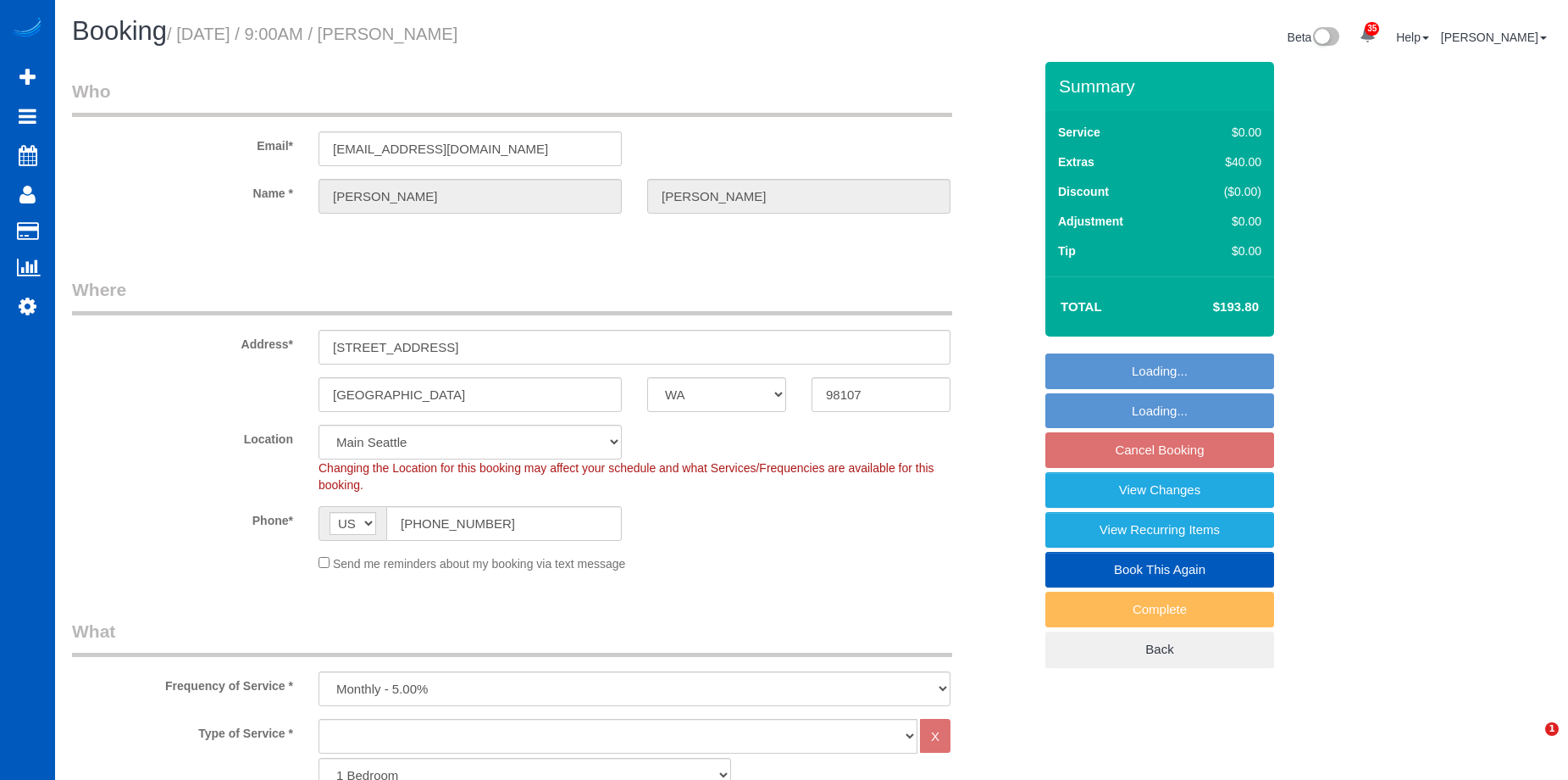
select select "object:1107"
select select "2"
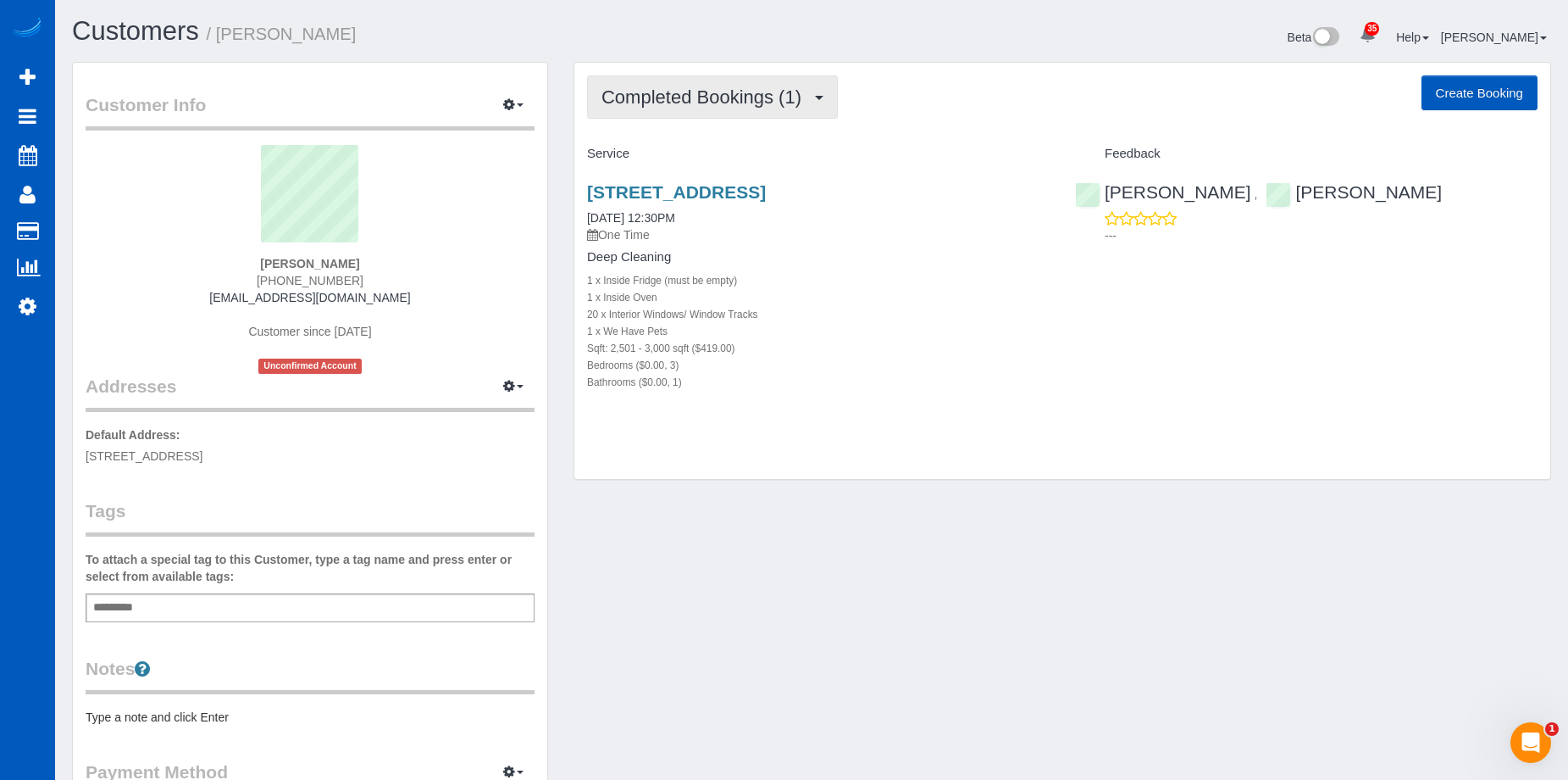
click at [819, 104] on button "Completed Bookings (1)" at bounding box center [712, 97] width 250 height 43
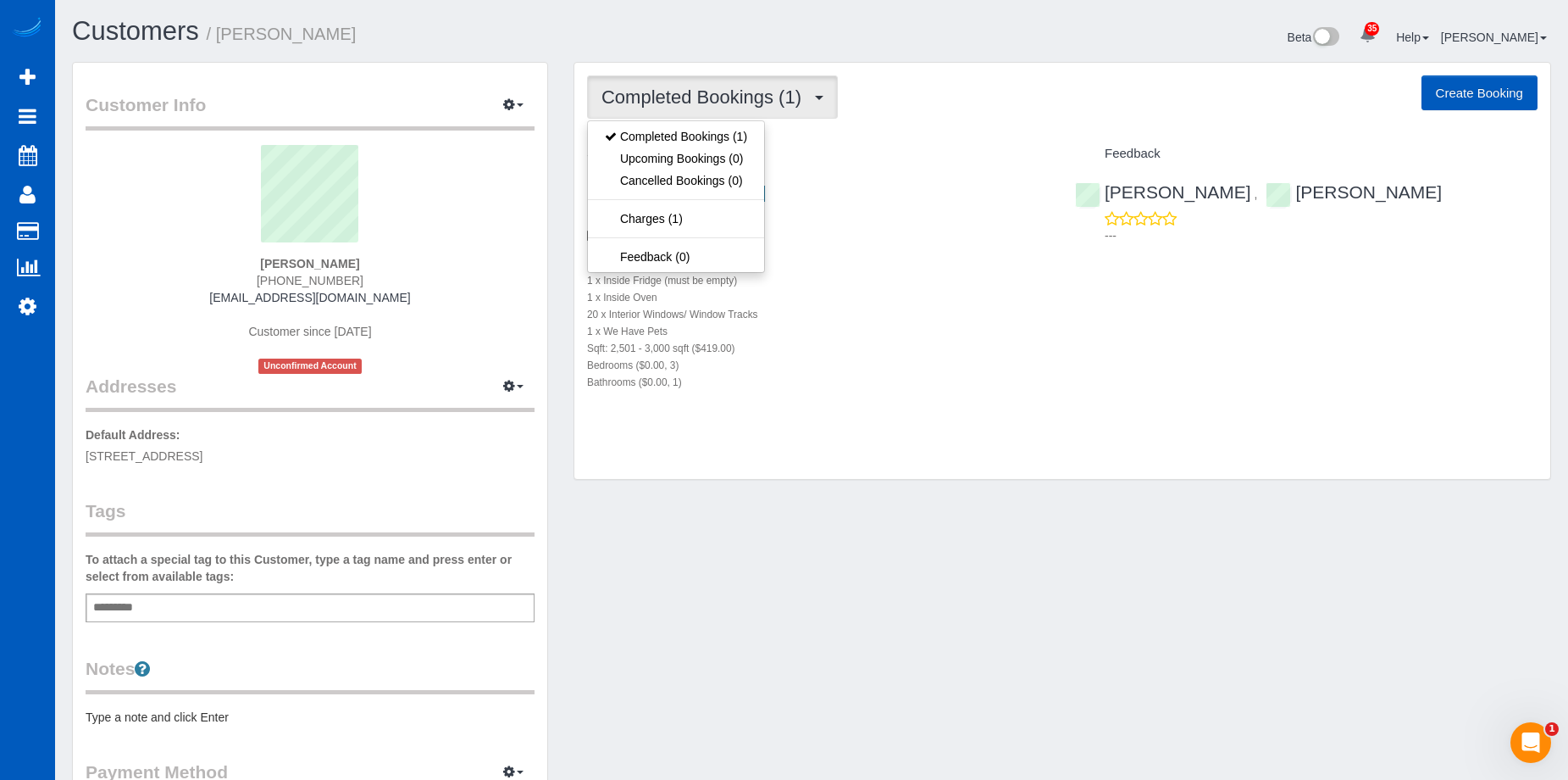
click at [757, 94] on span "Completed Bookings (1)" at bounding box center [705, 97] width 208 height 22
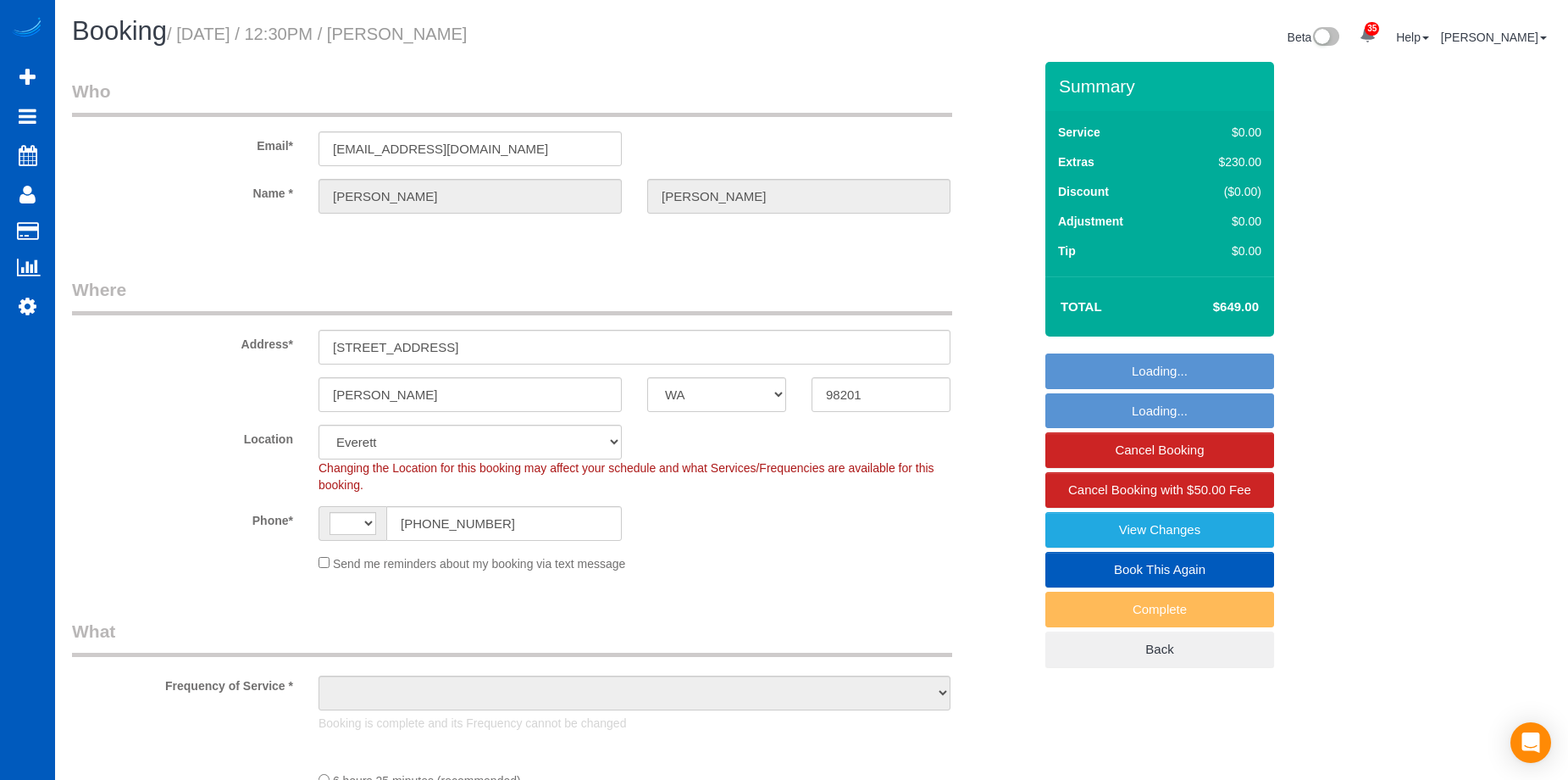
select select "WA"
select select "string:[GEOGRAPHIC_DATA]"
select select "199"
select select "2501"
select select "3"
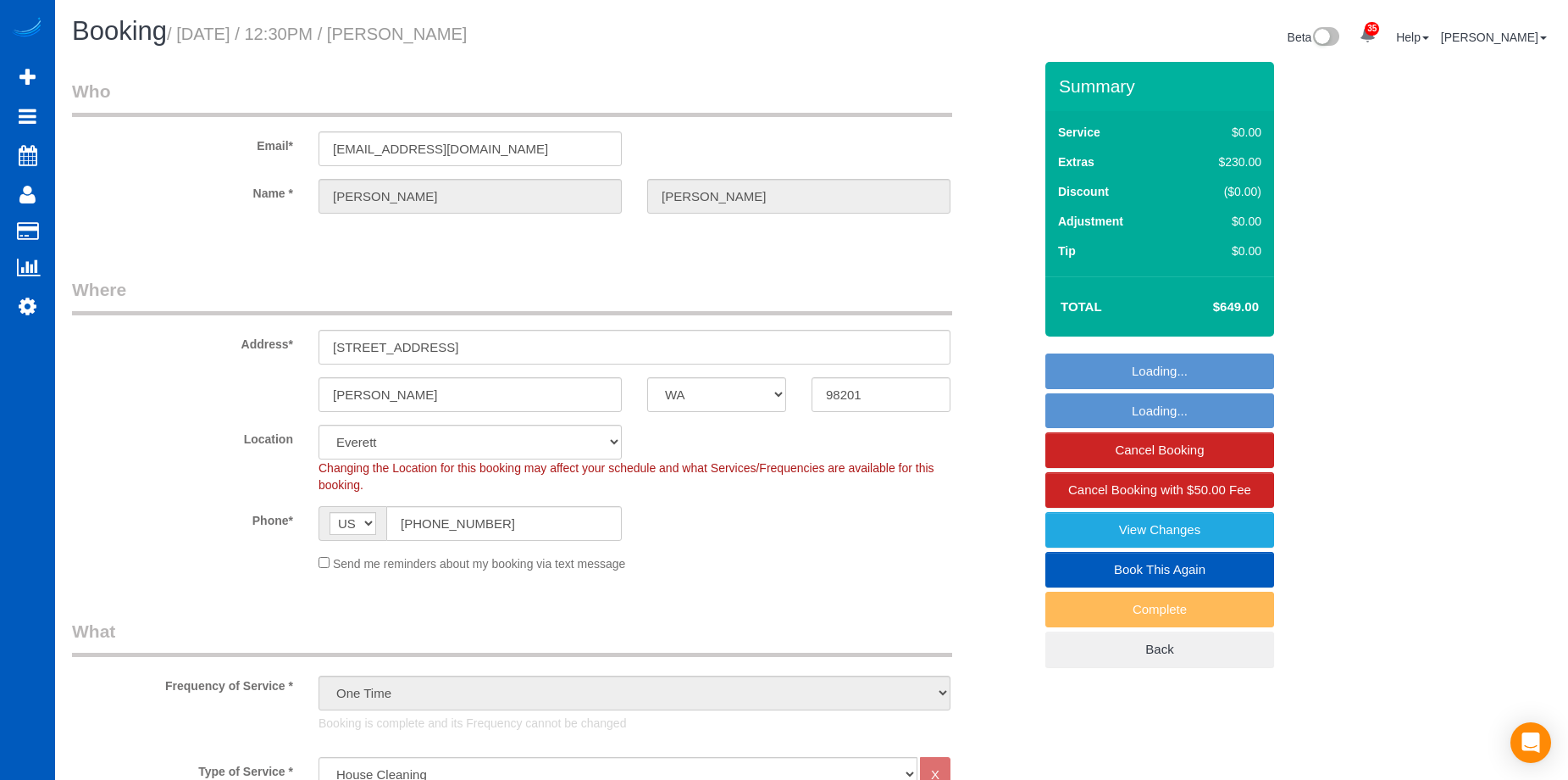
select select "object:1272"
select select "2501"
select select "3"
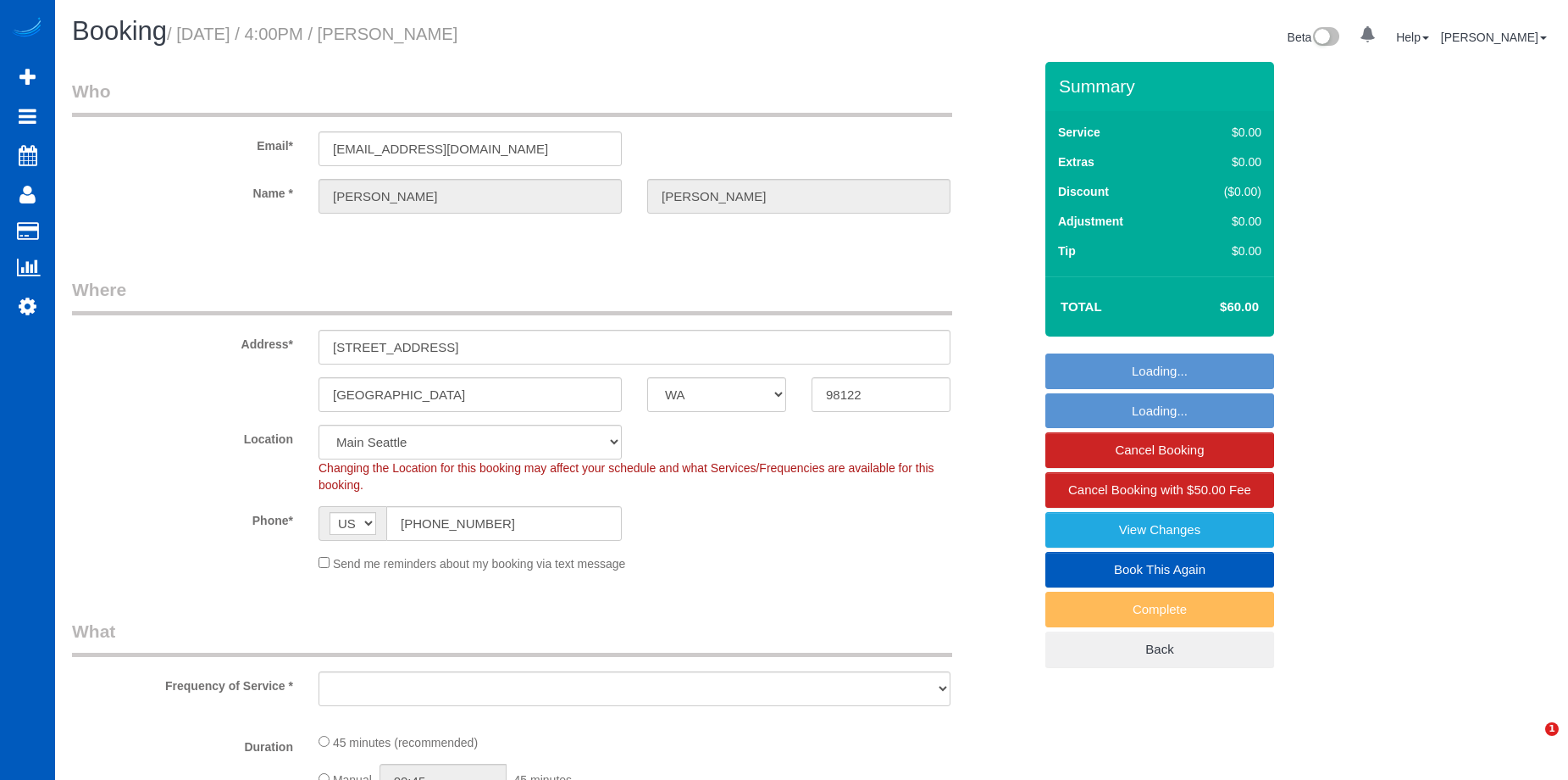
select select "WA"
select select "199"
select select "object:1240"
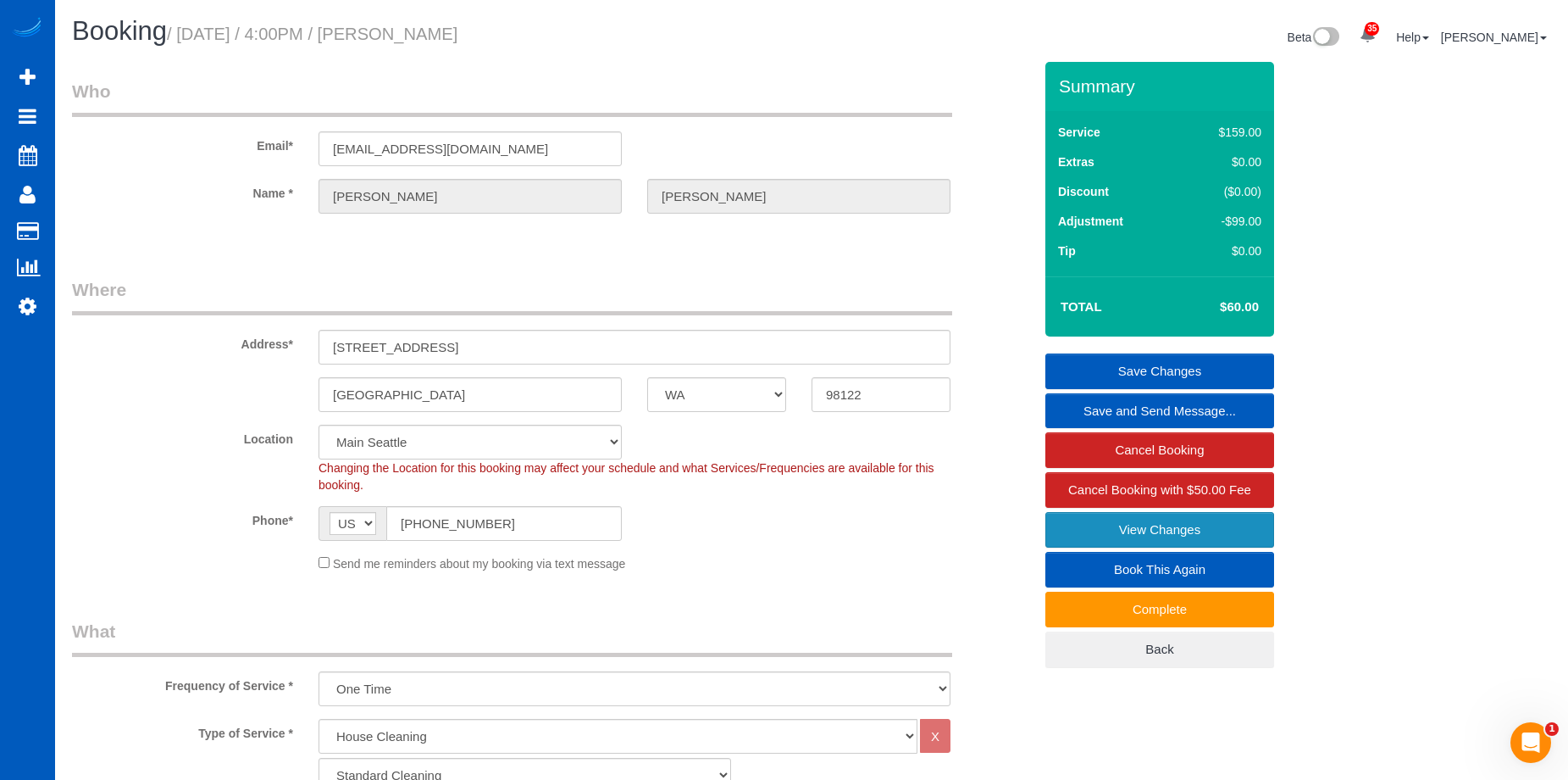
click at [1074, 521] on link "View Changes" at bounding box center [1160, 530] width 229 height 36
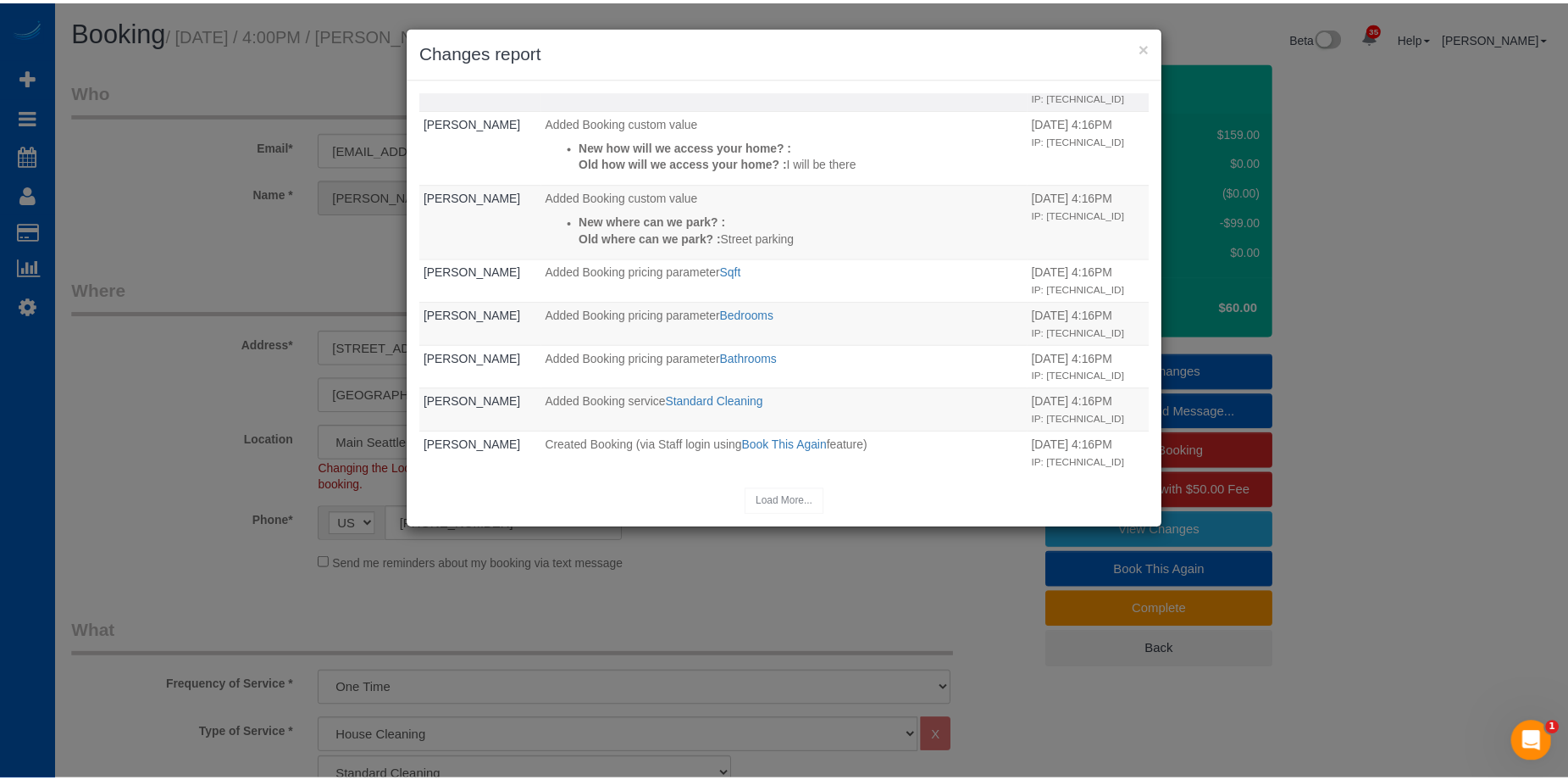
scroll to position [213, 0]
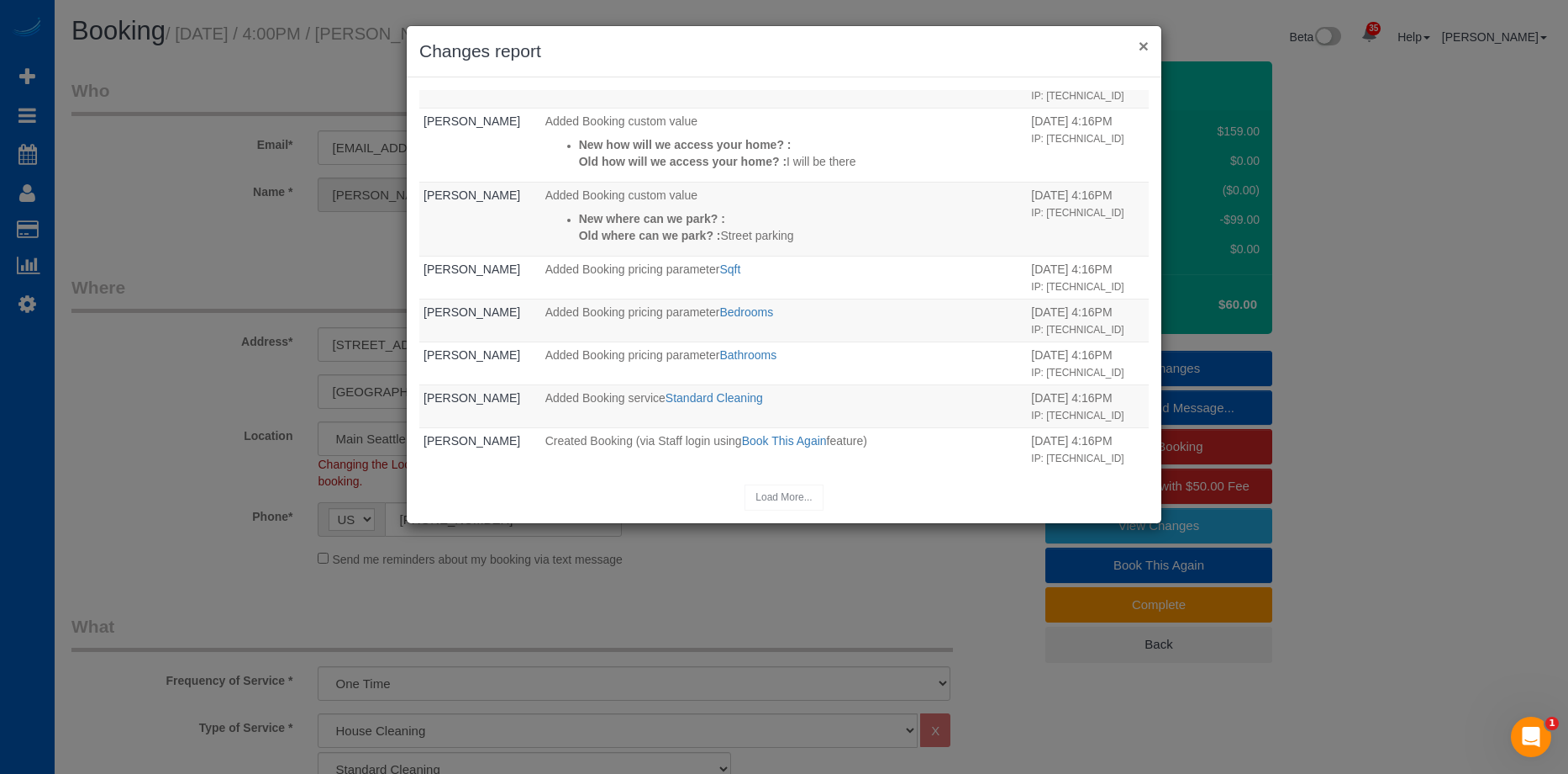
click at [1145, 46] on button "×" at bounding box center [1144, 46] width 10 height 18
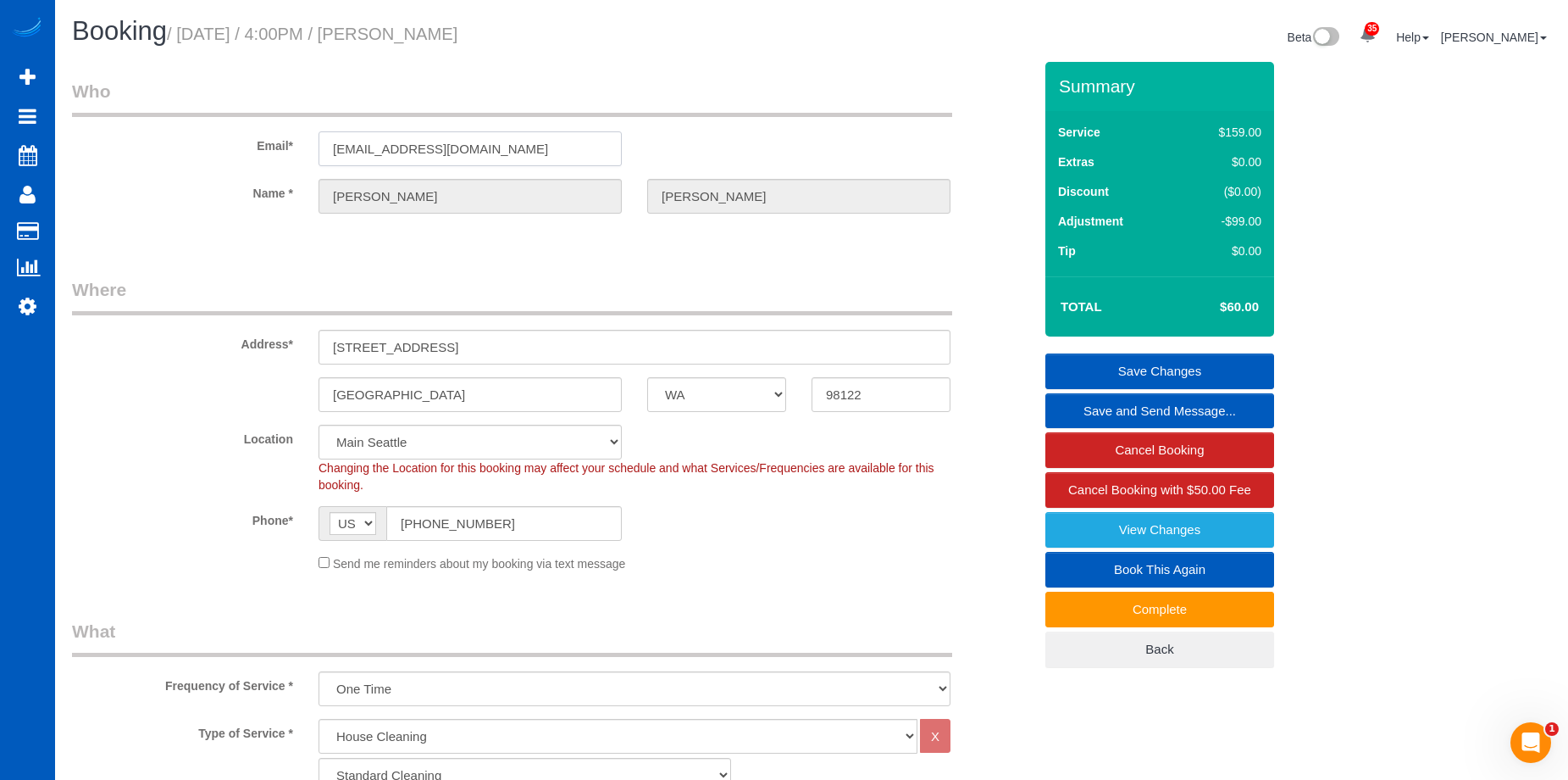
drag, startPoint x: 512, startPoint y: 141, endPoint x: 315, endPoint y: 132, distance: 197.2
click at [315, 132] on div "ab.thachilethu@outlook.com" at bounding box center [470, 149] width 329 height 35
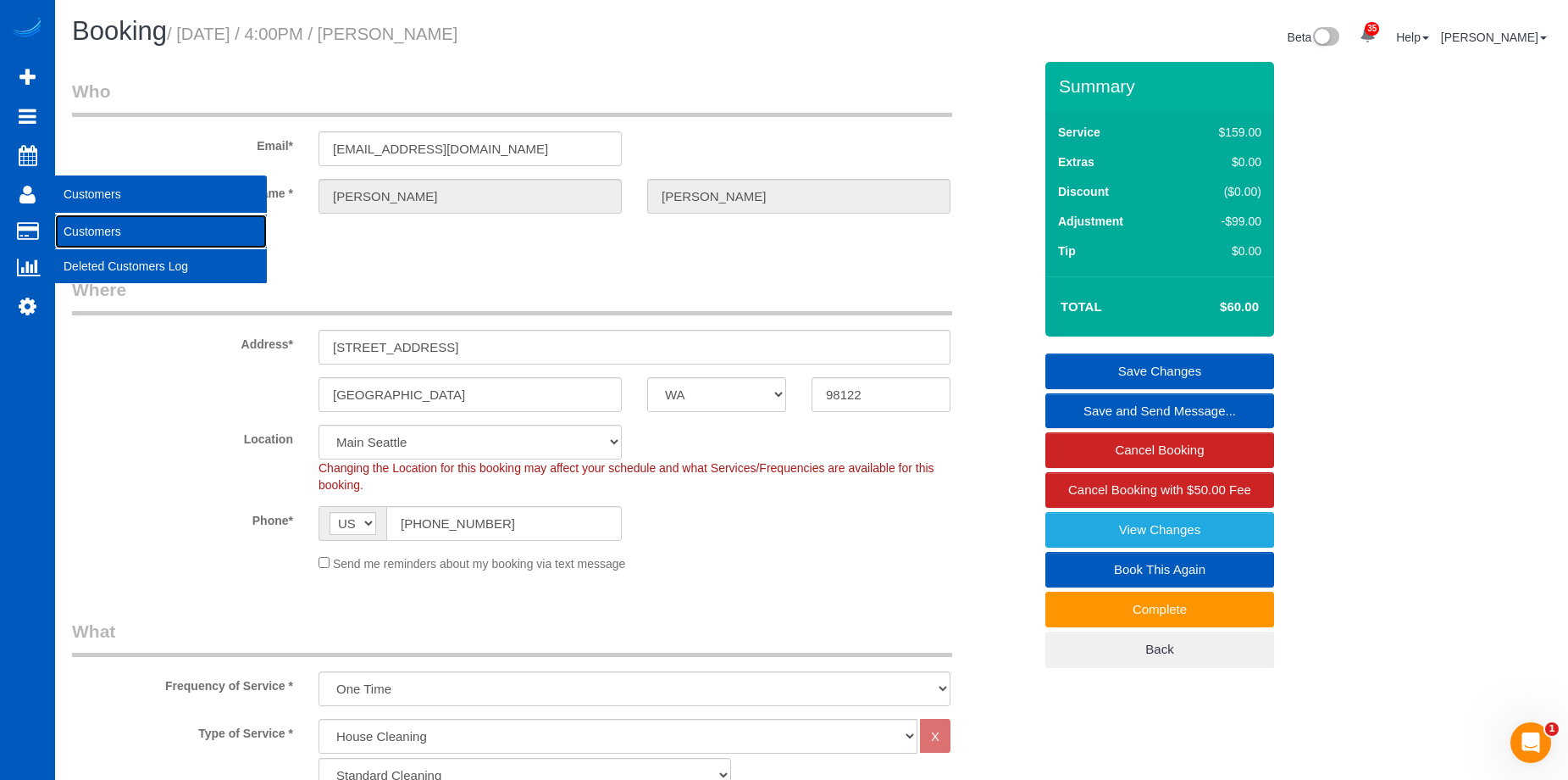
click at [69, 226] on link "Customers" at bounding box center [160, 231] width 212 height 34
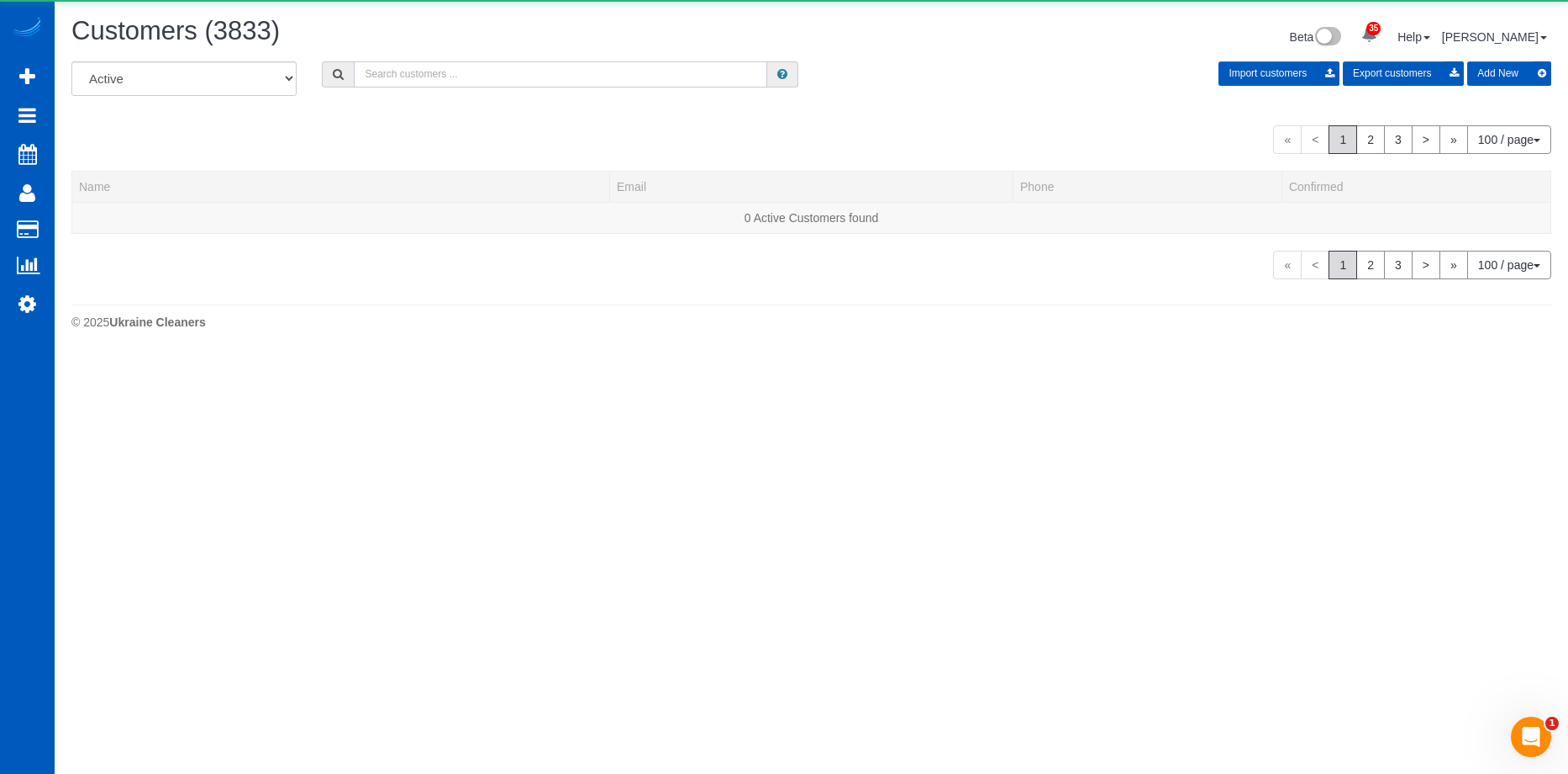
click at [473, 74] on input "text" at bounding box center [560, 74] width 414 height 26
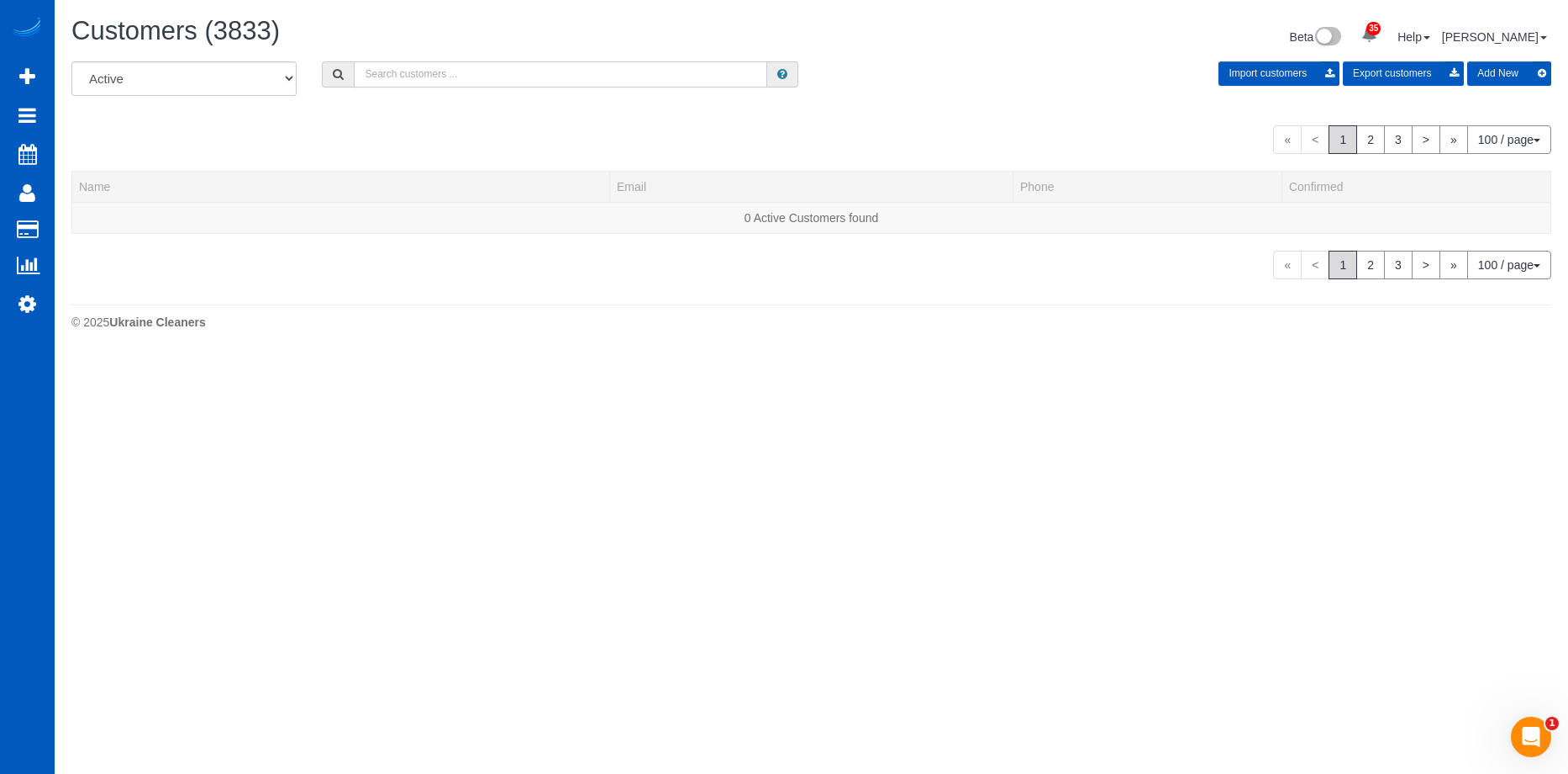
paste input "ab.thachilethu@outlook.com"
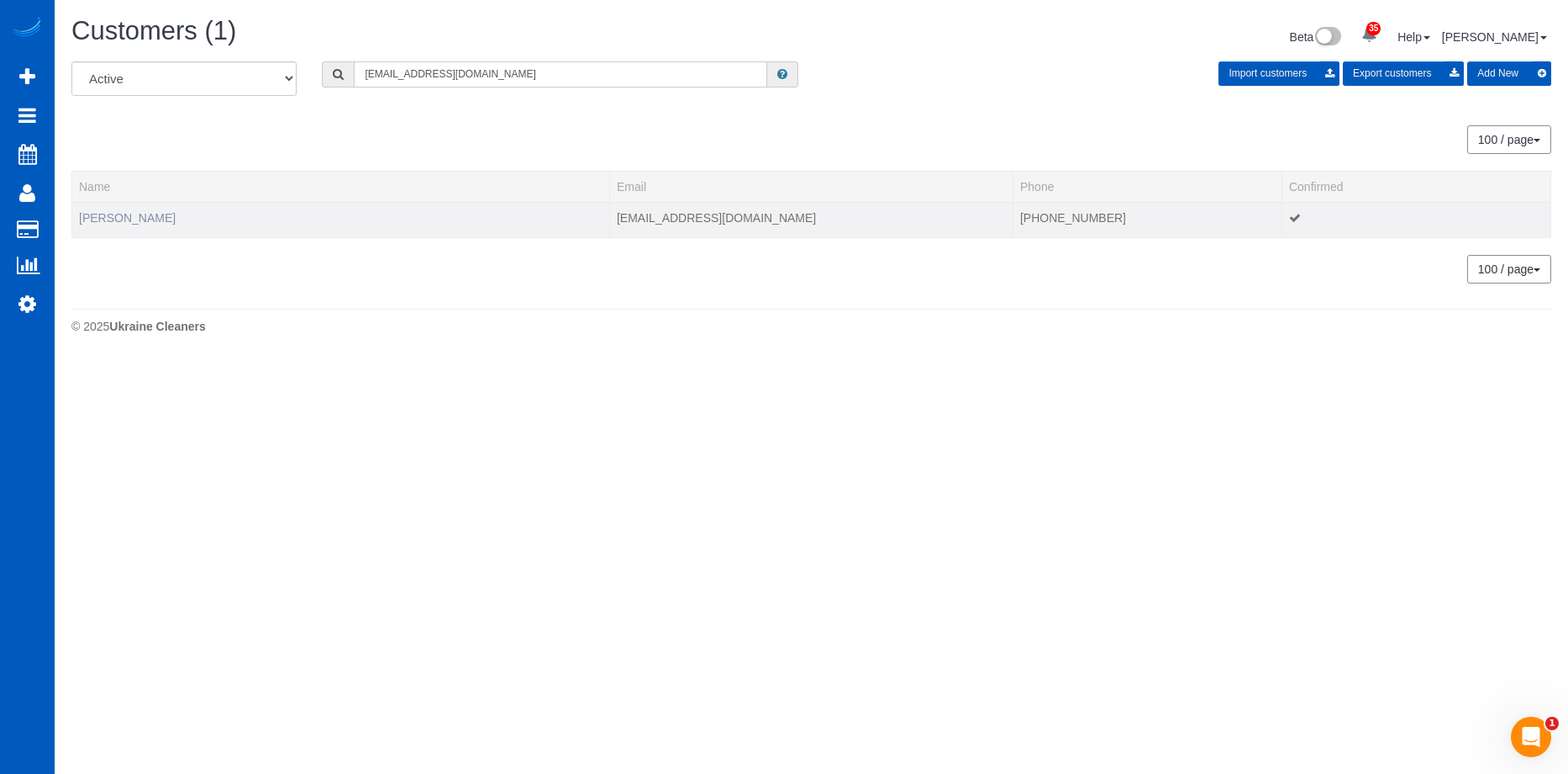
type input "ab.thachilethu@outlook.com"
click at [151, 218] on link "George Abraham" at bounding box center [127, 217] width 96 height 13
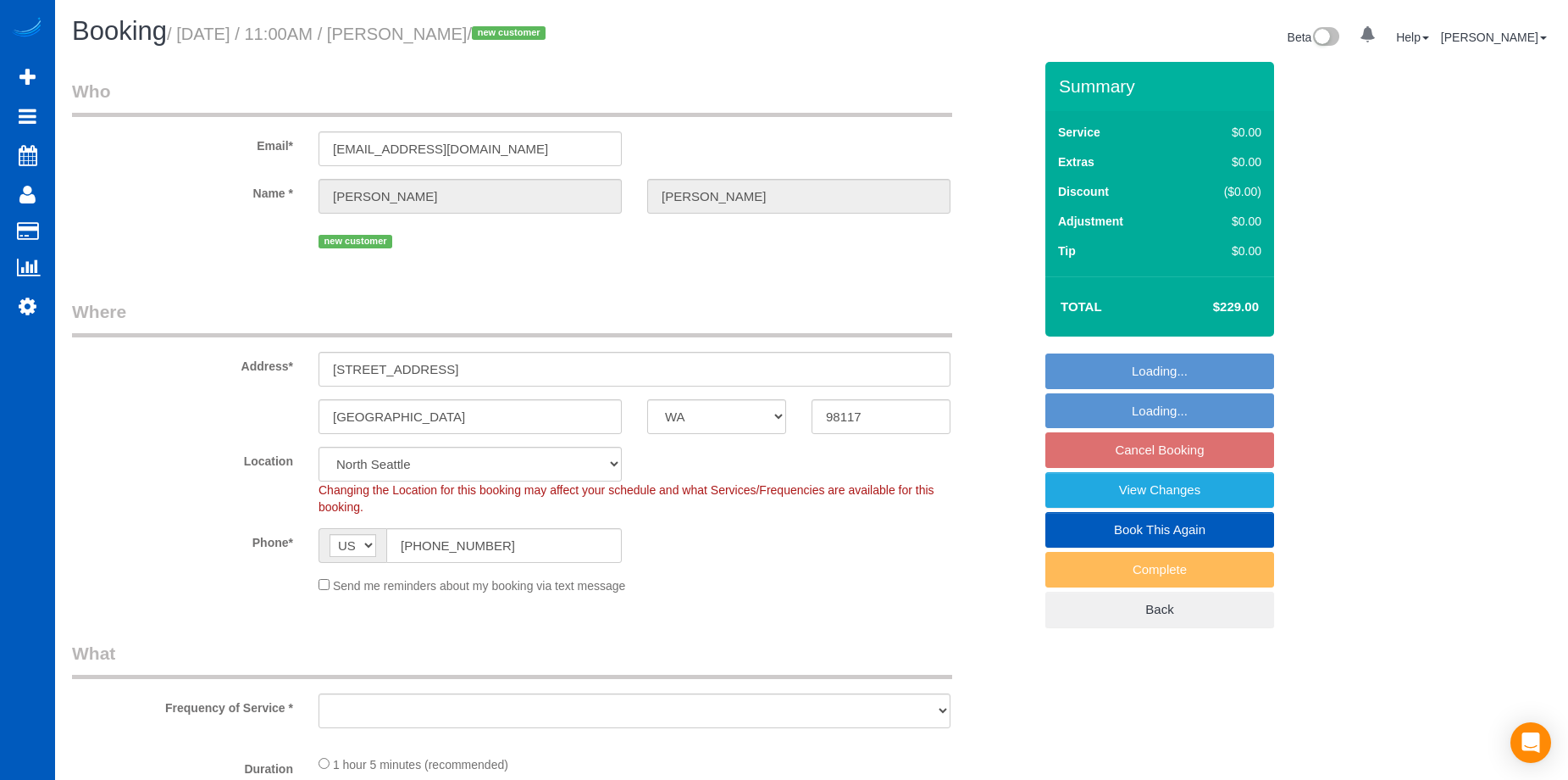
select select "WA"
select select "199"
select select "2"
select select "object:1051"
select select "spot2"
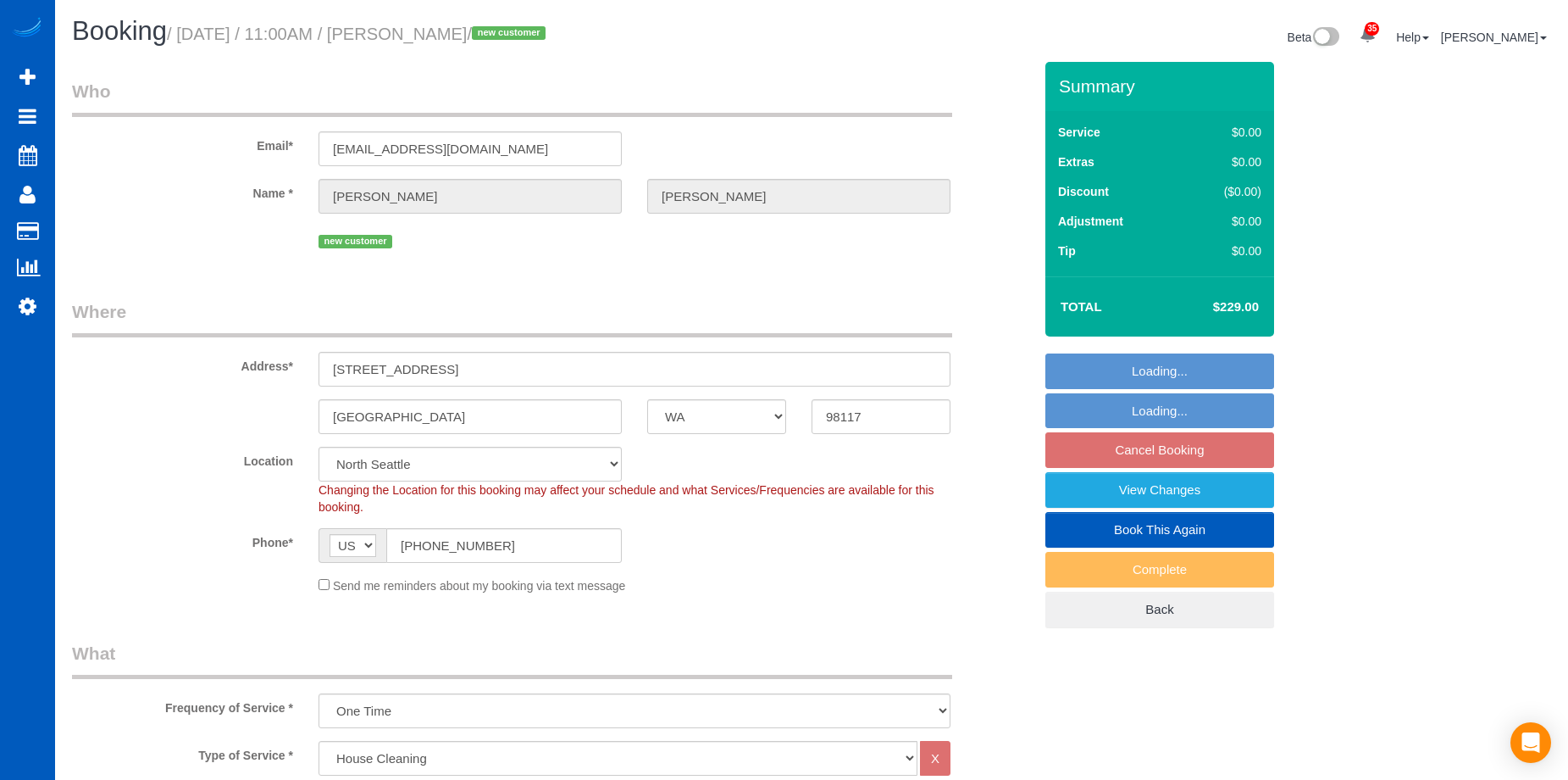
select select "2"
select select "object:1261"
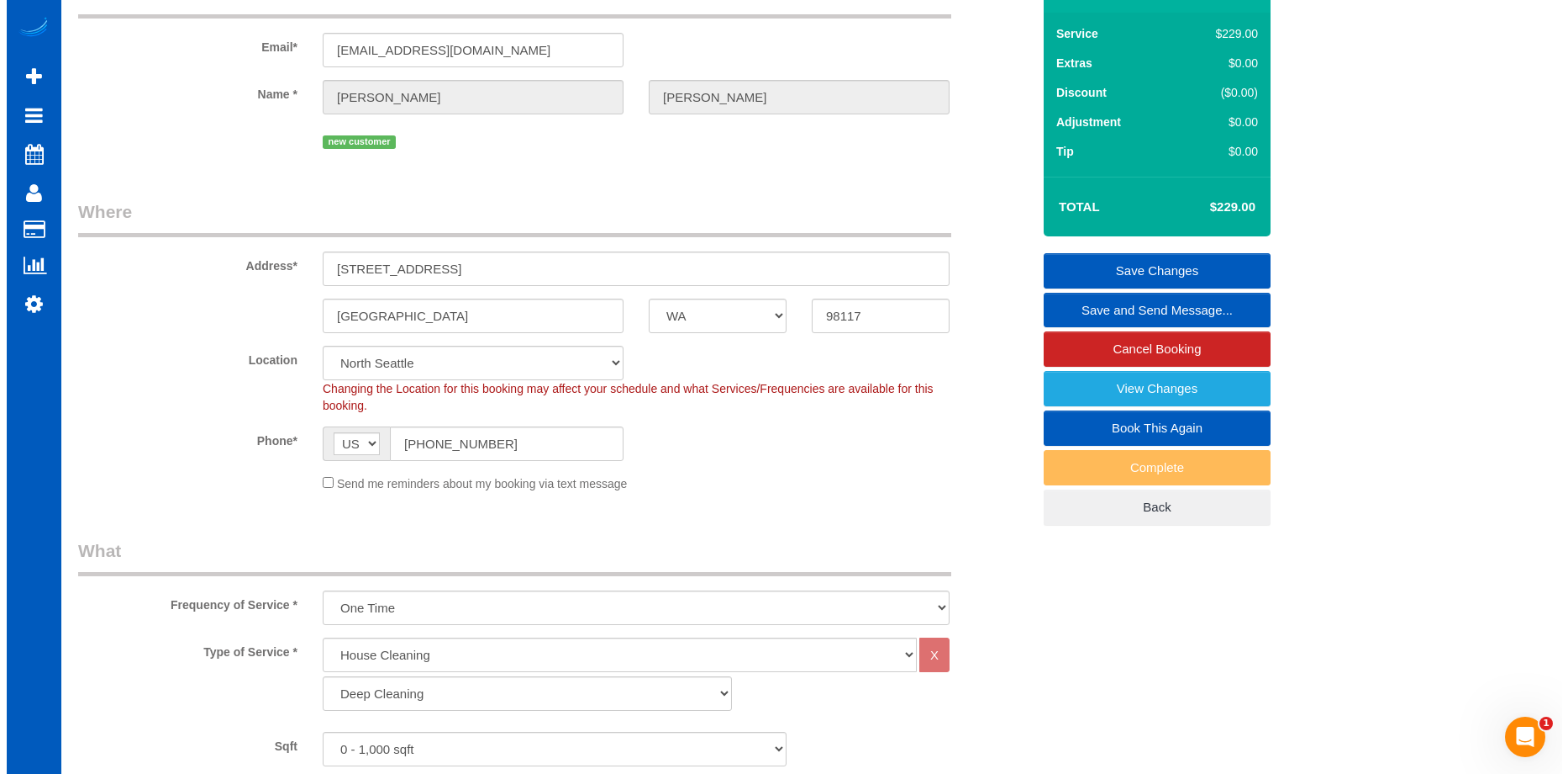
scroll to position [336, 0]
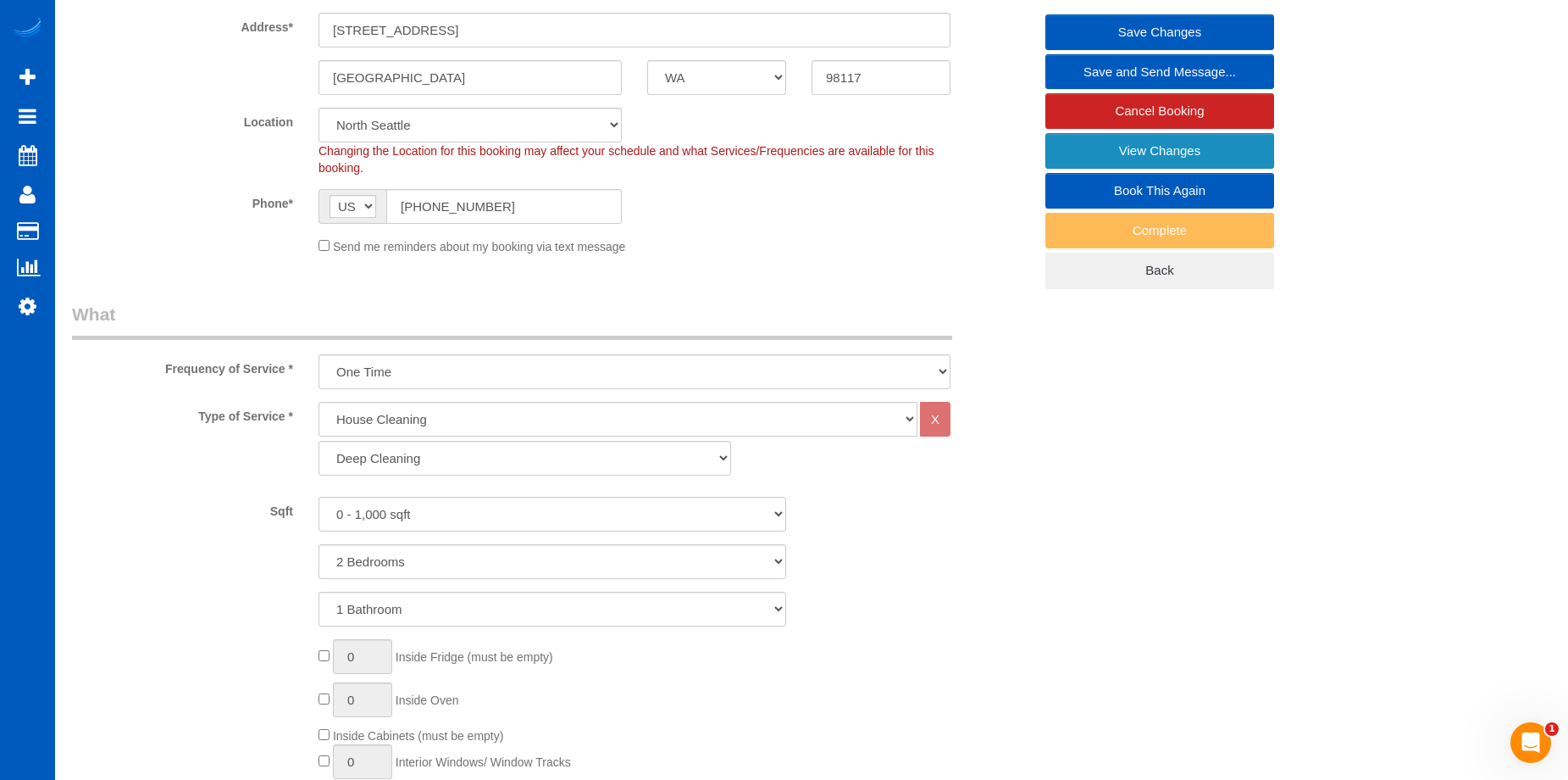
click at [1051, 159] on link "View Changes" at bounding box center [1160, 151] width 229 height 36
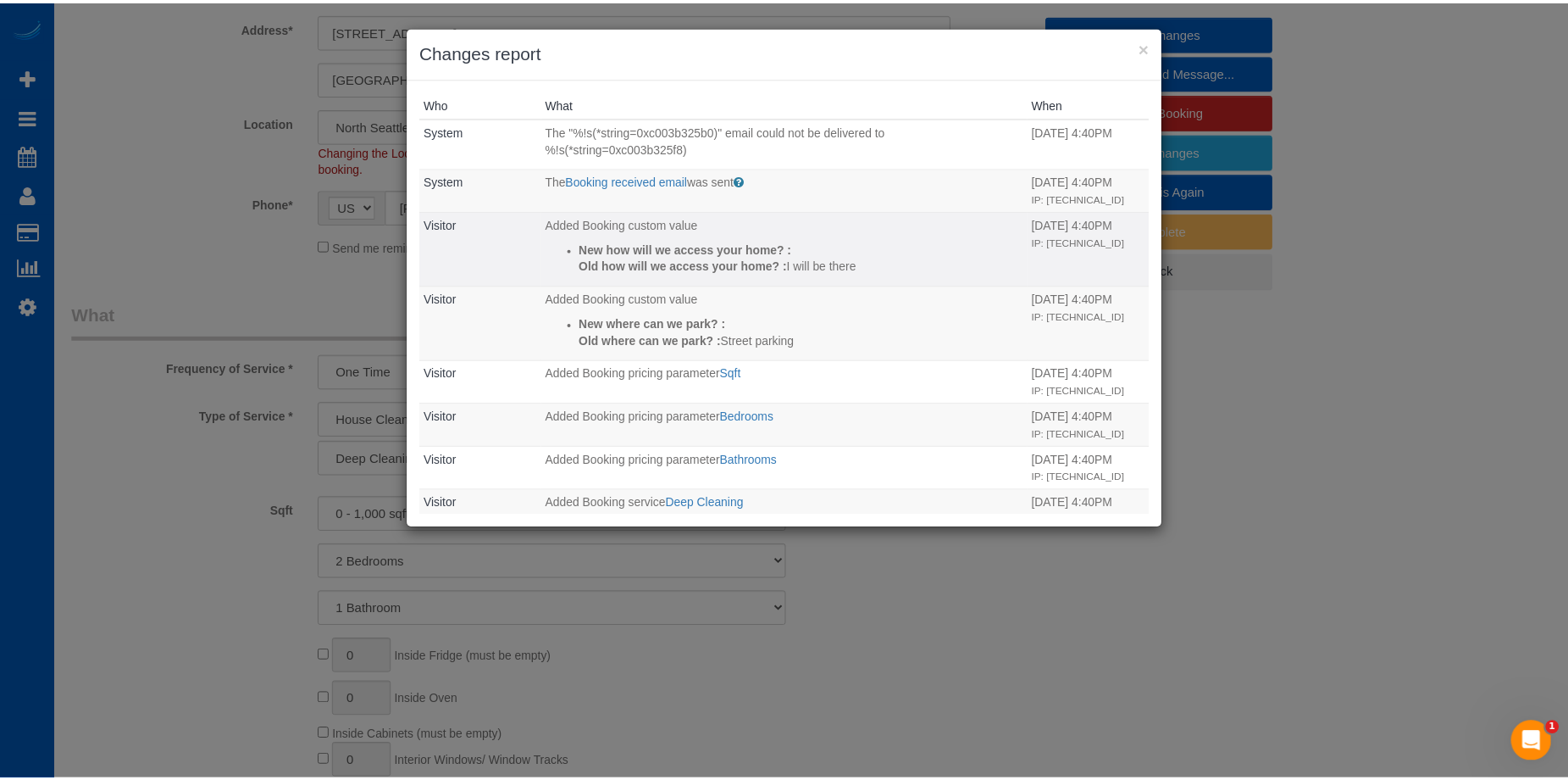
scroll to position [204, 0]
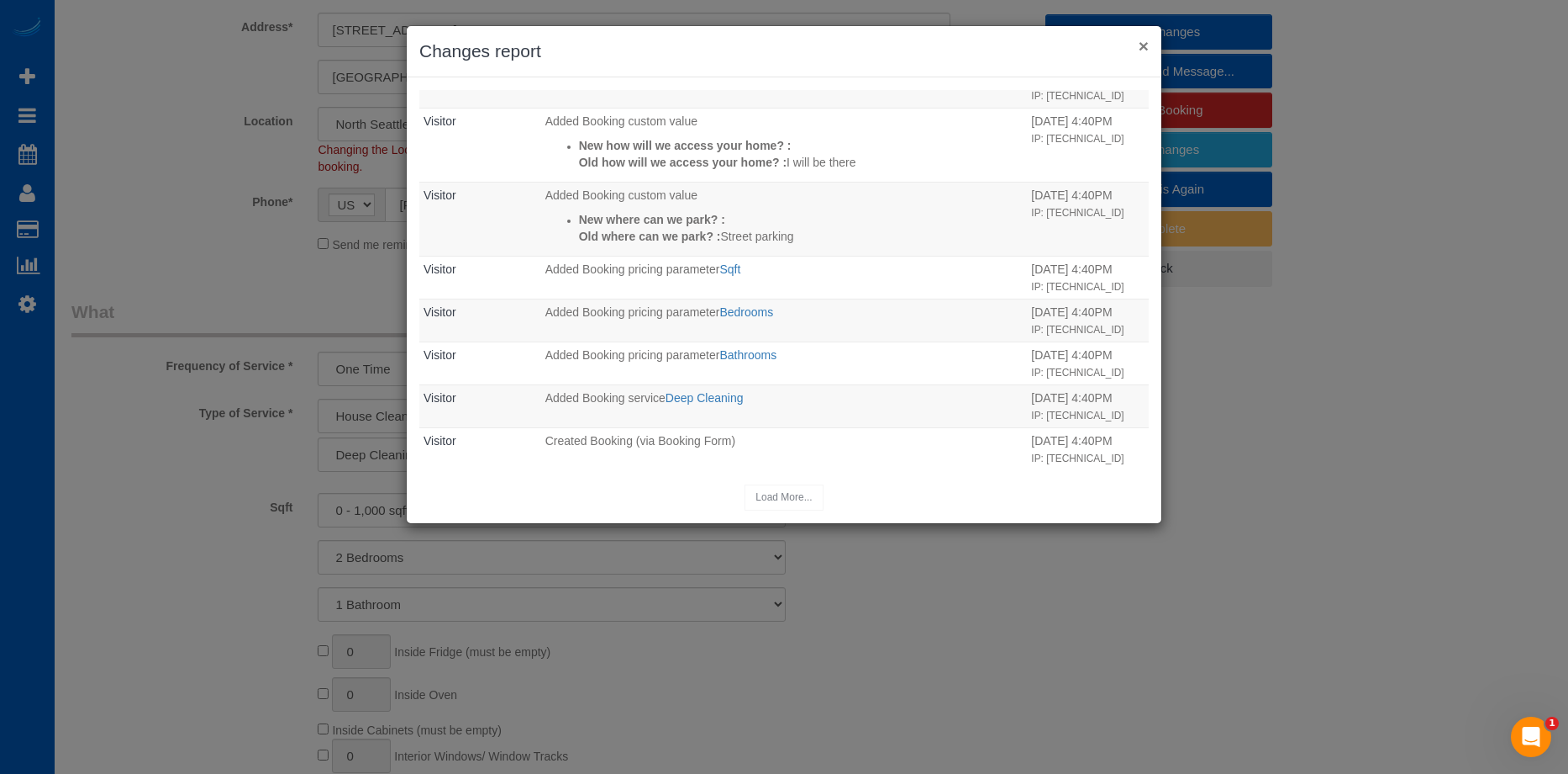
click at [1141, 40] on button "×" at bounding box center [1144, 46] width 10 height 18
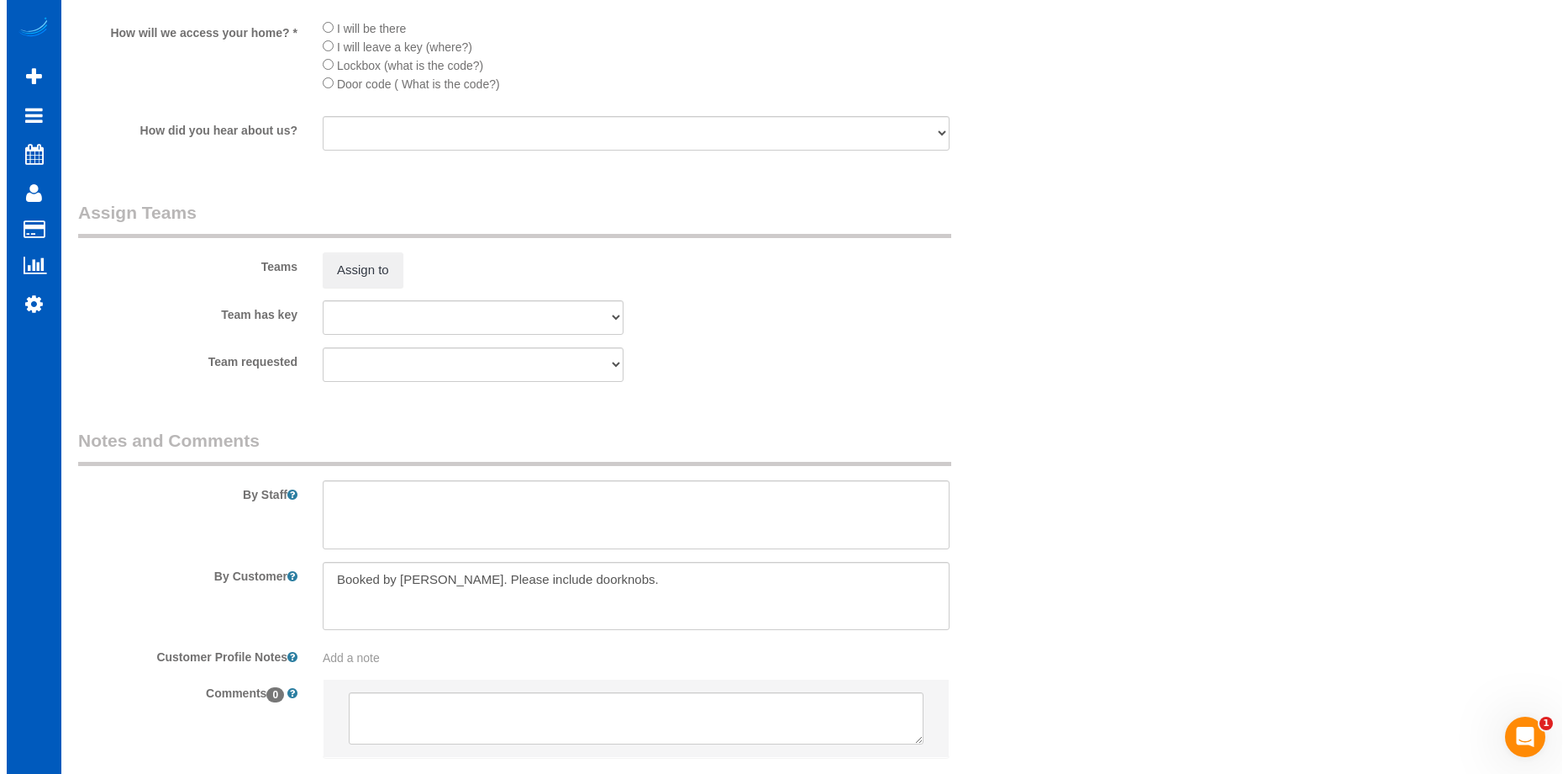
scroll to position [2158, 0]
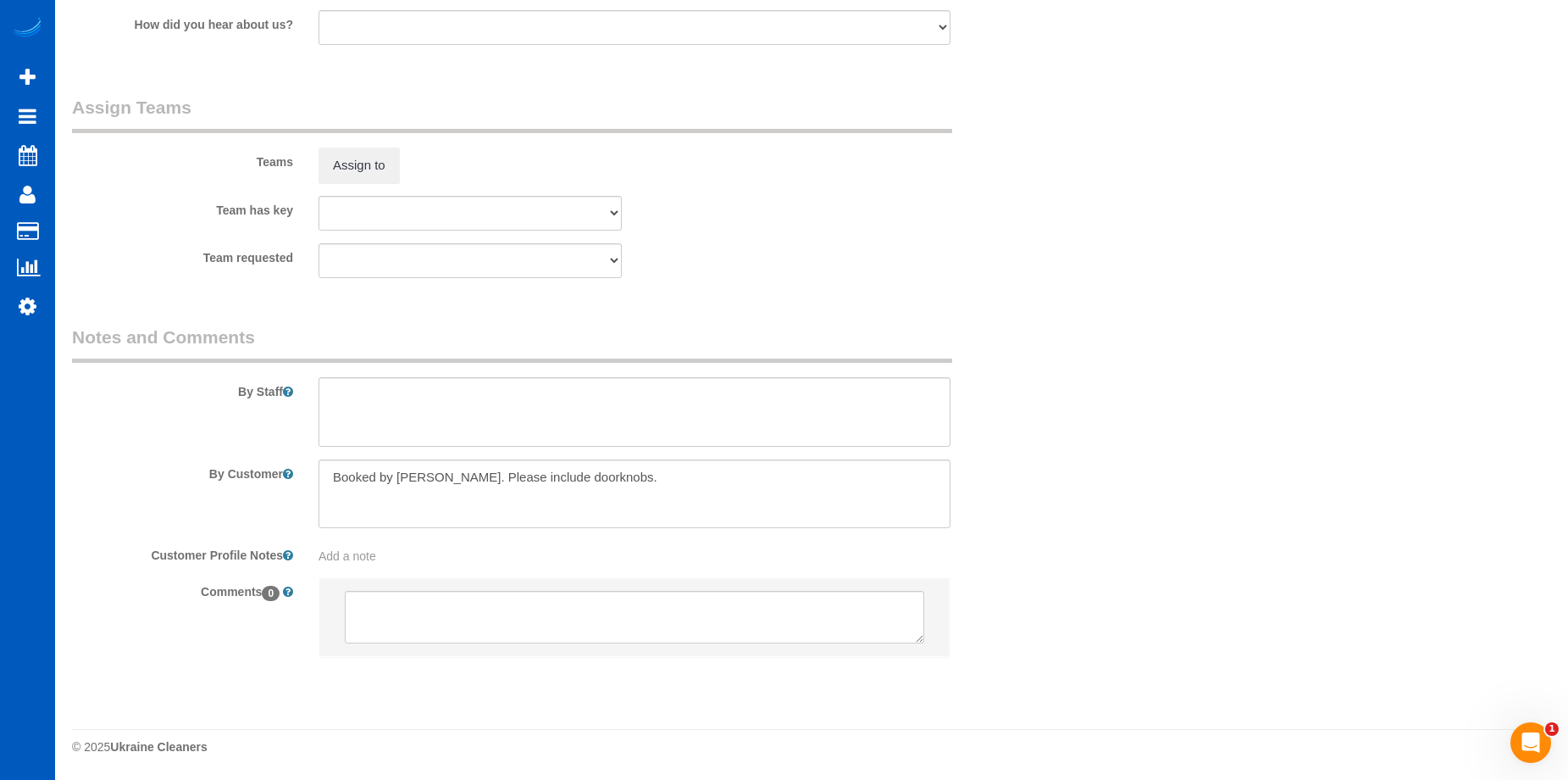
click at [309, 165] on div "Assign to" at bounding box center [470, 166] width 329 height 36
click at [358, 158] on button "Assign to" at bounding box center [359, 166] width 81 height 36
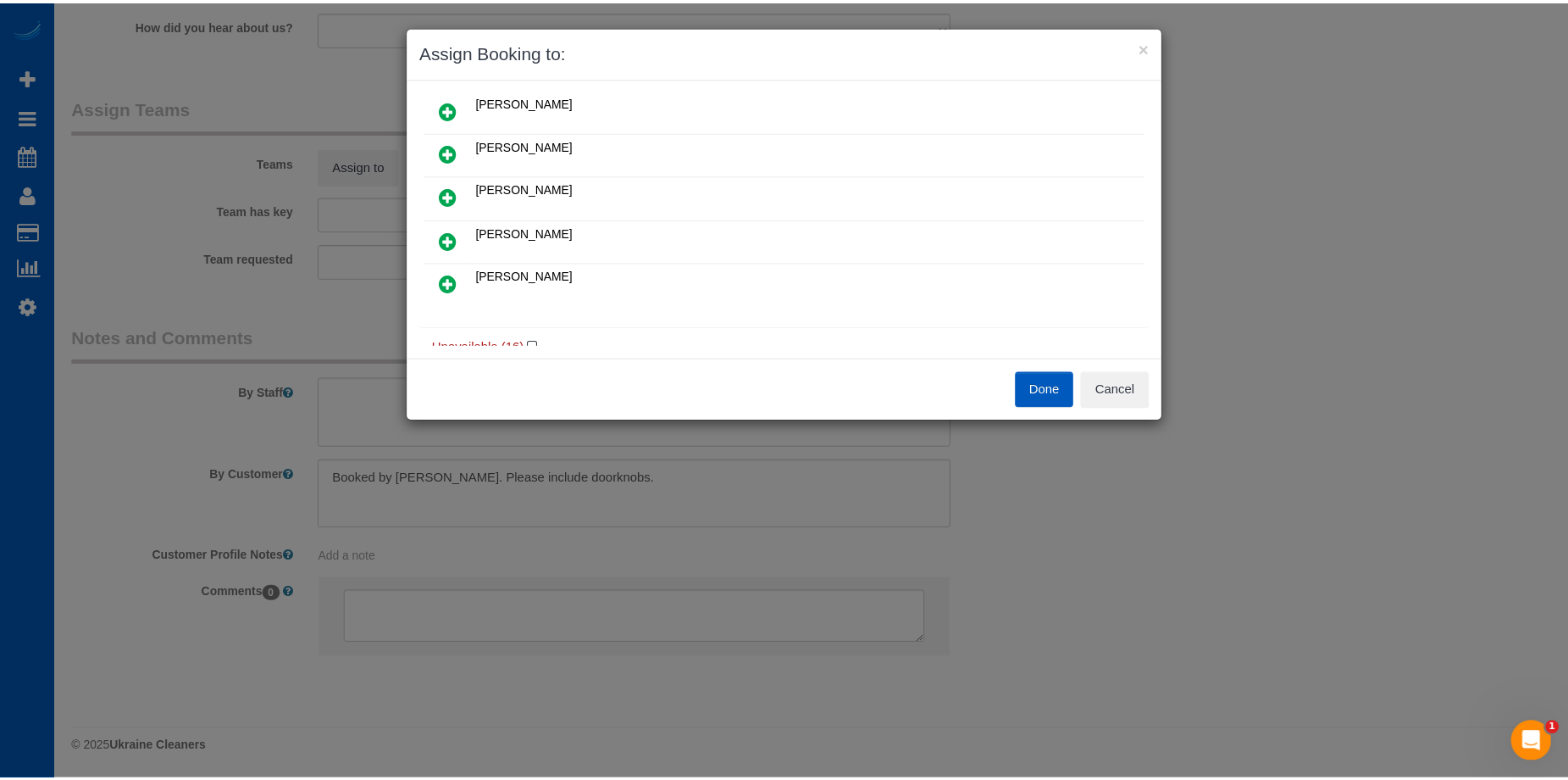
scroll to position [169, 0]
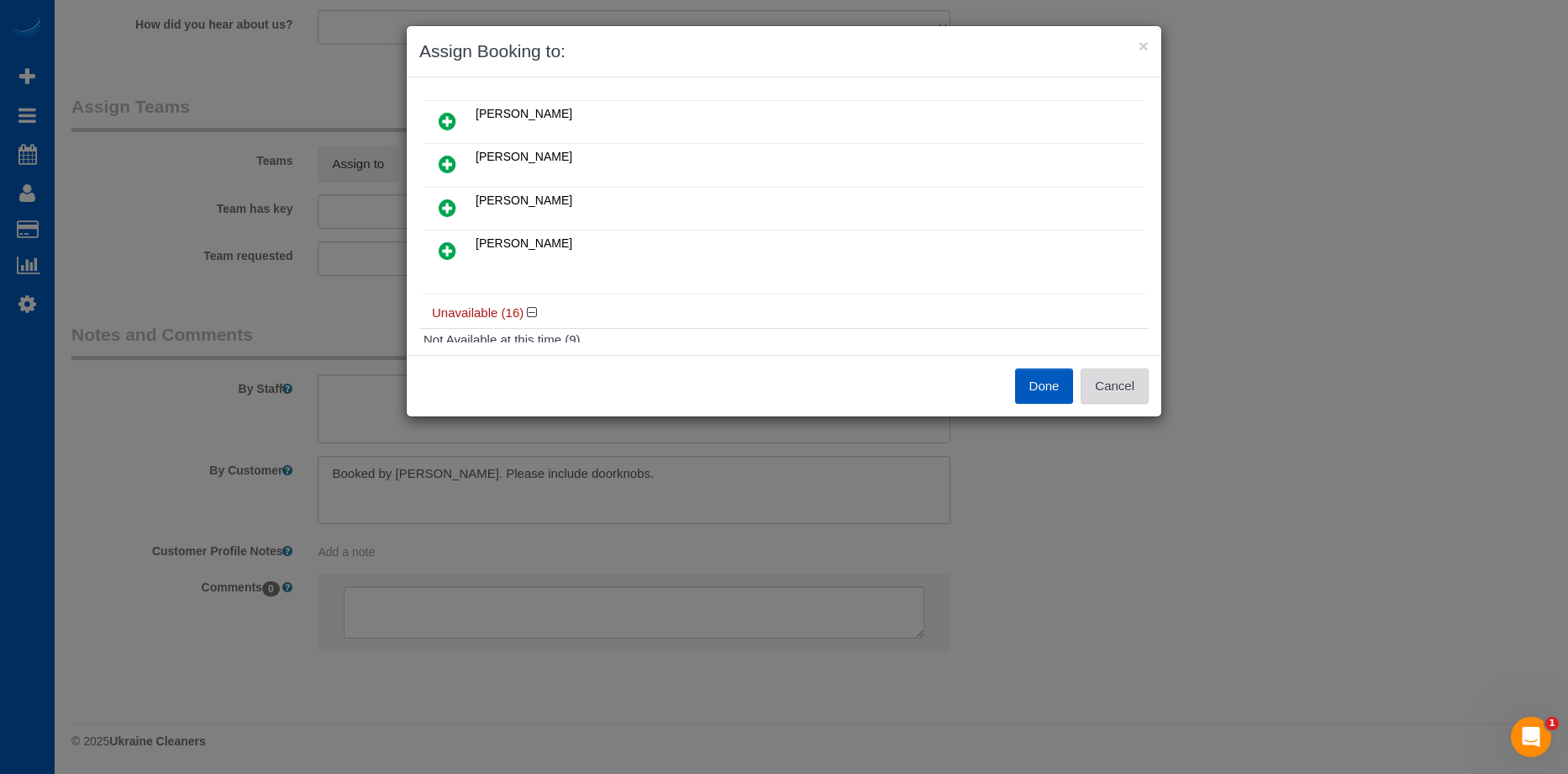
click at [1128, 374] on button "Cancel" at bounding box center [1115, 386] width 68 height 36
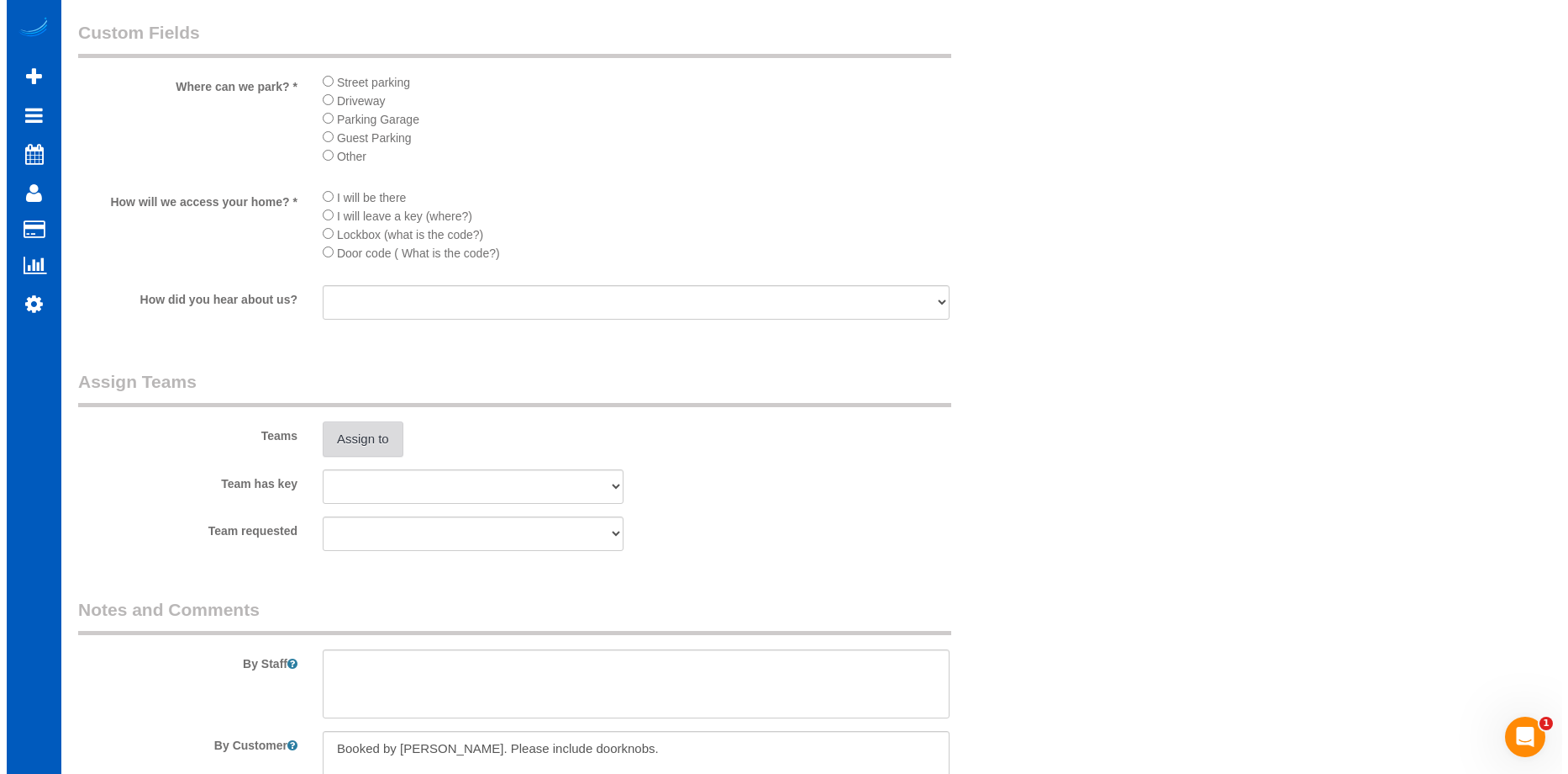
scroll to position [2018, 0]
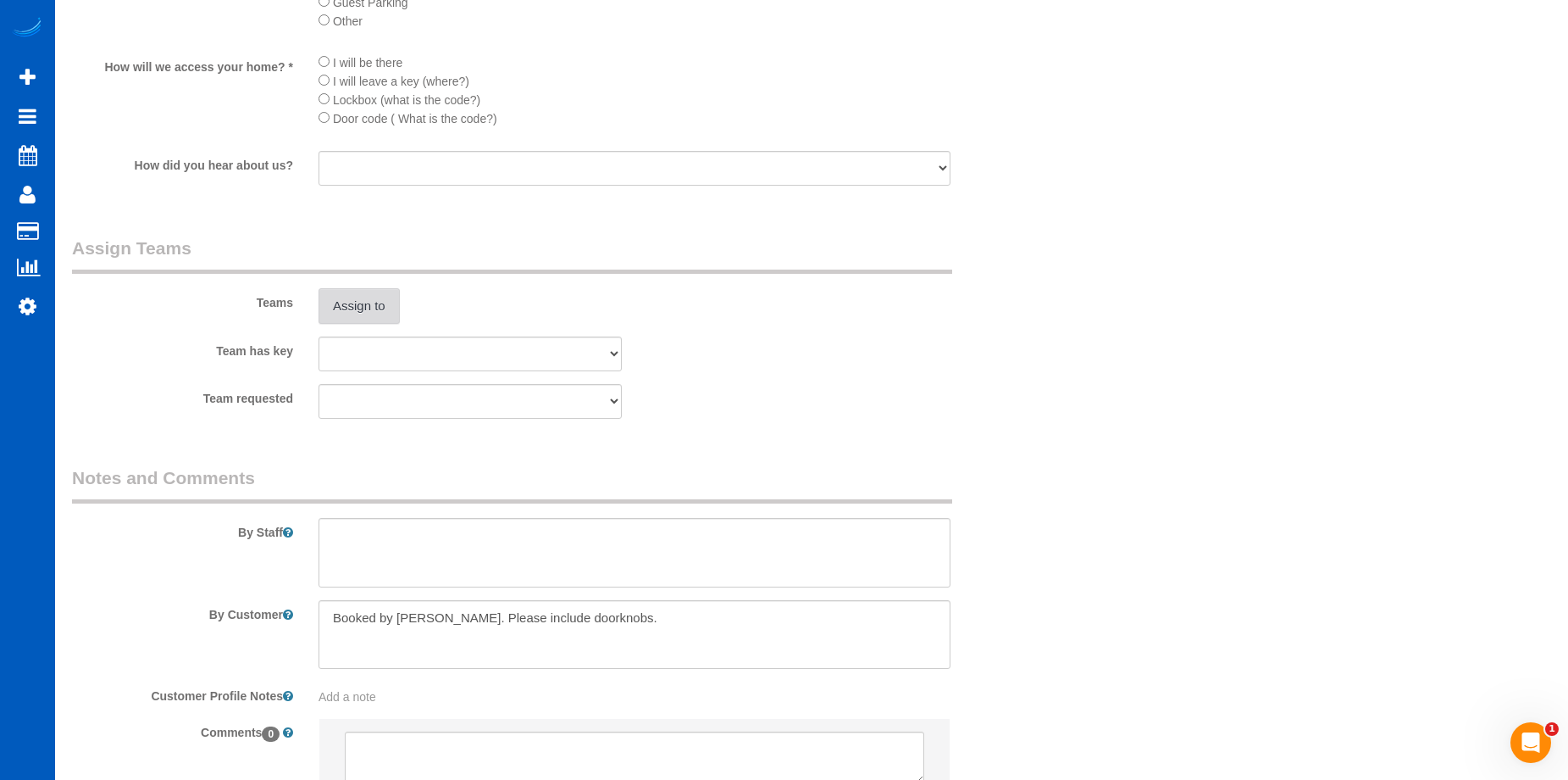
click at [394, 313] on button "Assign to" at bounding box center [359, 306] width 81 height 36
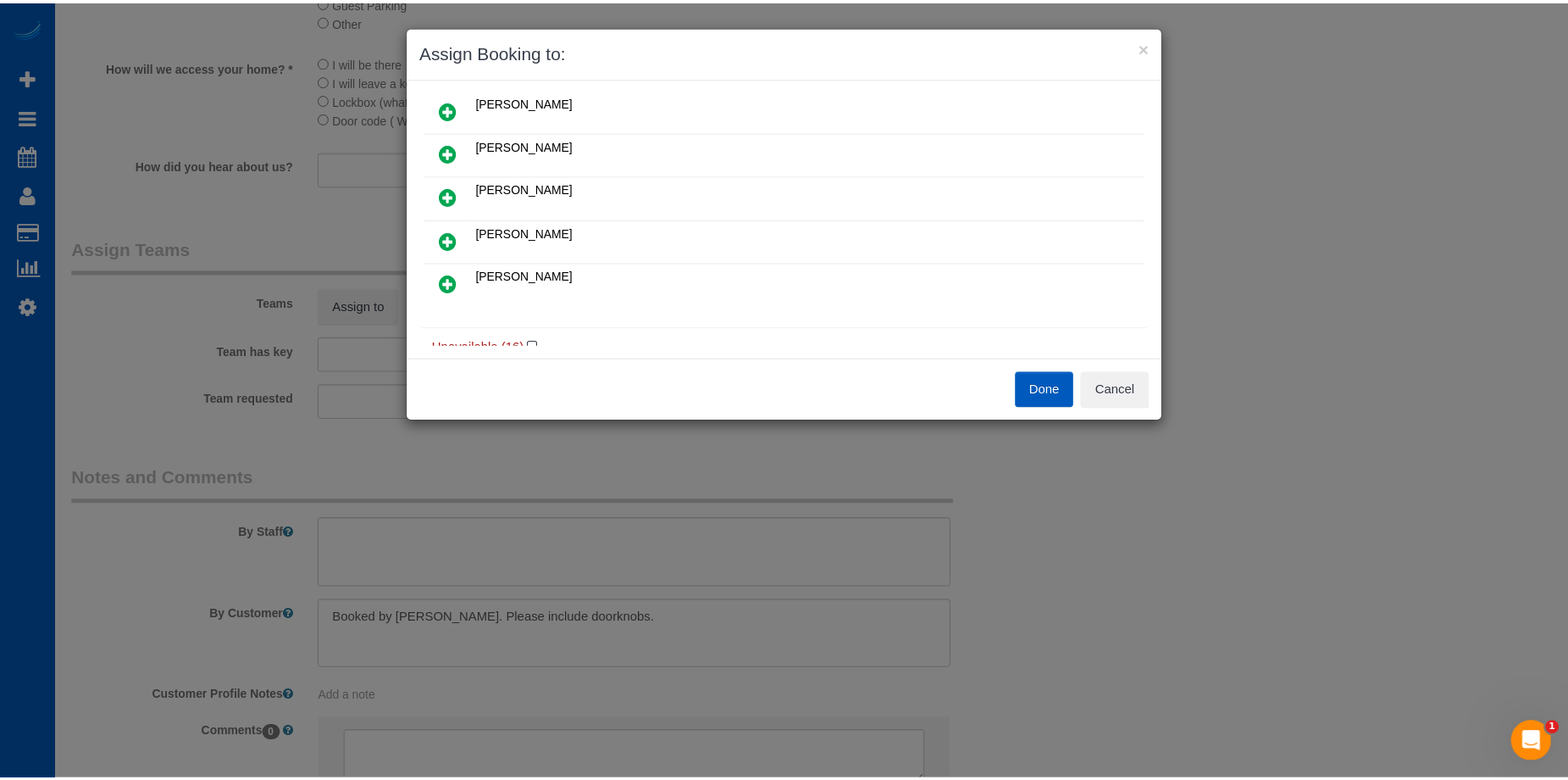
scroll to position [169, 0]
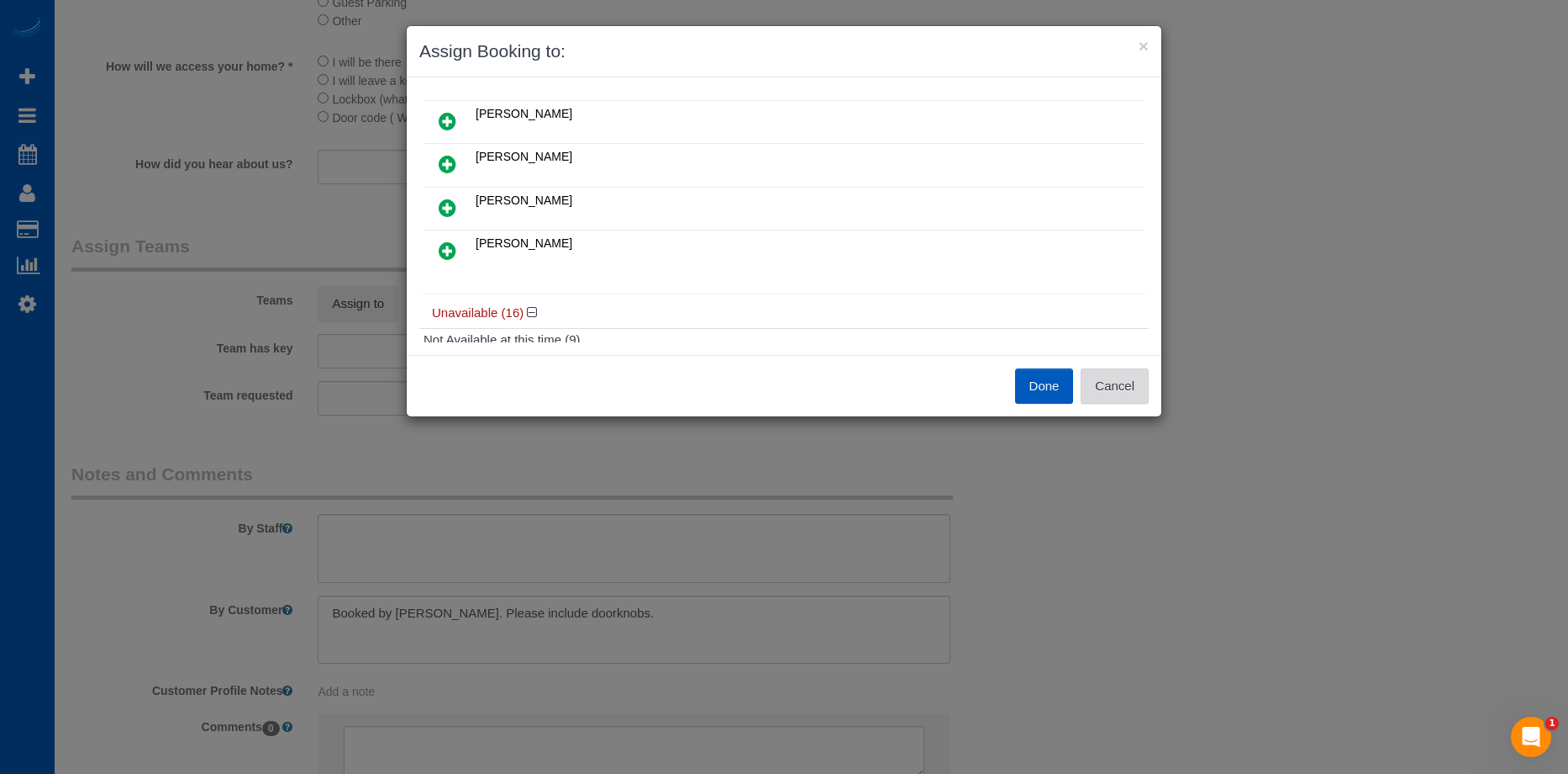
click at [1118, 370] on button "Cancel" at bounding box center [1115, 386] width 68 height 36
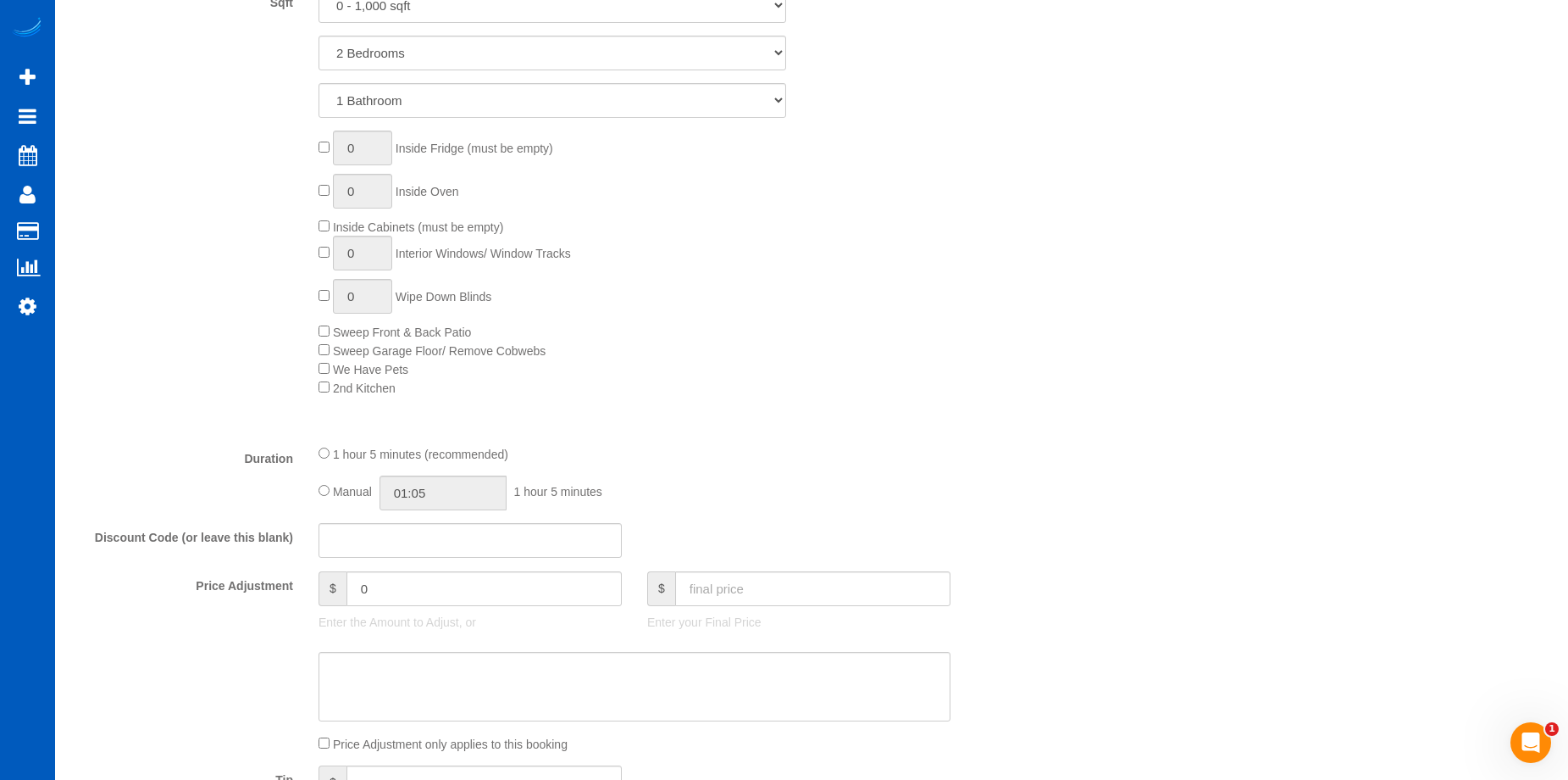
scroll to position [1102, 0]
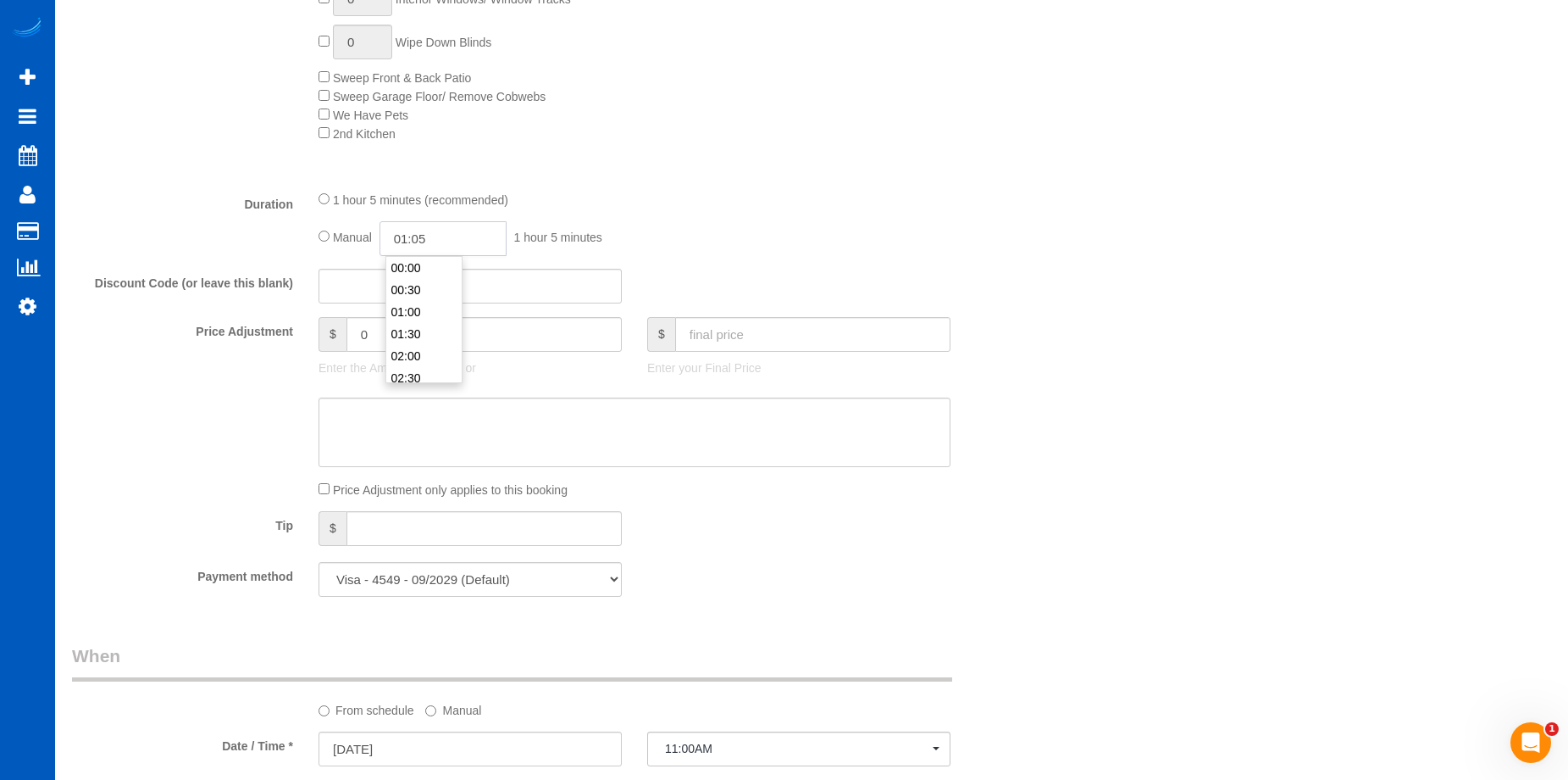
click at [453, 240] on input "01:05" at bounding box center [442, 239] width 127 height 35
type input "02:30"
click at [432, 291] on li "02:30" at bounding box center [424, 293] width 76 height 22
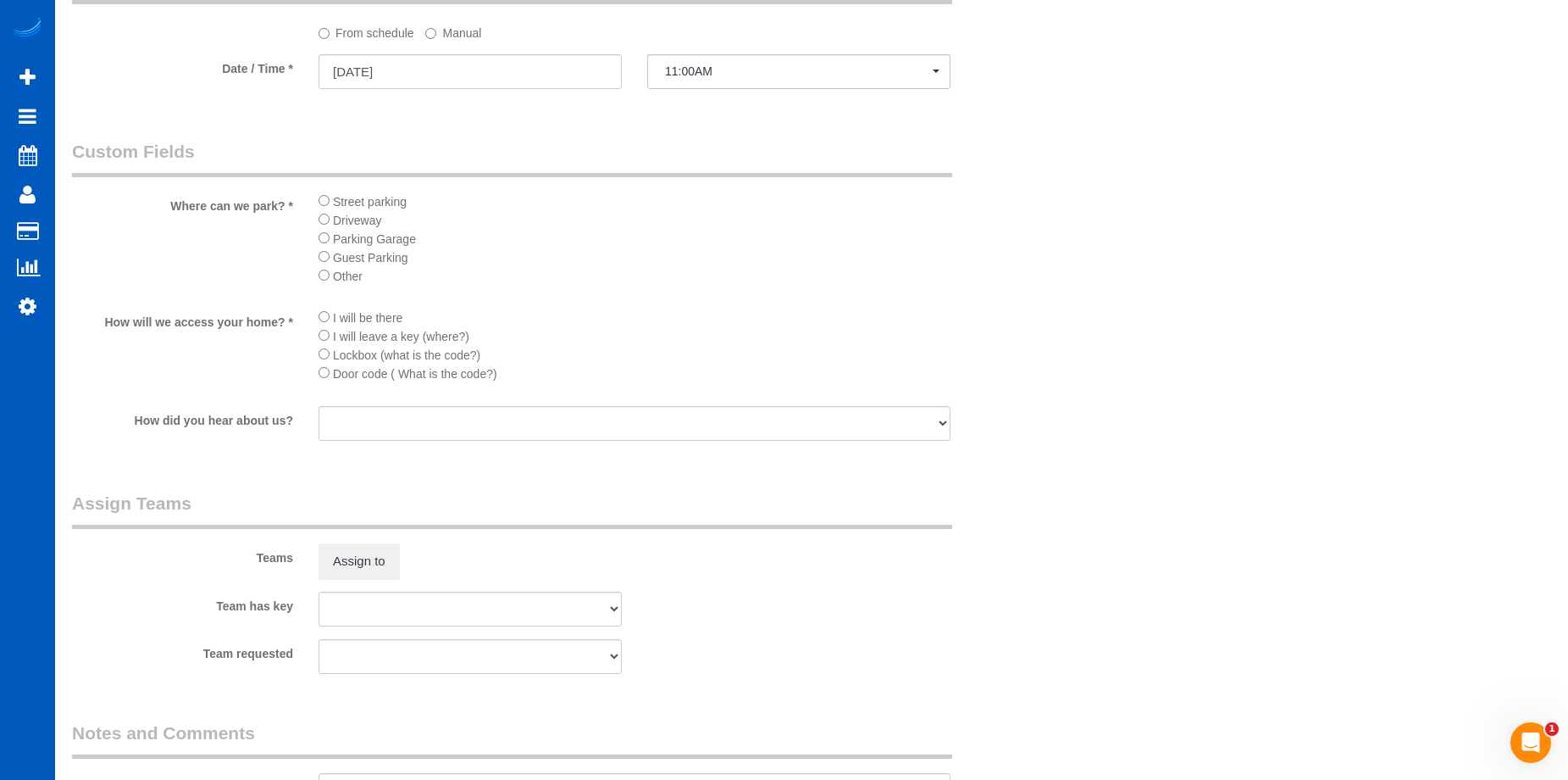
select select "spot19"
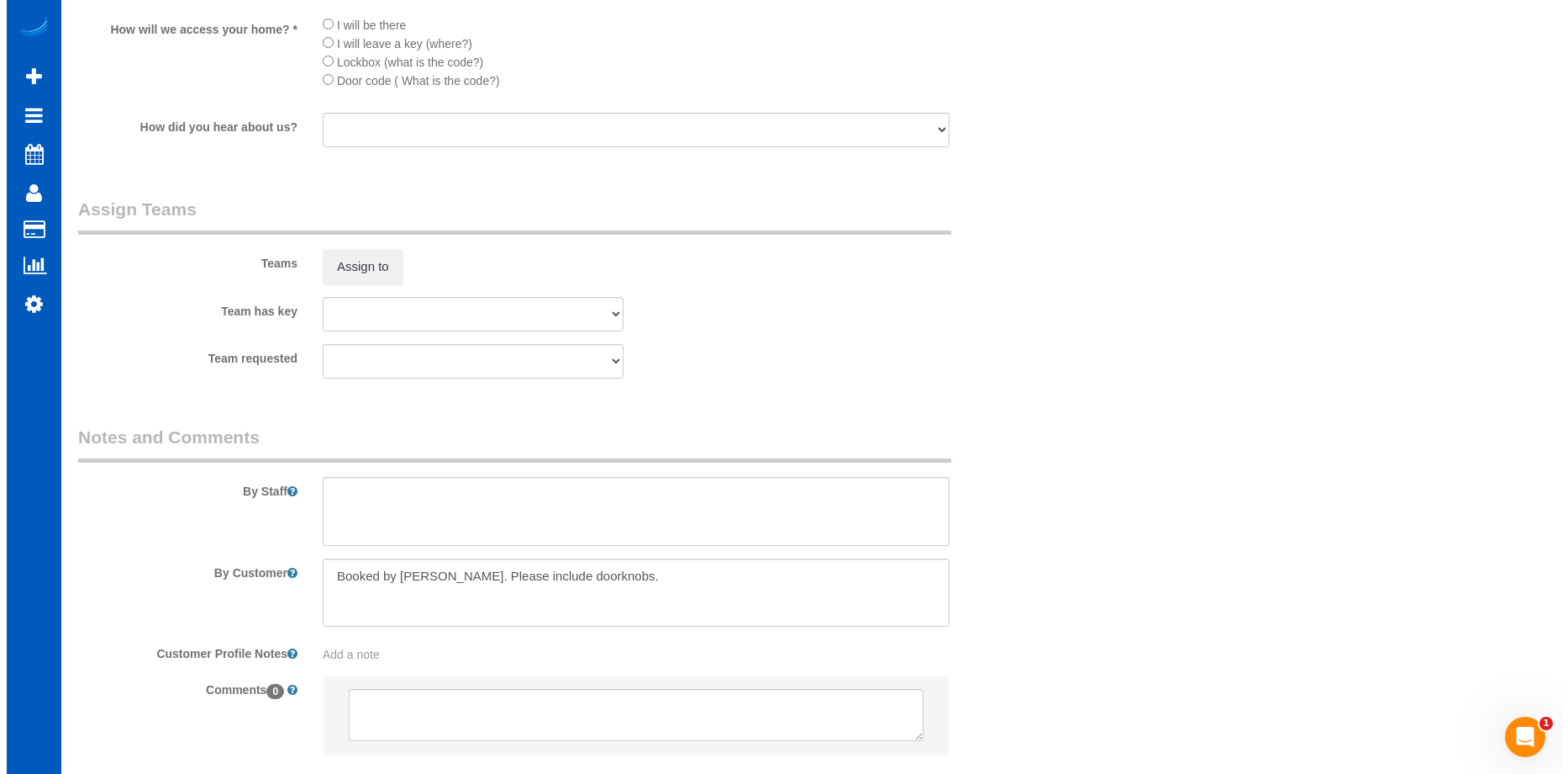
scroll to position [2158, 0]
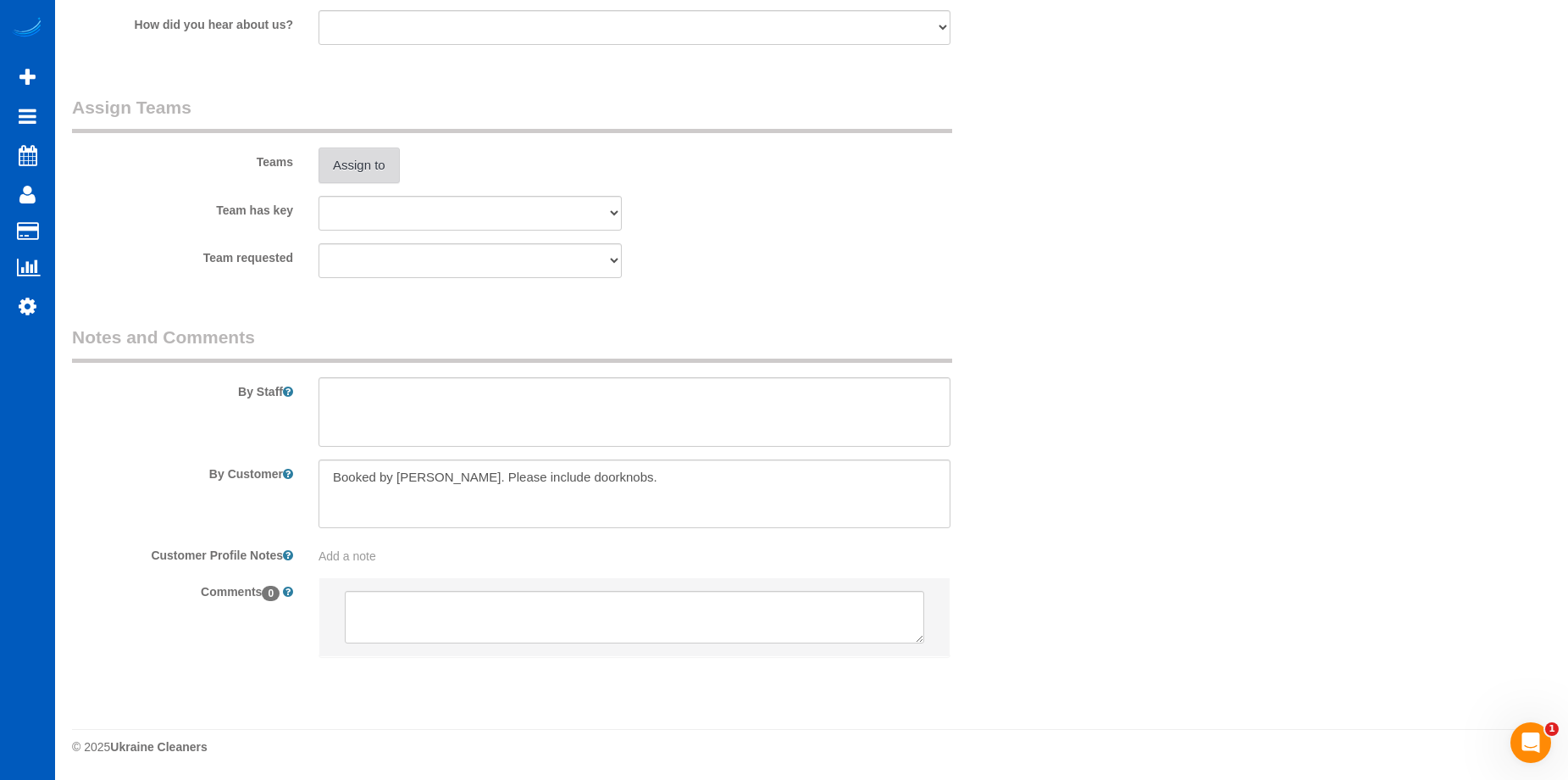
click at [361, 162] on button "Assign to" at bounding box center [359, 166] width 81 height 36
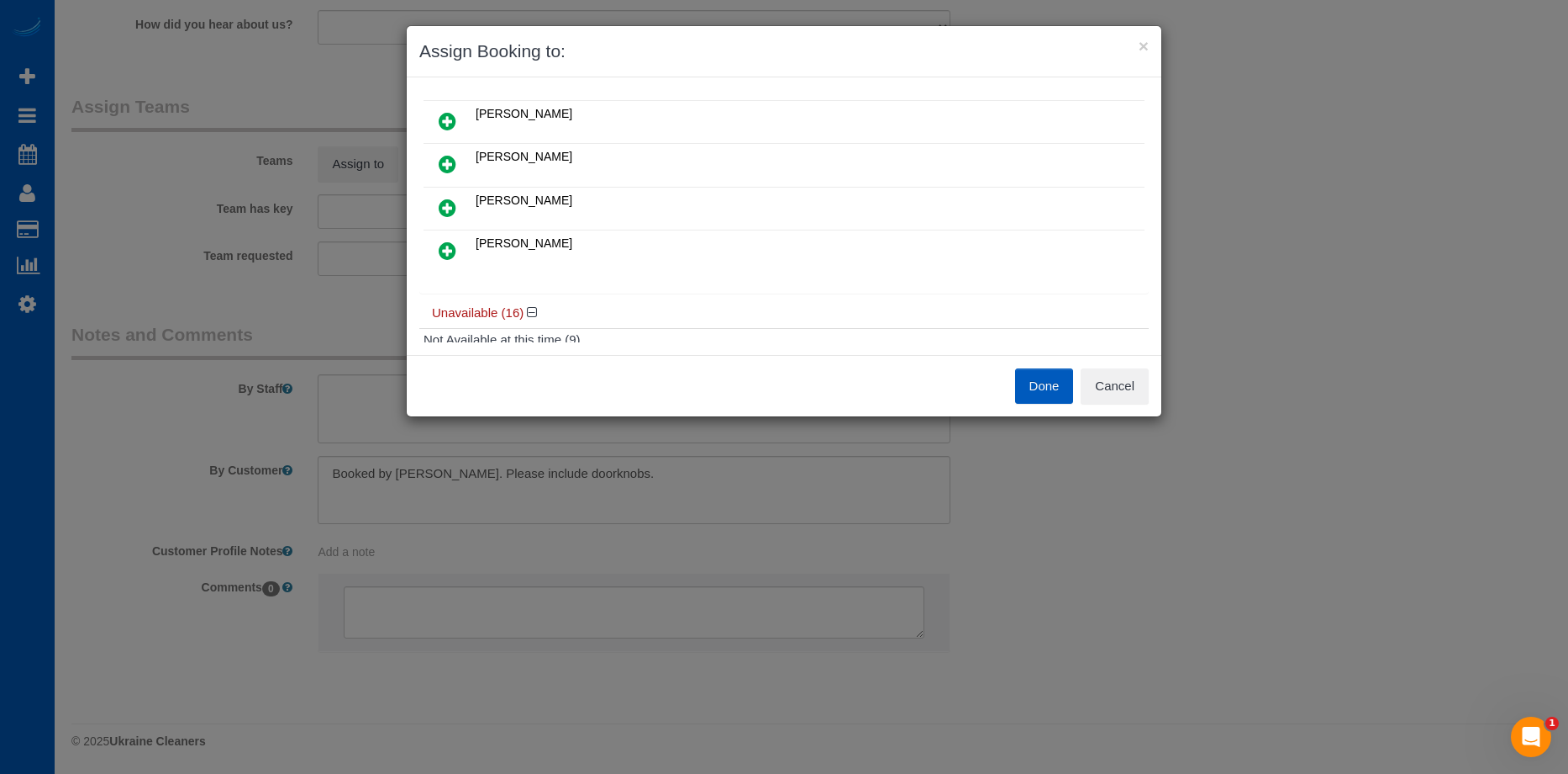
scroll to position [84, 0]
click at [453, 155] on icon at bounding box center [448, 162] width 18 height 21
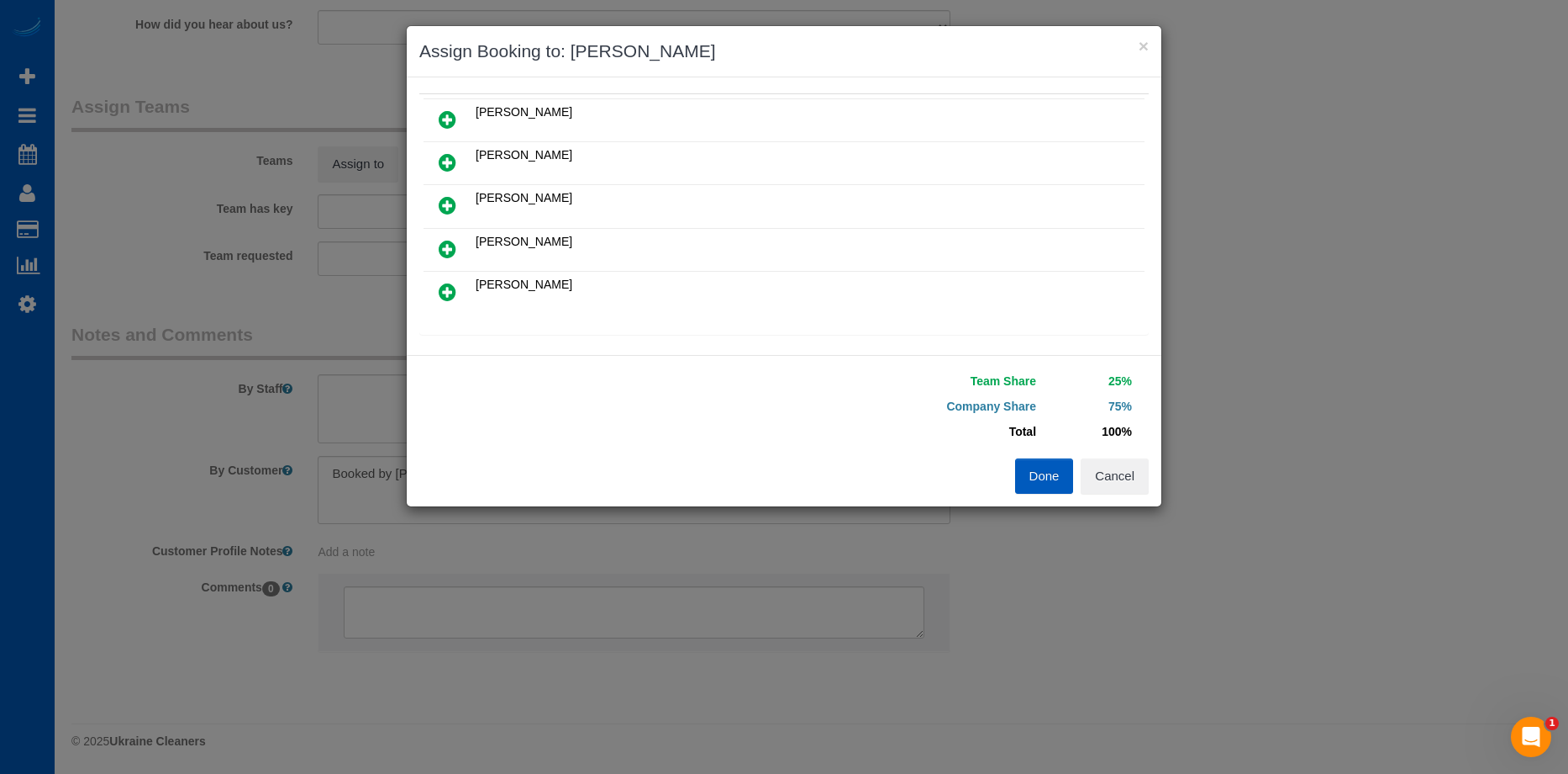
click at [447, 196] on icon at bounding box center [448, 205] width 18 height 21
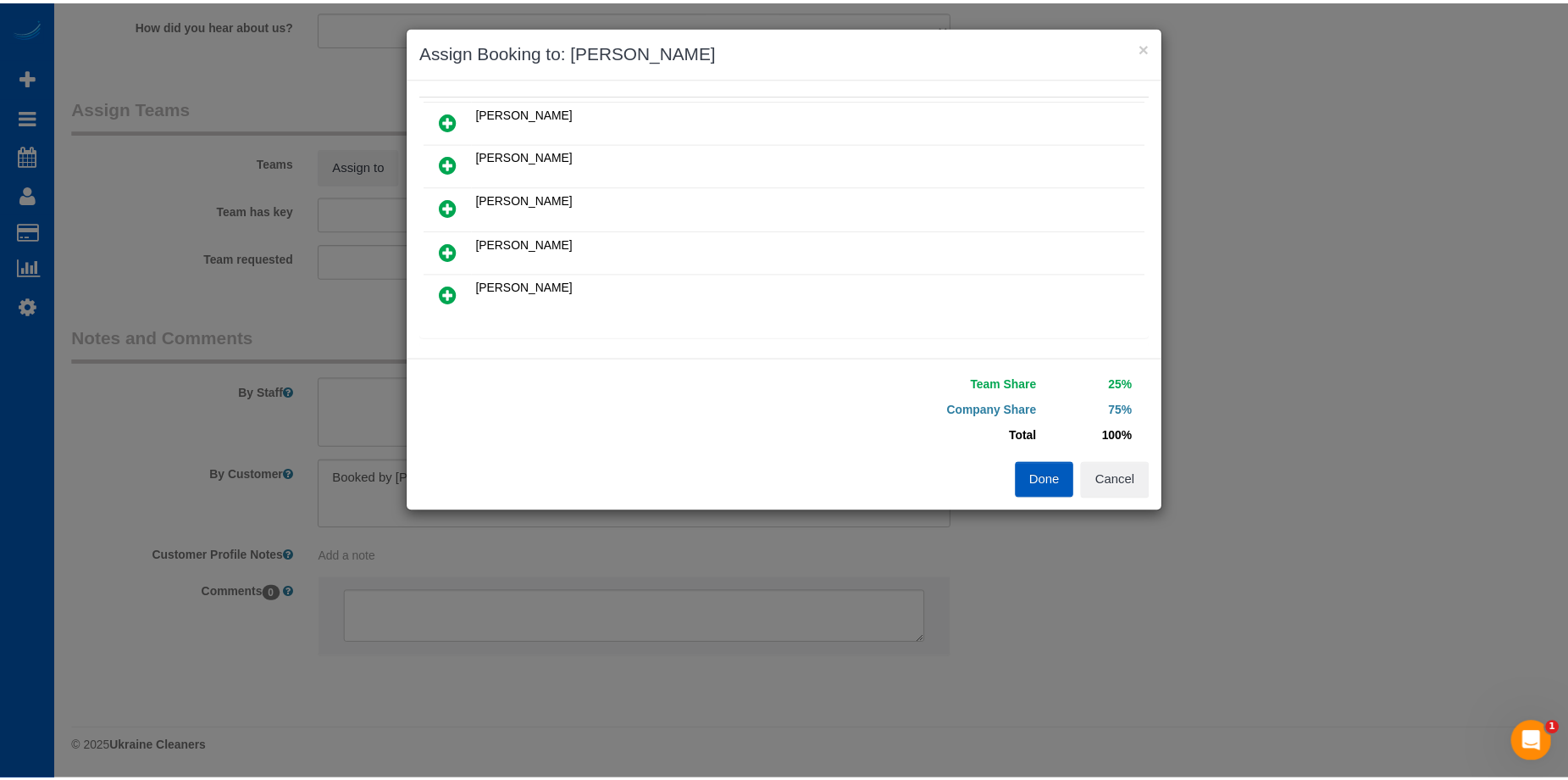
scroll to position [168, 0]
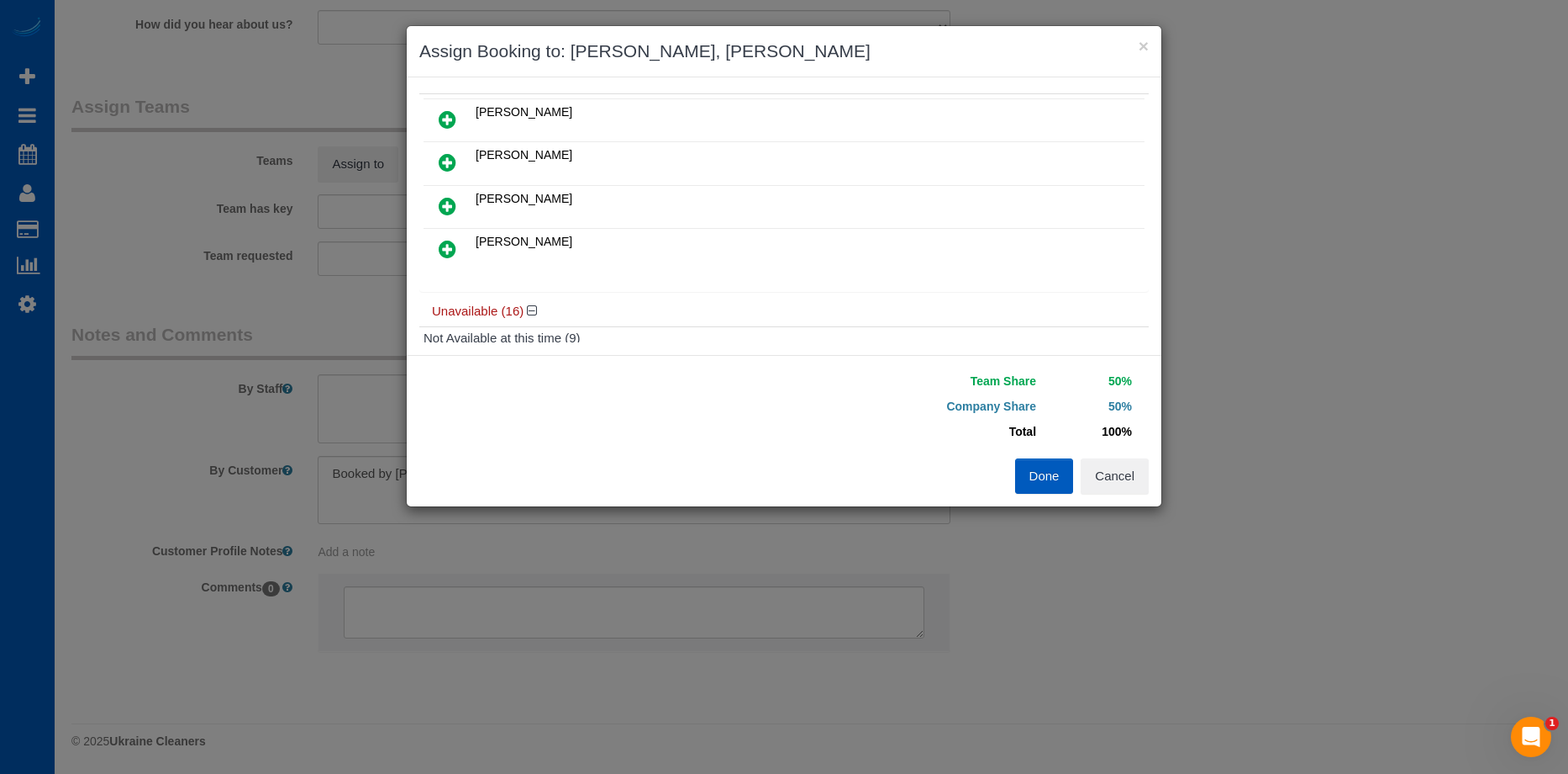
click at [1031, 470] on button "Done" at bounding box center [1044, 476] width 59 height 36
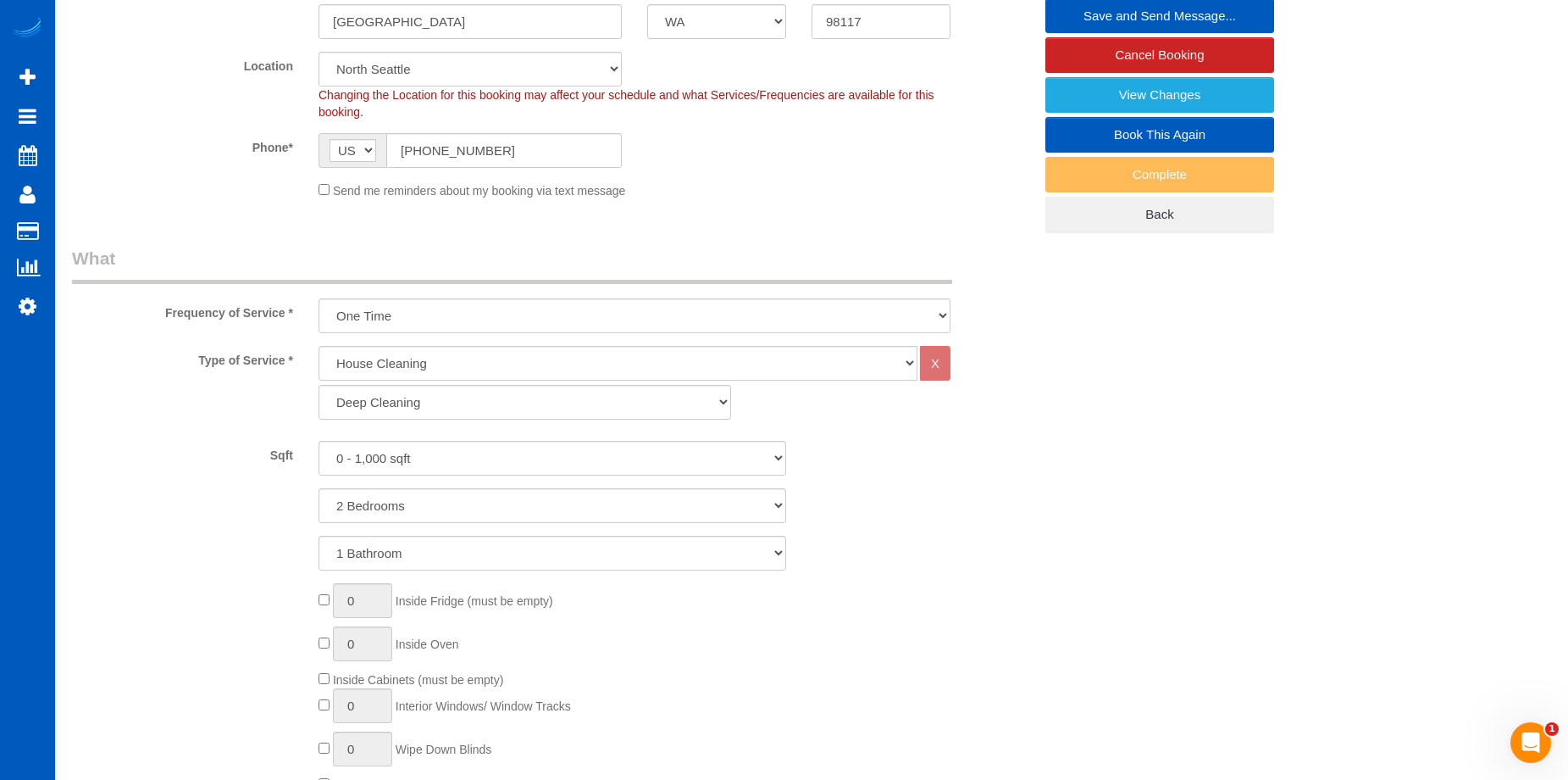
scroll to position [141, 0]
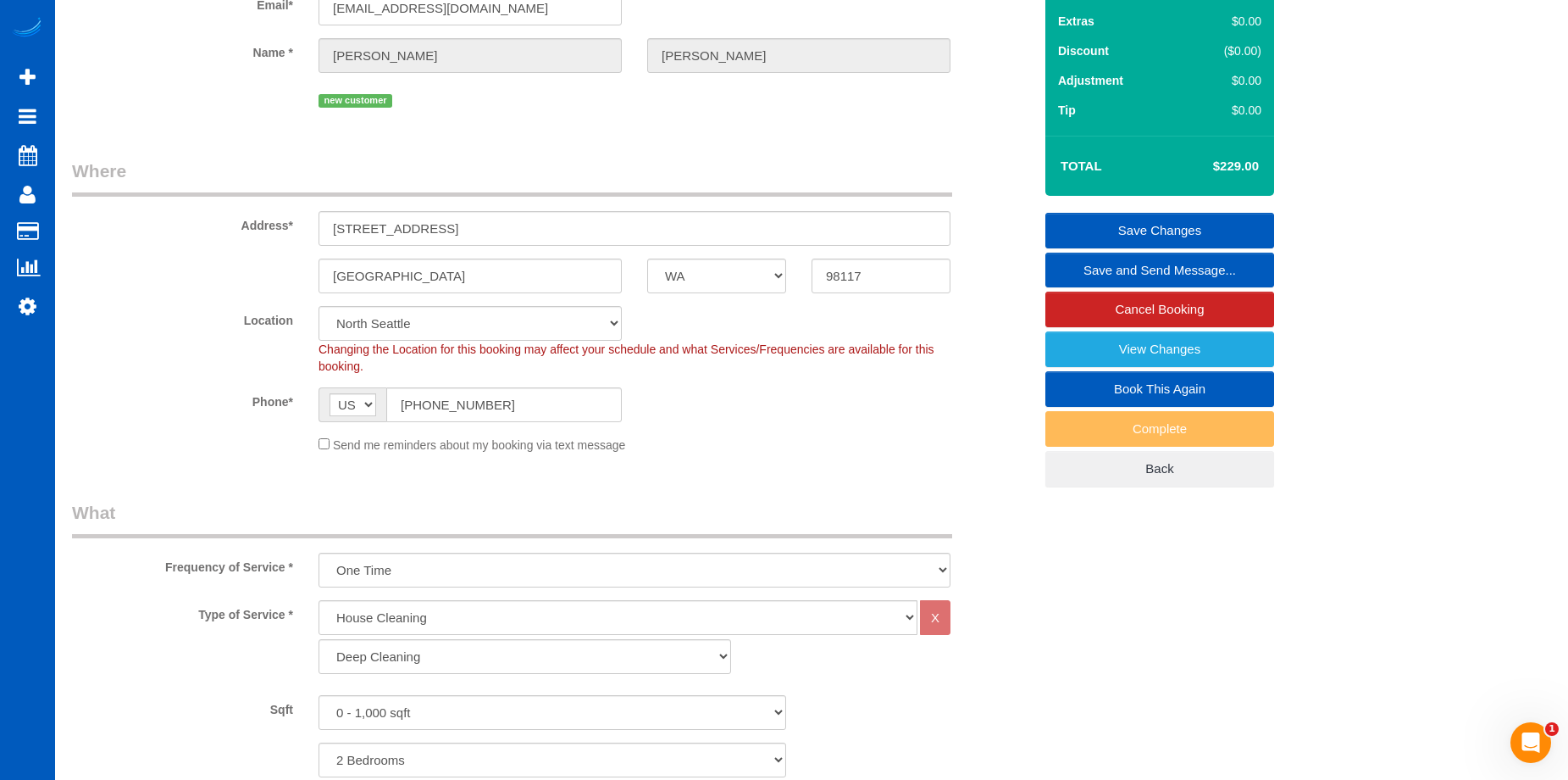
click at [1121, 229] on link "Save Changes" at bounding box center [1160, 231] width 229 height 36
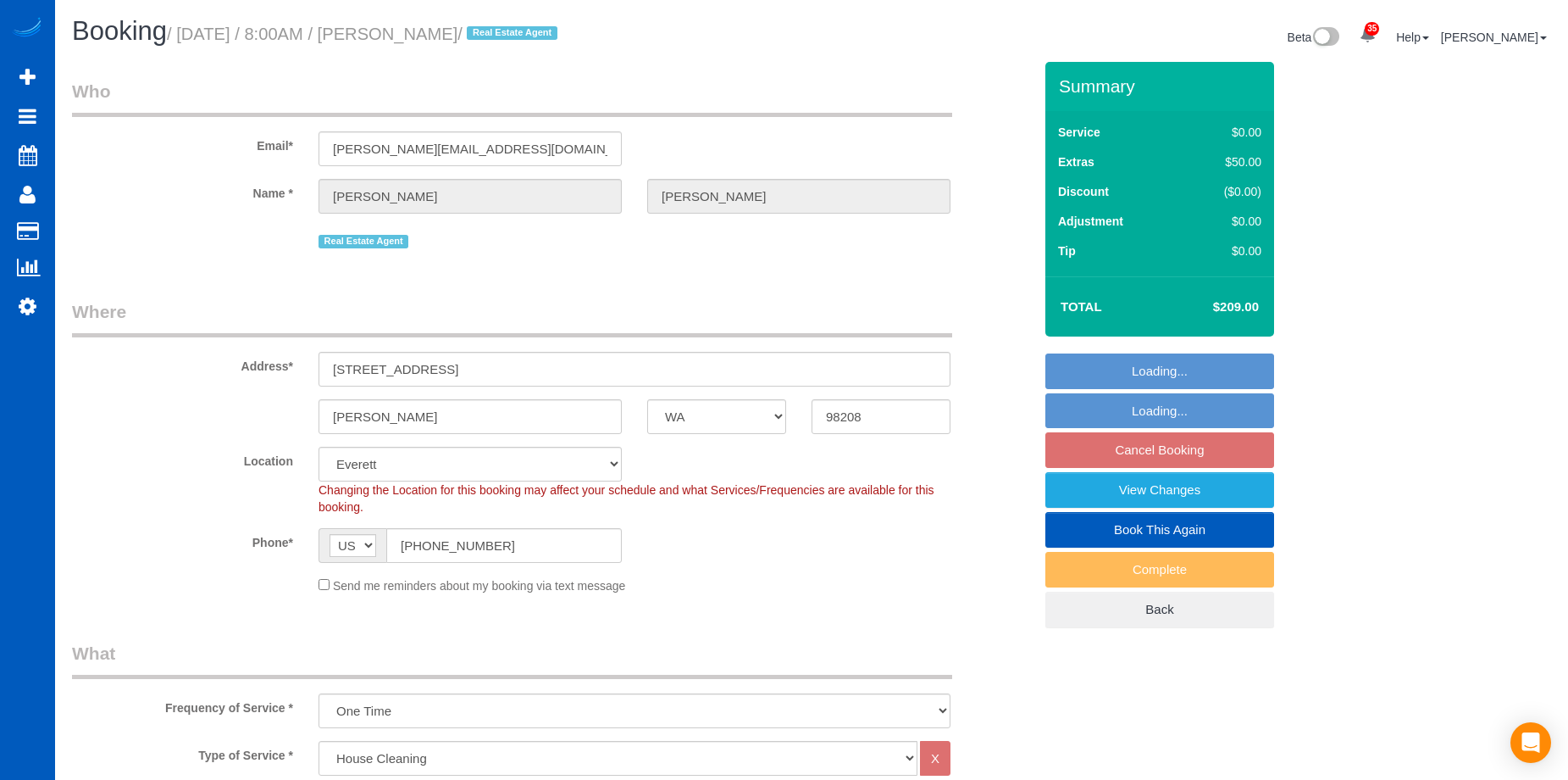
select select "WA"
select select "199"
select select "2"
select select "string:fspay-72b5aaa1-1490-4a91-aba7-848472dcf696"
select select "object:1177"
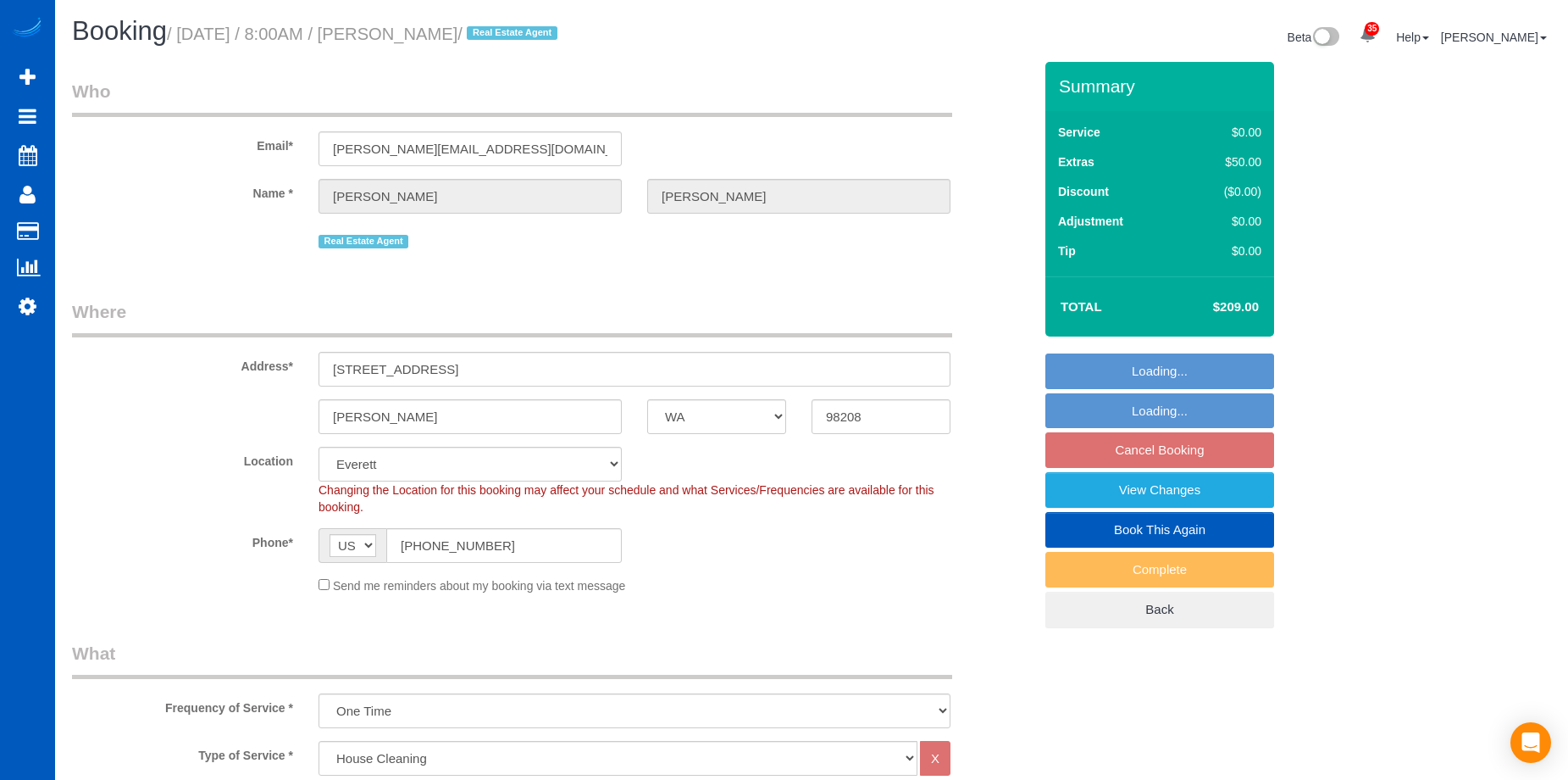
select select "2"
select select "spot1"
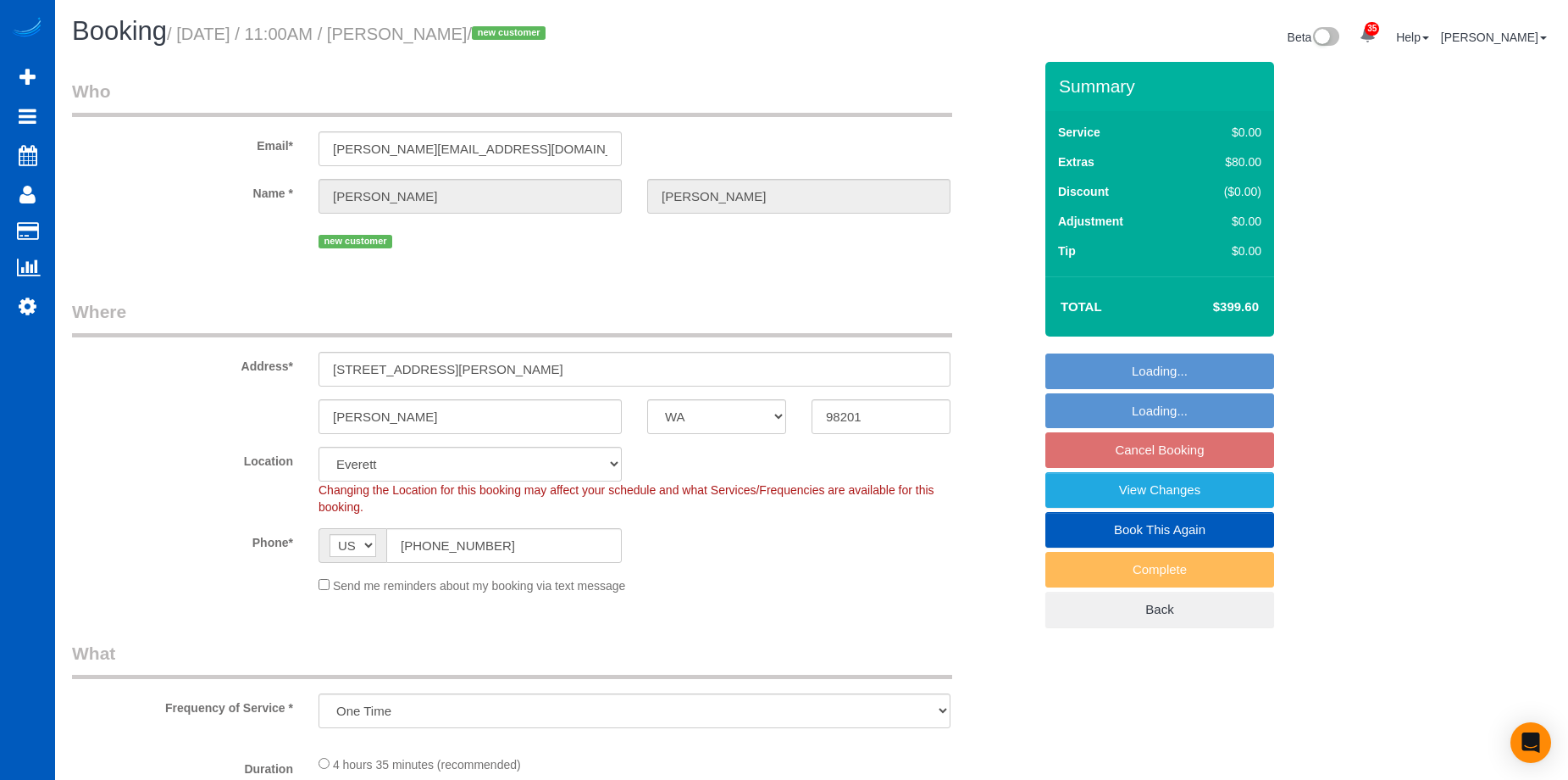
select select "WA"
select select "spot1"
select select "number:8"
select select "object:932"
select select "199"
